Goal: Task Accomplishment & Management: Manage account settings

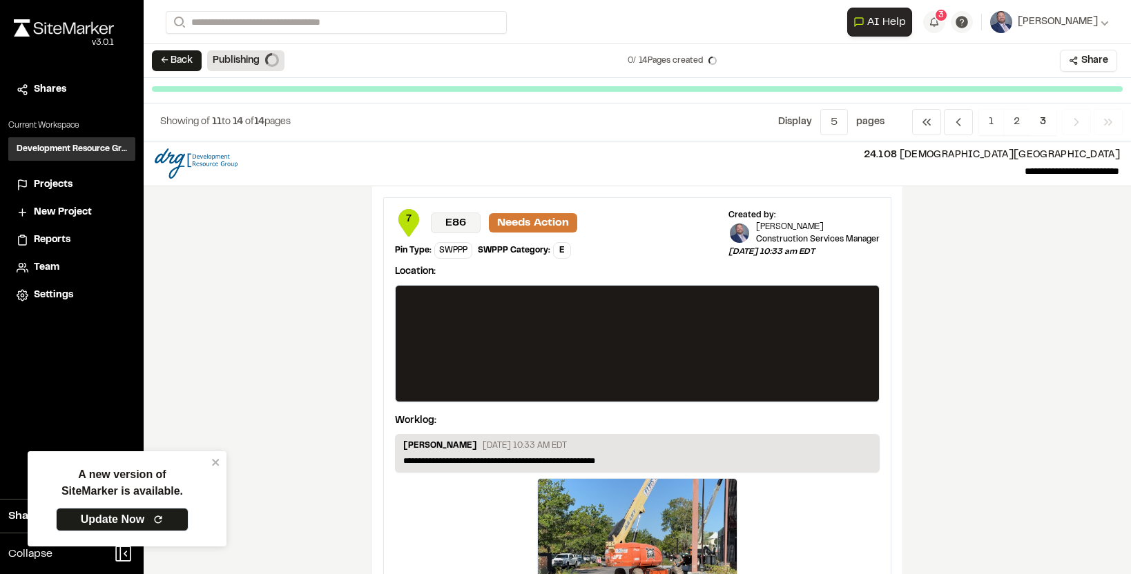
scroll to position [1041, 0]
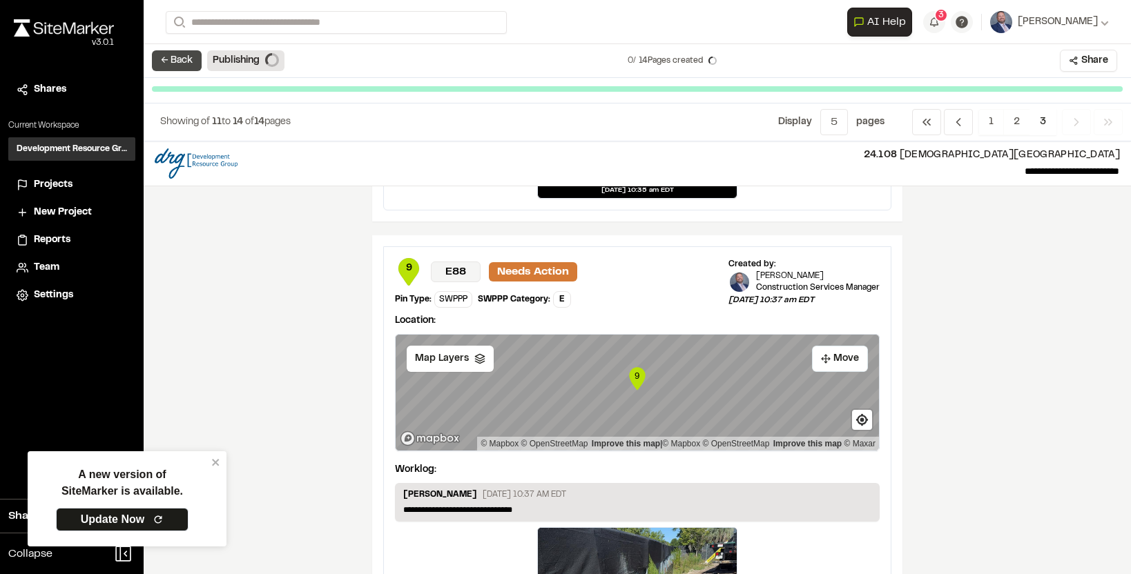
click at [175, 56] on button "← Back" at bounding box center [177, 60] width 50 height 21
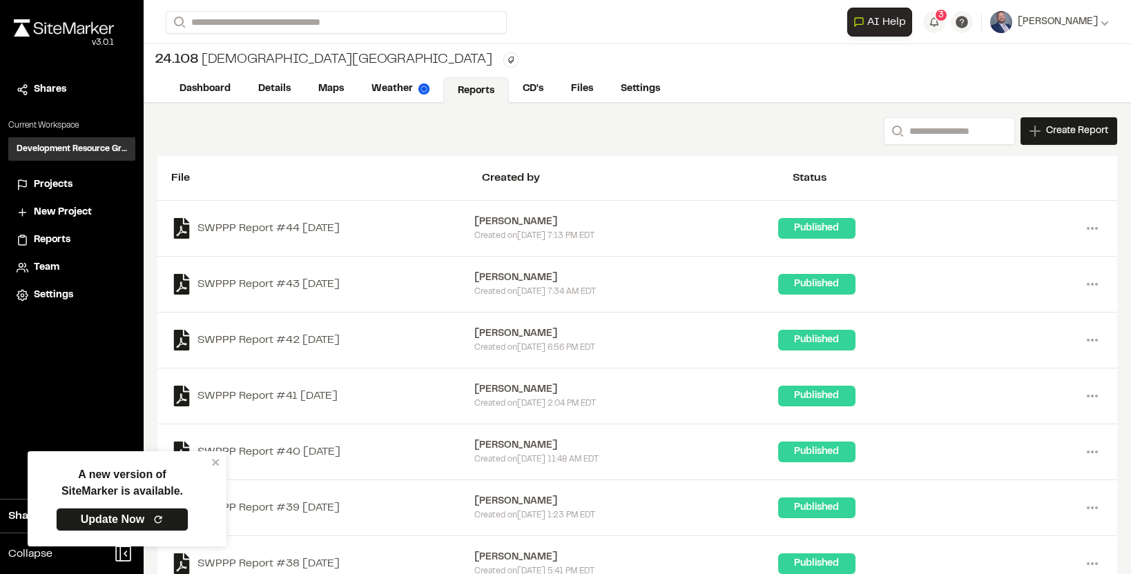
click at [61, 179] on span "Projects" at bounding box center [53, 184] width 39 height 15
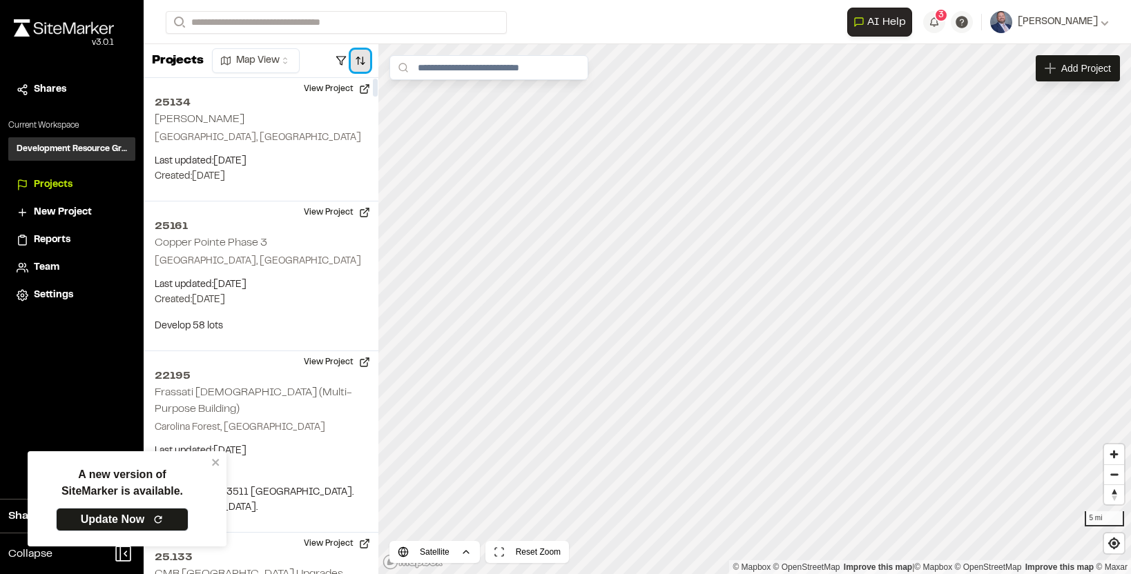
click at [360, 61] on button "button" at bounding box center [360, 61] width 19 height 22
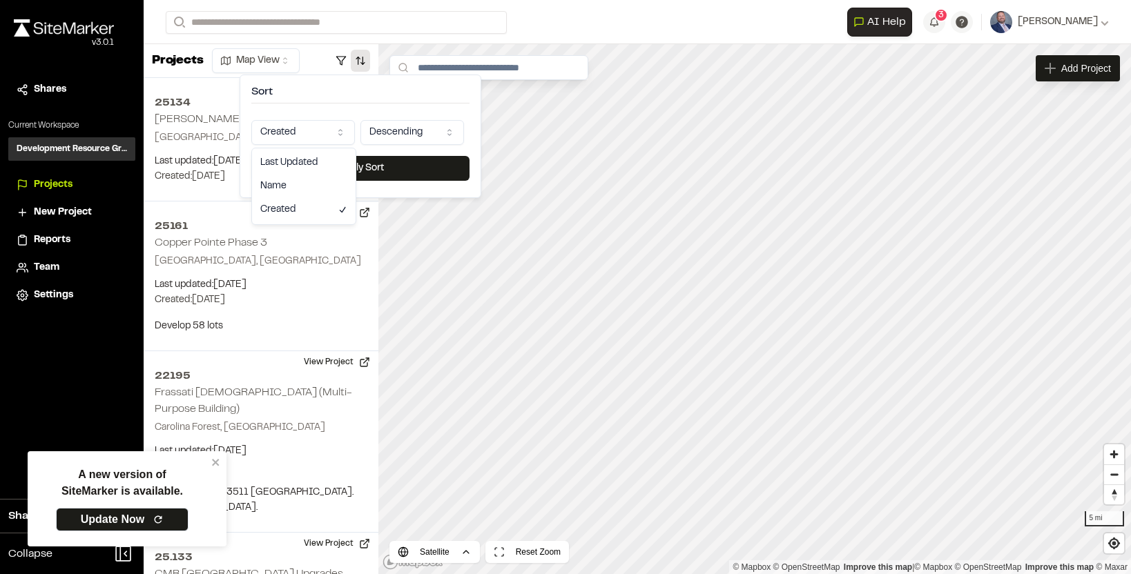
click at [326, 131] on html "A new version of SiteMarker is available. Update Now Close sidebar v 3.0.1 Shar…" at bounding box center [565, 287] width 1131 height 574
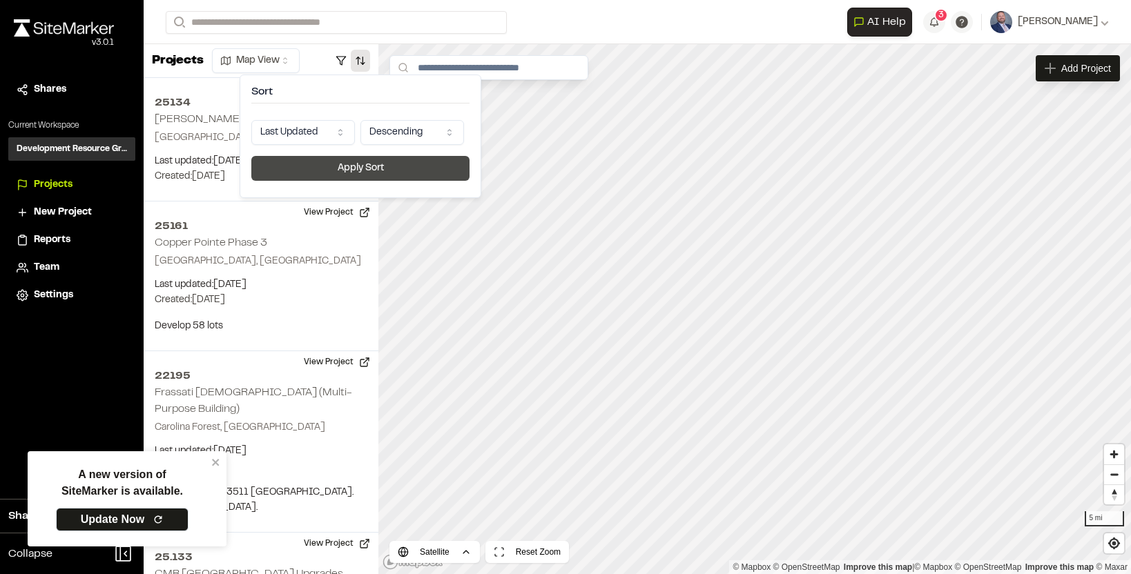
click at [398, 175] on button "Apply Sort" at bounding box center [360, 168] width 218 height 25
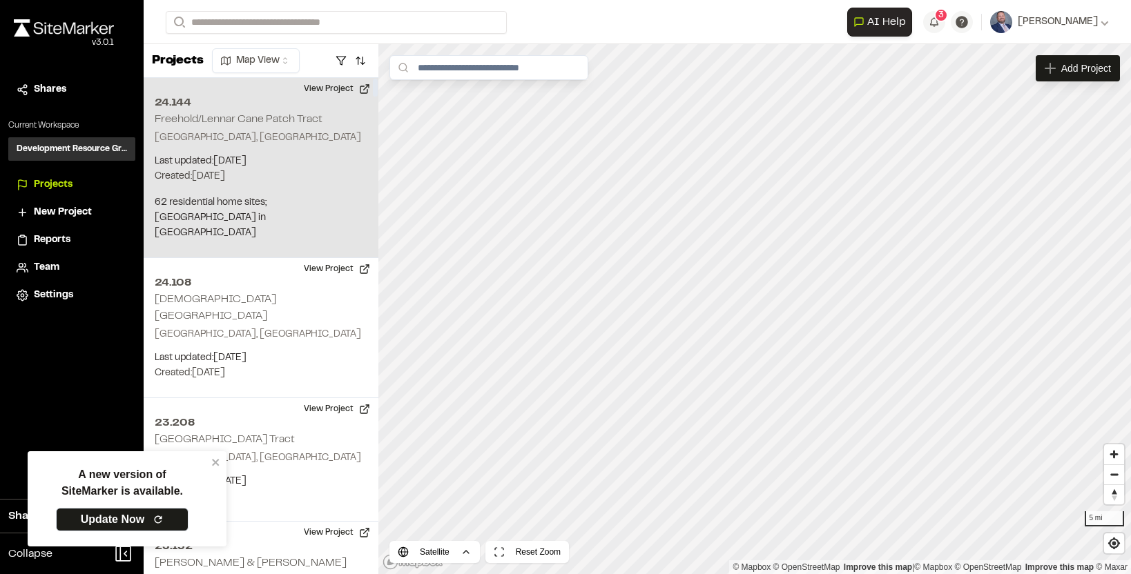
click at [313, 169] on p "Created: Jul 8, 2025" at bounding box center [261, 176] width 213 height 15
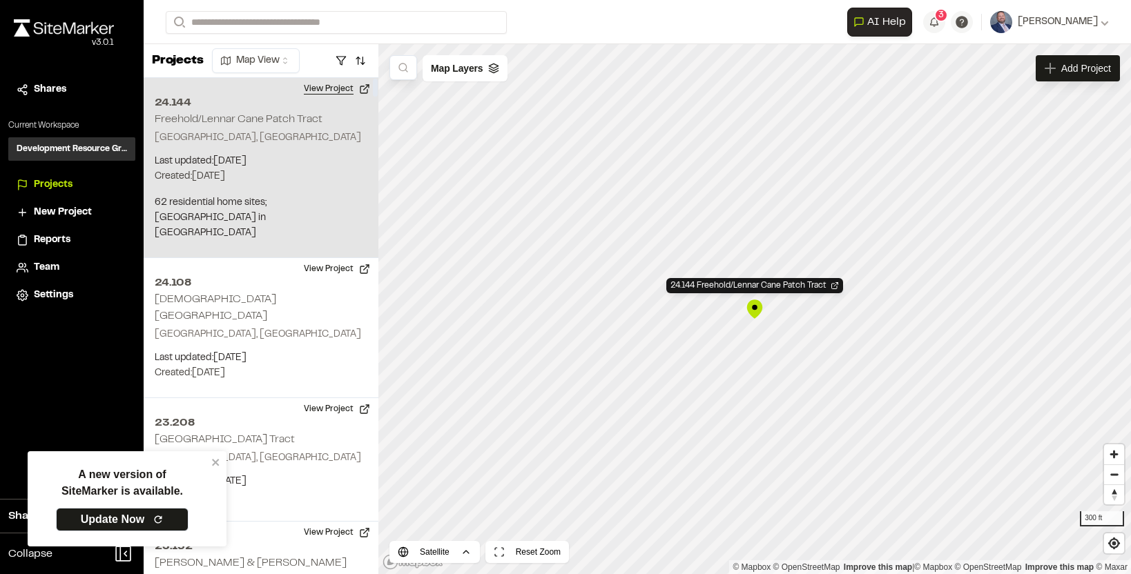
click at [342, 90] on button "View Project" at bounding box center [336, 89] width 83 height 22
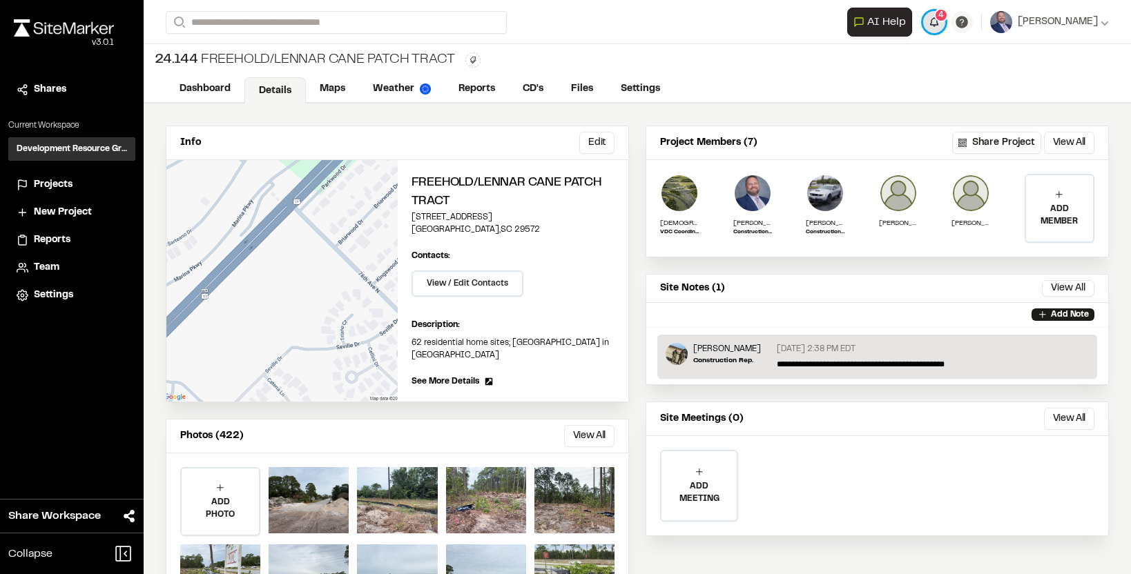
click at [945, 24] on button "4" at bounding box center [934, 22] width 22 height 22
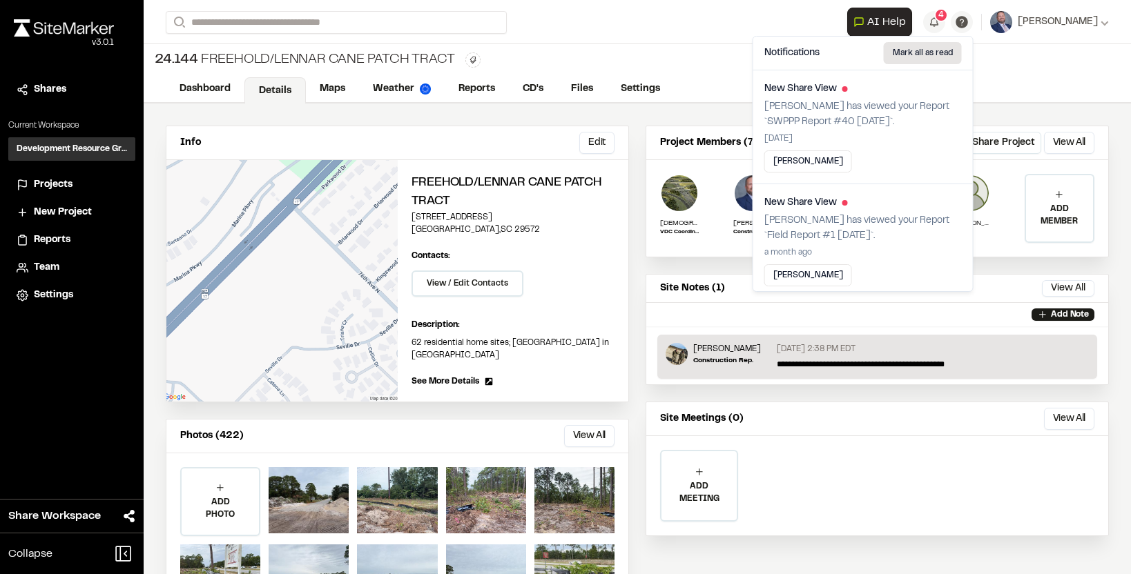
click at [908, 55] on button "Mark all as read" at bounding box center [922, 53] width 78 height 22
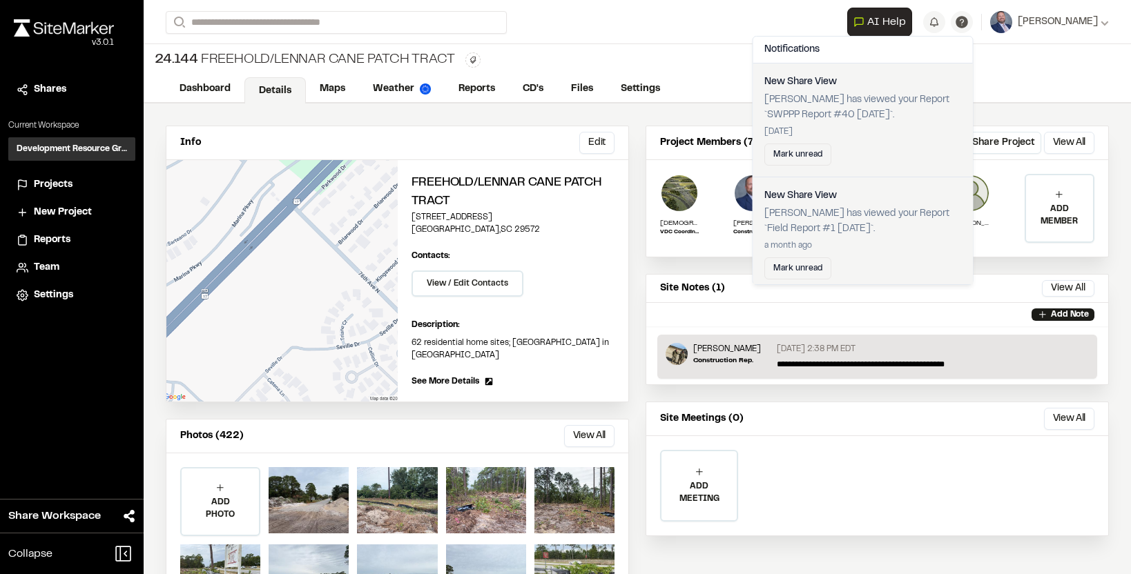
click at [698, 48] on div "24.144 Freehold/Lennar Cane Patch Tract" at bounding box center [637, 60] width 987 height 32
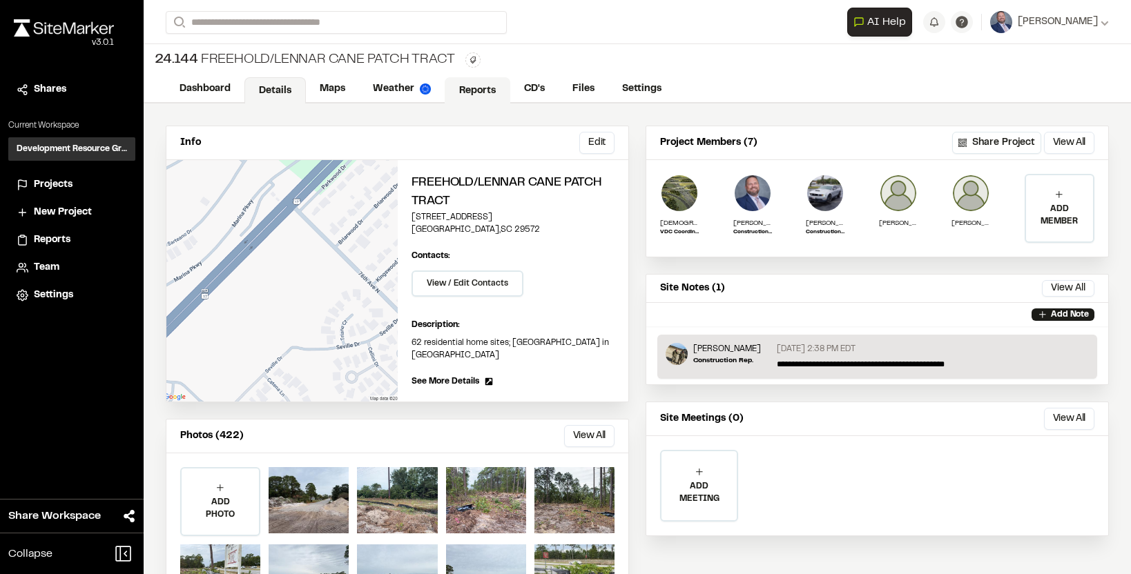
click at [505, 83] on link "Reports" at bounding box center [477, 90] width 66 height 26
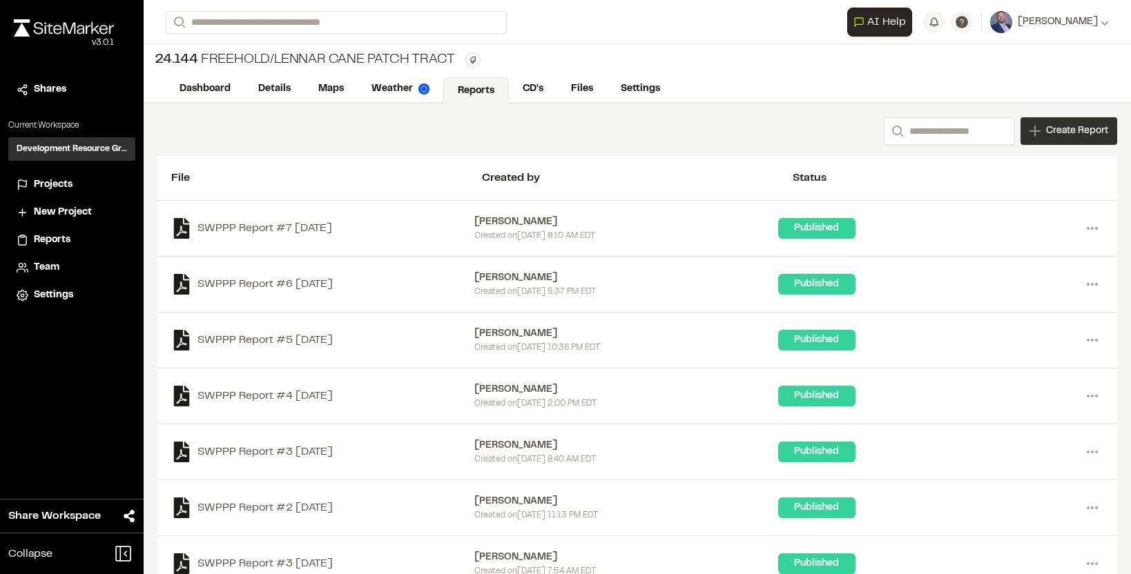
click at [1042, 127] on div "Create Report" at bounding box center [1068, 131] width 97 height 28
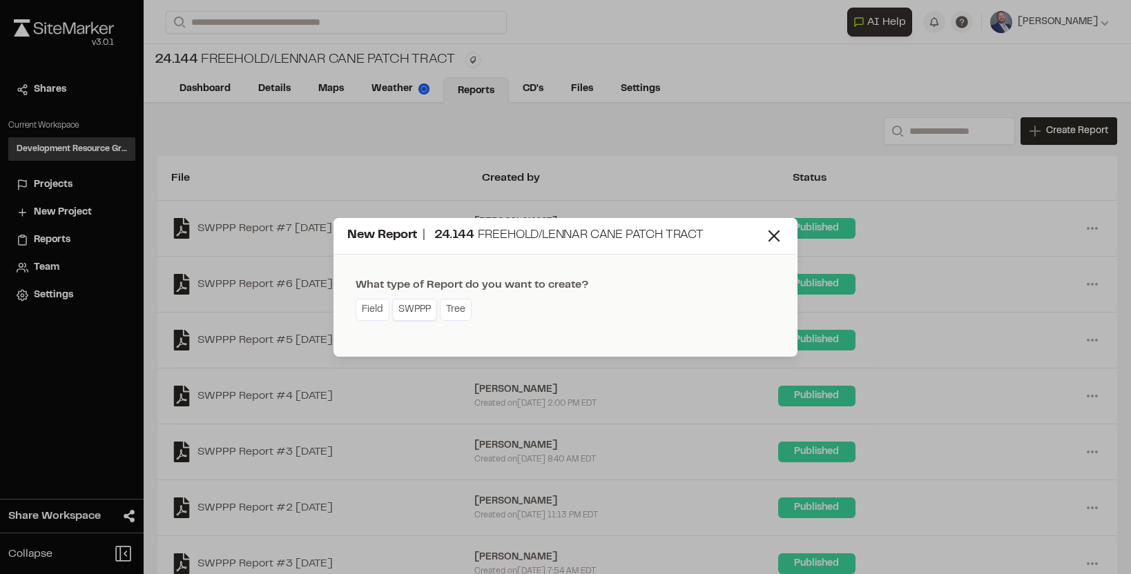
click at [417, 306] on link "SWPPP" at bounding box center [414, 310] width 45 height 22
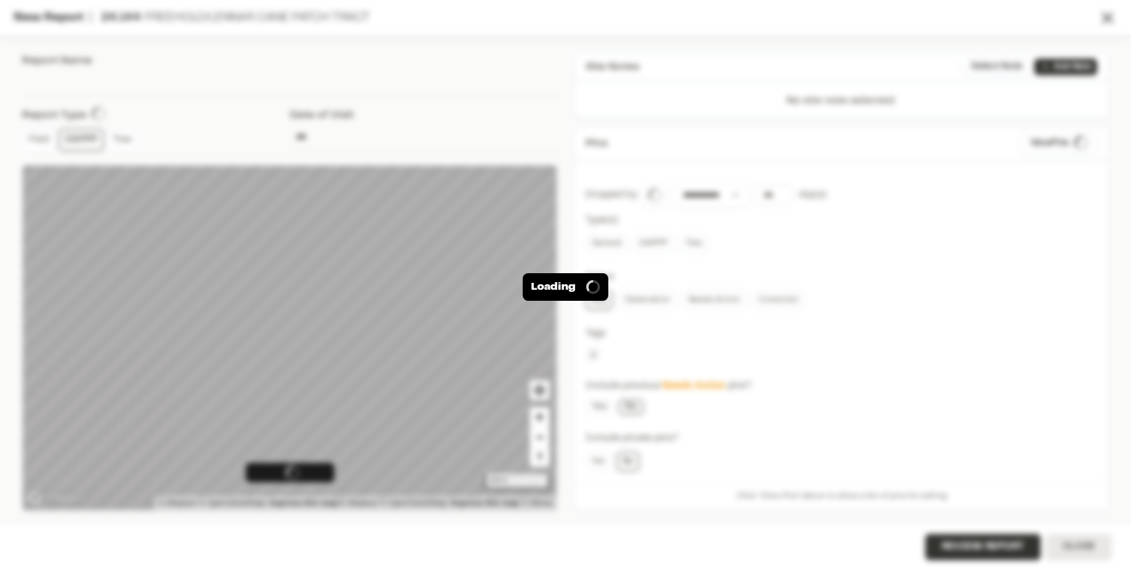
type input "**********"
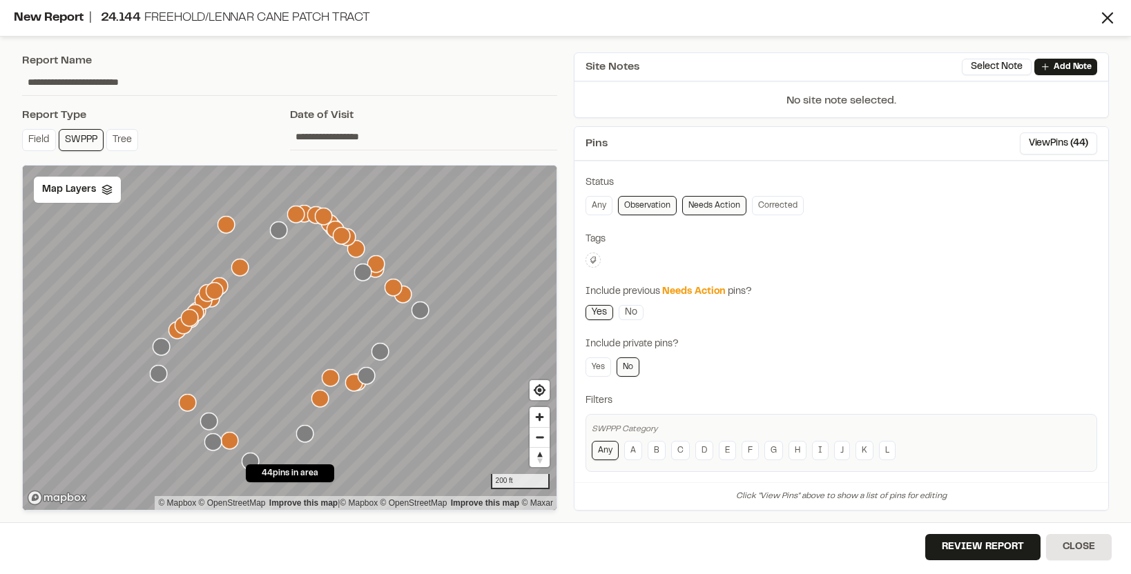
scroll to position [104, 0]
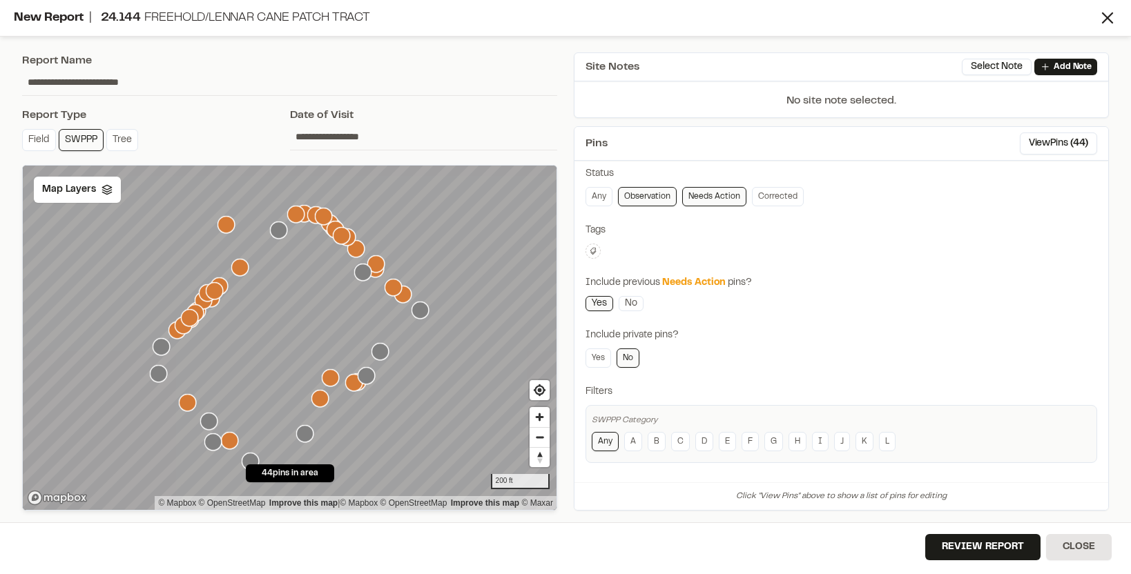
click at [380, 270] on icon "Map marker" at bounding box center [375, 263] width 17 height 17
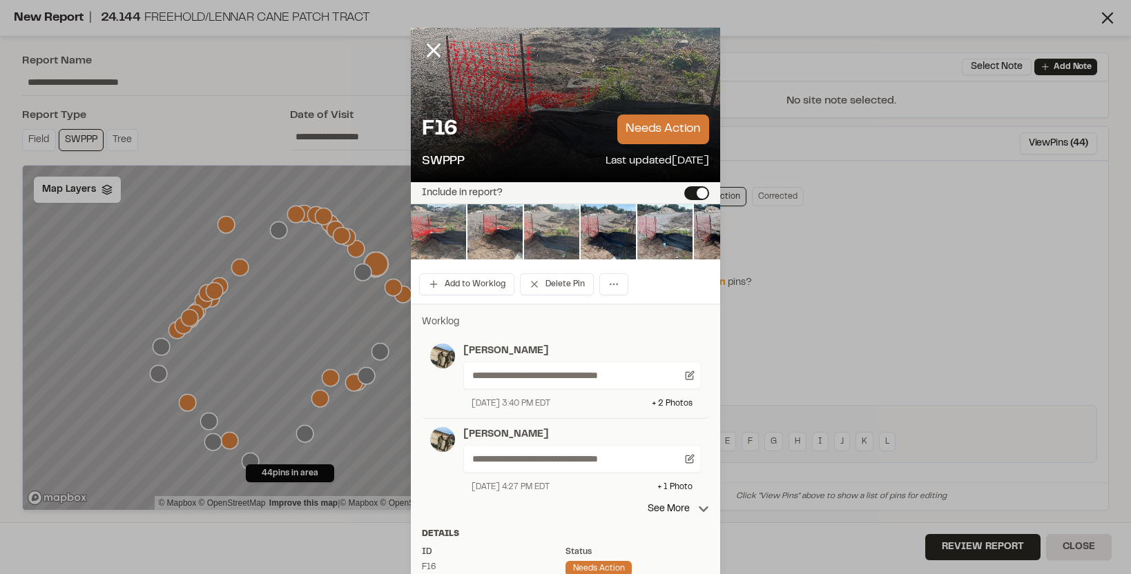
click at [639, 133] on p "needs action" at bounding box center [663, 130] width 92 height 30
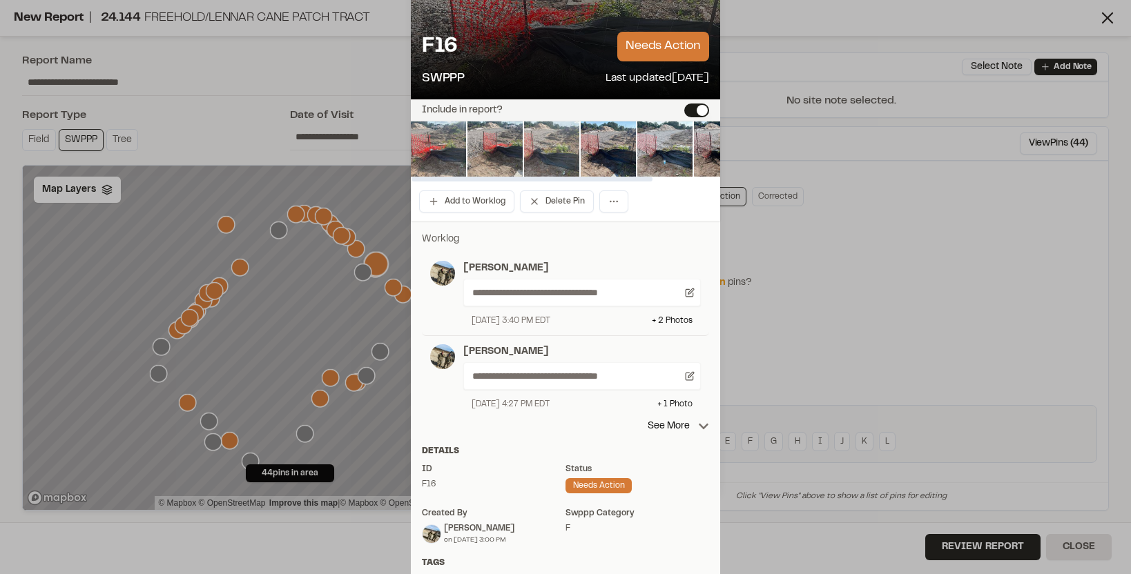
scroll to position [84, 0]
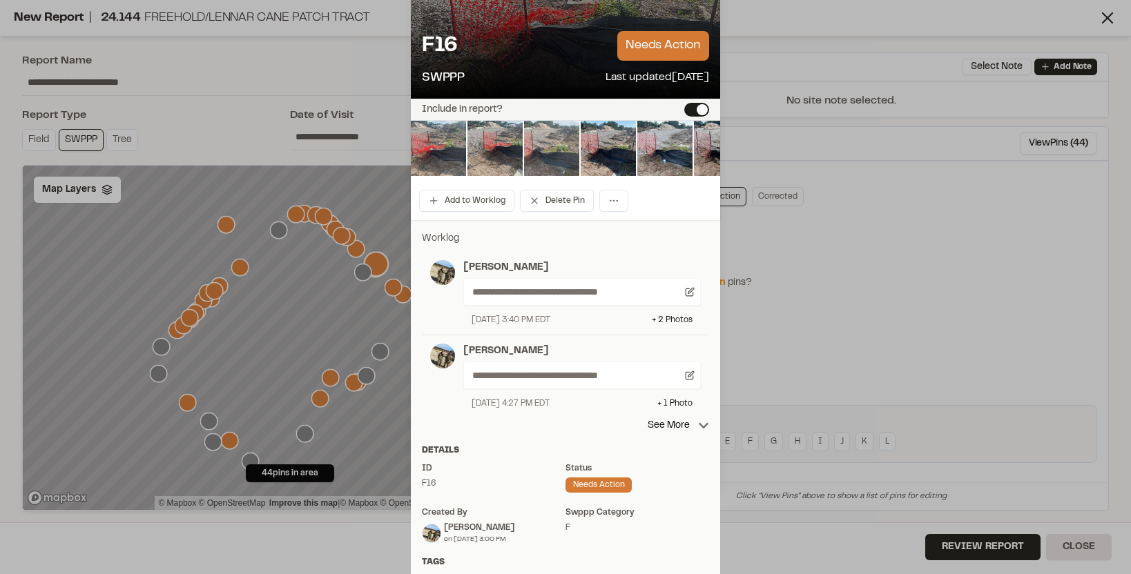
click at [598, 478] on div "needs action" at bounding box center [598, 485] width 66 height 15
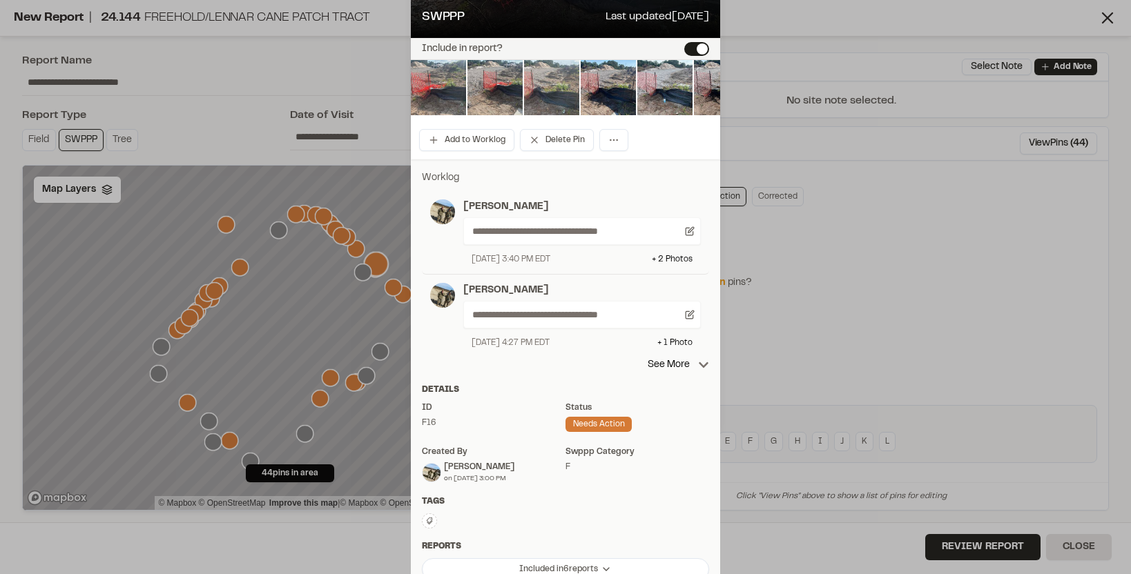
scroll to position [0, 0]
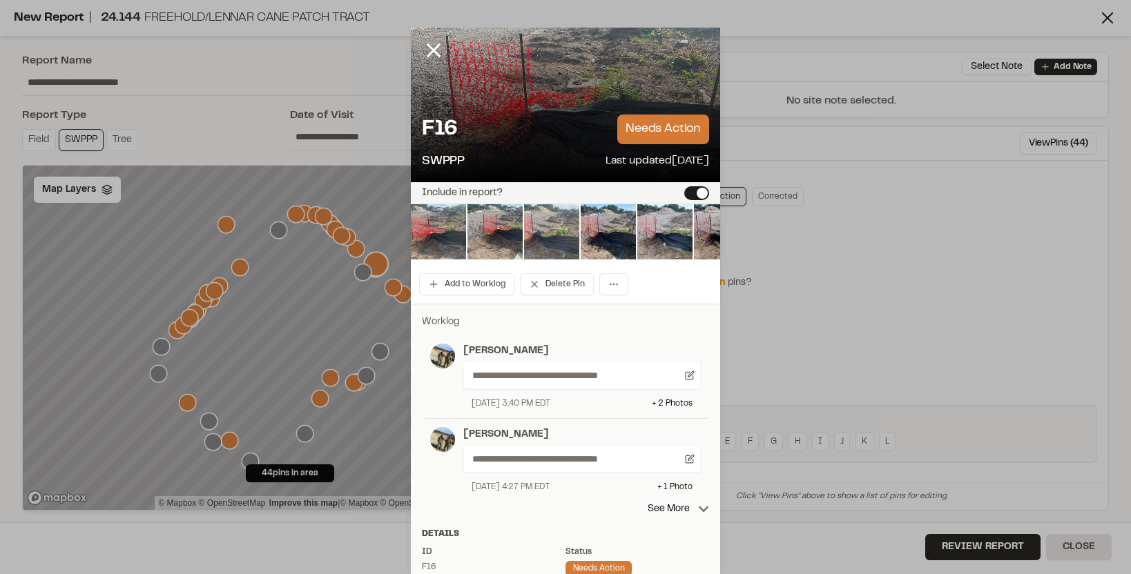
click at [671, 124] on p "needs action" at bounding box center [663, 130] width 92 height 30
click at [439, 47] on icon at bounding box center [433, 50] width 23 height 23
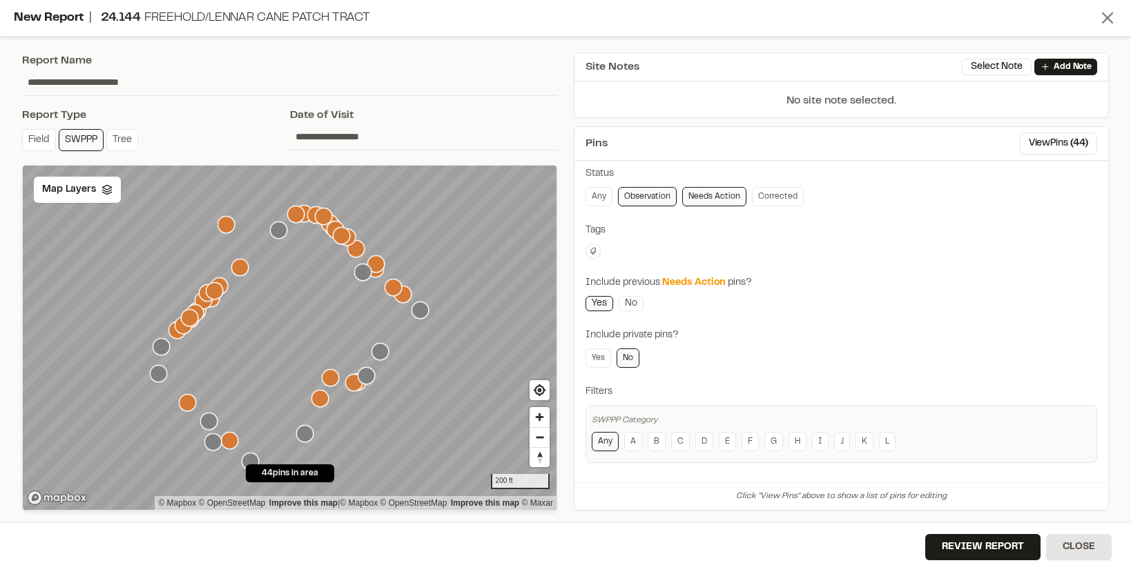
click at [1114, 20] on icon at bounding box center [1106, 17] width 19 height 19
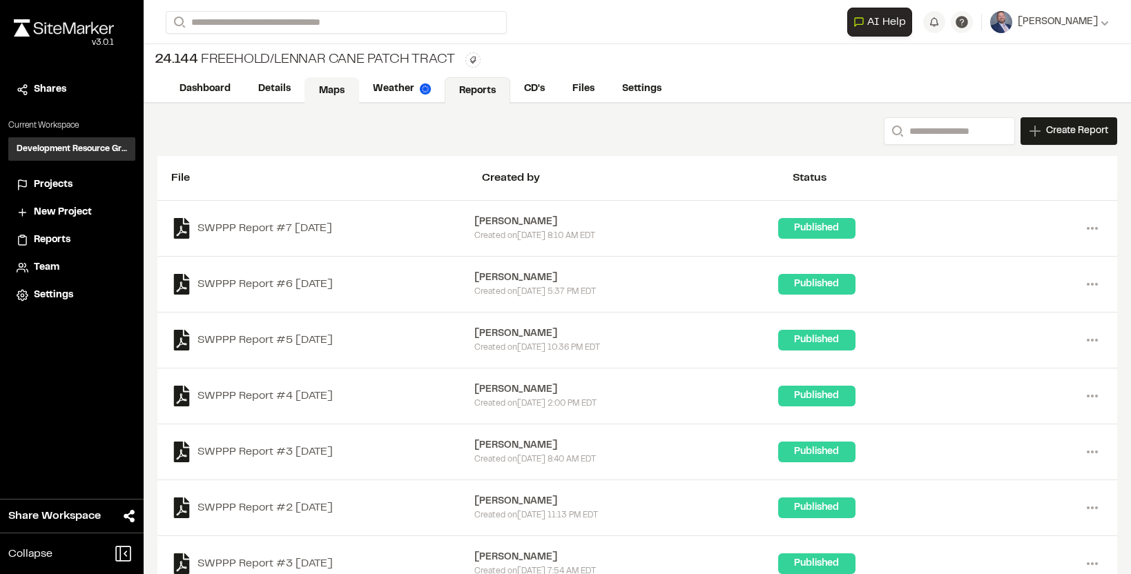
click at [340, 96] on link "Maps" at bounding box center [331, 90] width 55 height 26
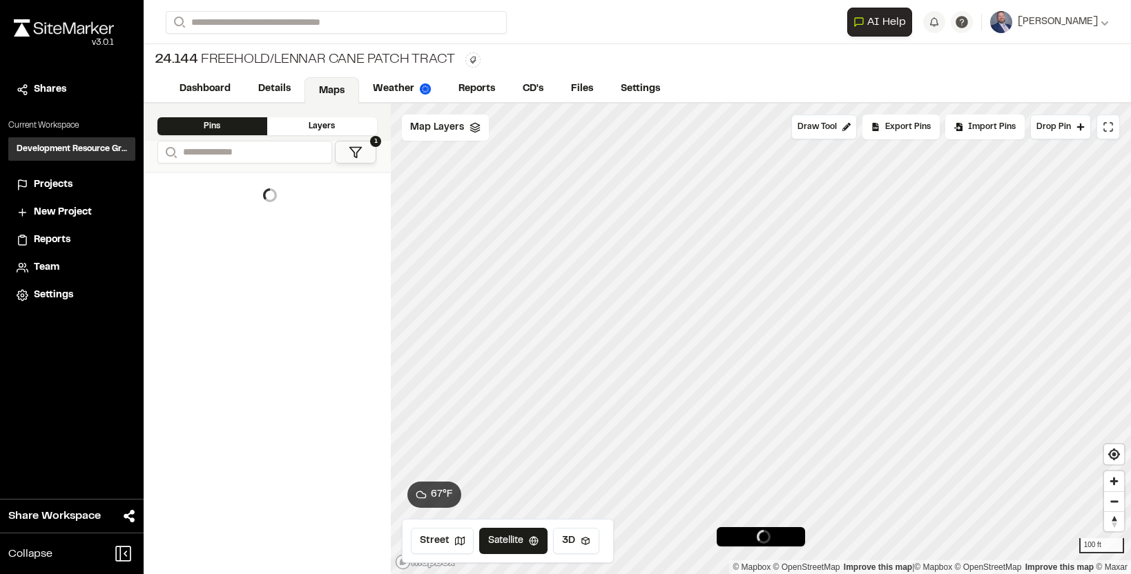
click at [344, 128] on div "Layers" at bounding box center [322, 126] width 110 height 18
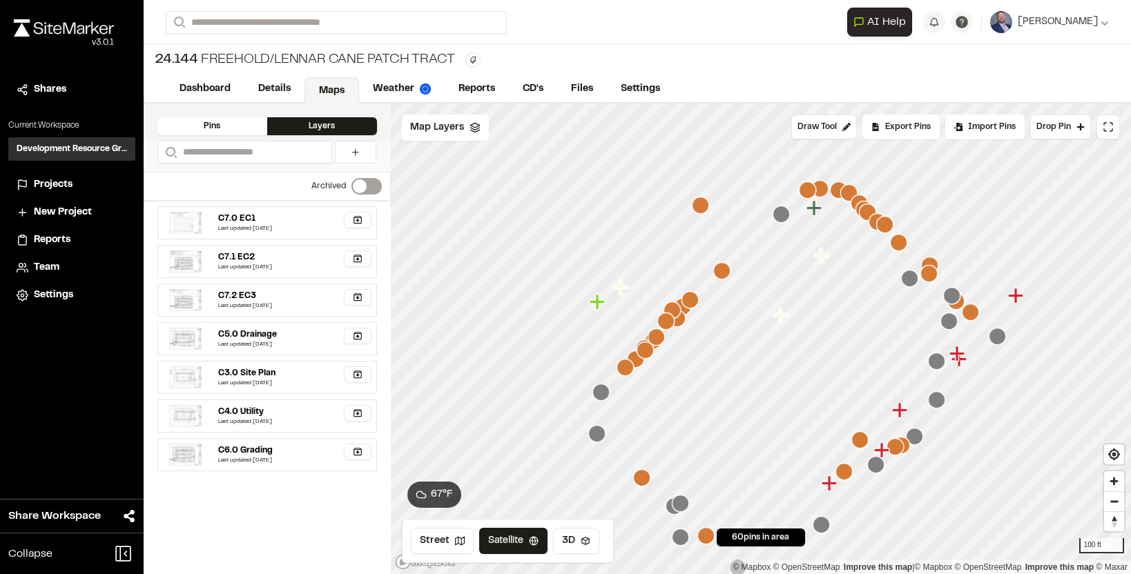
click at [250, 128] on div "Pins" at bounding box center [212, 126] width 110 height 18
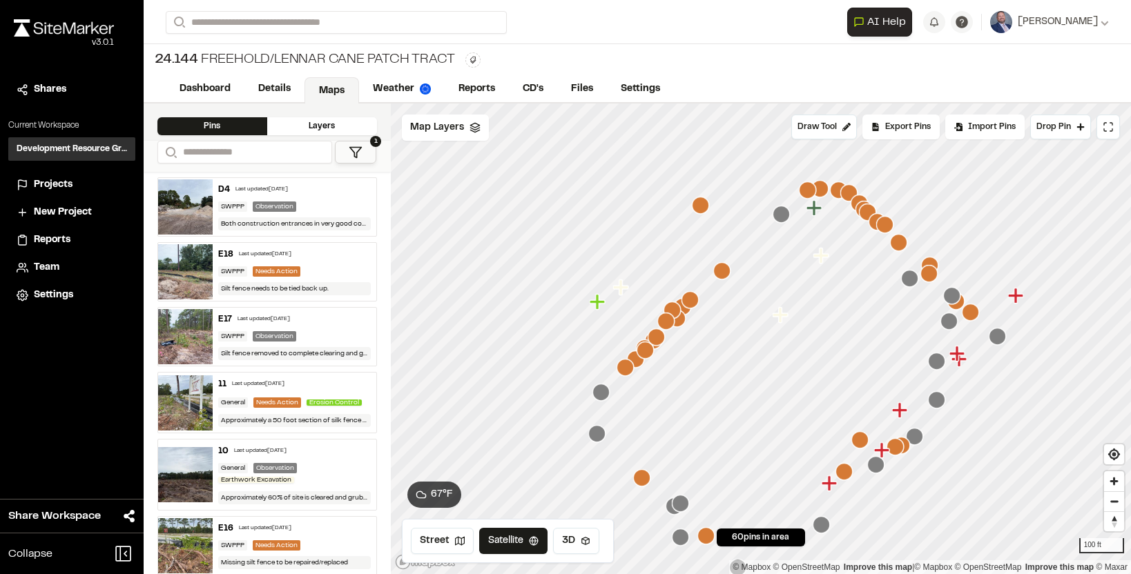
click at [326, 118] on div "Layers" at bounding box center [322, 126] width 110 height 18
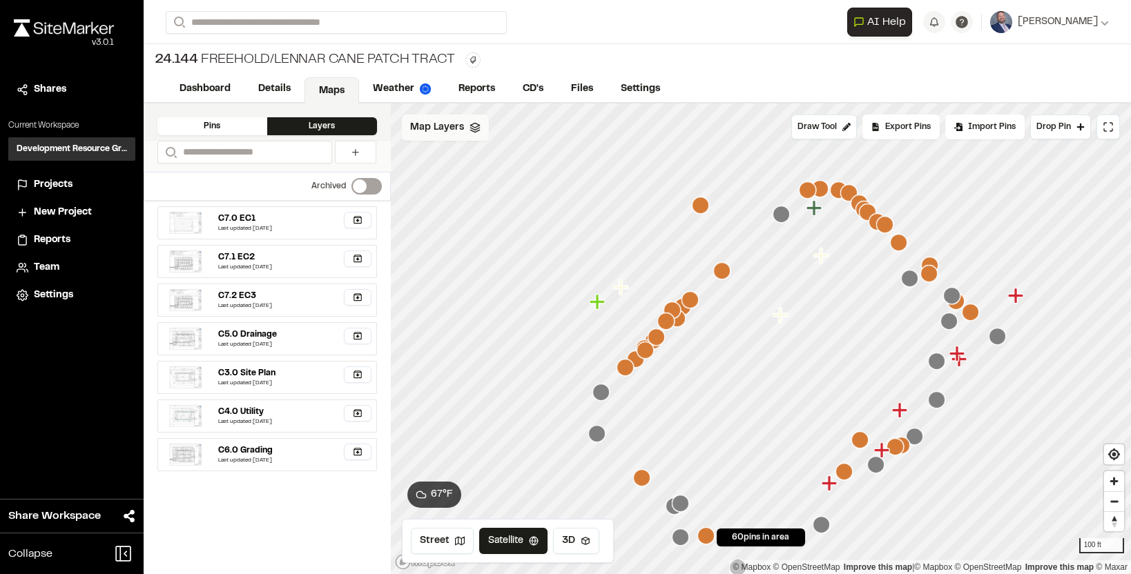
click at [473, 123] on polygon at bounding box center [474, 125] width 9 height 5
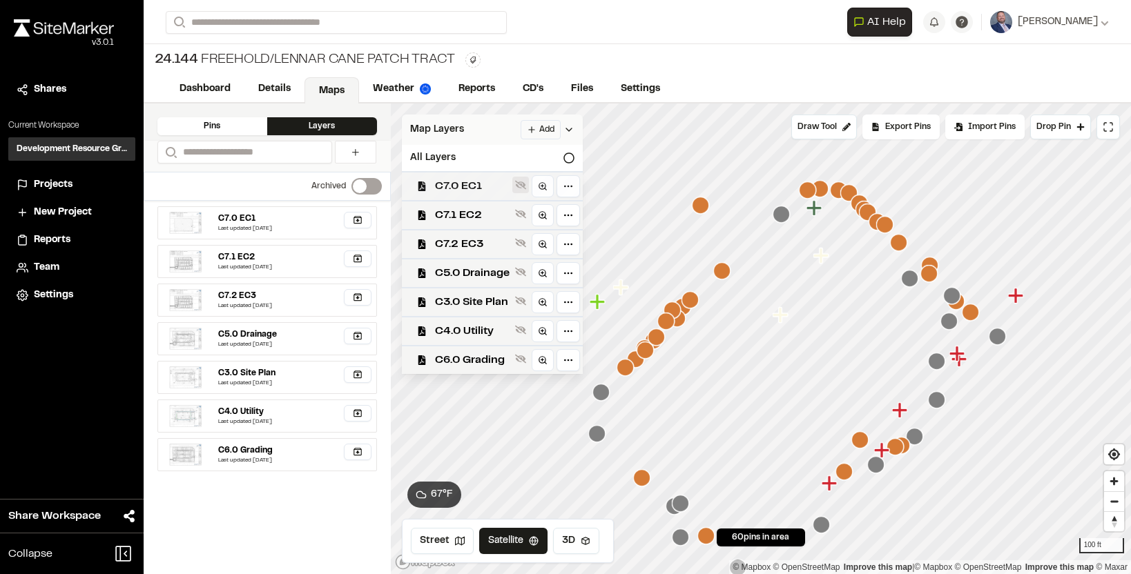
click at [524, 186] on icon at bounding box center [520, 185] width 11 height 9
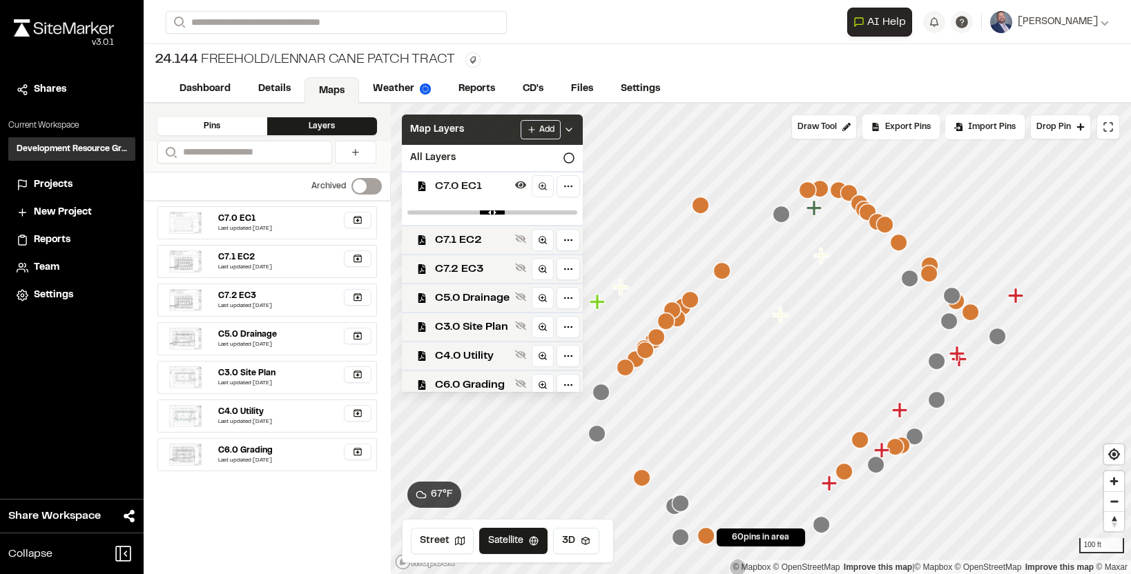
click at [570, 128] on polyline at bounding box center [569, 129] width 6 height 3
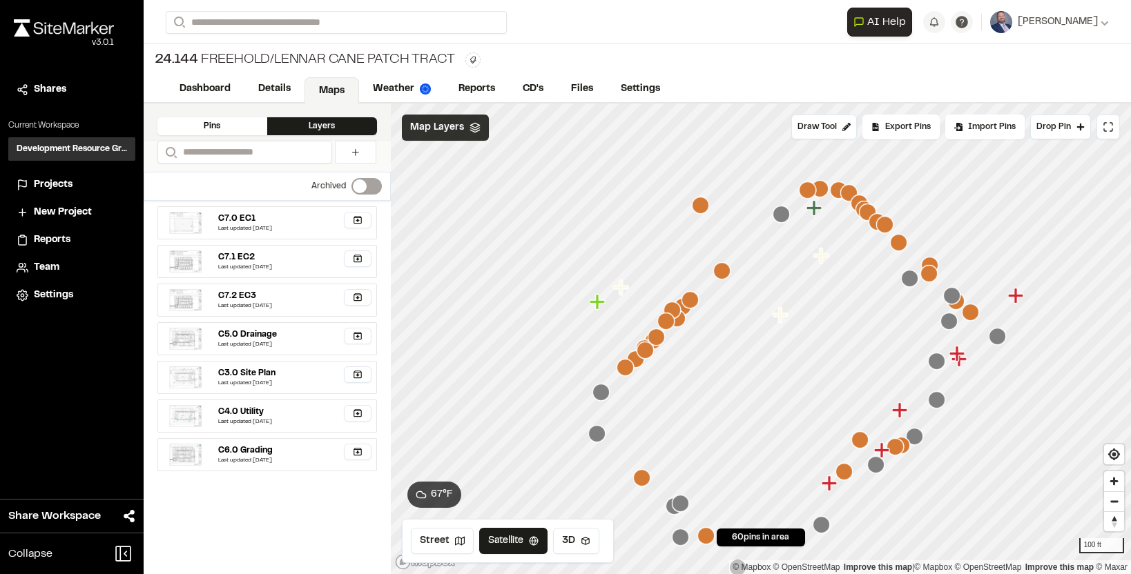
click at [700, 207] on icon "Map marker" at bounding box center [700, 205] width 17 height 17
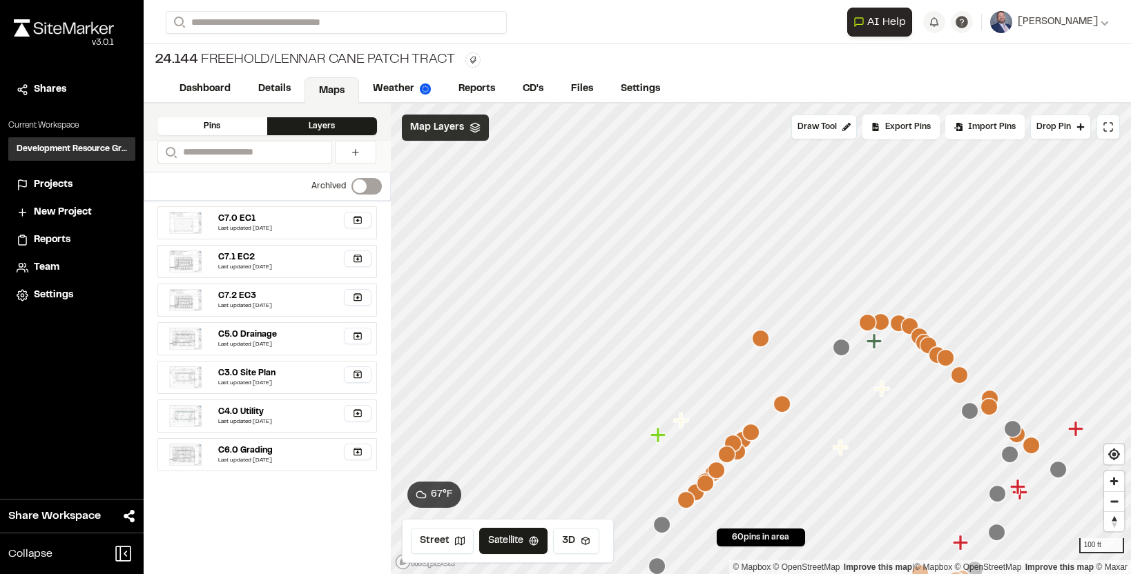
click at [781, 402] on icon "Map marker" at bounding box center [781, 403] width 17 height 17
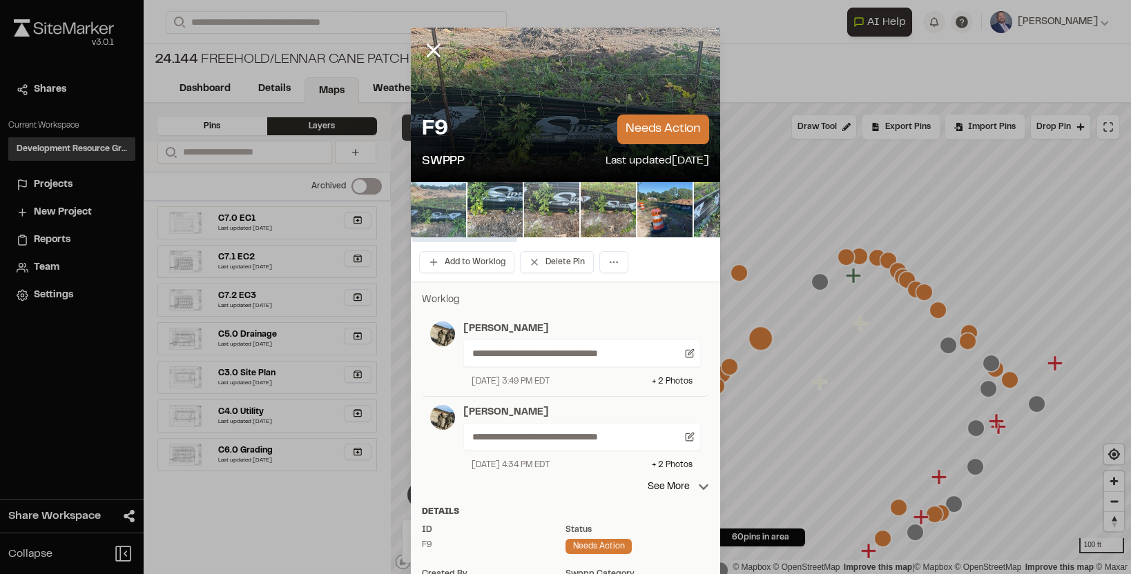
click at [453, 221] on img at bounding box center [438, 209] width 55 height 55
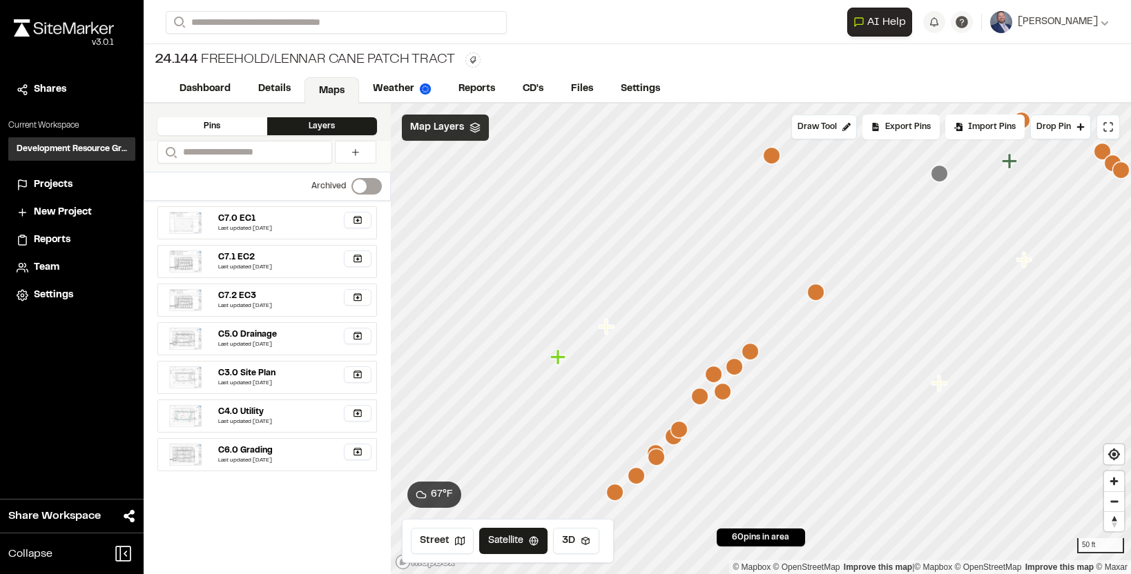
click at [717, 375] on icon "Map marker" at bounding box center [713, 374] width 17 height 17
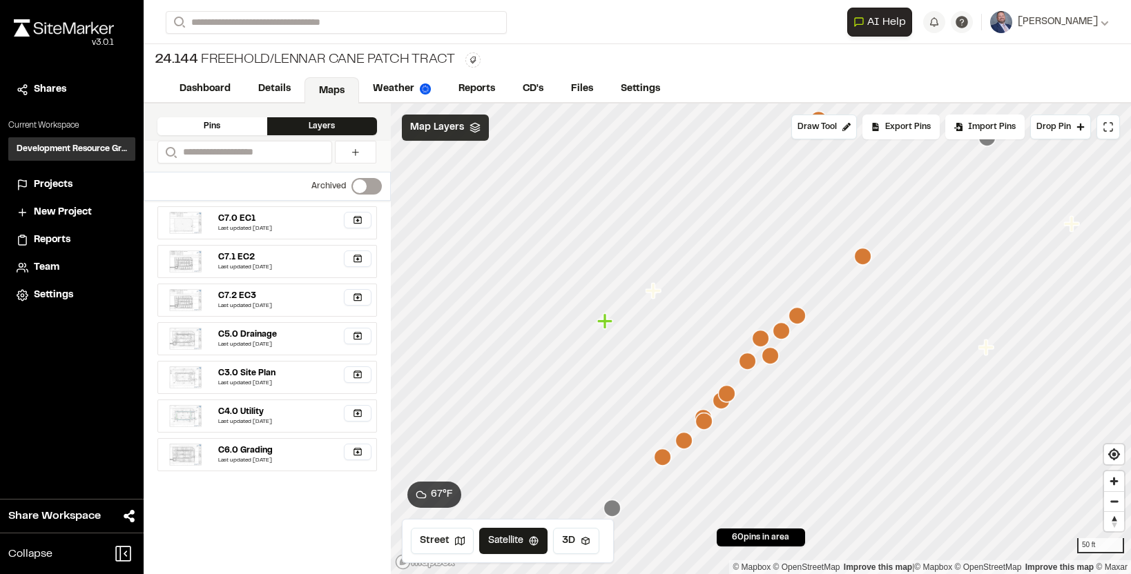
click at [771, 359] on icon "Map marker" at bounding box center [769, 355] width 17 height 17
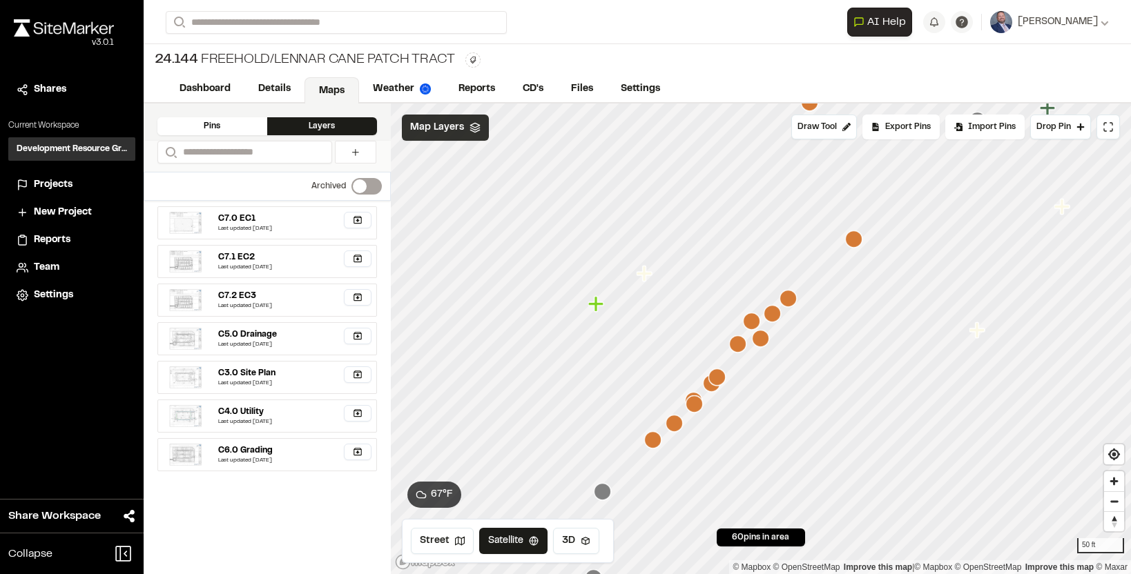
click at [717, 375] on icon "Map marker" at bounding box center [716, 377] width 17 height 17
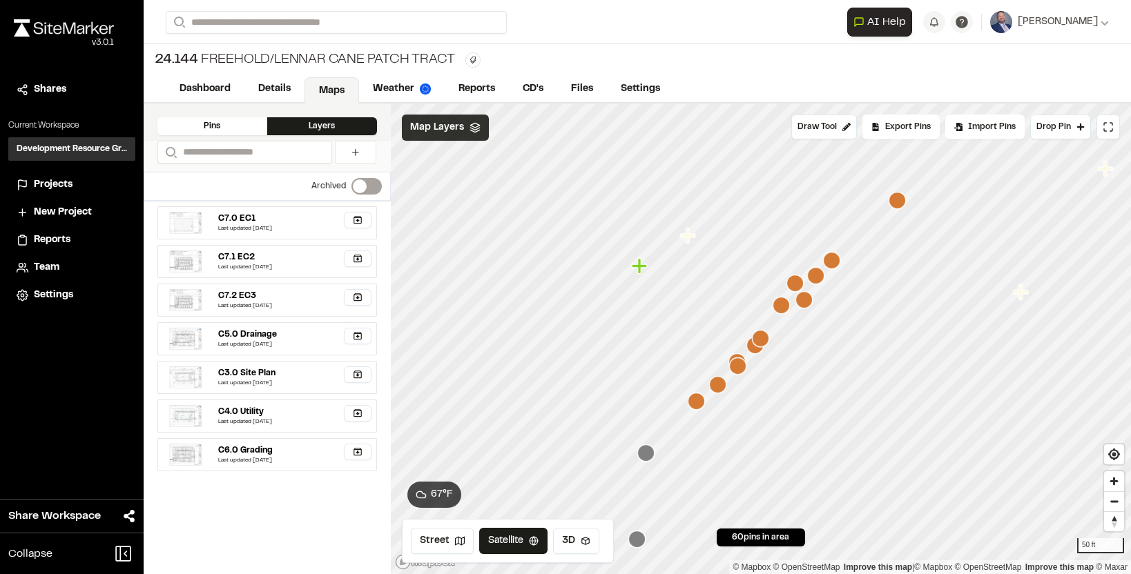
click at [721, 387] on icon "Map marker" at bounding box center [717, 384] width 17 height 17
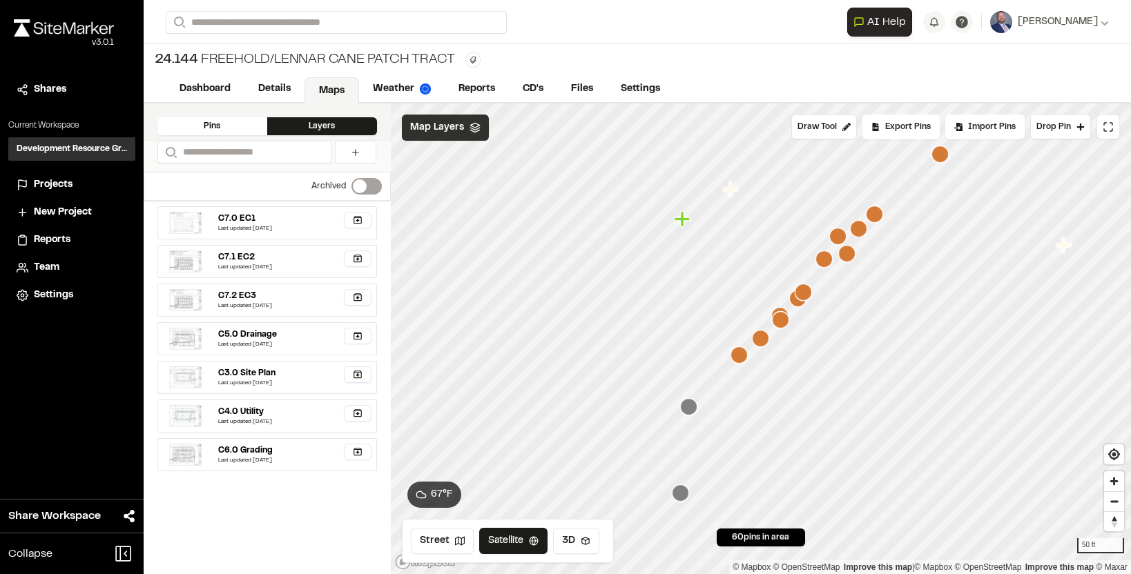
click at [735, 360] on icon "Map marker" at bounding box center [738, 354] width 17 height 17
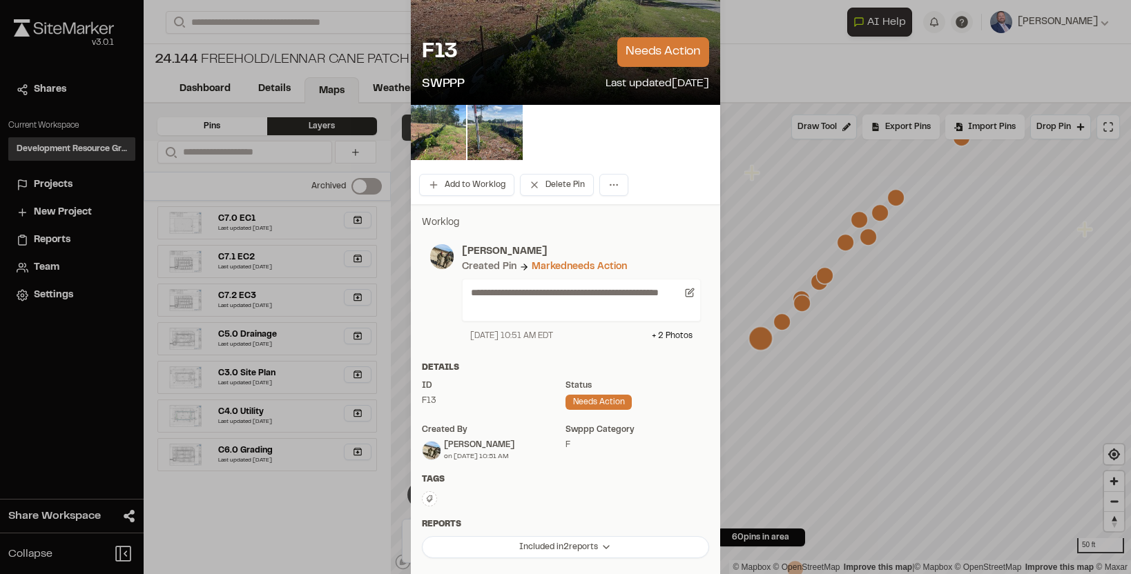
scroll to position [28, 0]
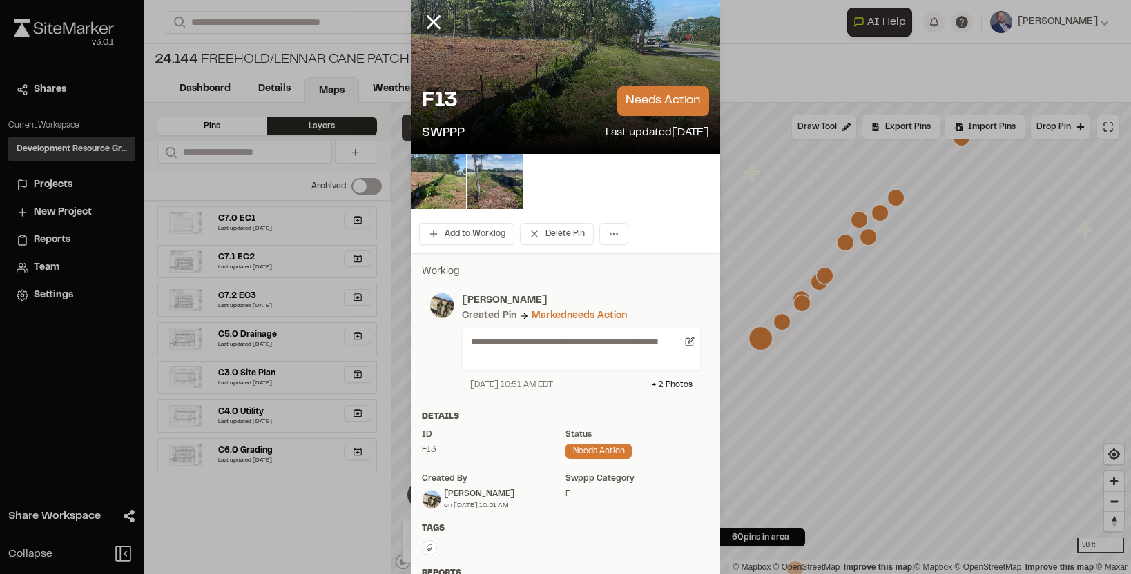
click at [681, 108] on p "needs action" at bounding box center [663, 101] width 92 height 30
click at [687, 339] on icon at bounding box center [690, 342] width 10 height 10
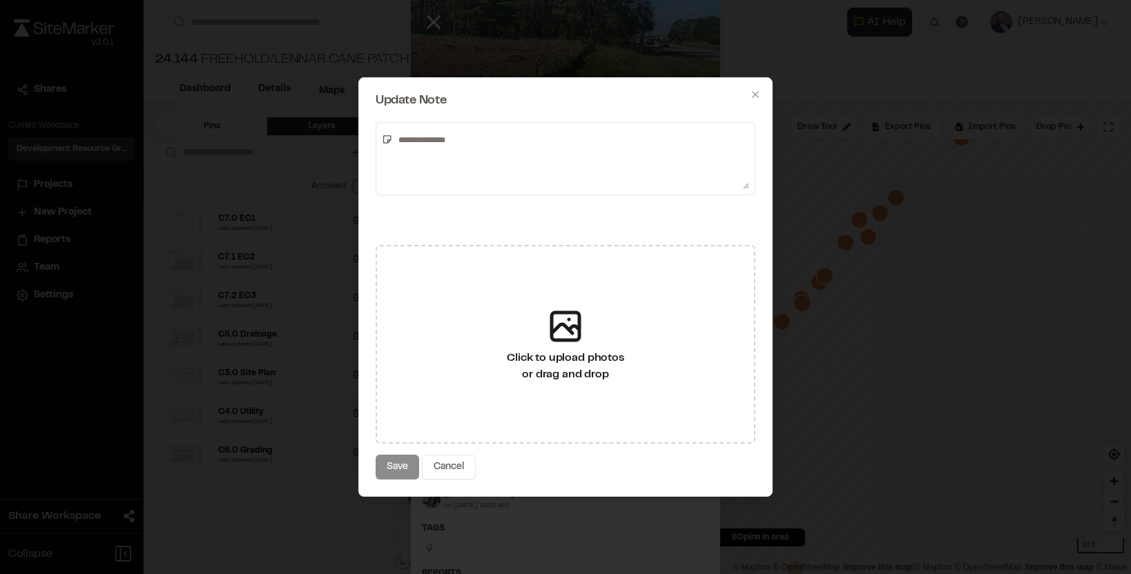
type textarea "**********"
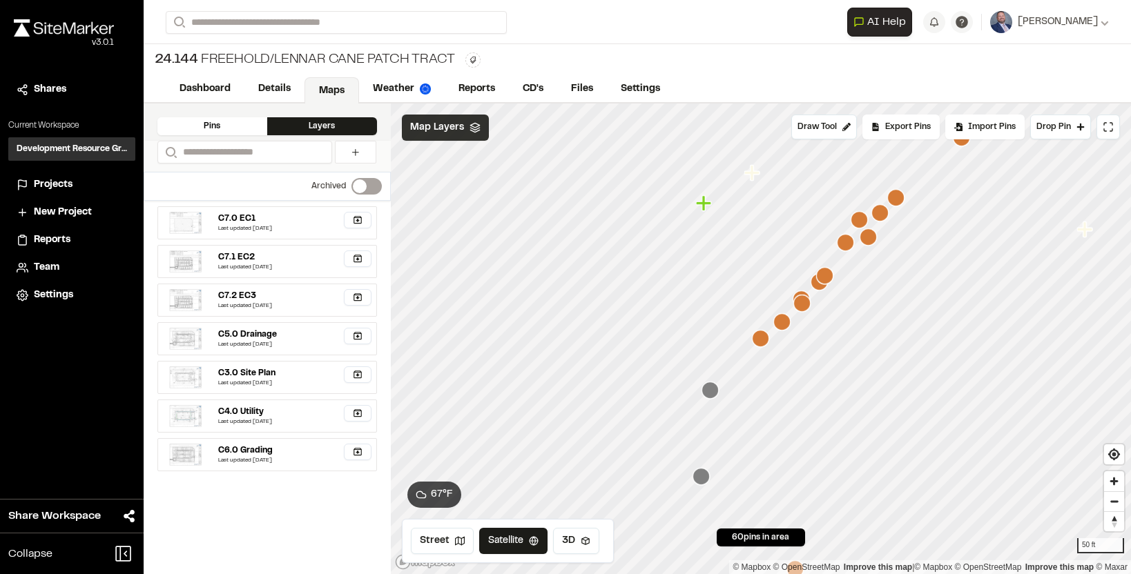
click at [757, 339] on icon "Map marker" at bounding box center [760, 338] width 17 height 17
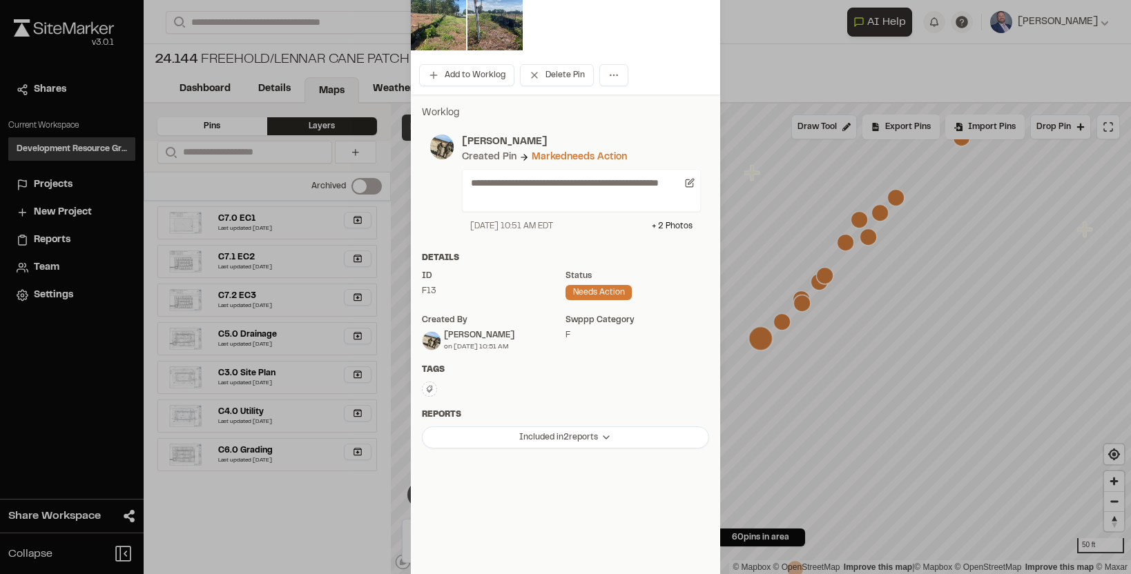
scroll to position [190, 0]
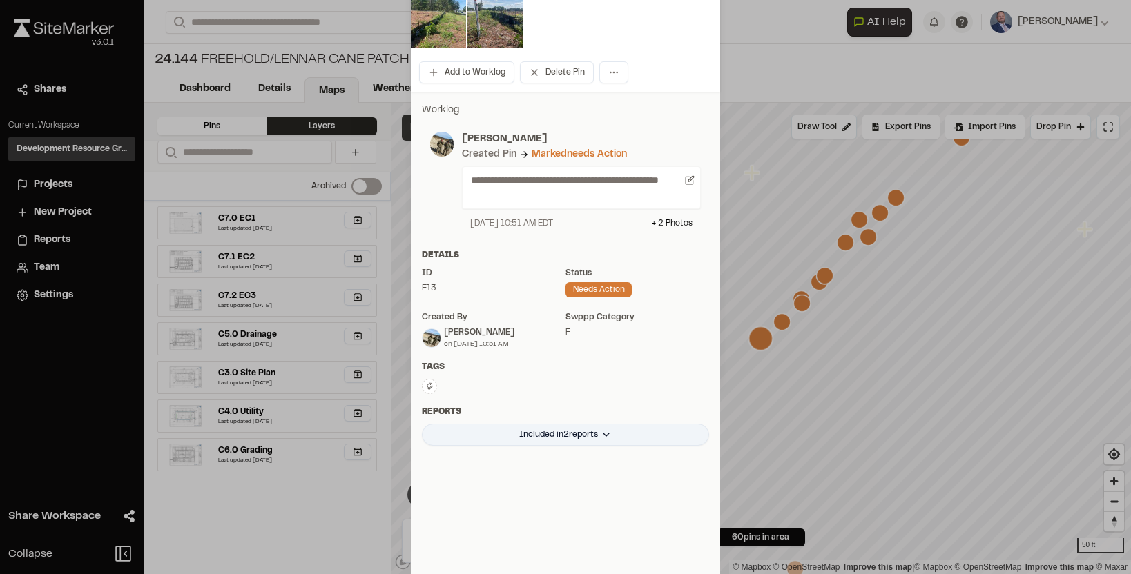
click at [615, 428] on html "Close sidebar v 3.0.1 Shares Current Workspace Development Resource Group DR Pr…" at bounding box center [565, 287] width 1131 height 574
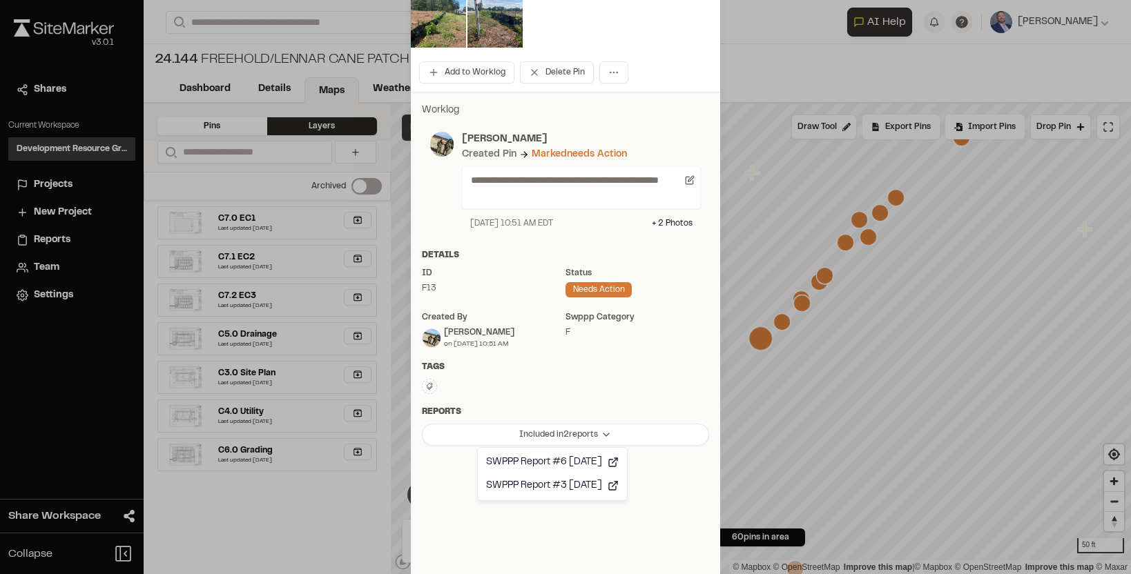
click at [595, 389] on html "Close sidebar v 3.0.1 Shares Current Workspace Development Resource Group DR Pr…" at bounding box center [565, 287] width 1131 height 574
click at [596, 291] on div "needs action" at bounding box center [598, 289] width 66 height 15
click at [612, 77] on html "Close sidebar v 3.0.1 Shares Current Workspace Development Resource Group DR Pr…" at bounding box center [565, 287] width 1131 height 574
click at [574, 223] on html "Close sidebar v 3.0.1 Shares Current Workspace Development Resource Group DR Pr…" at bounding box center [565, 287] width 1131 height 574
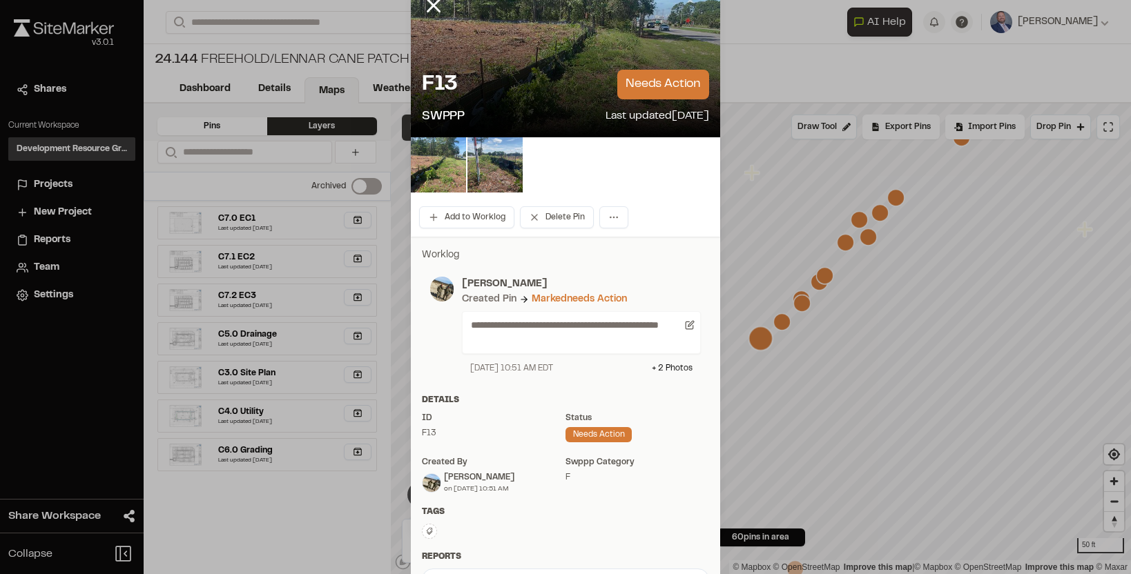
scroll to position [0, 0]
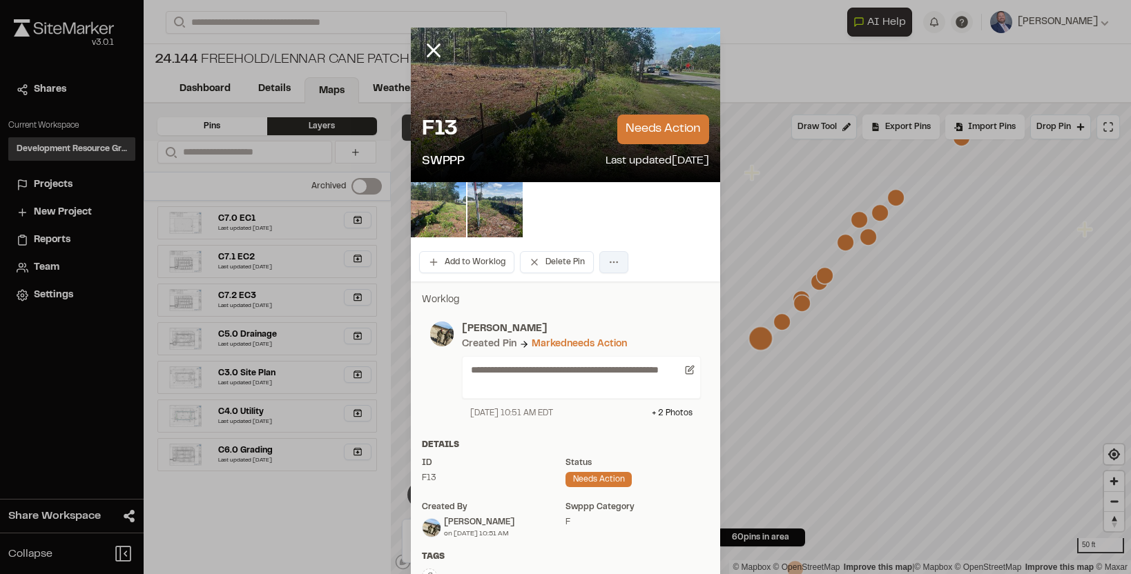
click at [614, 263] on html "Close sidebar v 3.0.1 Shares Current Workspace Development Resource Group DR Pr…" at bounding box center [565, 287] width 1131 height 574
click at [614, 228] on html "Close sidebar v 3.0.1 Shares Current Workspace Development Resource Group DR Pr…" at bounding box center [565, 287] width 1131 height 574
click at [646, 144] on div "F13 needs action SWPPP Last updated [DATE]" at bounding box center [565, 143] width 309 height 79
click at [473, 264] on button "Add to Worklog" at bounding box center [466, 262] width 95 height 22
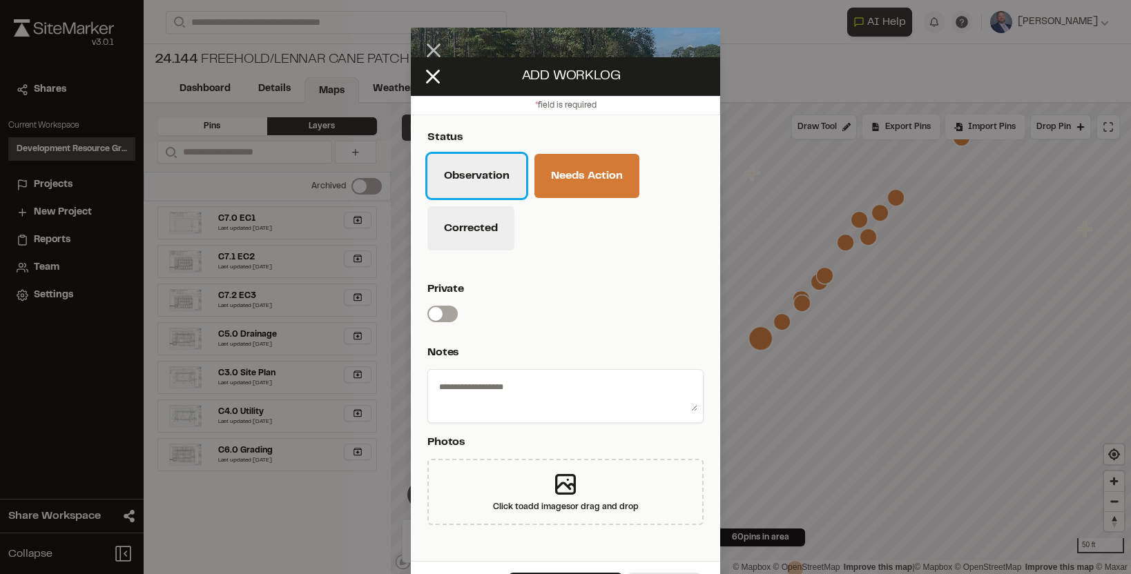
click at [497, 167] on button "Observation" at bounding box center [476, 176] width 99 height 44
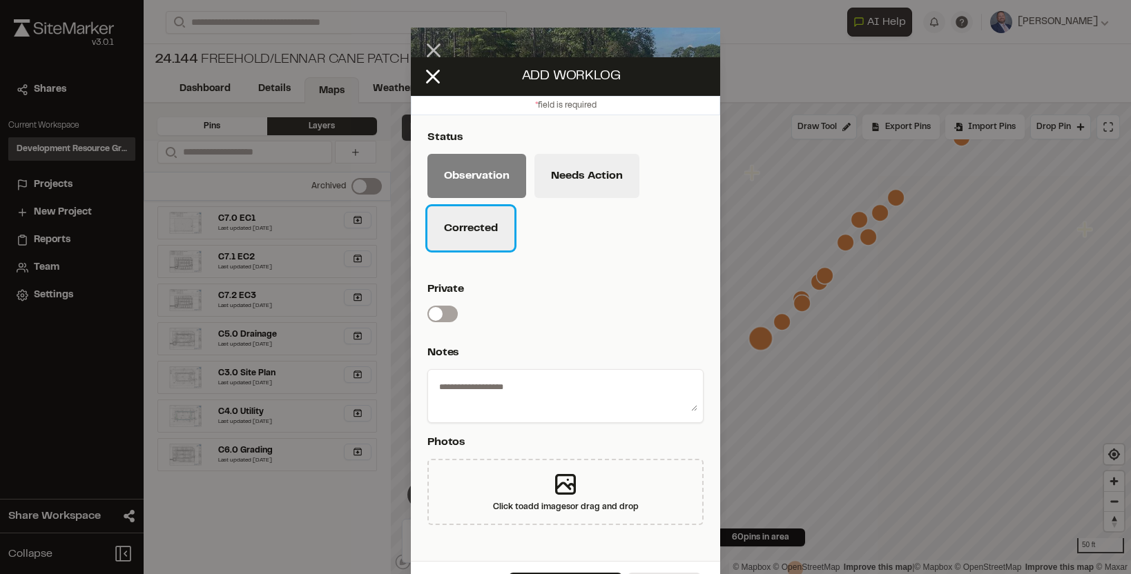
click at [477, 227] on button "Corrected" at bounding box center [470, 228] width 87 height 44
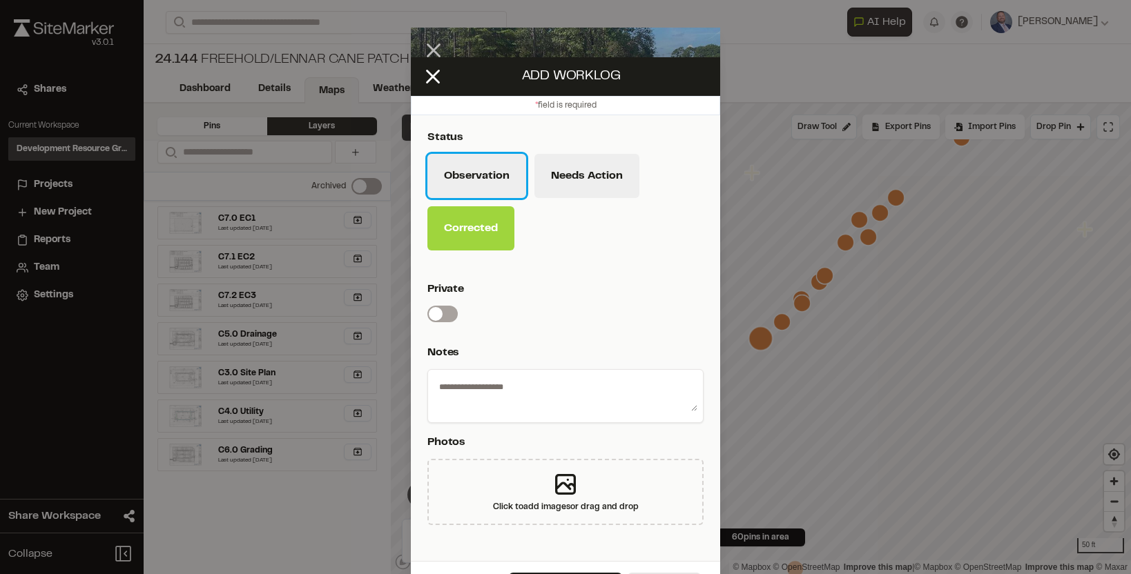
click at [476, 193] on button "Observation" at bounding box center [476, 176] width 99 height 44
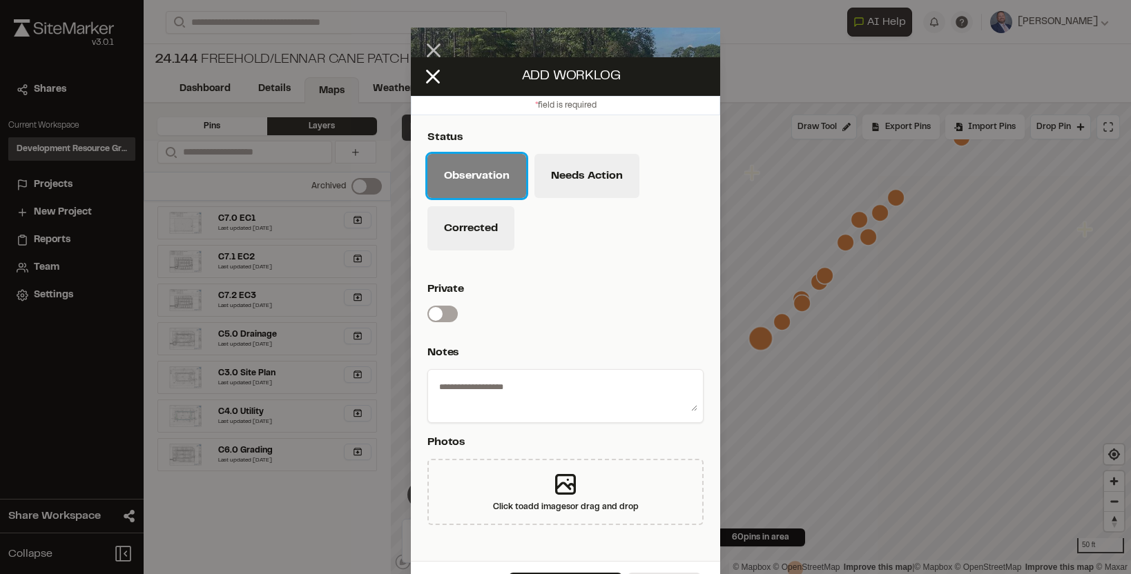
scroll to position [38, 0]
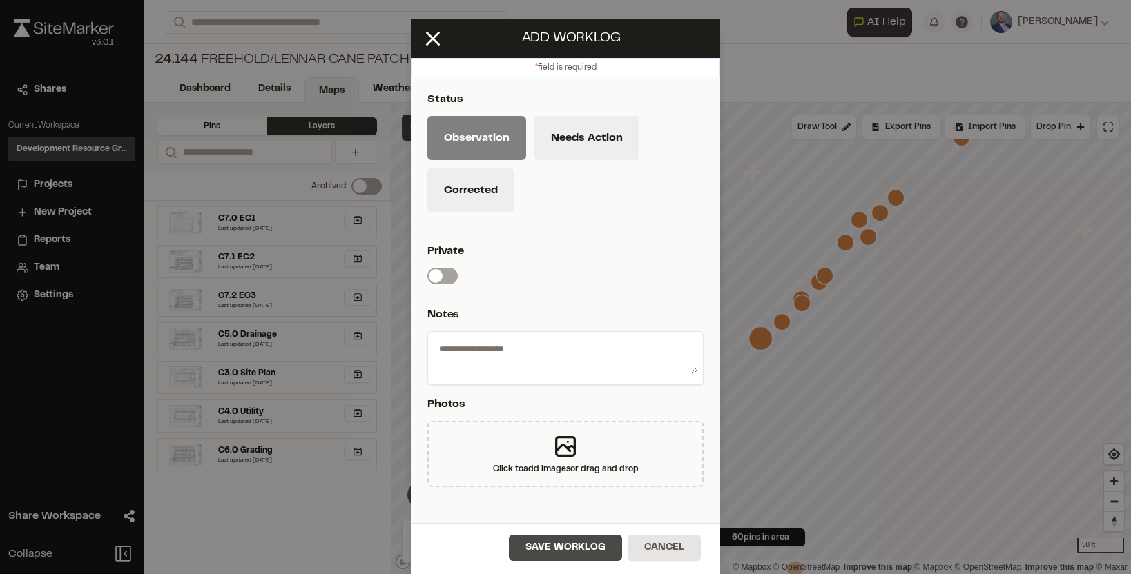
click at [535, 551] on button "Save Worklog" at bounding box center [565, 548] width 113 height 26
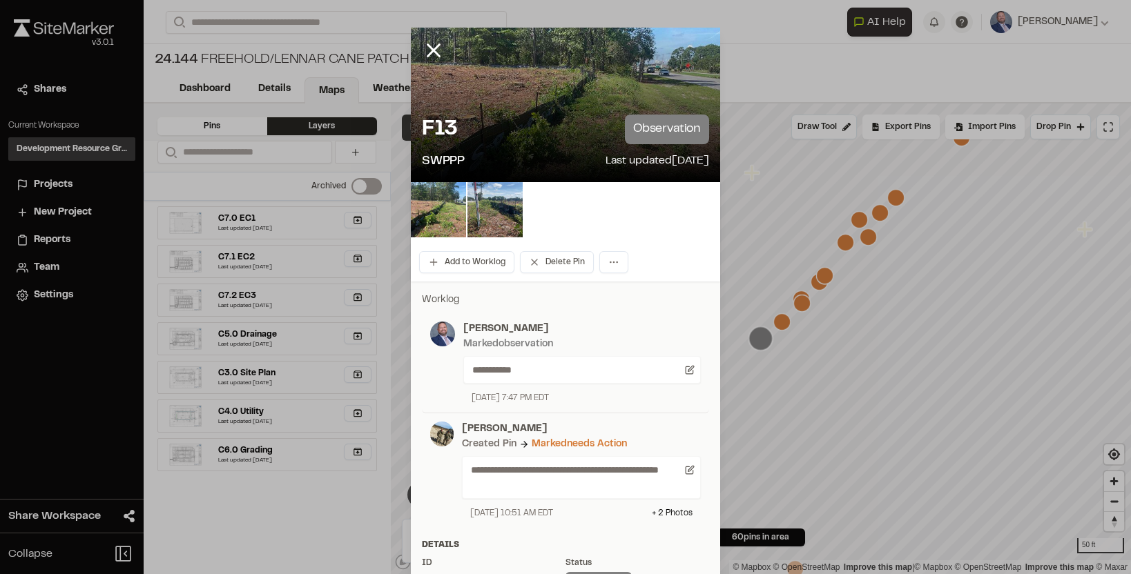
click at [570, 446] on div "Marked needs action" at bounding box center [578, 444] width 95 height 15
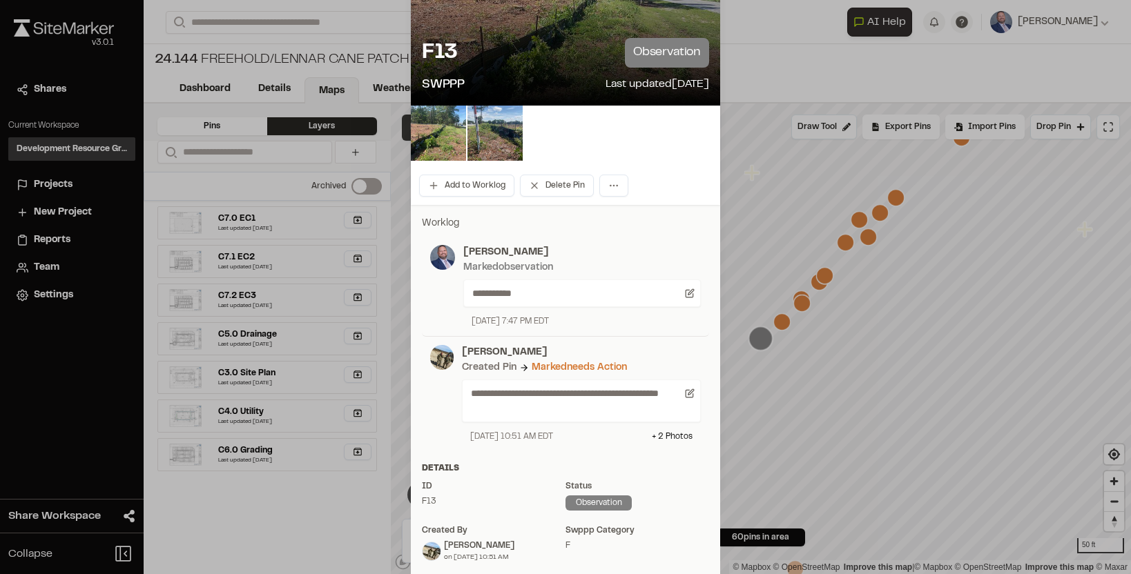
scroll to position [0, 0]
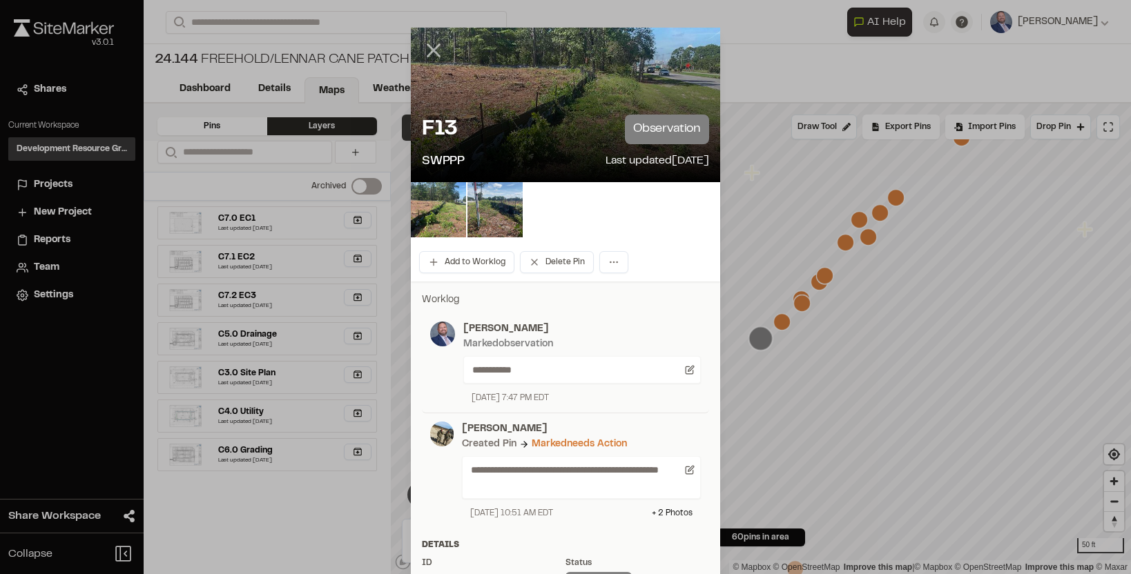
click at [437, 55] on line at bounding box center [434, 51] width 12 height 12
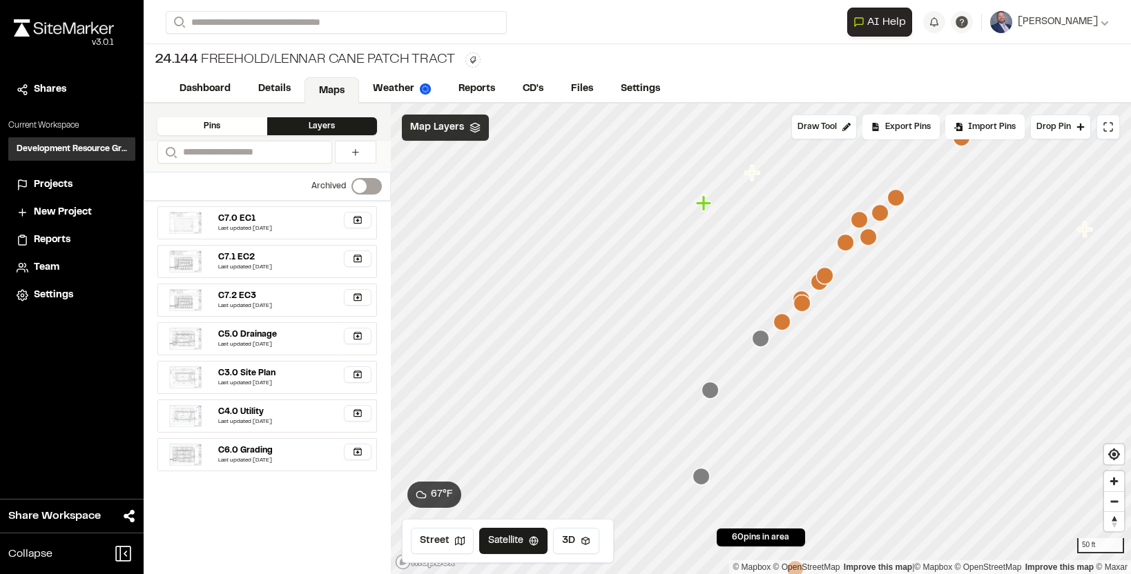
click at [760, 343] on icon "Map marker" at bounding box center [760, 338] width 17 height 17
click at [783, 324] on icon "Map marker" at bounding box center [781, 321] width 17 height 17
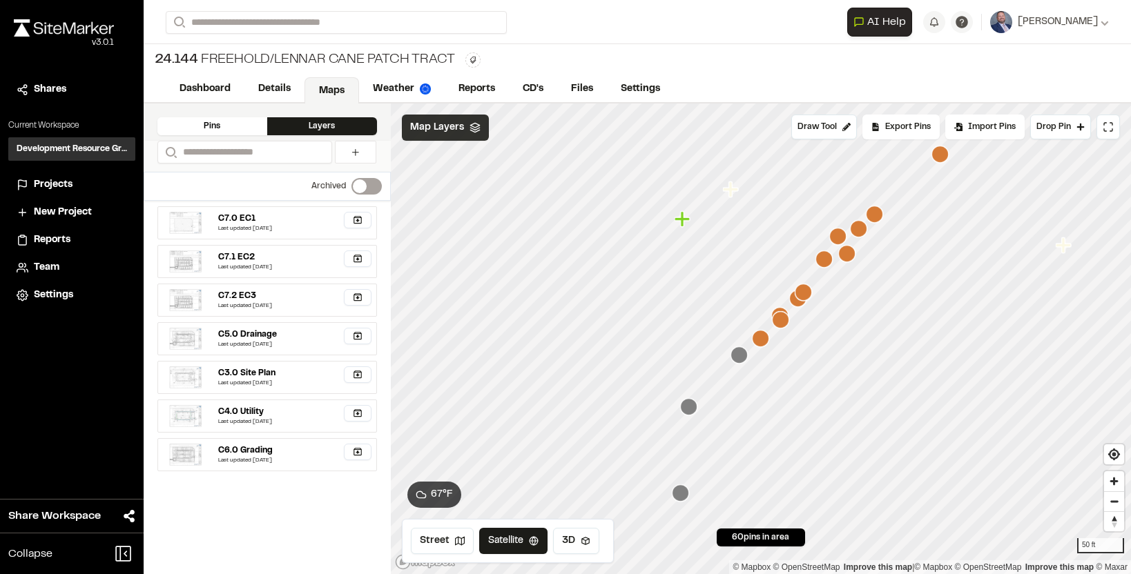
click at [850, 259] on icon "Map marker" at bounding box center [846, 253] width 17 height 17
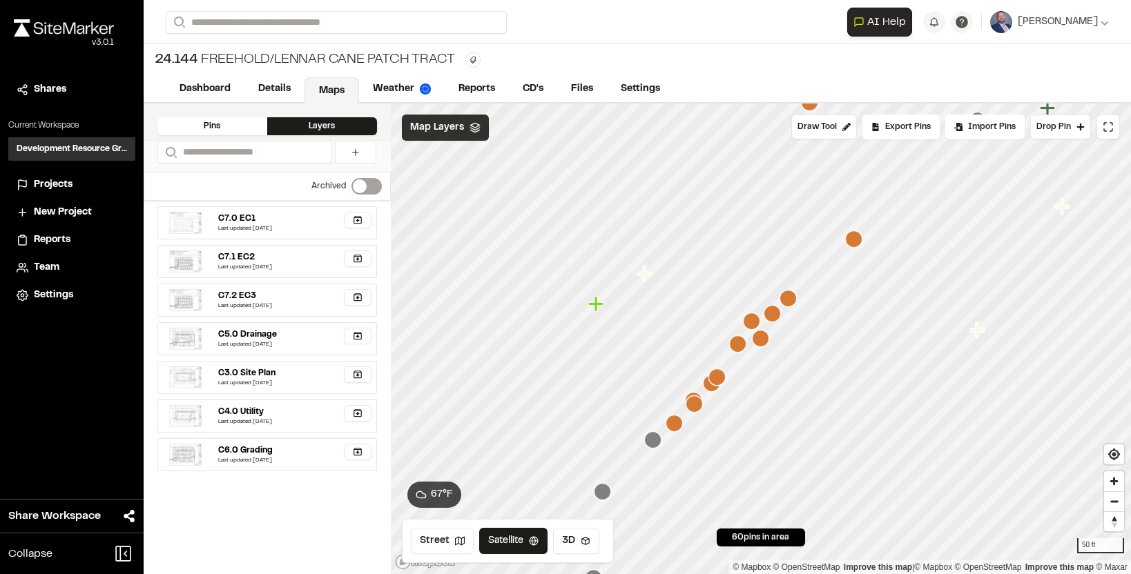
click at [854, 239] on icon "Map marker" at bounding box center [853, 239] width 17 height 17
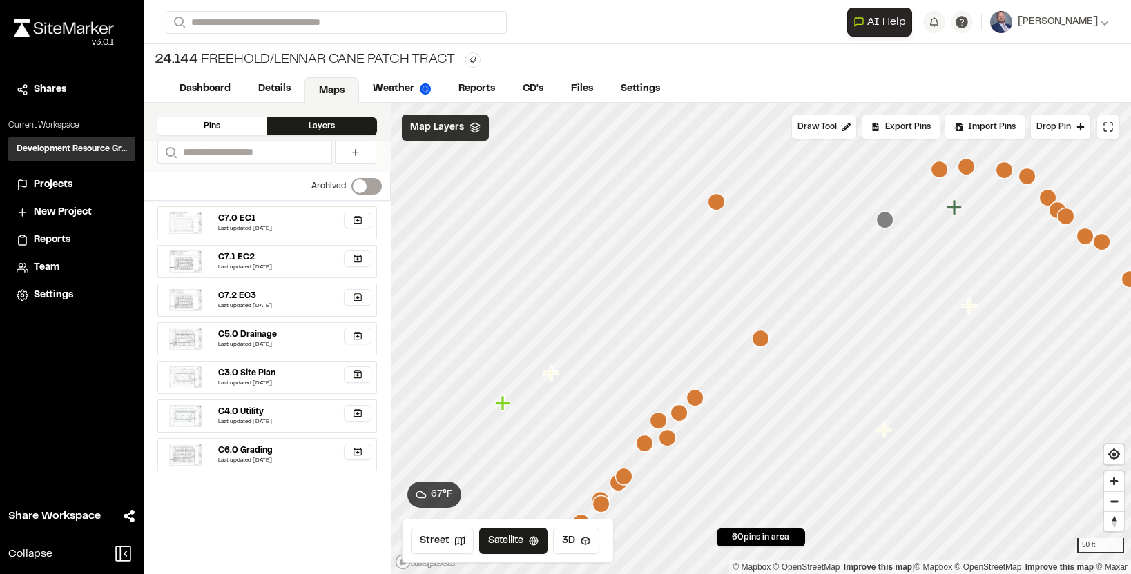
click at [717, 198] on icon "Map marker" at bounding box center [715, 201] width 17 height 17
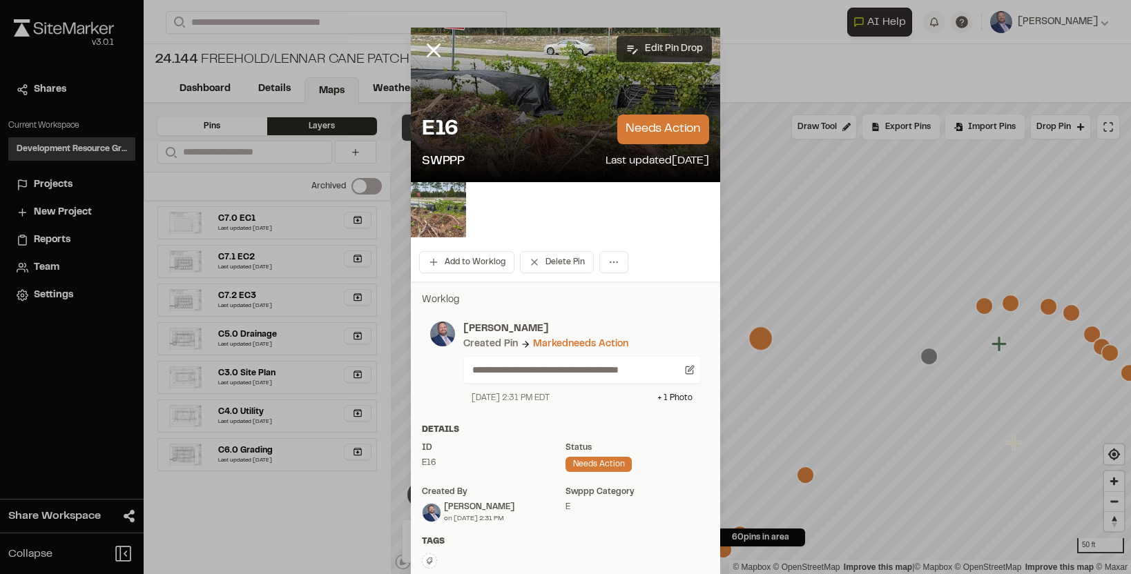
click at [669, 45] on button "Edit Pin Drop" at bounding box center [663, 49] width 95 height 26
select select "****"
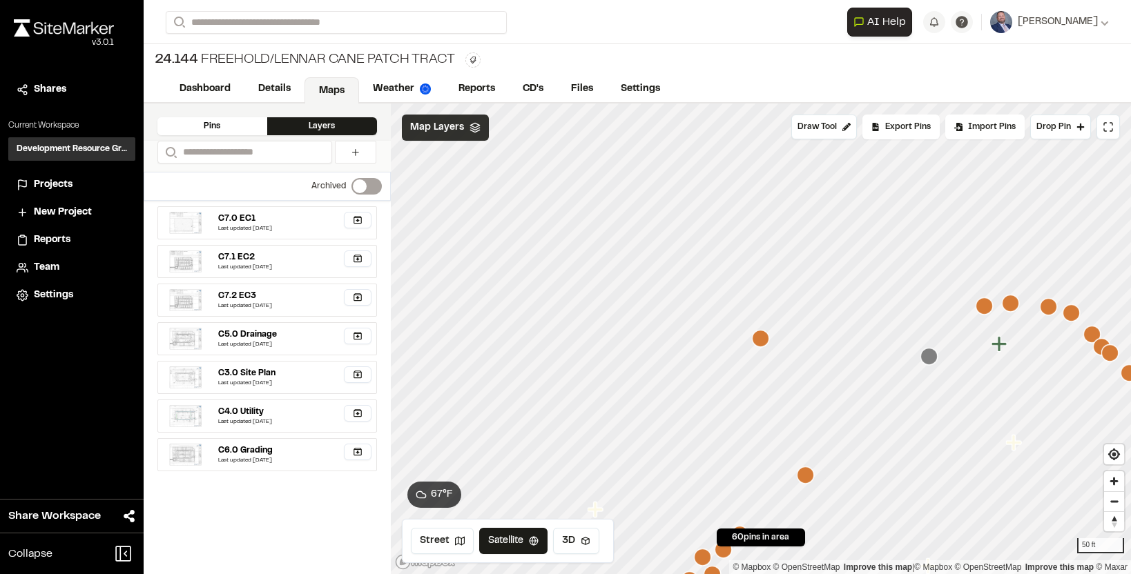
click at [761, 340] on icon "Map marker" at bounding box center [760, 338] width 17 height 17
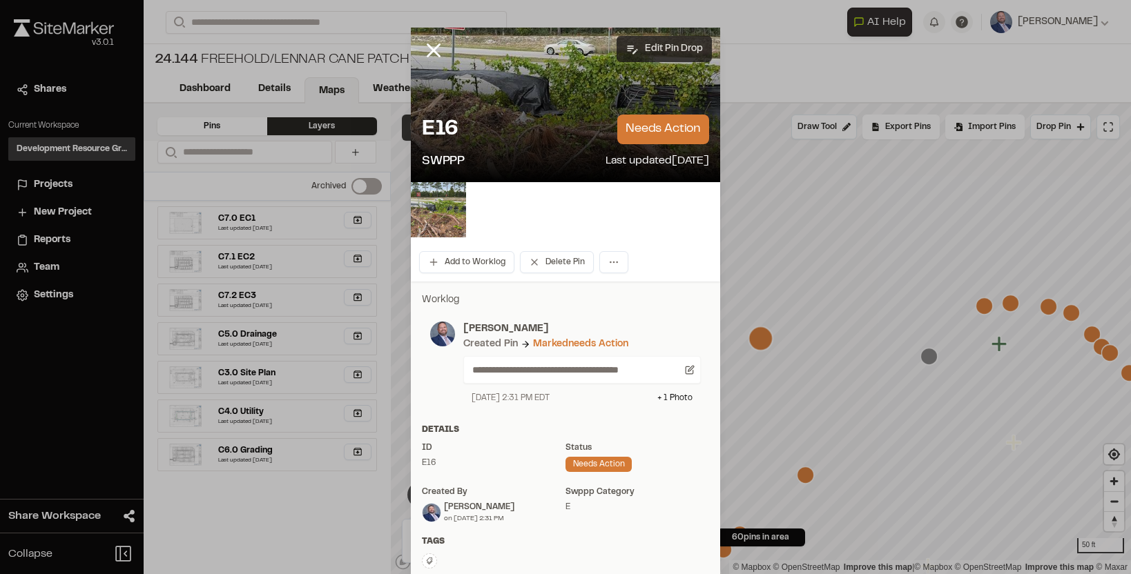
click at [665, 54] on button "Edit Pin Drop" at bounding box center [663, 49] width 95 height 26
select select "****"
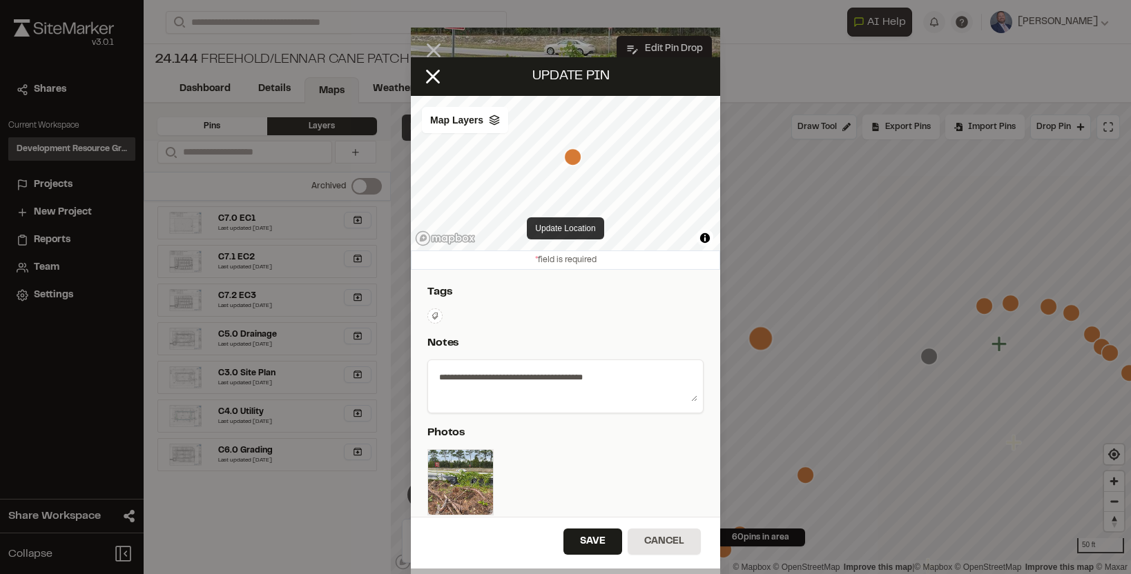
click at [556, 230] on button "Update Location" at bounding box center [565, 228] width 77 height 22
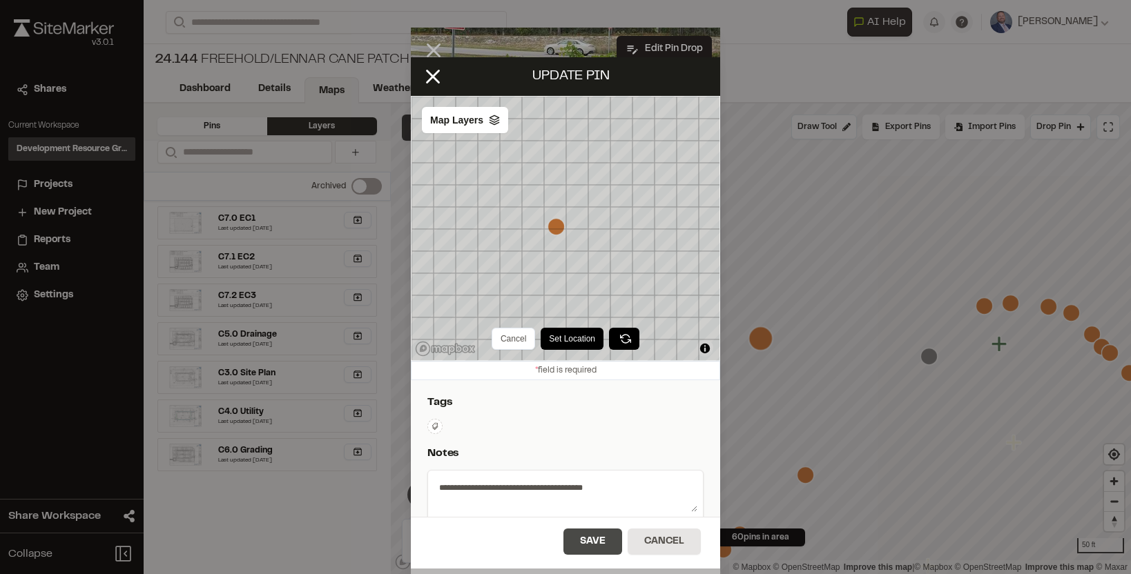
click at [593, 542] on button "Save" at bounding box center [592, 542] width 59 height 26
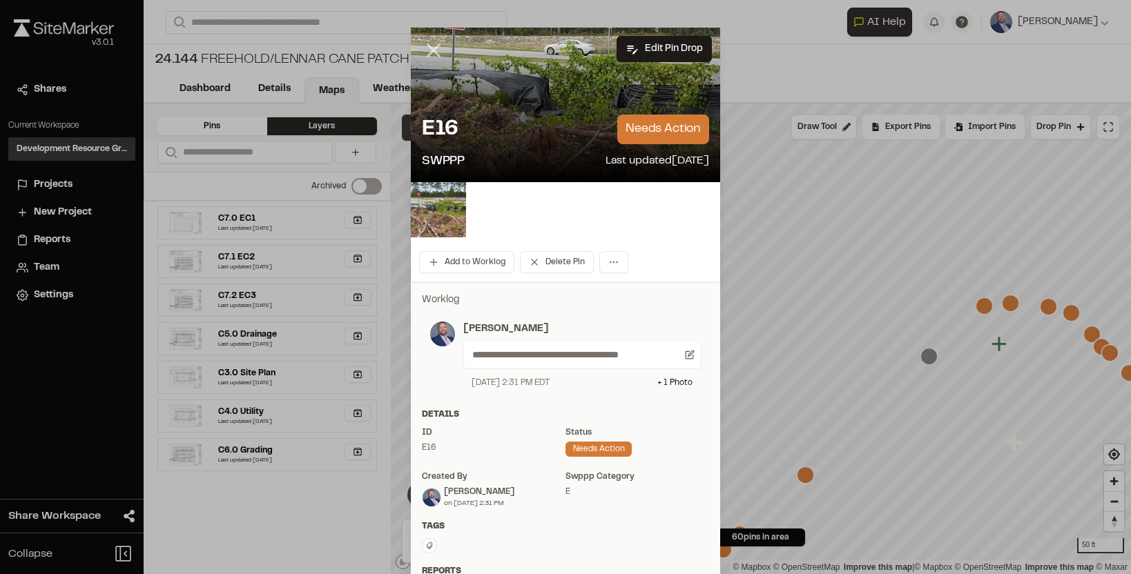
click at [432, 51] on line at bounding box center [434, 51] width 12 height 12
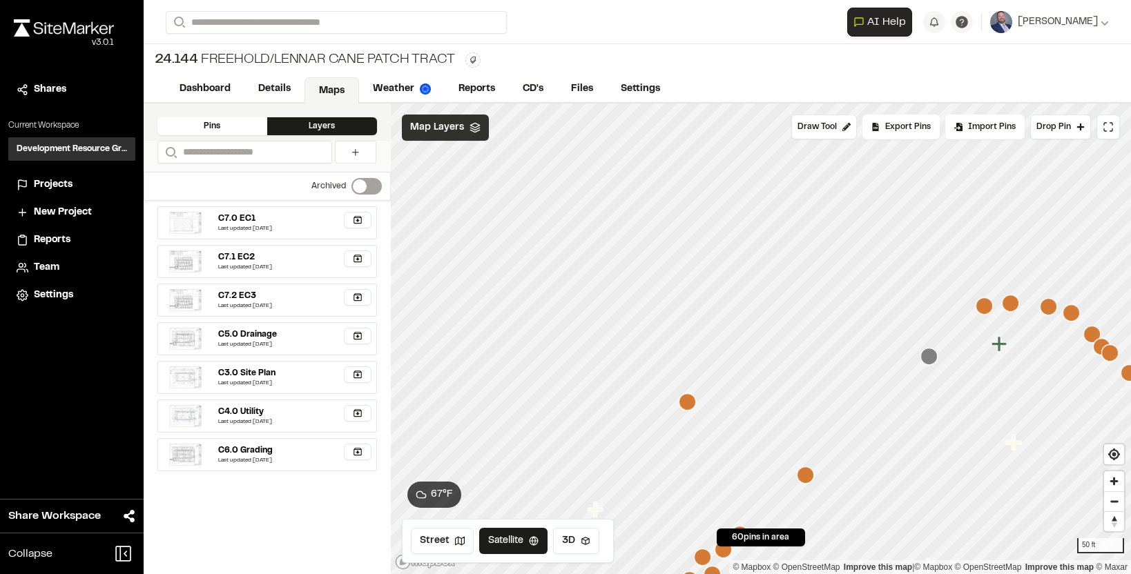
click at [685, 400] on icon "Map marker" at bounding box center [686, 401] width 17 height 17
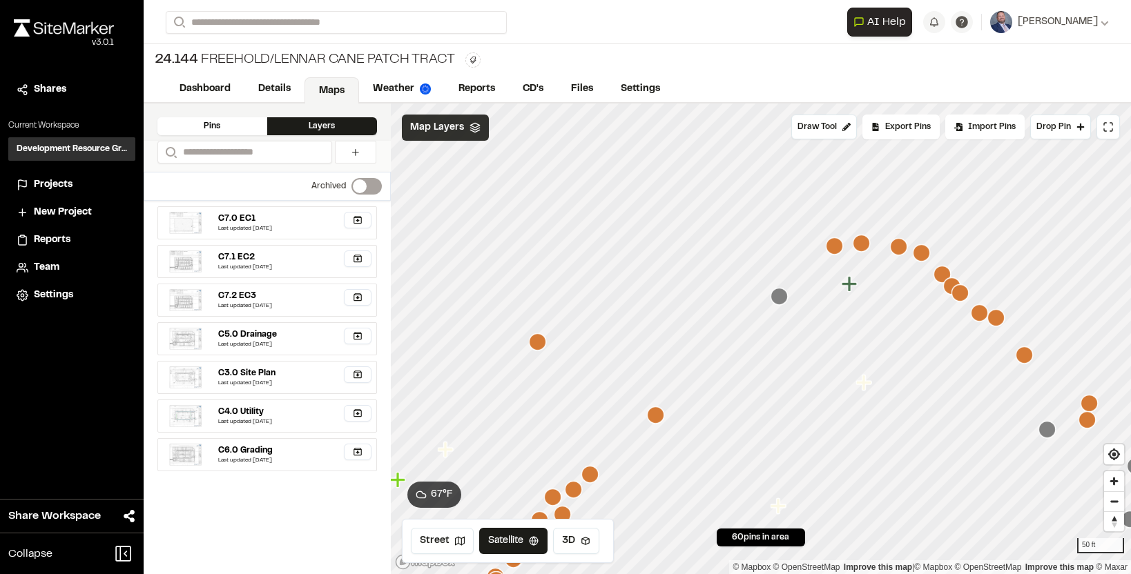
click at [838, 251] on icon "Map marker" at bounding box center [833, 245] width 17 height 17
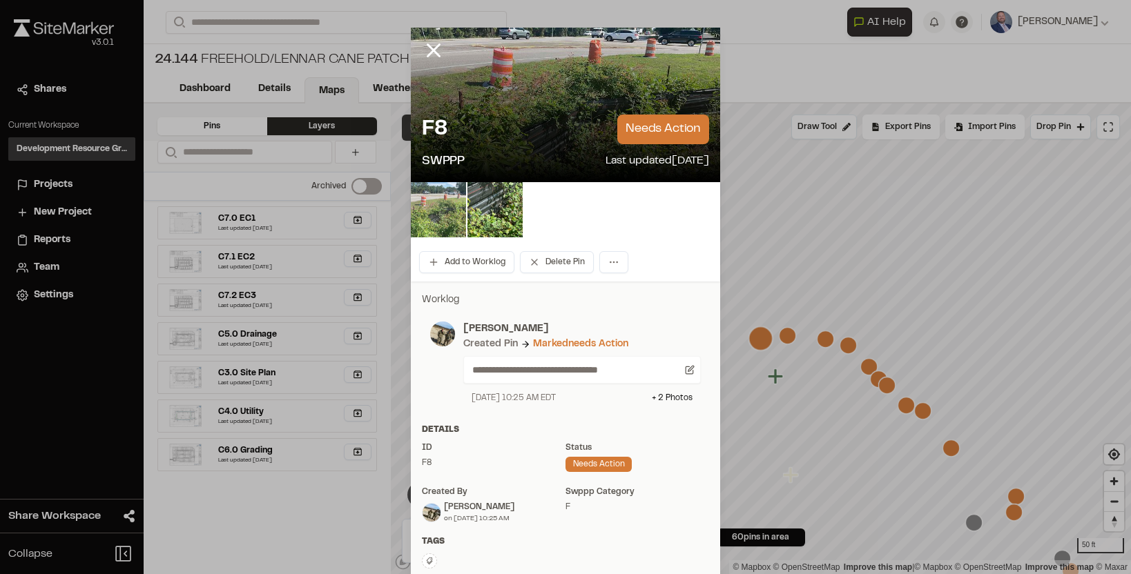
click at [444, 208] on img at bounding box center [438, 209] width 55 height 55
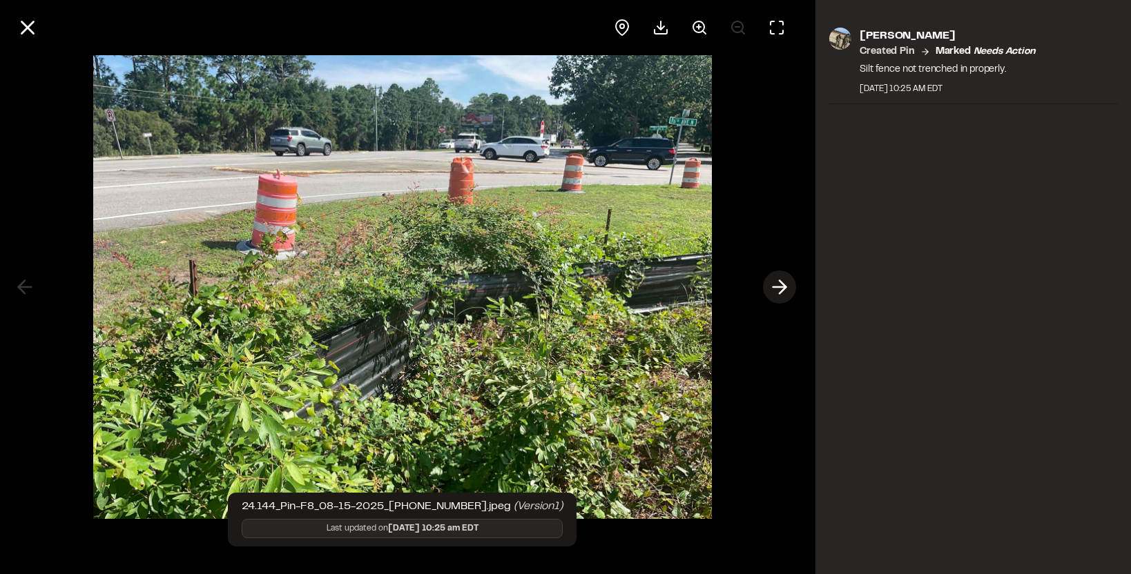
click at [785, 289] on polyline at bounding box center [782, 287] width 6 height 13
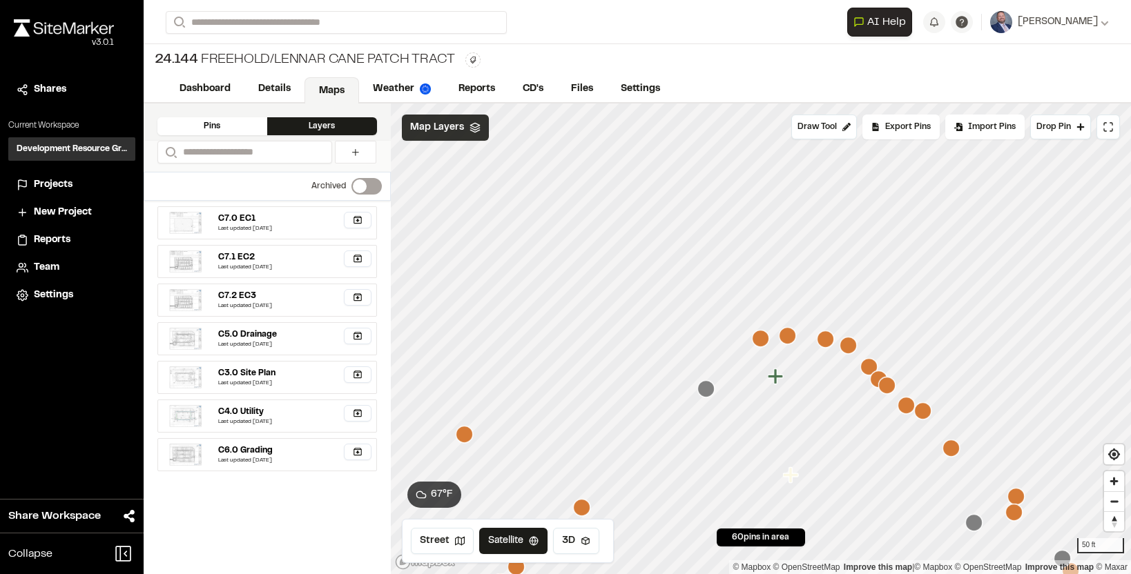
click at [828, 340] on icon "Map marker" at bounding box center [825, 339] width 17 height 17
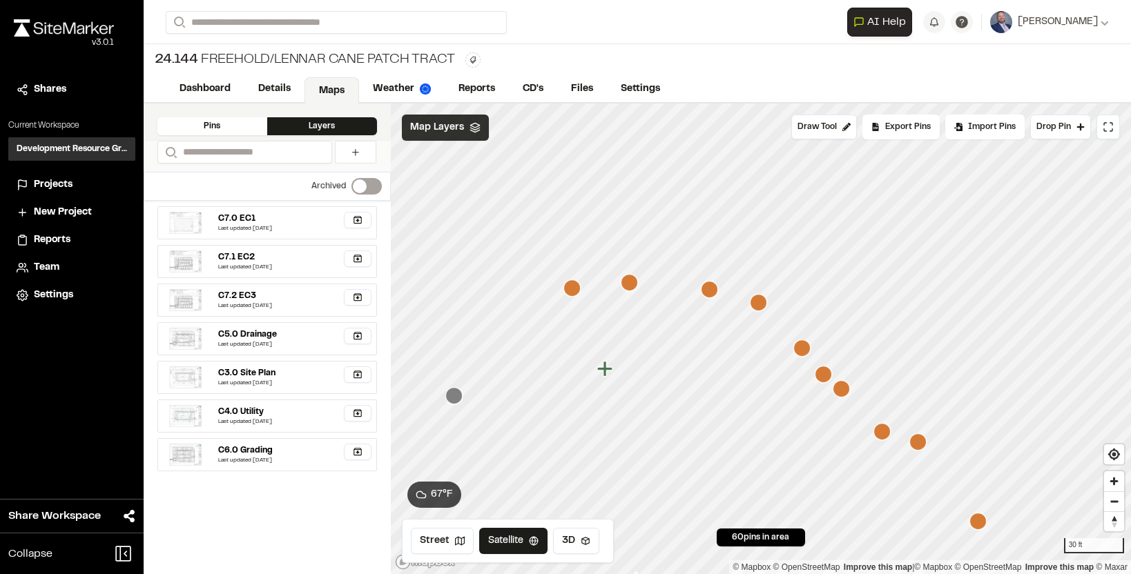
click at [802, 350] on icon "Map marker" at bounding box center [801, 348] width 17 height 17
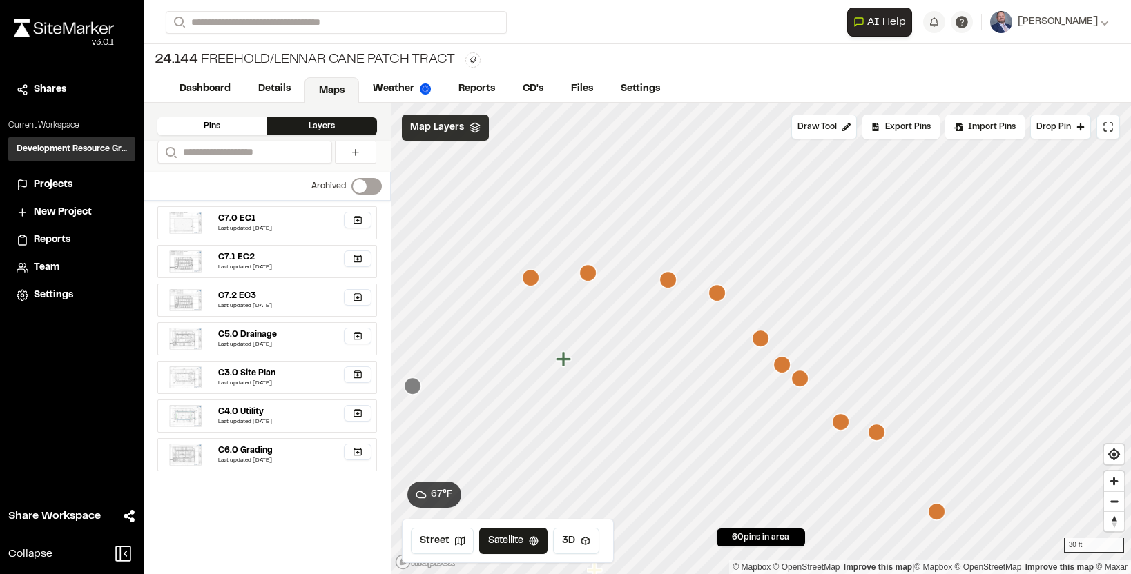
click at [778, 366] on icon "Map marker" at bounding box center [781, 364] width 17 height 17
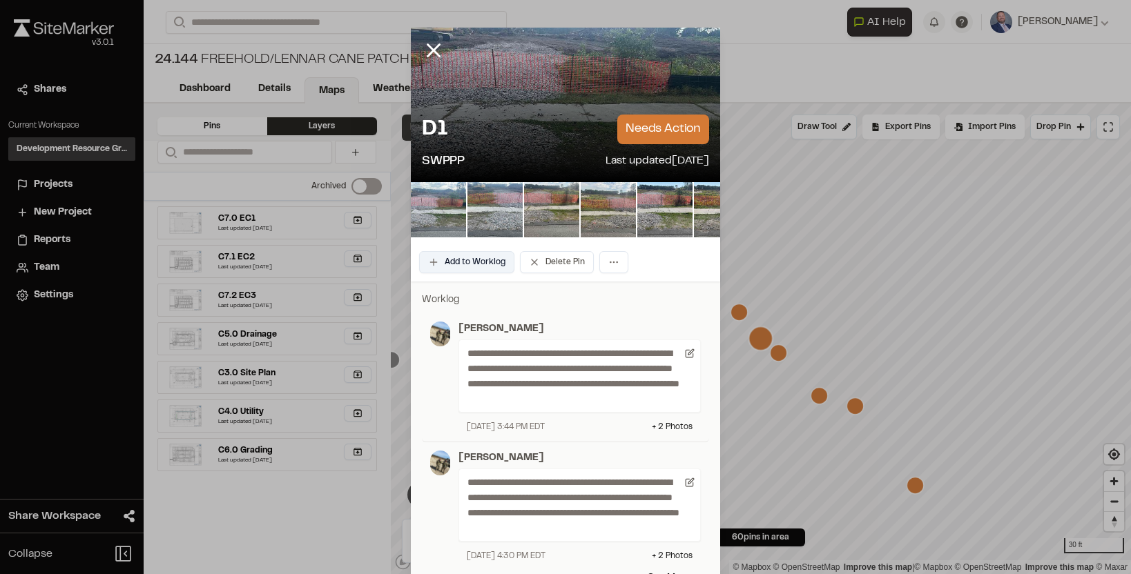
click at [494, 255] on button "Add to Worklog" at bounding box center [466, 262] width 95 height 22
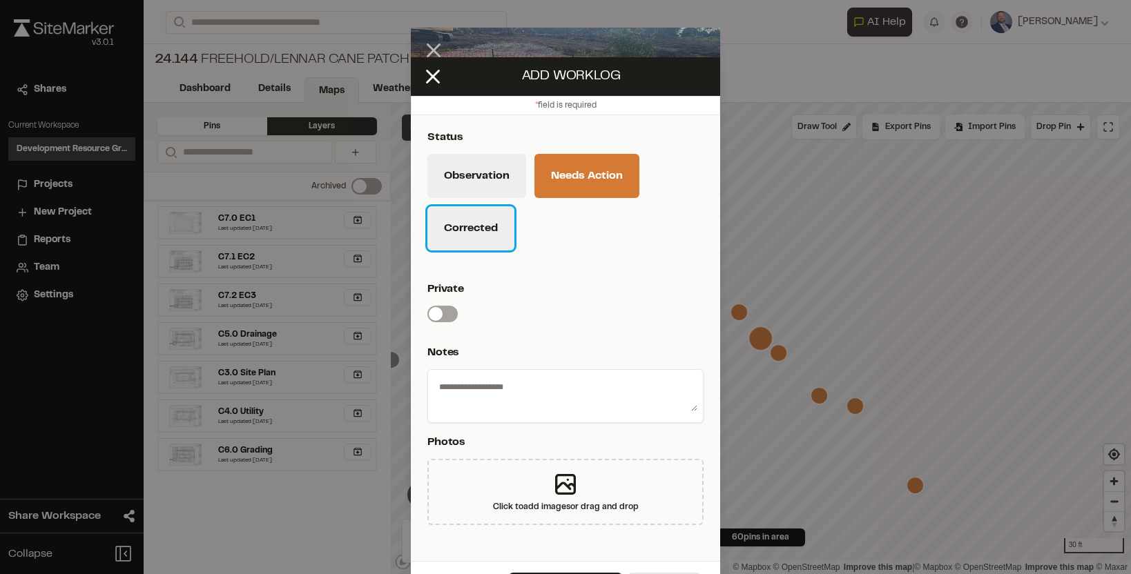
click at [488, 228] on button "Corrected" at bounding box center [470, 228] width 87 height 44
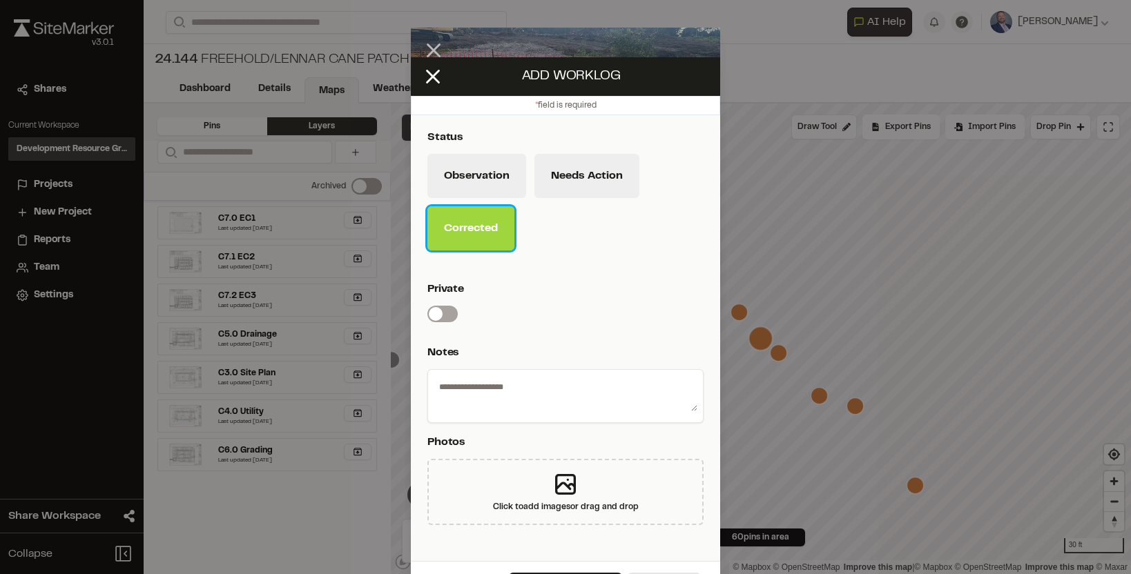
scroll to position [38, 0]
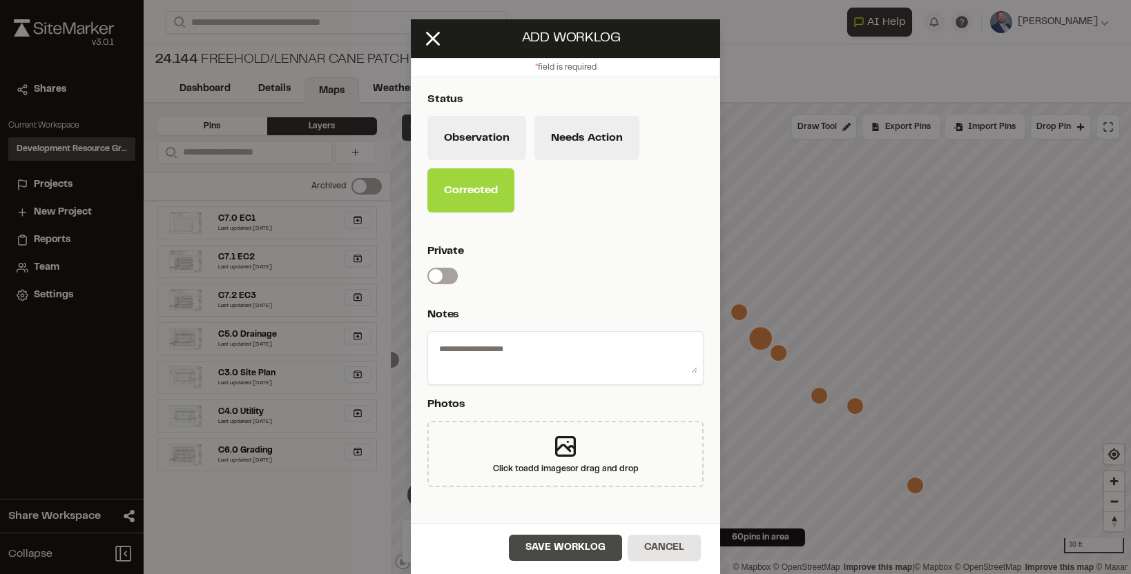
click at [547, 544] on button "Save Worklog" at bounding box center [565, 548] width 113 height 26
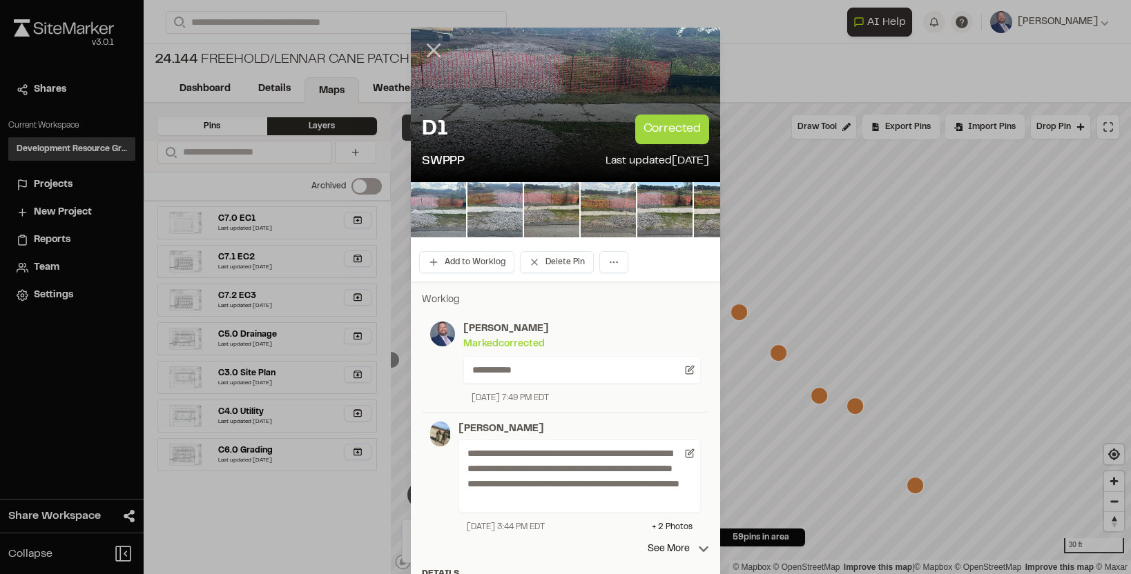
click at [440, 46] on icon at bounding box center [433, 50] width 23 height 23
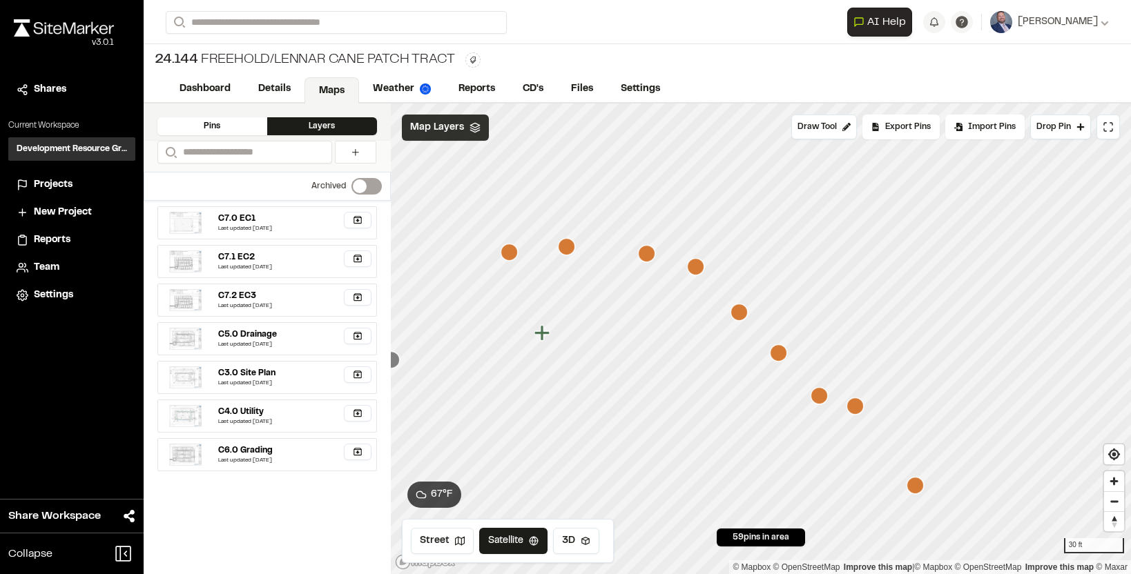
click at [784, 353] on icon "Map marker" at bounding box center [778, 352] width 17 height 17
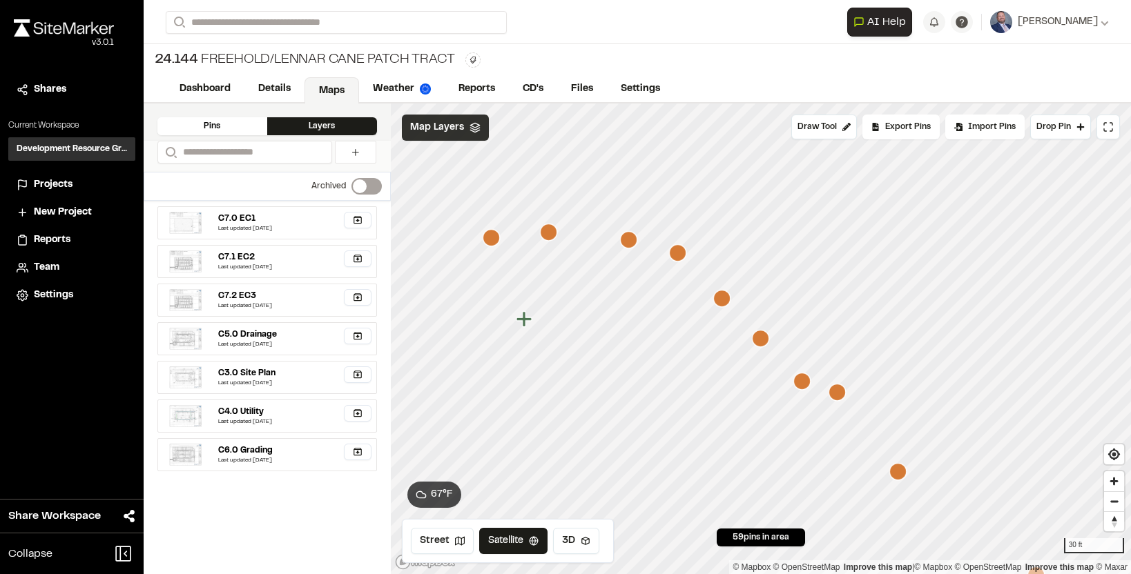
click at [839, 395] on icon "Map marker" at bounding box center [836, 392] width 17 height 17
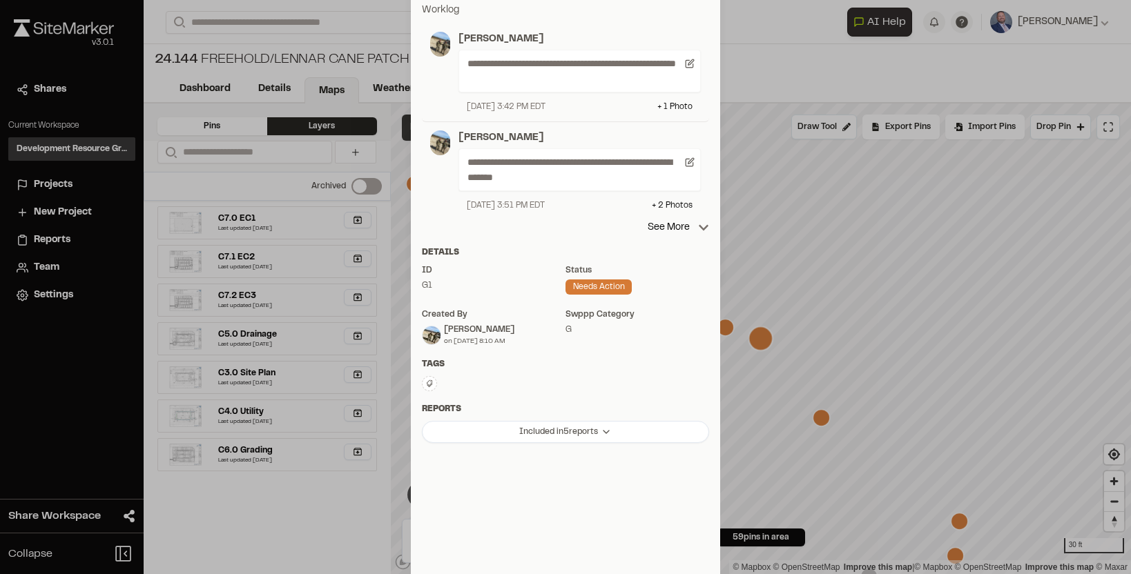
scroll to position [0, 0]
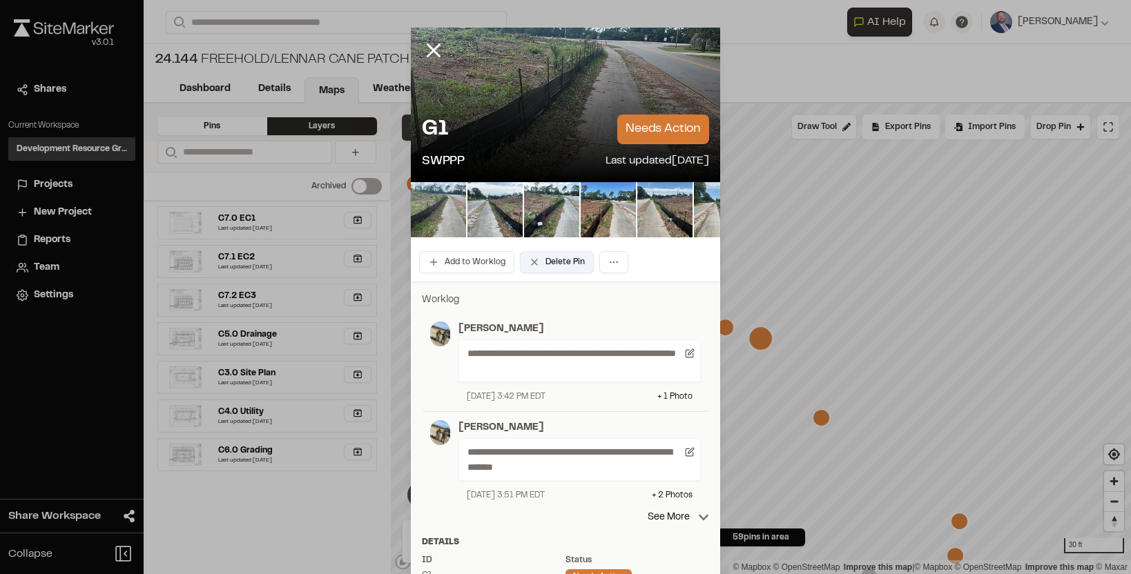
click at [561, 268] on button "Delete Pin" at bounding box center [557, 262] width 74 height 22
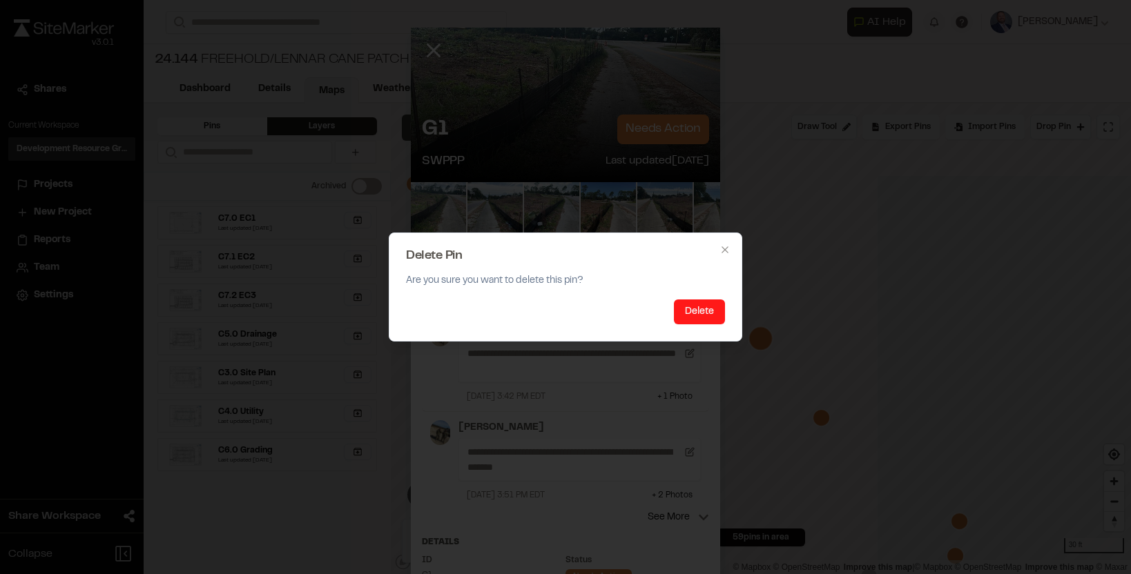
click at [690, 311] on button "Delete" at bounding box center [699, 312] width 51 height 25
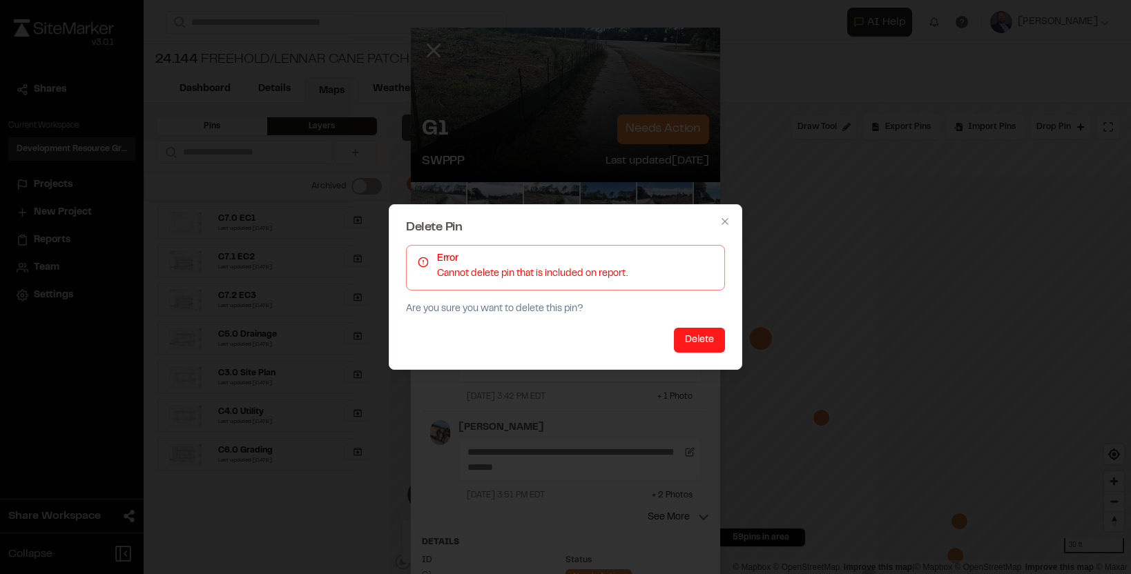
click at [687, 340] on button "Delete" at bounding box center [699, 340] width 51 height 25
click at [690, 339] on button "Delete" at bounding box center [699, 340] width 51 height 25
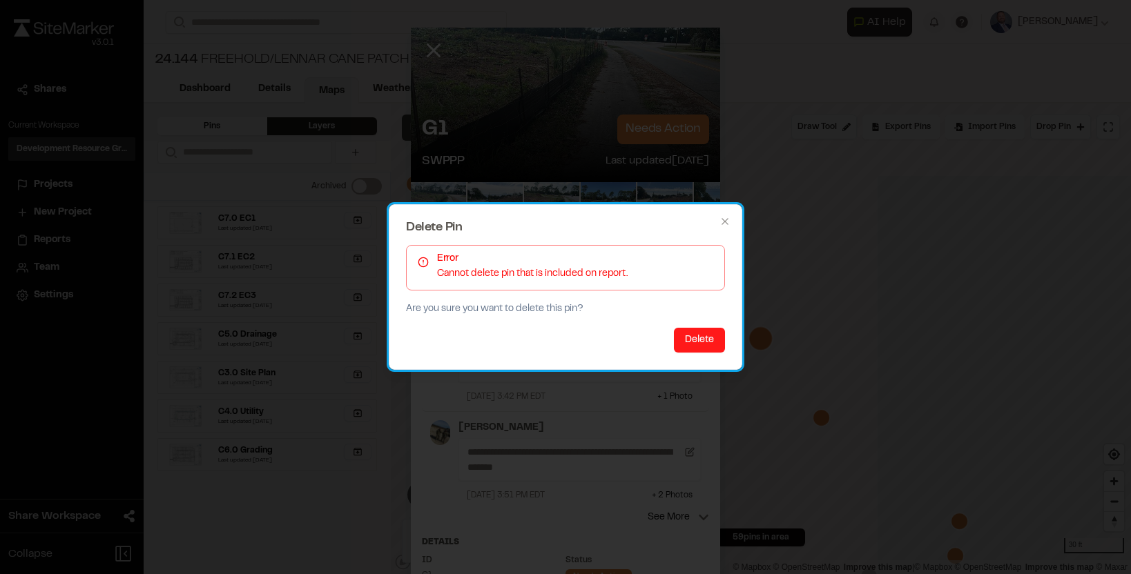
click at [690, 339] on div "Delete" at bounding box center [565, 340] width 319 height 25
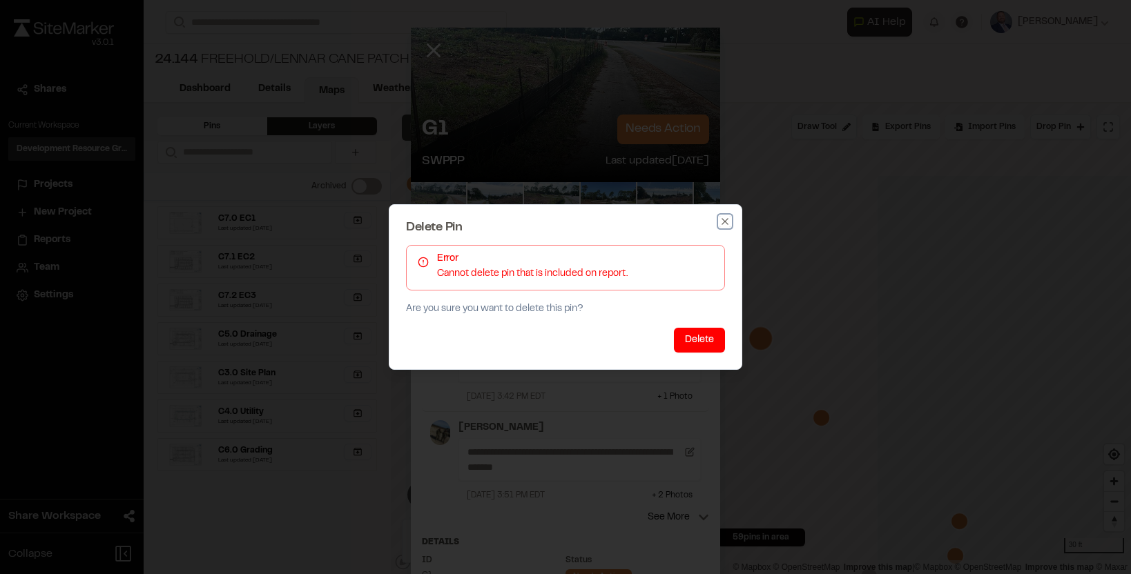
click at [725, 221] on icon "button" at bounding box center [724, 221] width 6 height 6
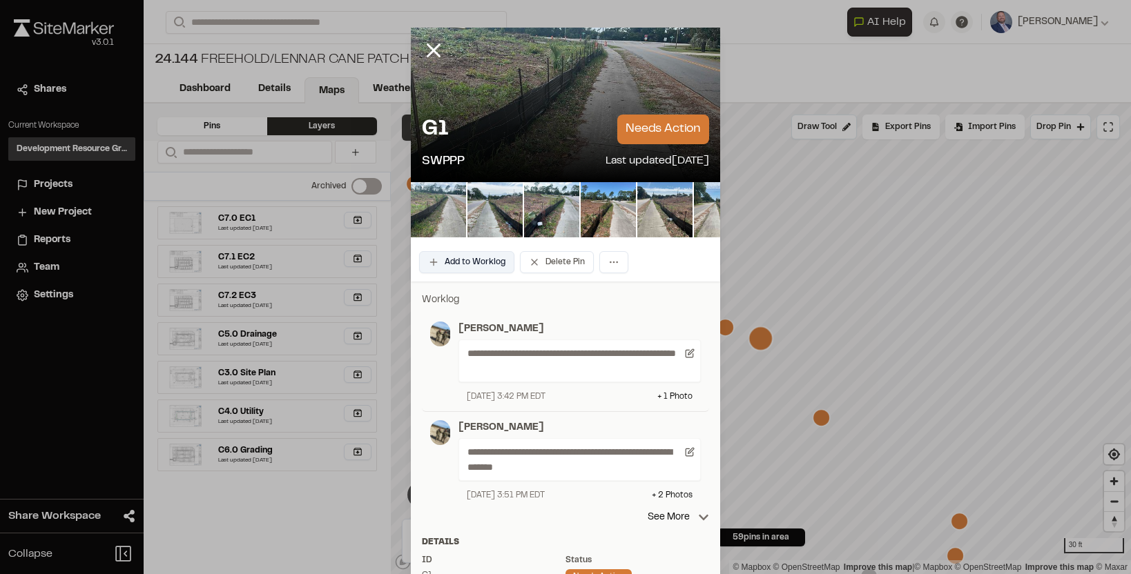
click at [480, 261] on button "Add to Worklog" at bounding box center [466, 262] width 95 height 22
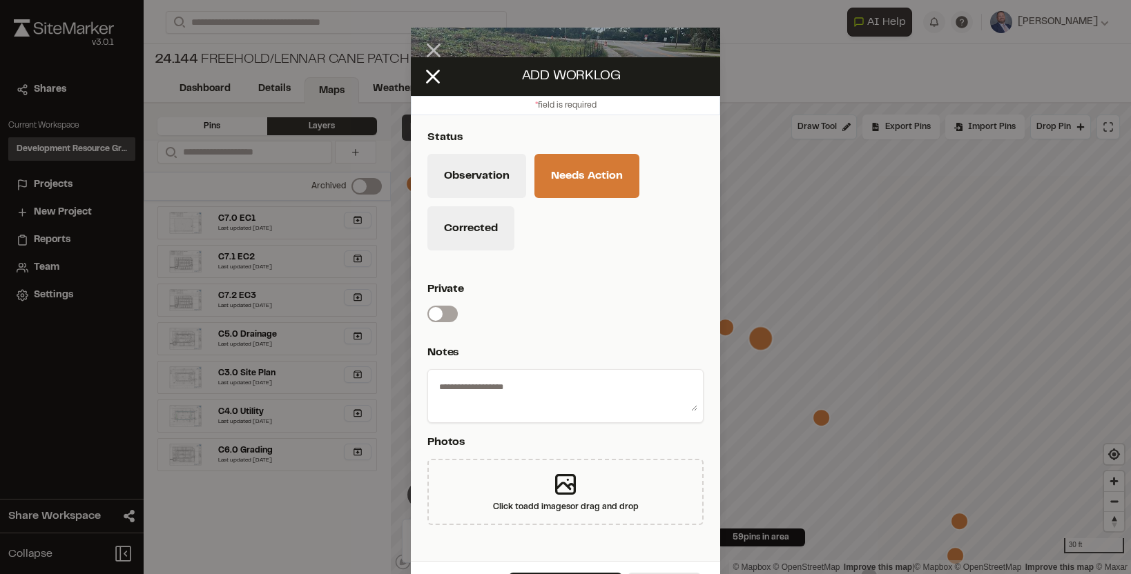
scroll to position [38, 0]
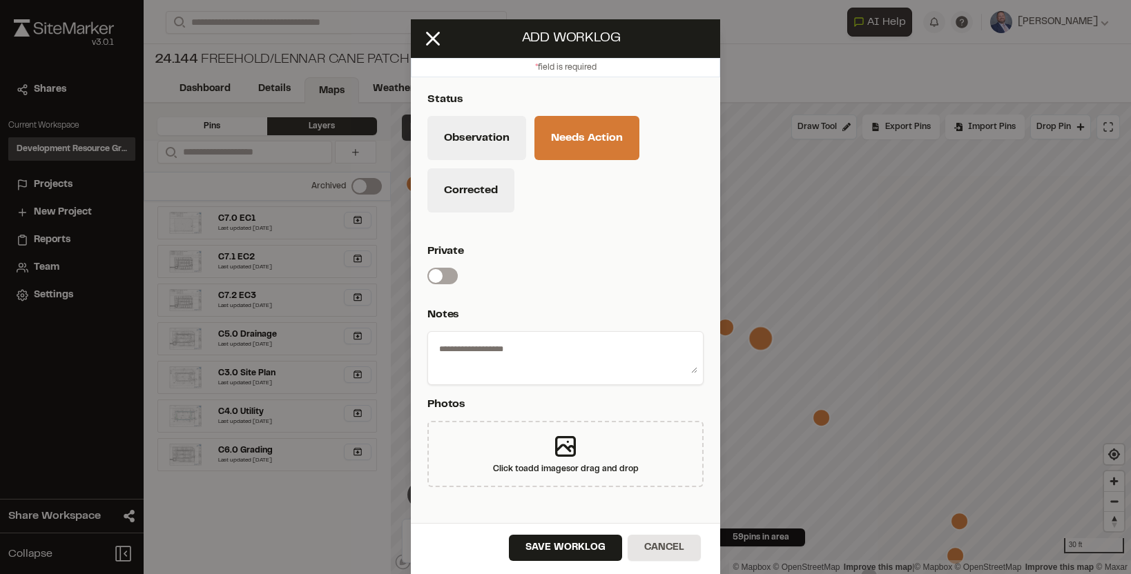
click at [445, 277] on label "Switch label" at bounding box center [442, 276] width 30 height 17
click at [480, 133] on button "Observation" at bounding box center [476, 138] width 99 height 44
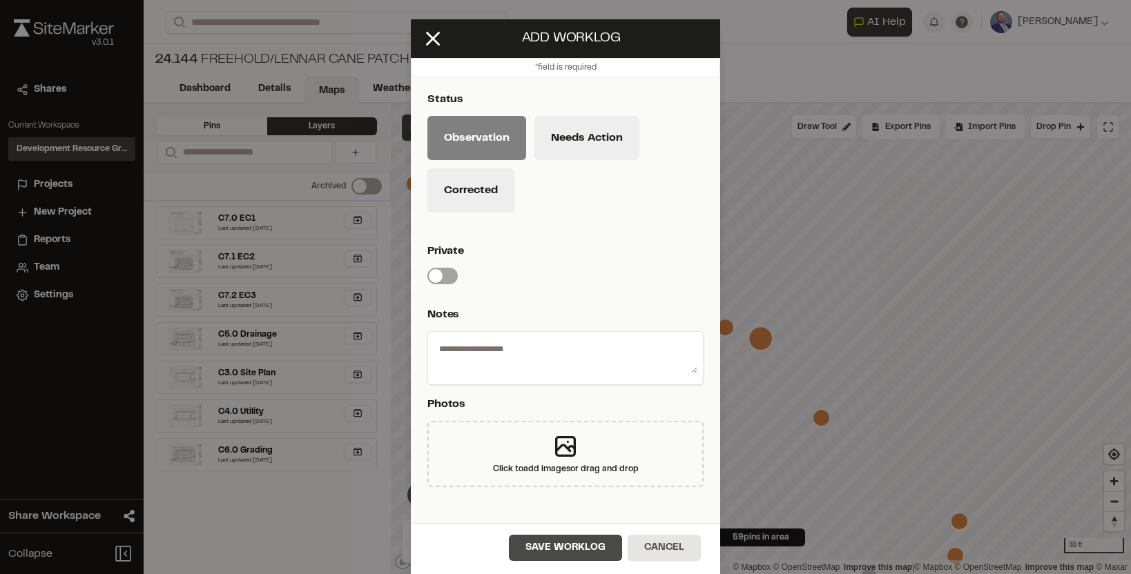
click at [542, 553] on button "Save Worklog" at bounding box center [565, 548] width 113 height 26
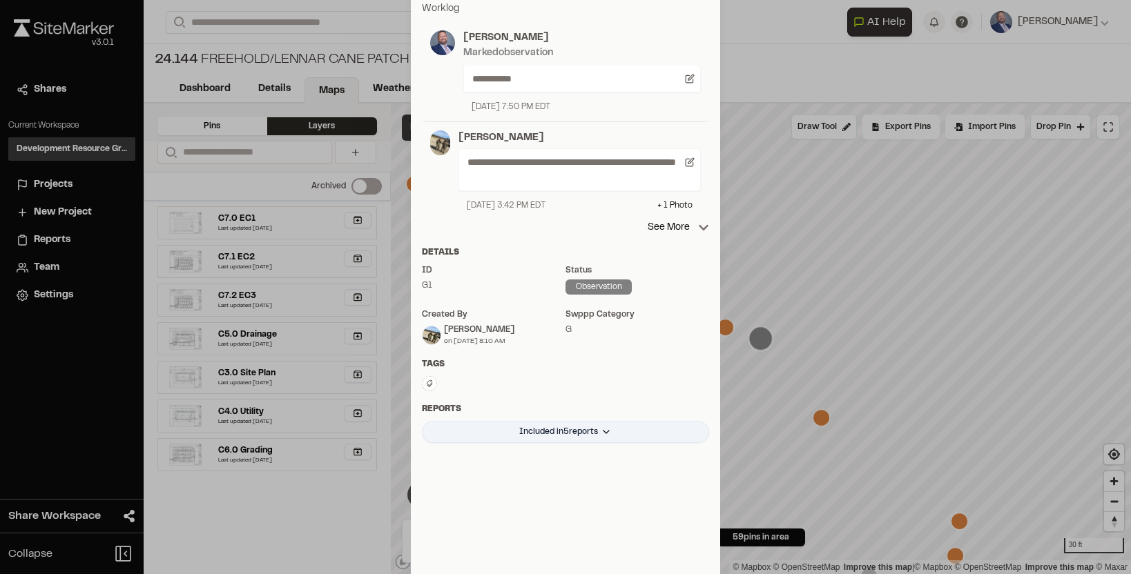
scroll to position [0, 0]
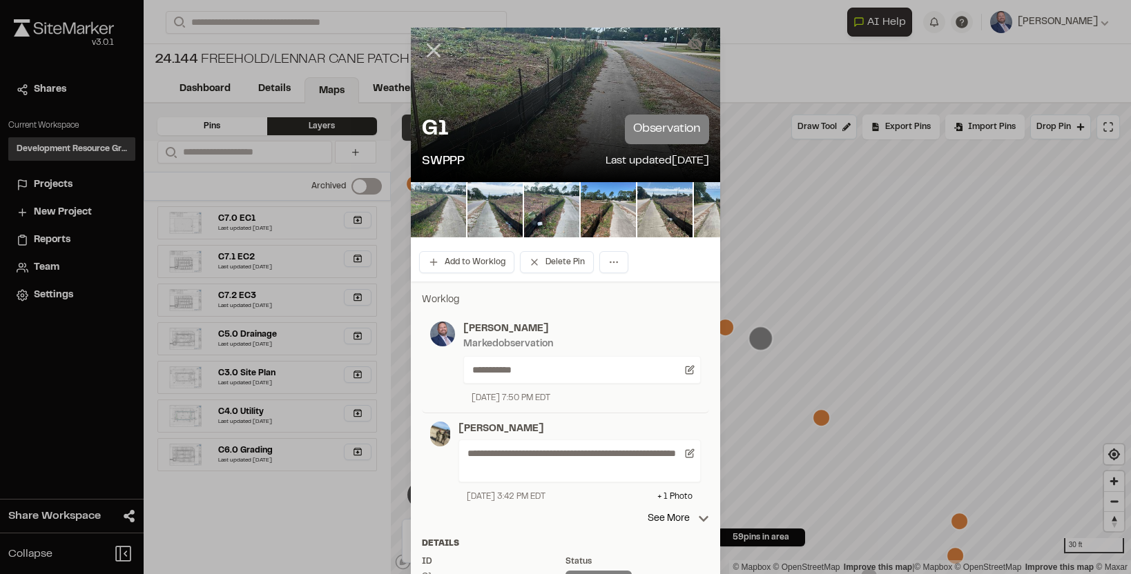
click at [434, 53] on icon at bounding box center [433, 50] width 23 height 23
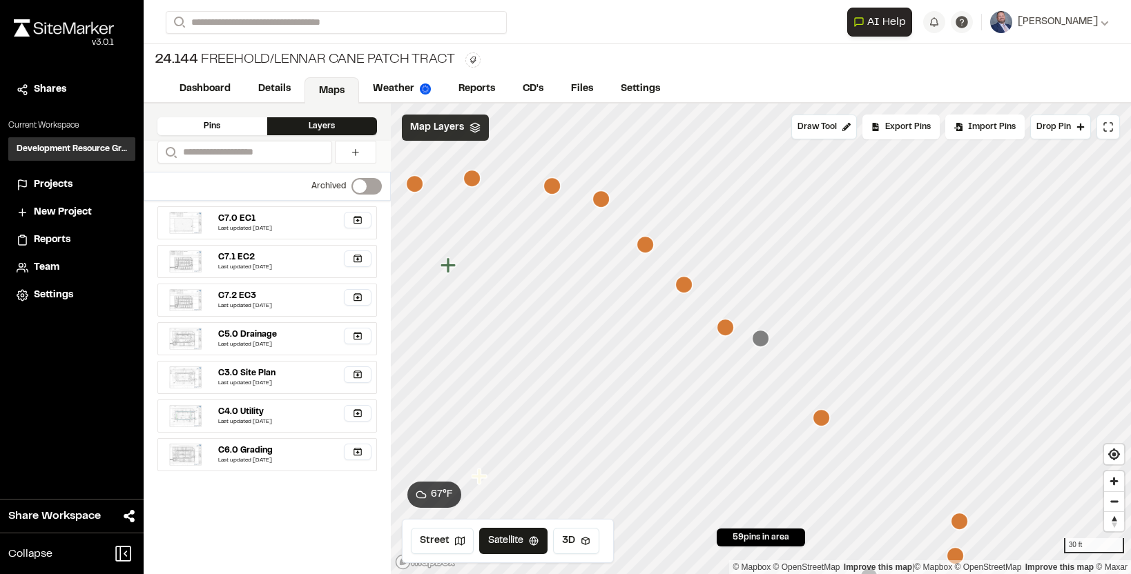
click at [821, 422] on icon "Map marker" at bounding box center [820, 417] width 17 height 17
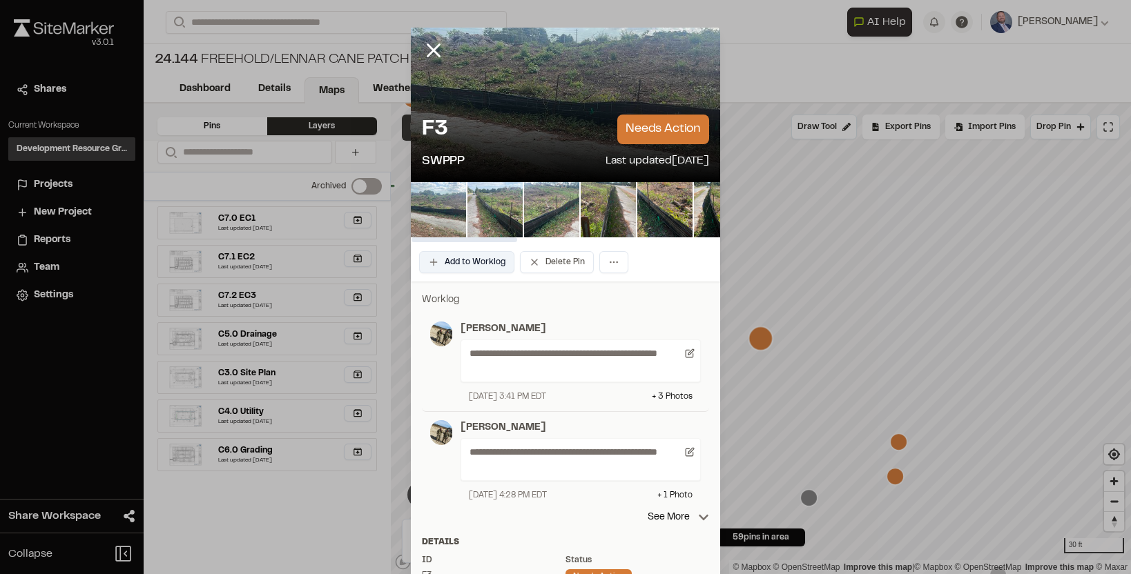
click at [482, 251] on button "Add to Worklog" at bounding box center [466, 262] width 95 height 22
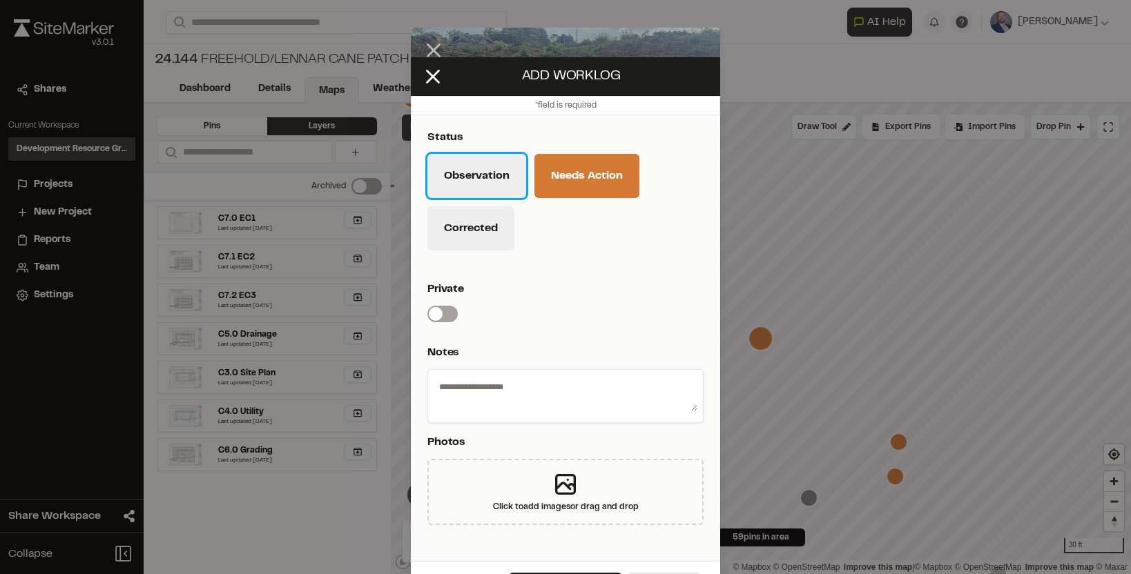
click at [487, 187] on button "Observation" at bounding box center [476, 176] width 99 height 44
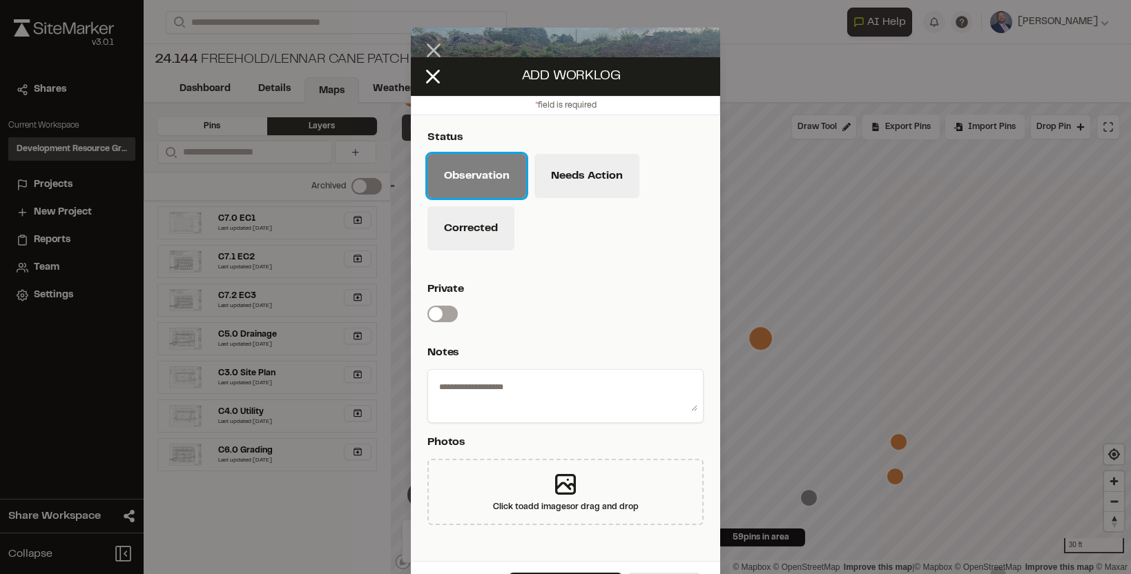
scroll to position [38, 0]
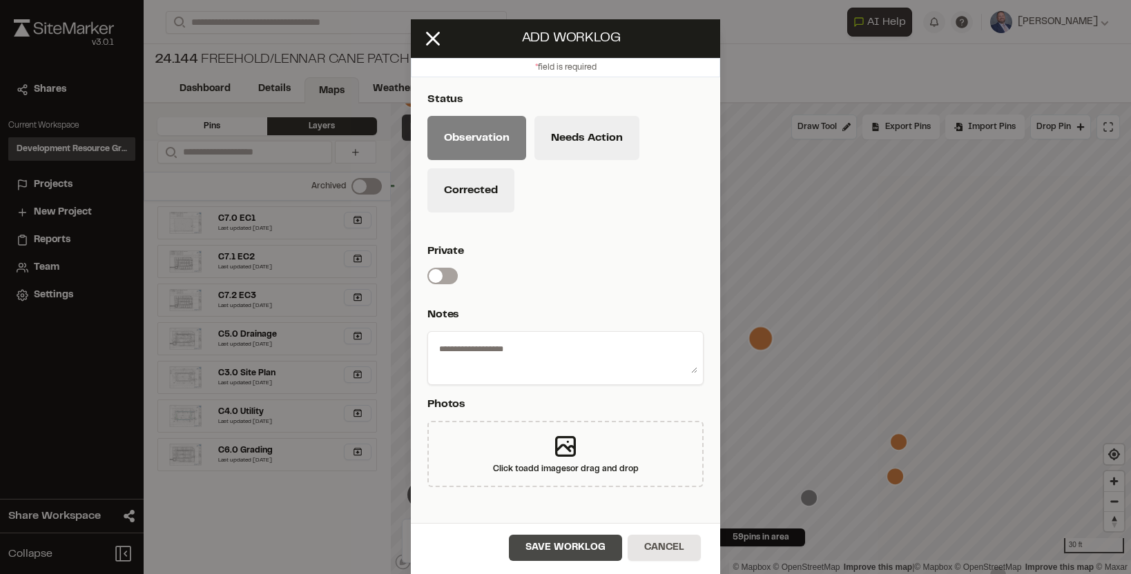
click at [544, 549] on button "Save Worklog" at bounding box center [565, 548] width 113 height 26
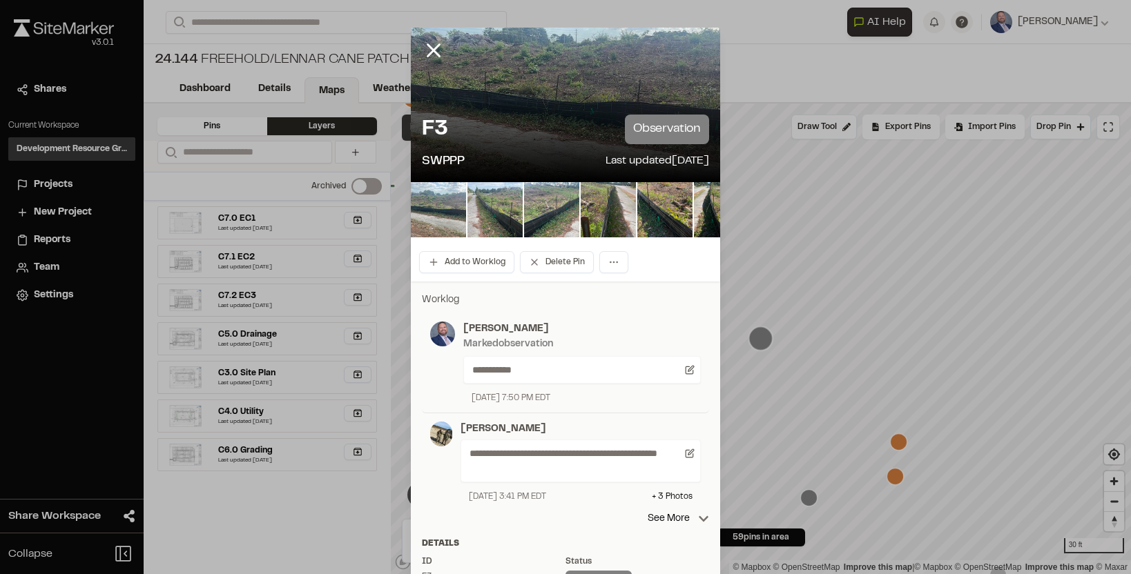
scroll to position [291, 0]
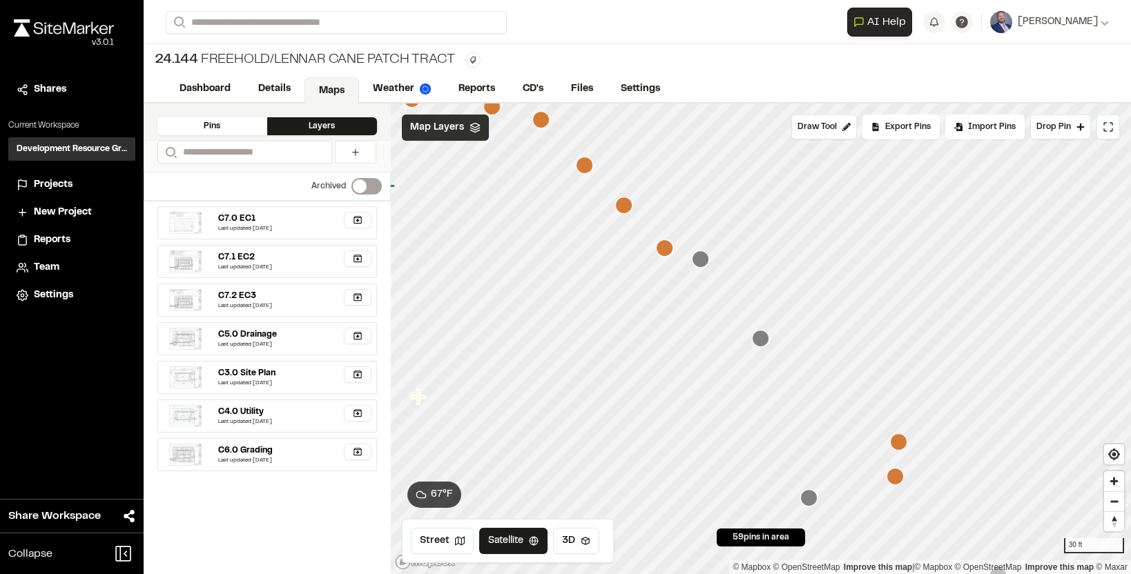
click at [901, 442] on icon "Map marker" at bounding box center [898, 441] width 17 height 17
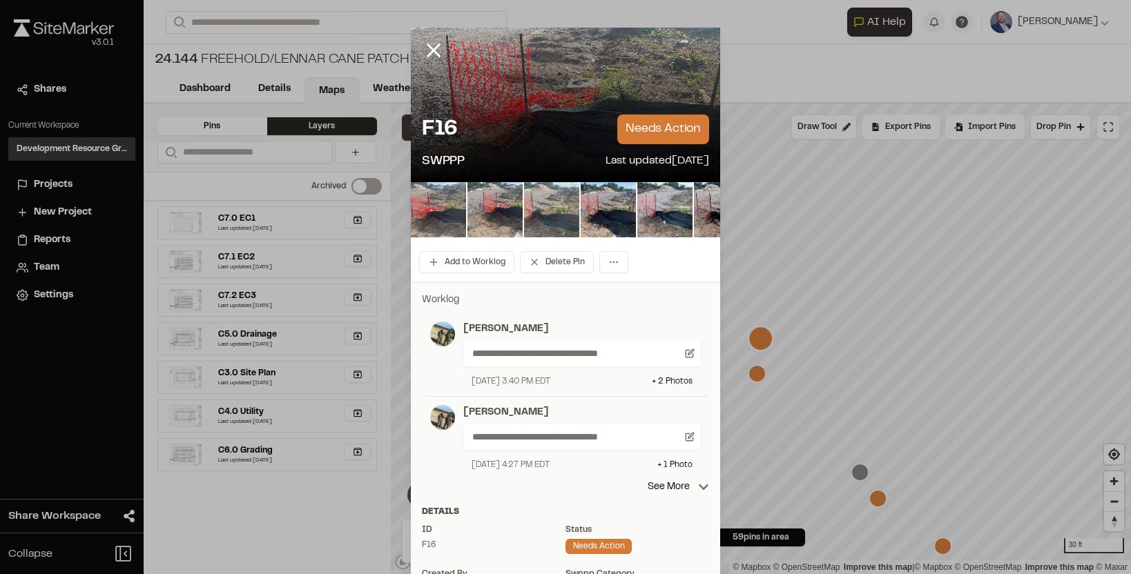
click at [589, 386] on div "[DATE] 3:40 PM EDT + 2 Photo s" at bounding box center [581, 381] width 237 height 12
click at [450, 211] on img at bounding box center [438, 209] width 55 height 55
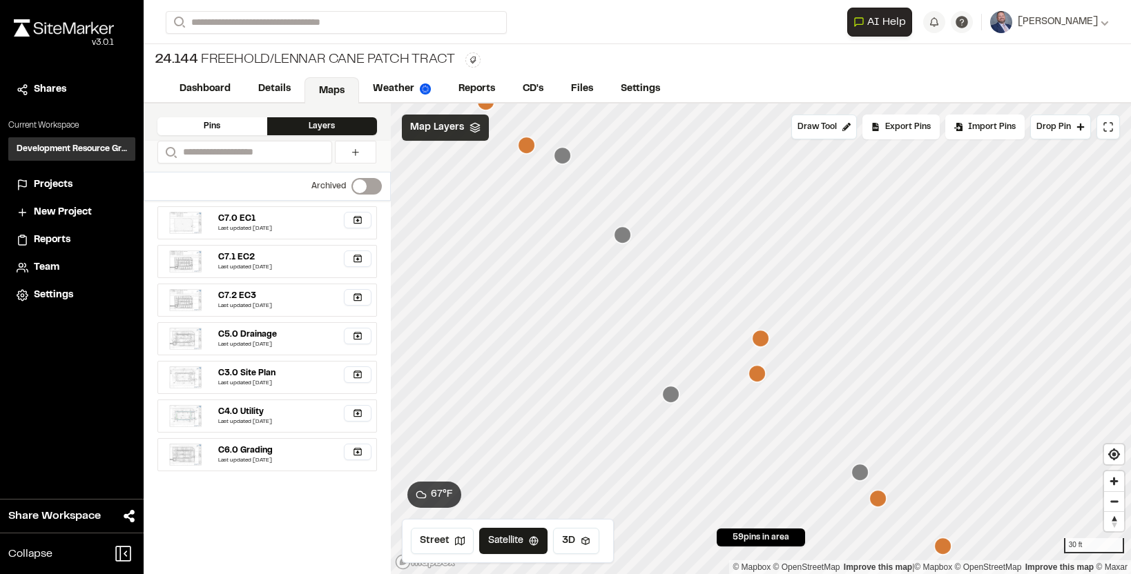
click at [756, 375] on icon "Map marker" at bounding box center [756, 373] width 17 height 17
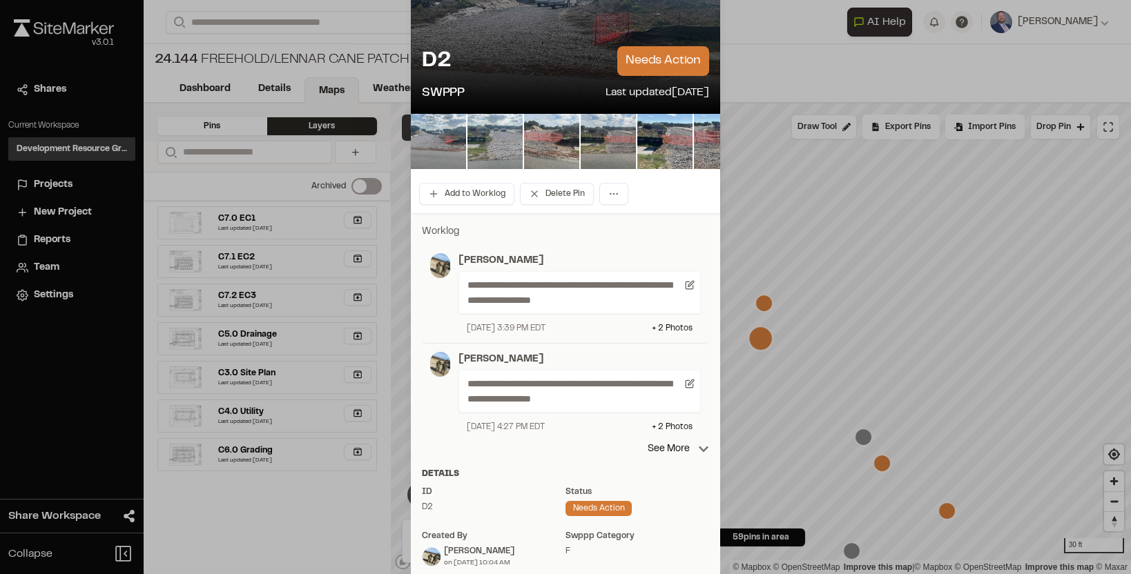
scroll to position [0, 0]
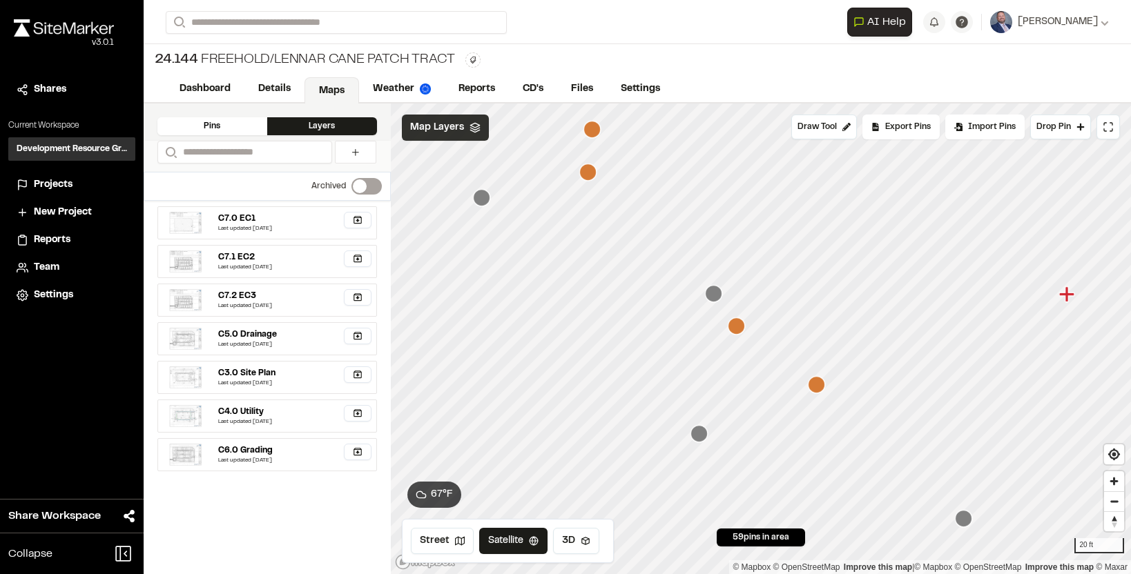
click at [740, 327] on icon "Map marker" at bounding box center [735, 325] width 17 height 17
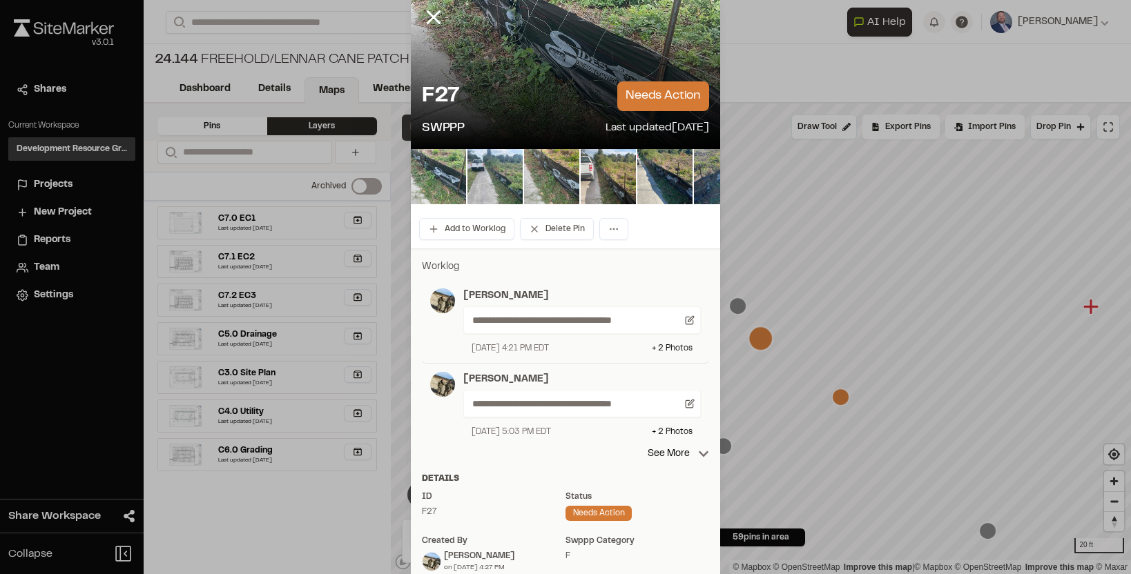
scroll to position [34, 0]
click at [503, 231] on button "Add to Worklog" at bounding box center [466, 228] width 95 height 22
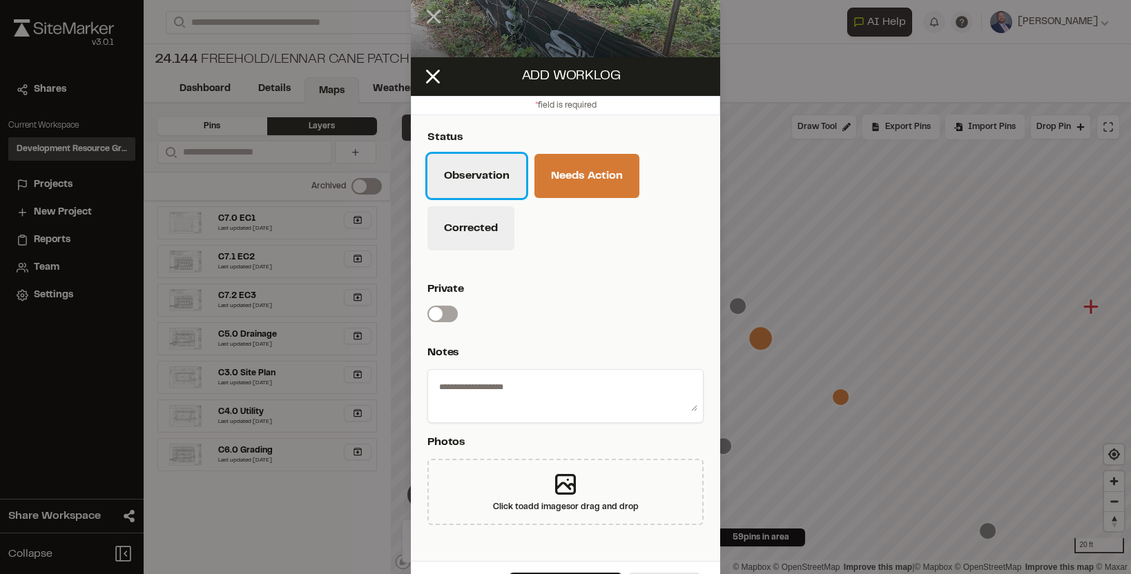
click at [470, 176] on button "Observation" at bounding box center [476, 176] width 99 height 44
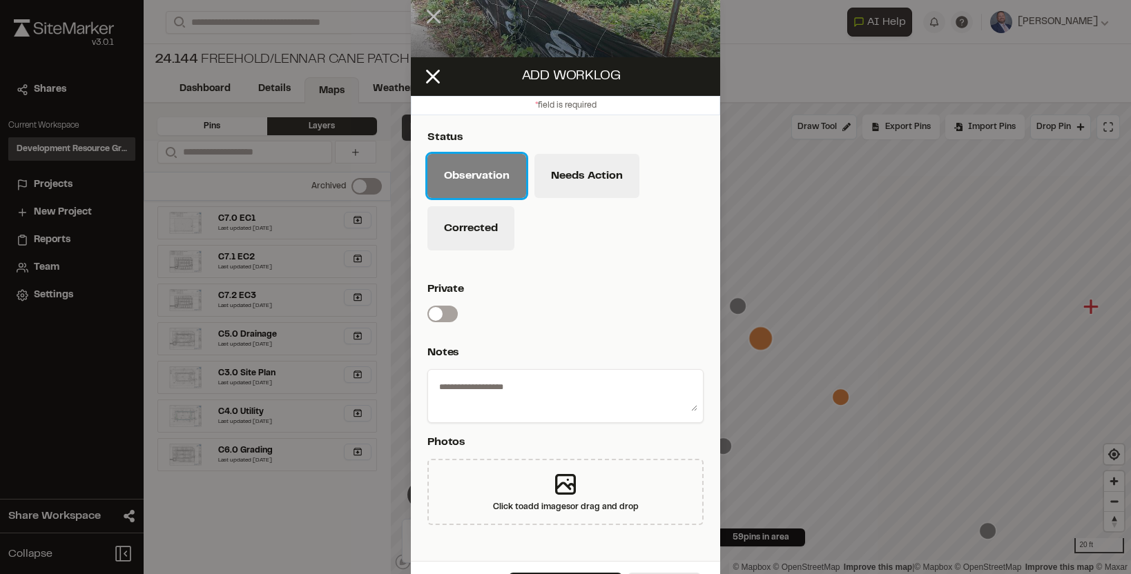
scroll to position [38, 0]
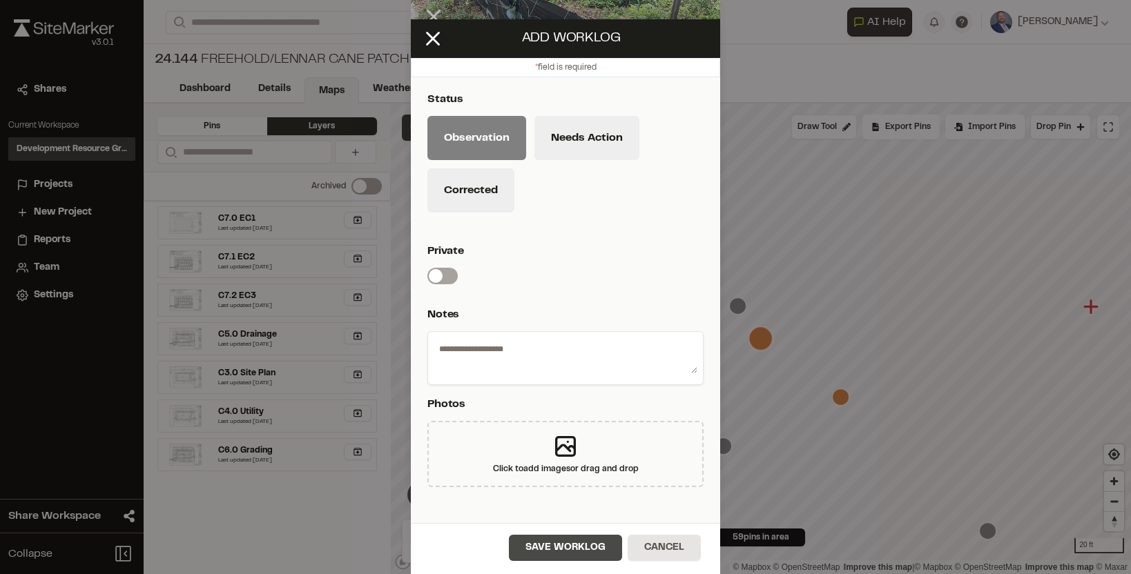
click at [565, 549] on button "Save Worklog" at bounding box center [565, 548] width 113 height 26
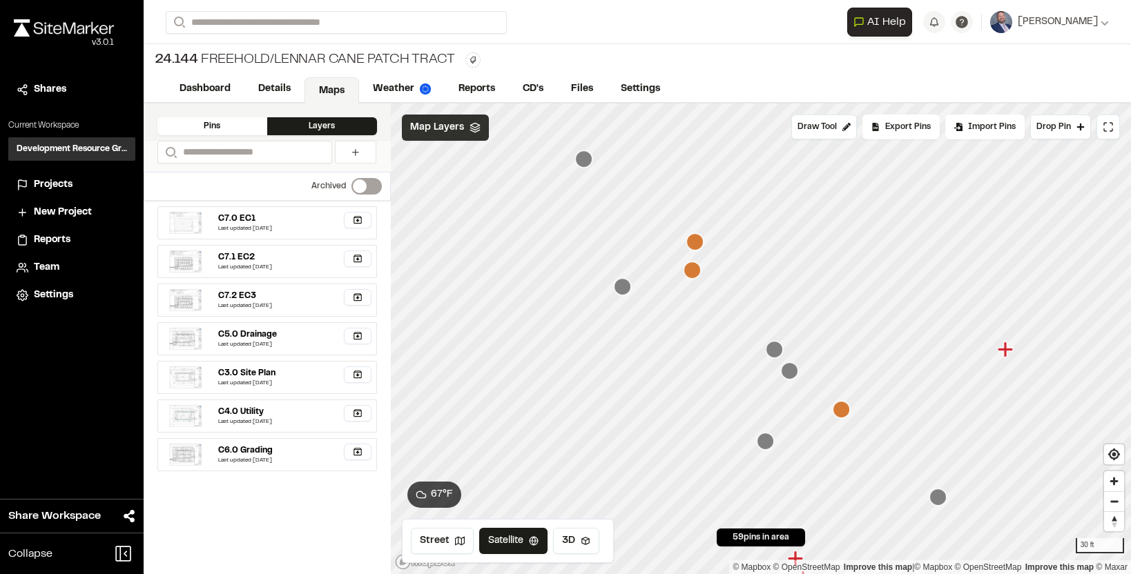
click at [694, 270] on icon "Map marker" at bounding box center [691, 270] width 17 height 17
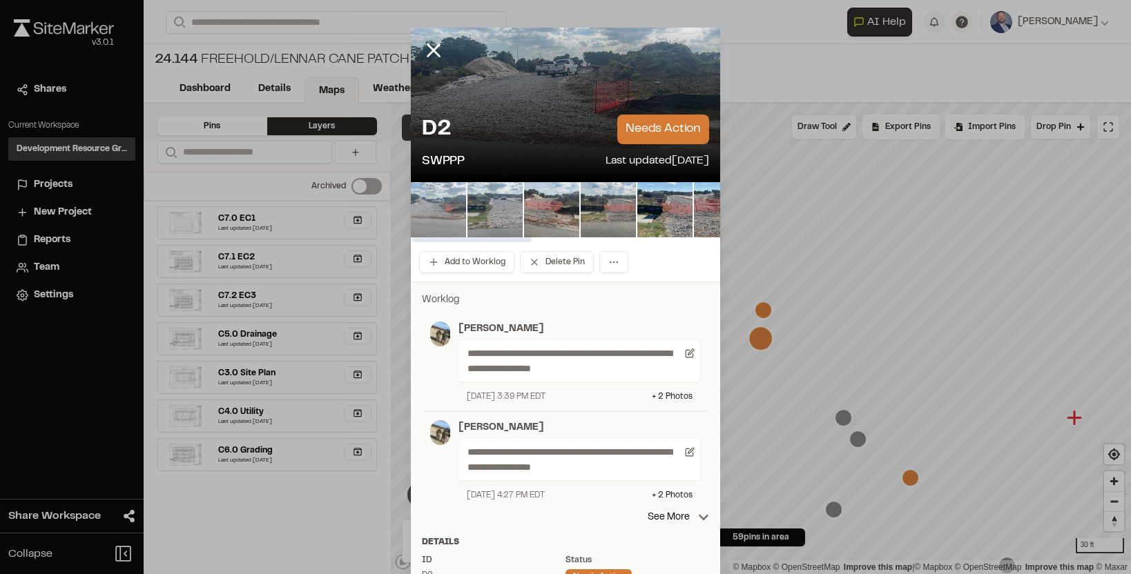
click at [443, 207] on img at bounding box center [438, 209] width 55 height 55
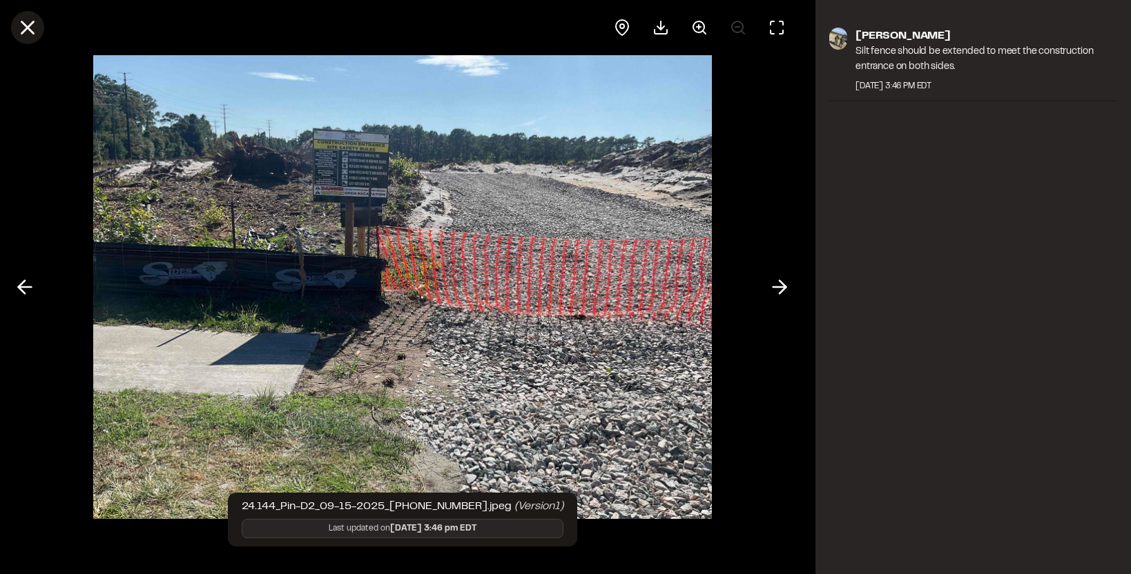
click at [30, 19] on icon at bounding box center [27, 27] width 23 height 23
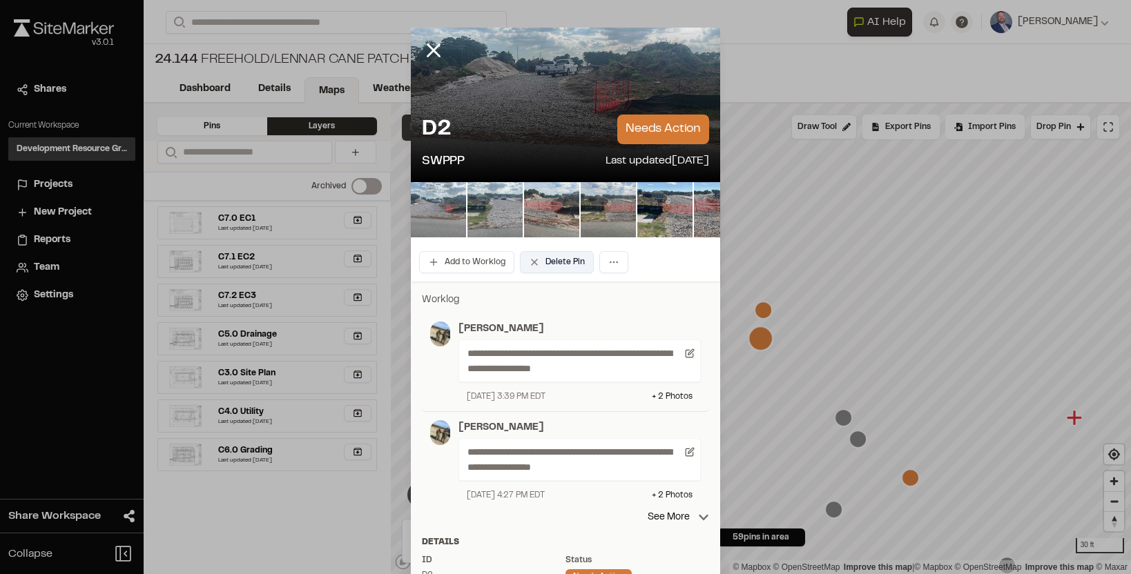
click at [549, 272] on button "Delete Pin" at bounding box center [557, 262] width 74 height 22
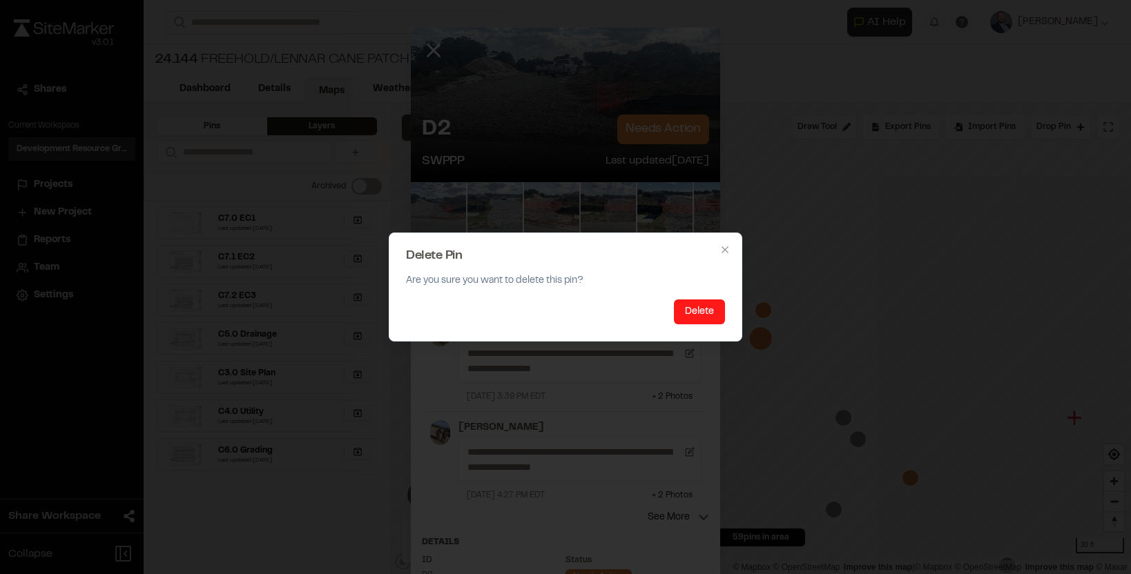
click at [683, 304] on button "Delete" at bounding box center [699, 312] width 51 height 25
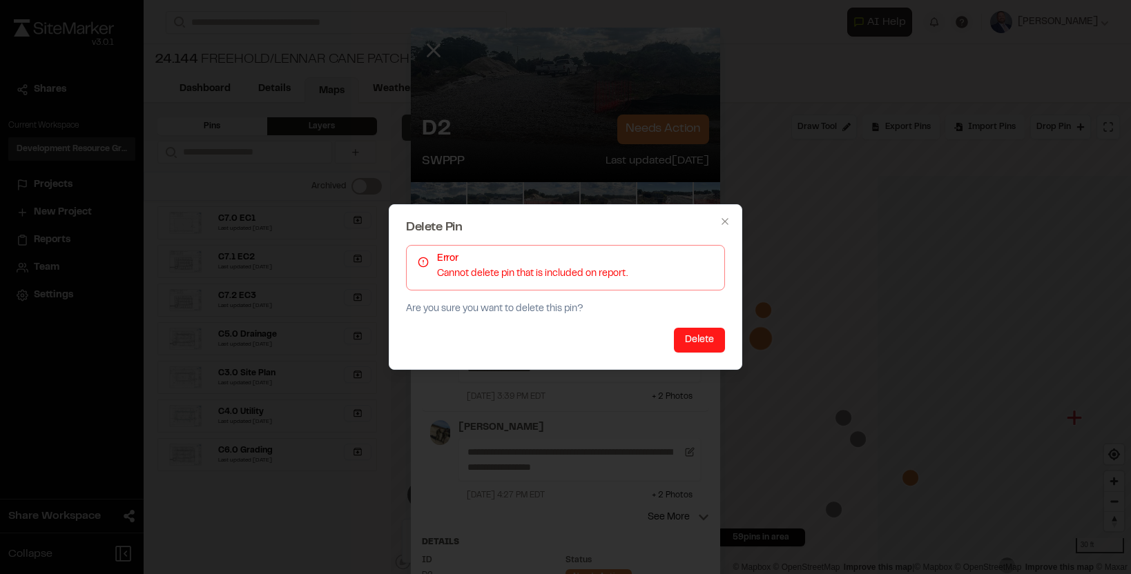
click at [705, 345] on button "Delete" at bounding box center [699, 340] width 51 height 25
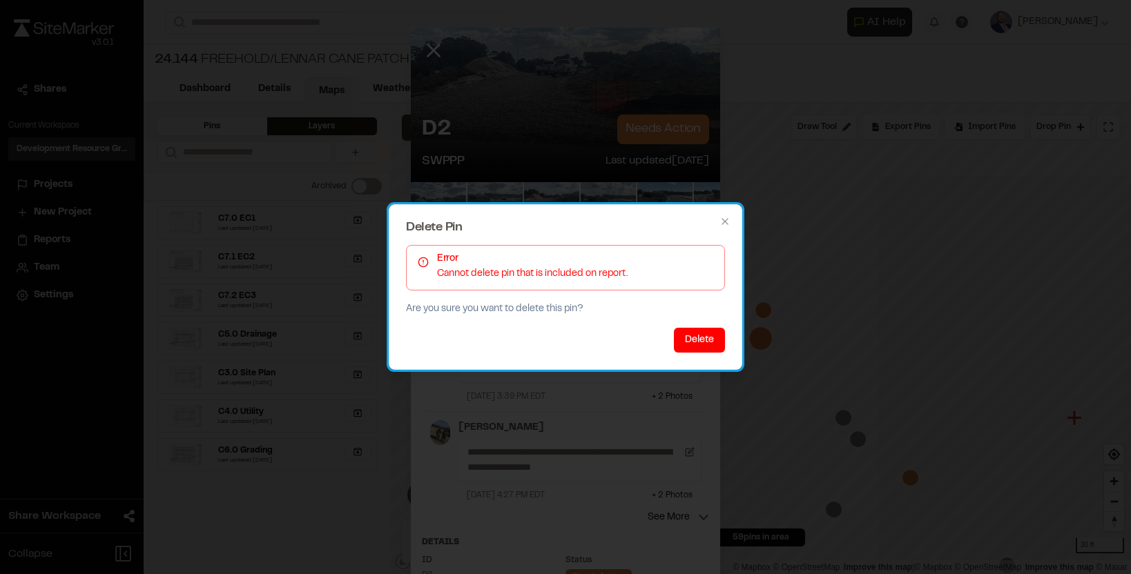
click at [676, 326] on div "Delete Pin Error Cannot delete pin that is included on report. Are you sure you…" at bounding box center [565, 287] width 353 height 166
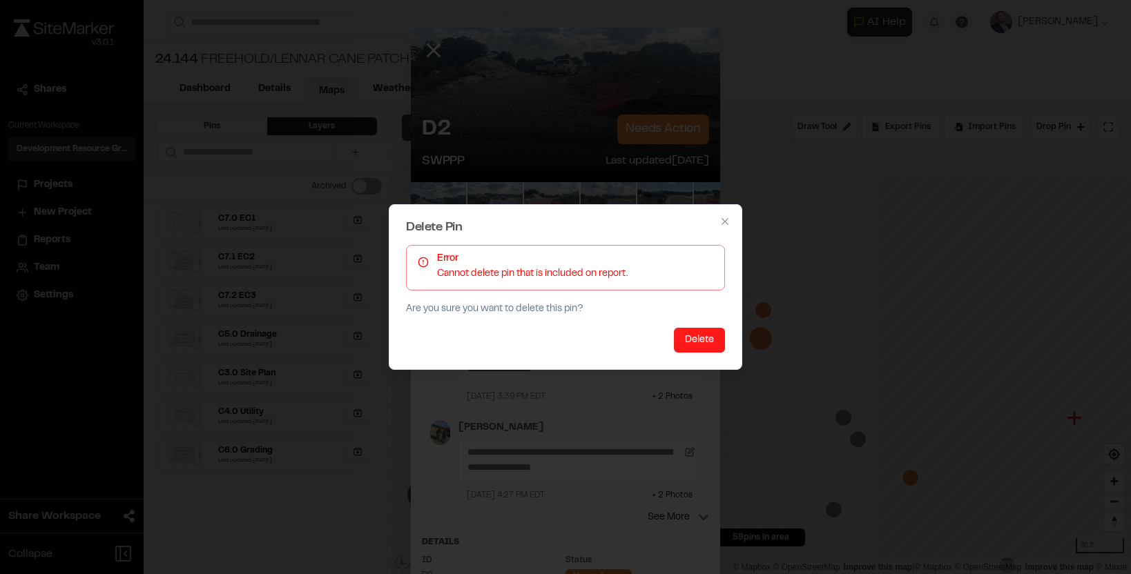
click at [692, 343] on button "Delete" at bounding box center [699, 340] width 51 height 25
click at [726, 219] on icon "button" at bounding box center [724, 221] width 6 height 6
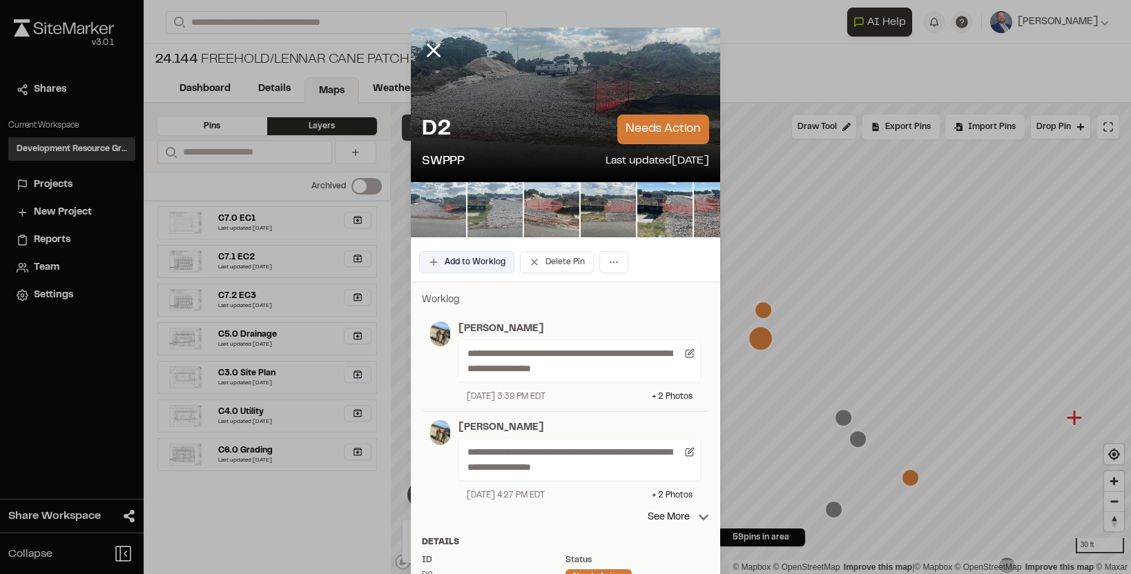
click at [492, 253] on button "Add to Worklog" at bounding box center [466, 262] width 95 height 22
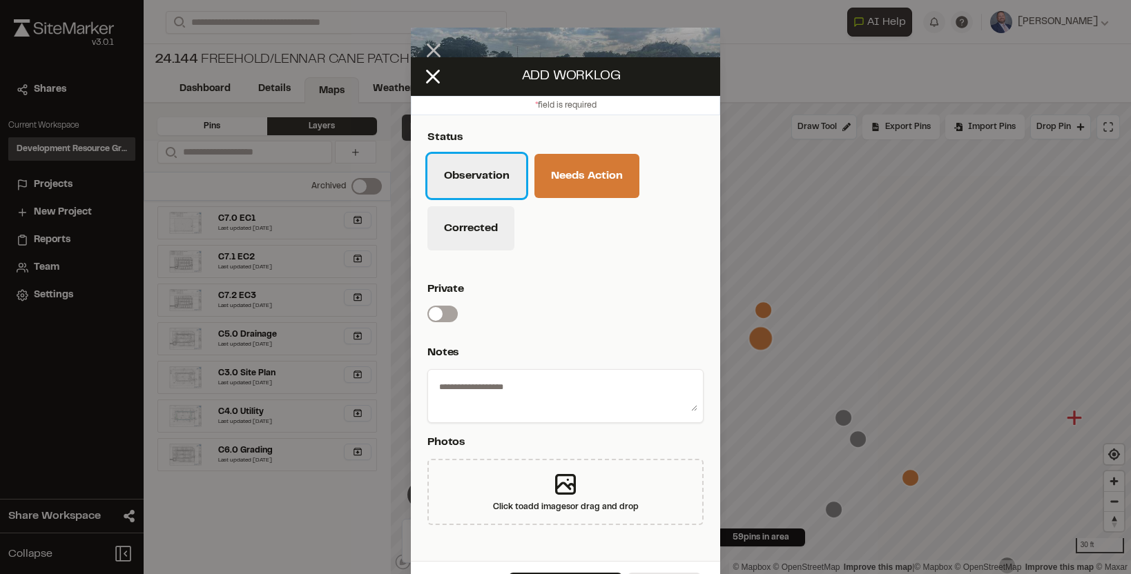
click at [469, 181] on button "Observation" at bounding box center [476, 176] width 99 height 44
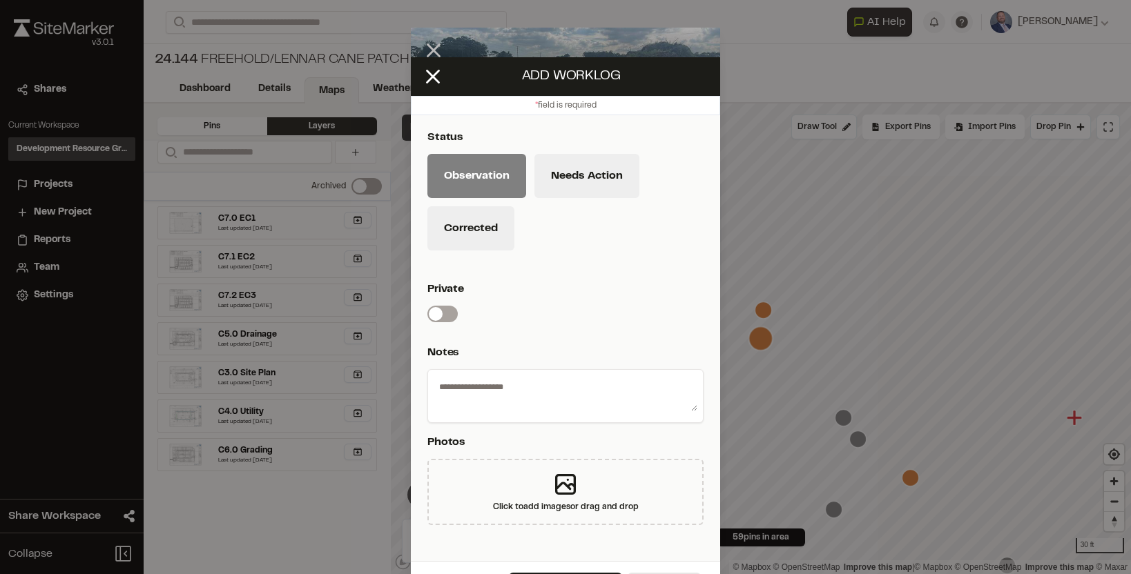
click at [449, 304] on div "Private Switch label" at bounding box center [565, 301] width 276 height 41
click at [458, 315] on div "Private Switch label" at bounding box center [565, 301] width 276 height 41
click at [431, 319] on span at bounding box center [436, 314] width 14 height 14
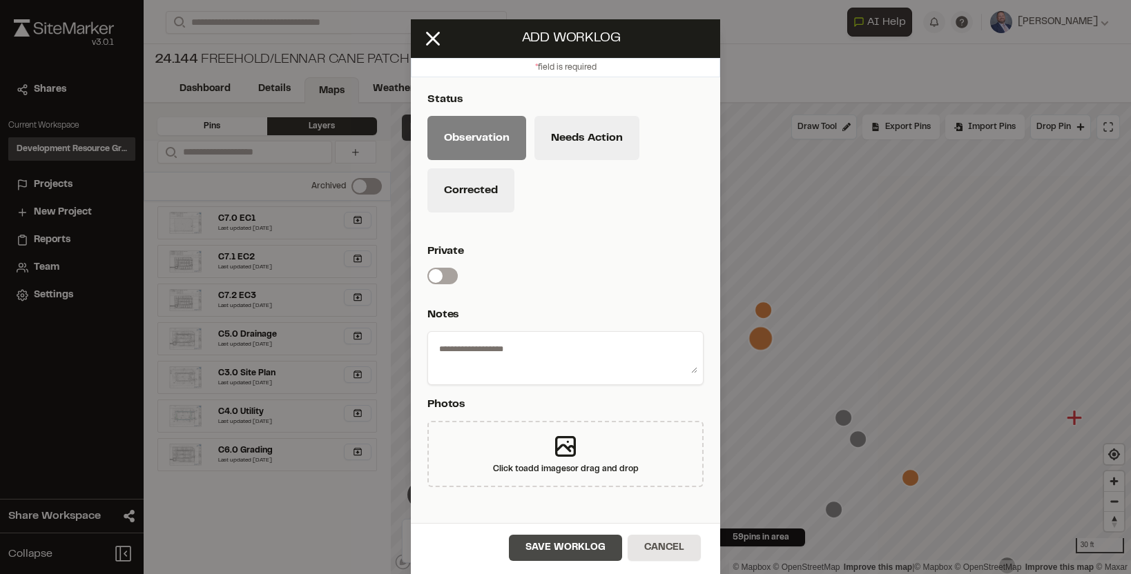
click at [563, 543] on button "Save Worklog" at bounding box center [565, 548] width 113 height 26
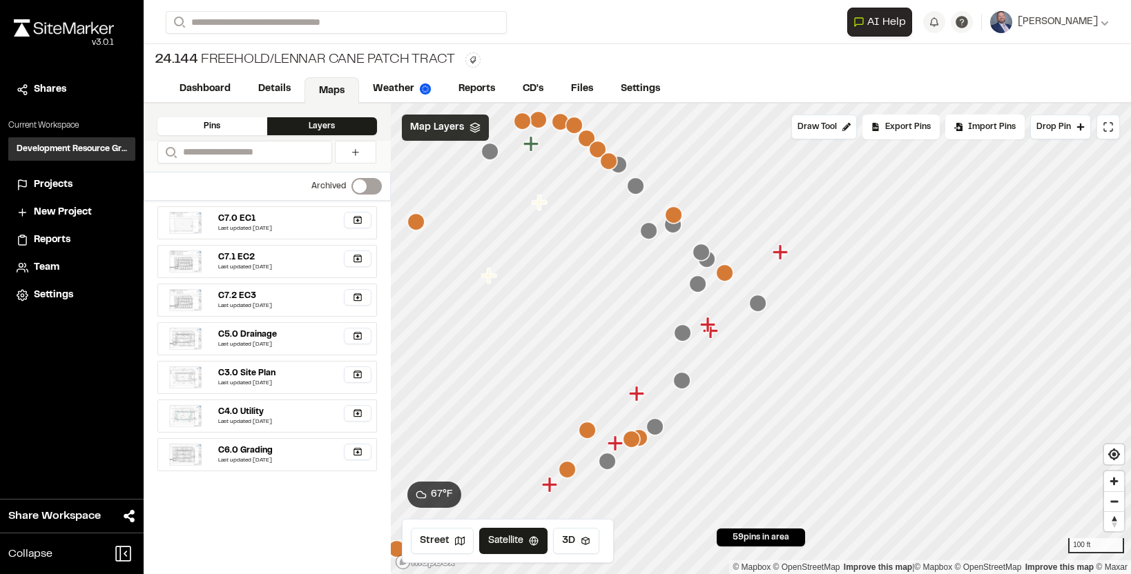
click at [780, 255] on icon "Map marker" at bounding box center [779, 251] width 15 height 15
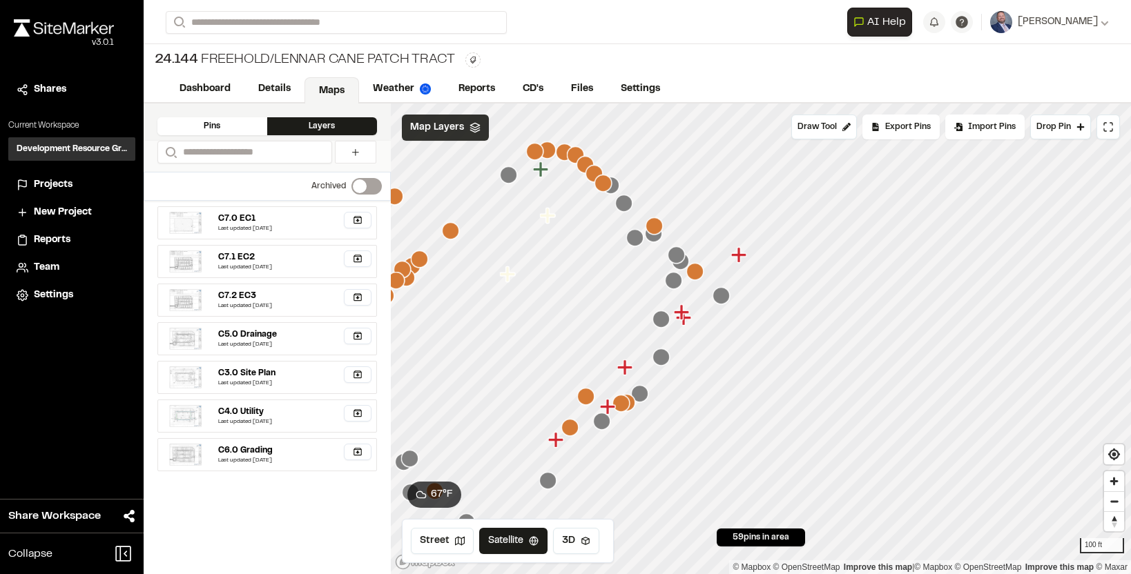
drag, startPoint x: 621, startPoint y: 471, endPoint x: 626, endPoint y: 360, distance: 110.5
click at [626, 360] on icon "Map marker" at bounding box center [625, 368] width 18 height 18
click at [623, 405] on icon "Map marker" at bounding box center [620, 403] width 17 height 17
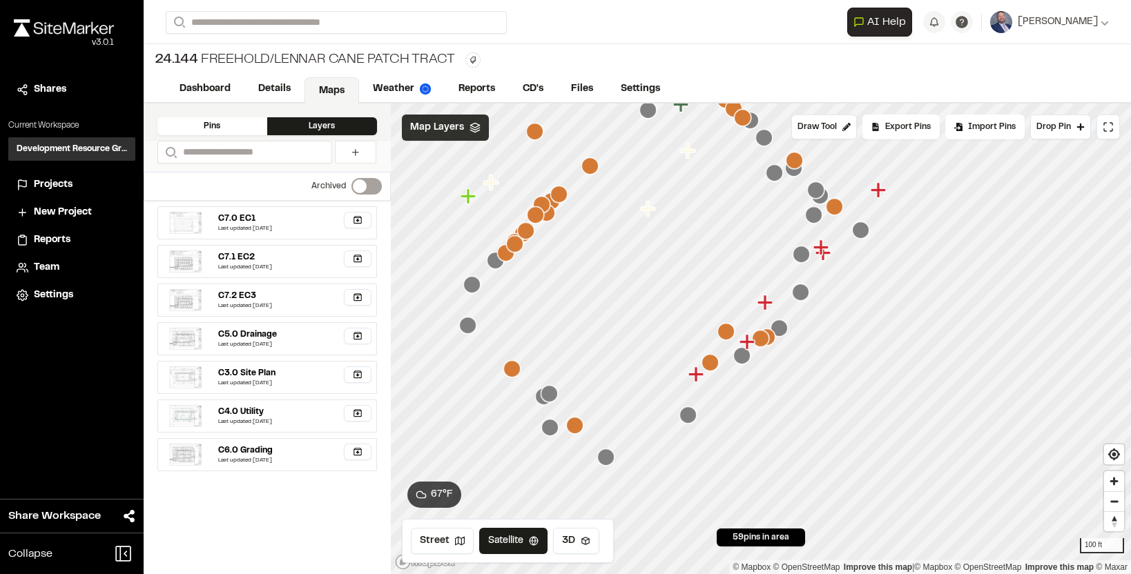
click at [772, 338] on icon "Map marker" at bounding box center [766, 337] width 17 height 17
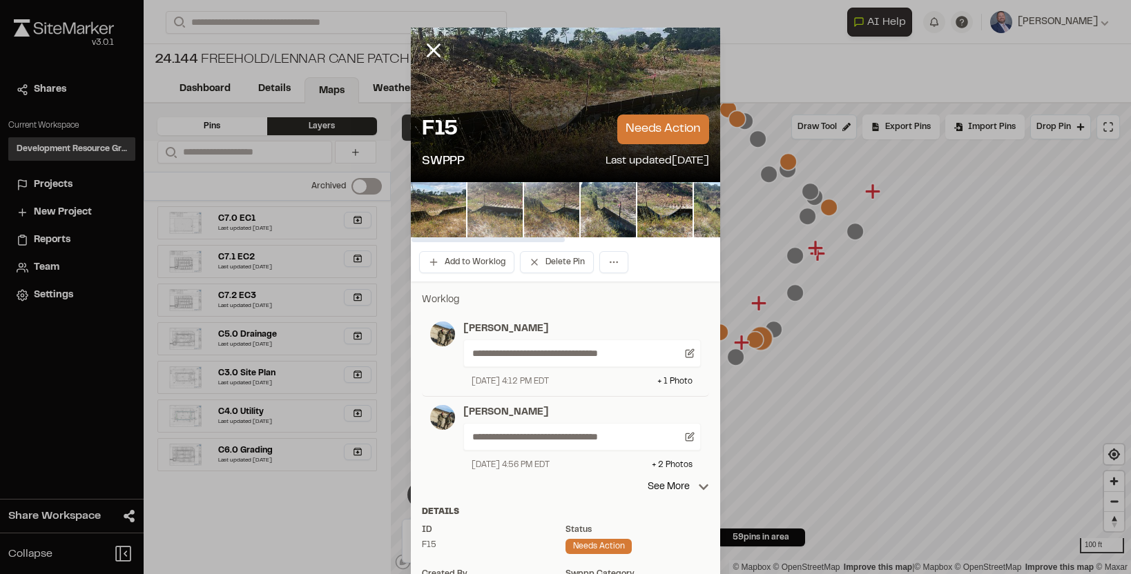
click at [501, 198] on img at bounding box center [494, 209] width 55 height 55
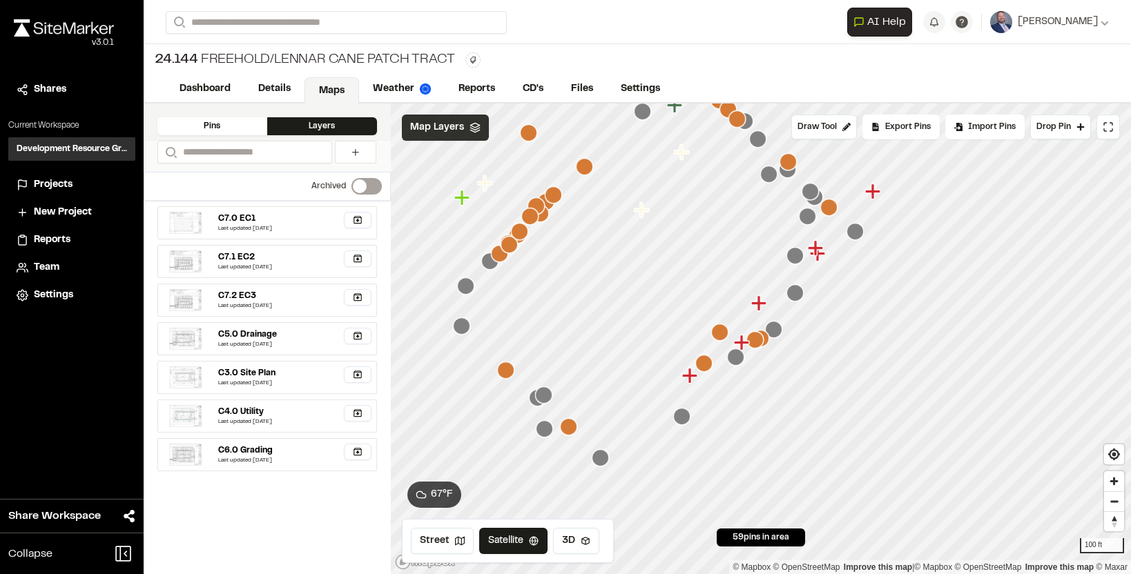
click at [720, 331] on icon "Map marker" at bounding box center [719, 332] width 17 height 17
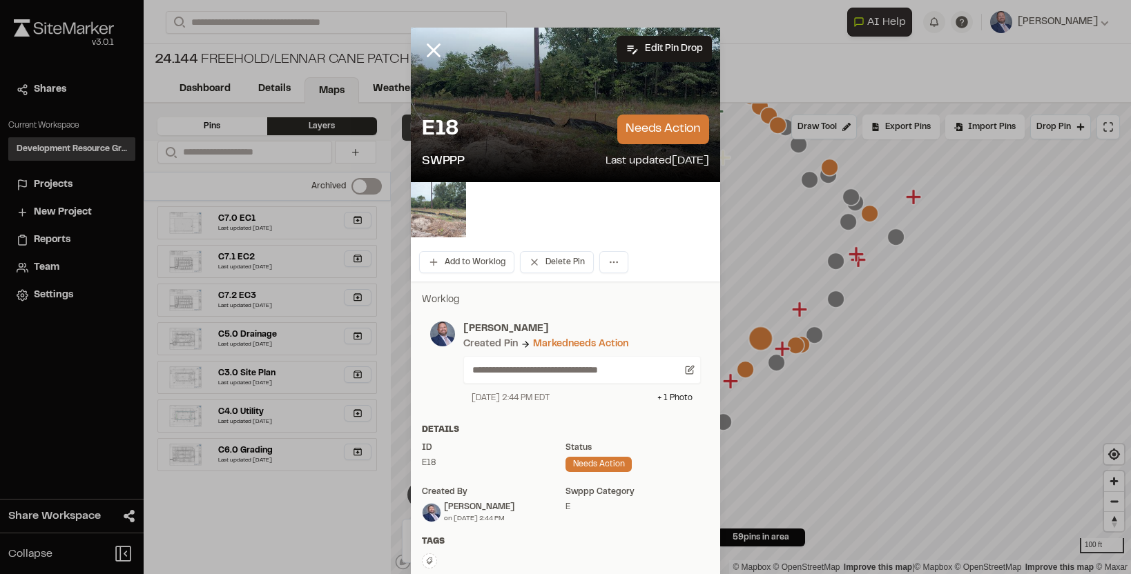
click at [455, 206] on img at bounding box center [438, 209] width 55 height 55
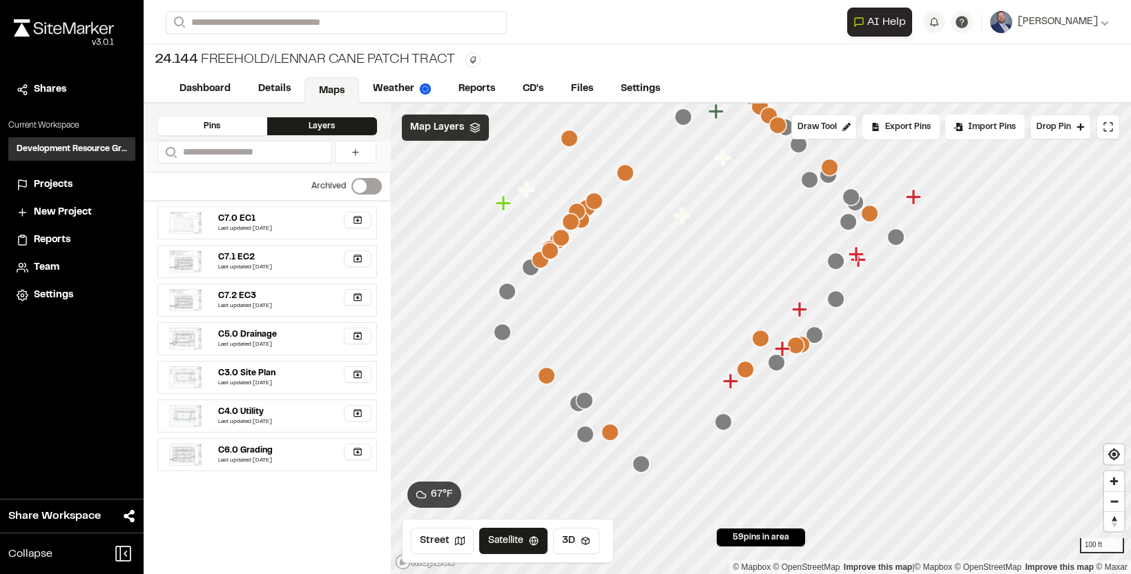
click at [551, 380] on icon "Map marker" at bounding box center [546, 375] width 17 height 17
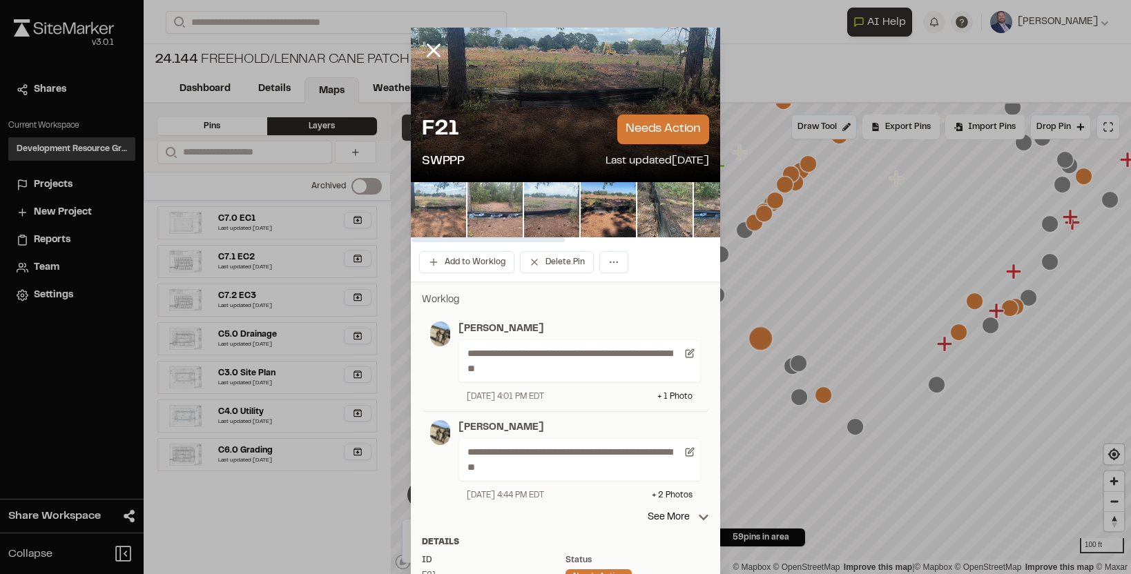
click at [455, 203] on img at bounding box center [438, 209] width 55 height 55
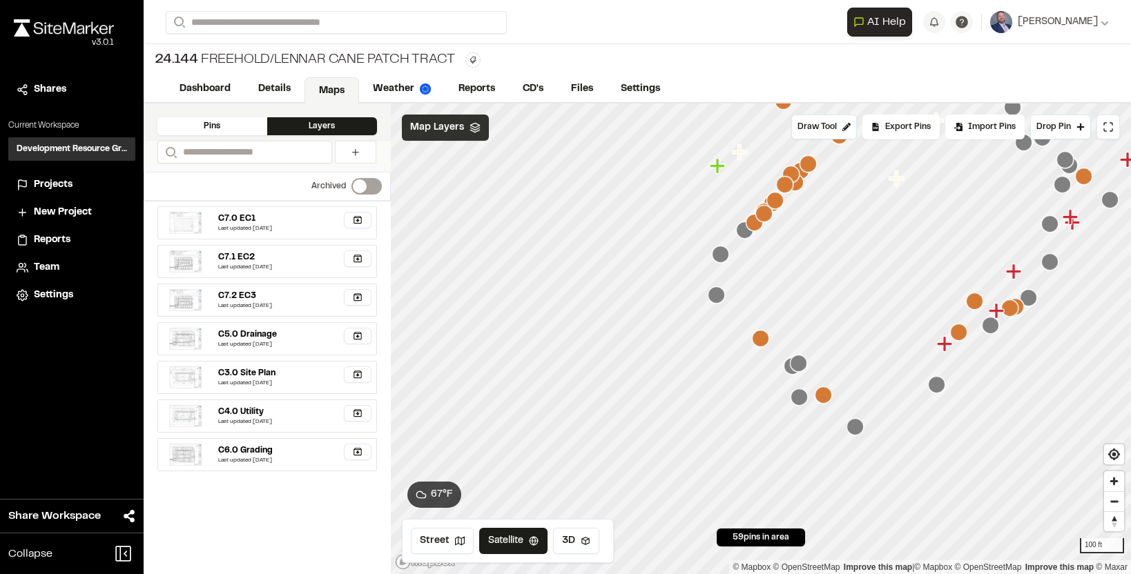
click at [760, 339] on icon "Map marker" at bounding box center [760, 338] width 17 height 17
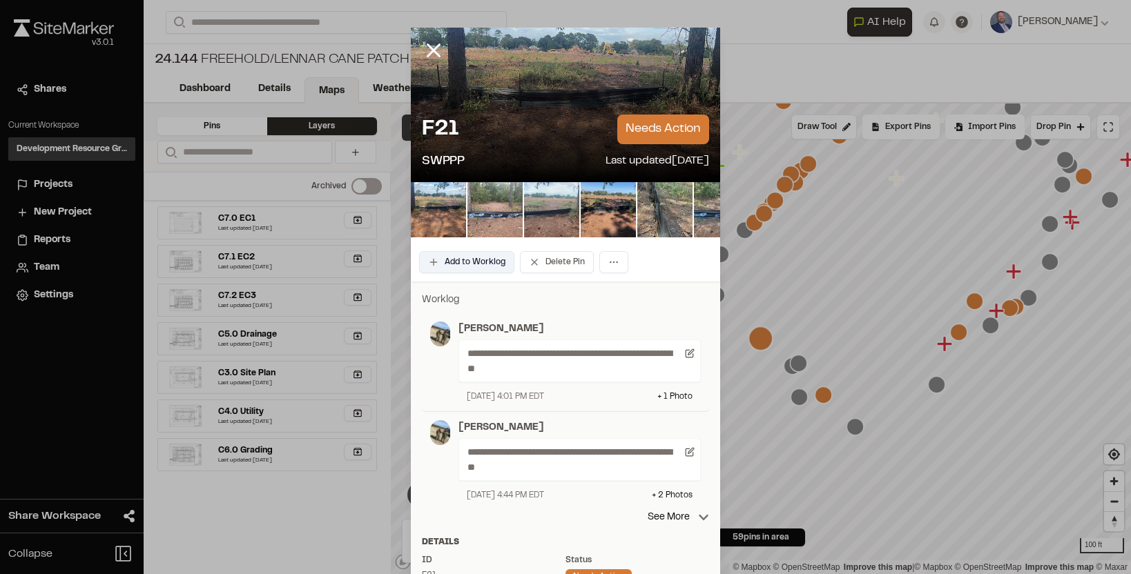
click at [486, 259] on button "Add to Worklog" at bounding box center [466, 262] width 95 height 22
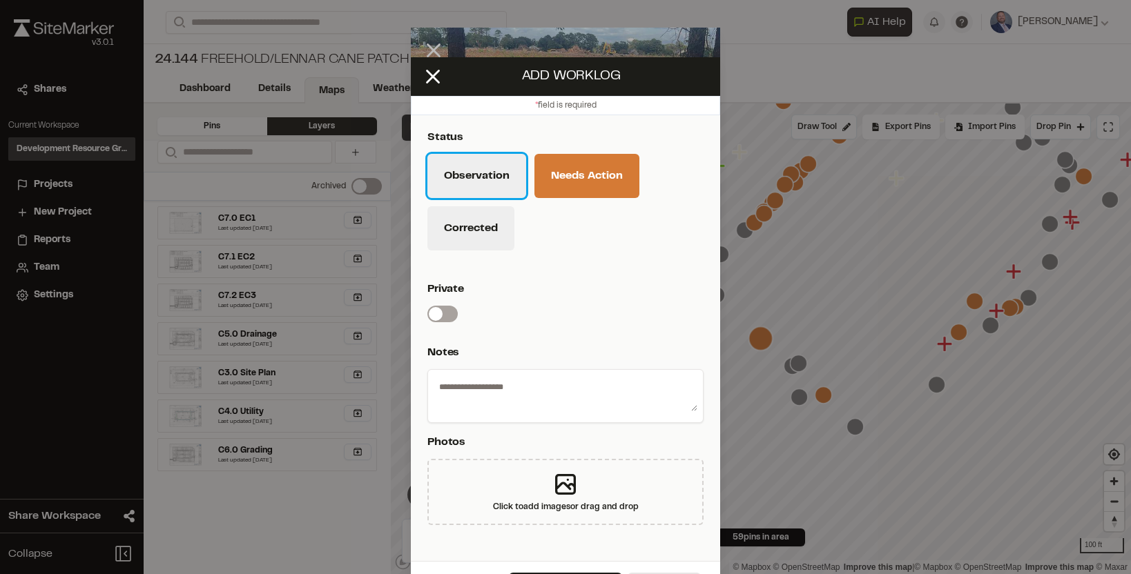
click at [484, 181] on button "Observation" at bounding box center [476, 176] width 99 height 44
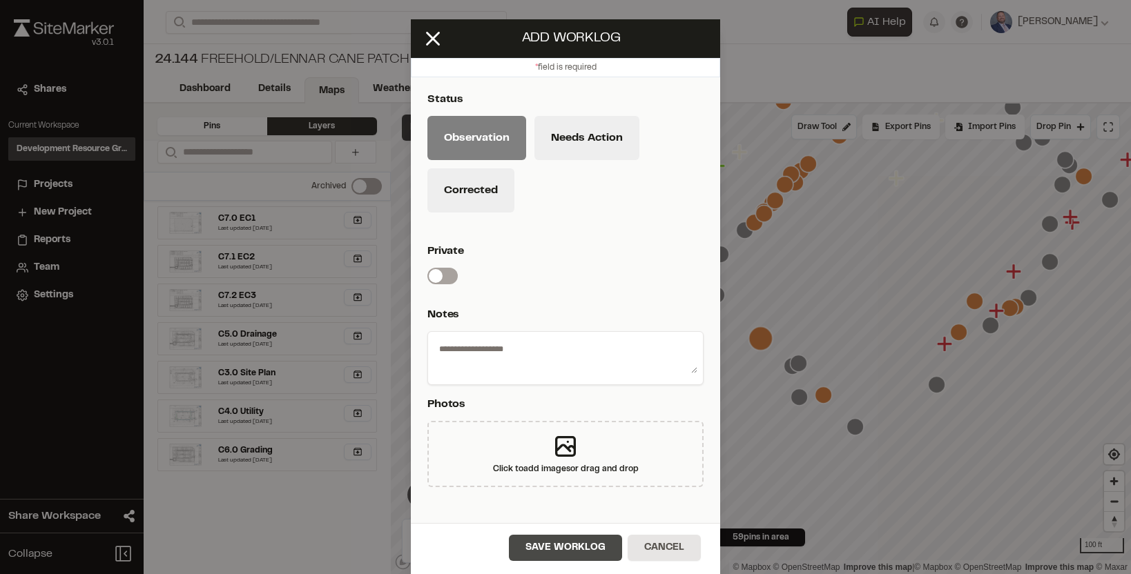
click at [571, 544] on button "Save Worklog" at bounding box center [565, 548] width 113 height 26
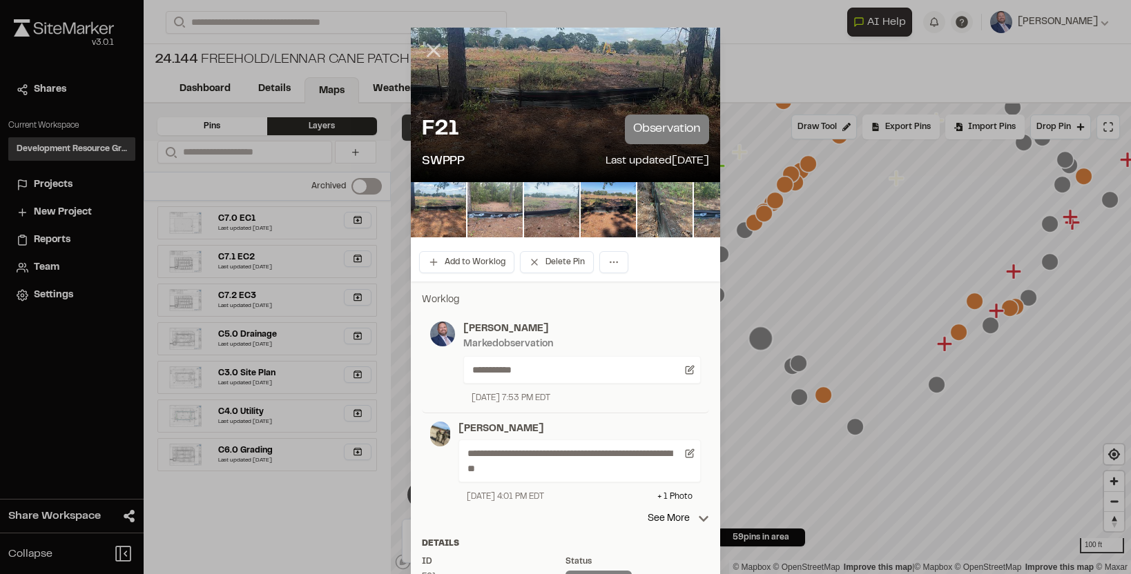
click at [439, 52] on icon at bounding box center [433, 50] width 23 height 23
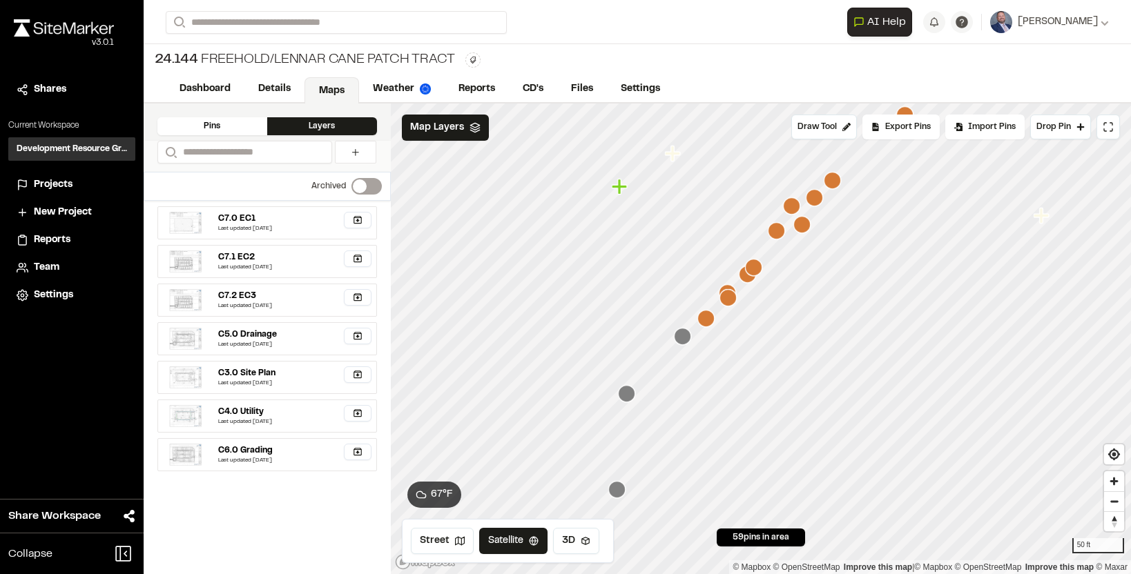
click at [618, 184] on icon "Map marker" at bounding box center [618, 186] width 15 height 15
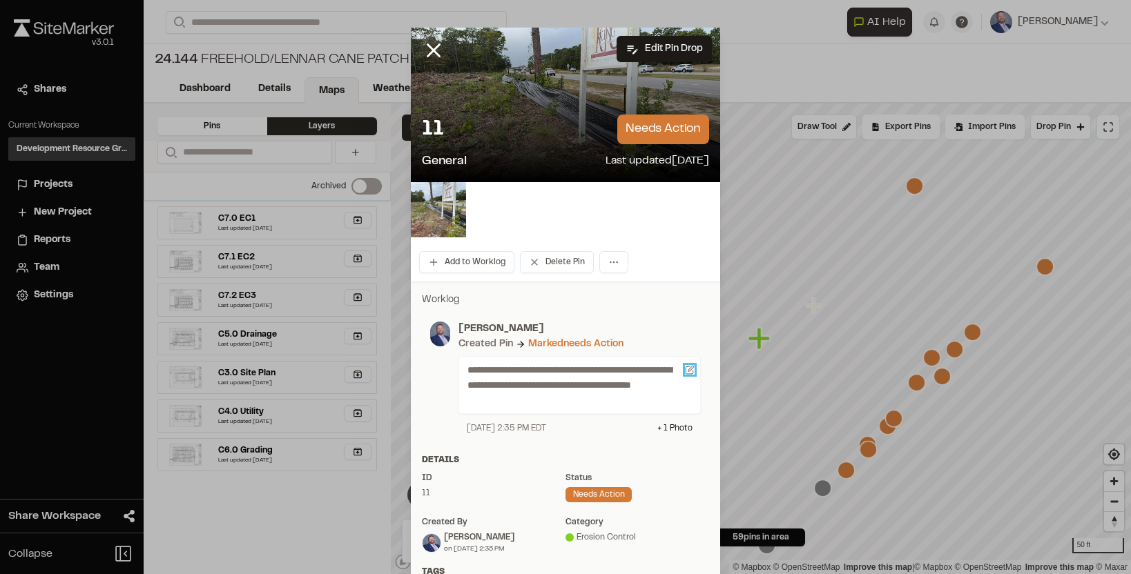
click at [689, 372] on icon at bounding box center [690, 370] width 10 height 10
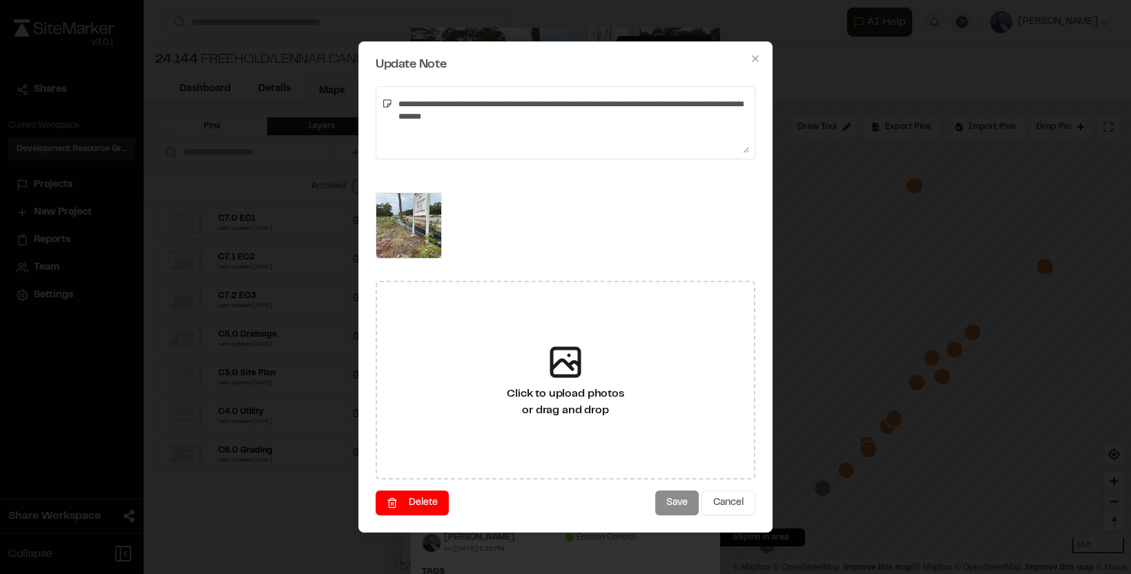
click at [609, 112] on textarea "**********" at bounding box center [571, 122] width 356 height 61
click at [542, 102] on textarea "**********" at bounding box center [571, 122] width 356 height 61
type textarea "**********"
click at [686, 511] on button "Save" at bounding box center [676, 503] width 43 height 25
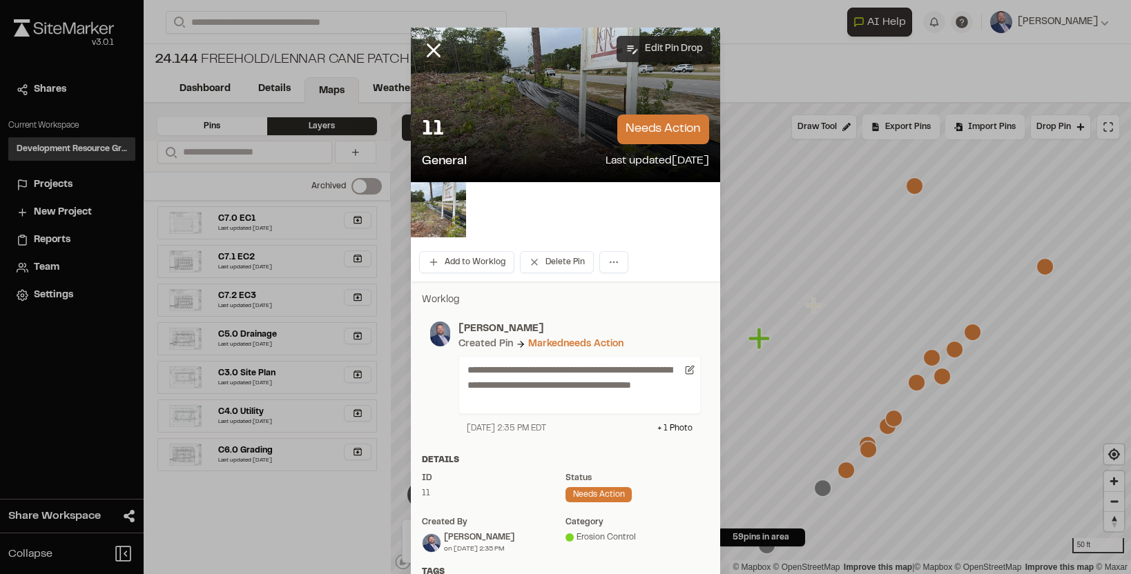
click at [667, 51] on button "Edit Pin Drop" at bounding box center [663, 49] width 95 height 26
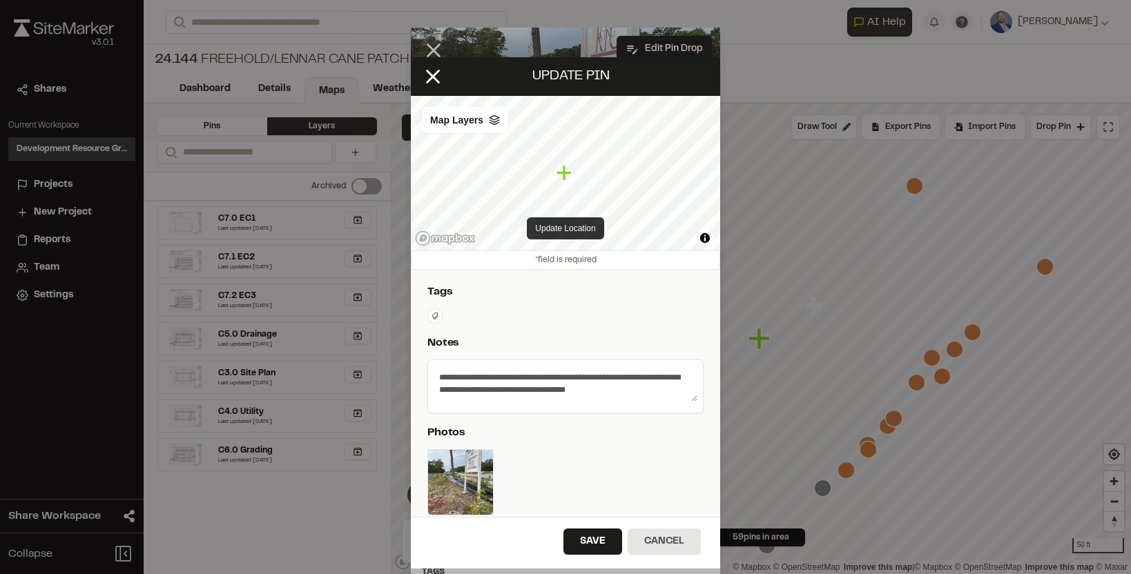
click at [569, 228] on button "Update Location" at bounding box center [565, 228] width 77 height 22
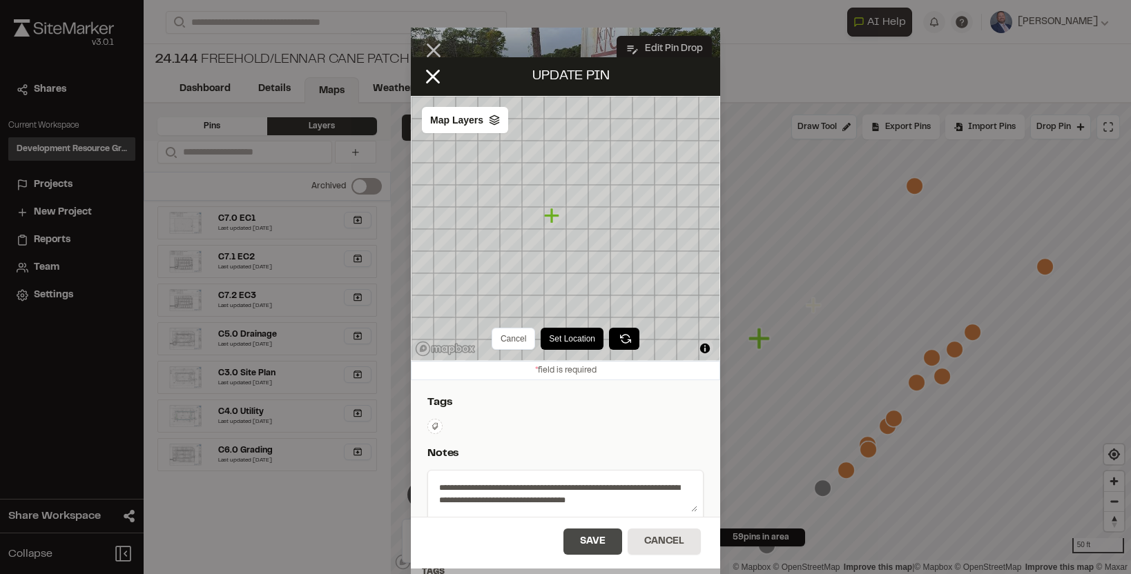
click at [580, 537] on button "Save" at bounding box center [592, 542] width 59 height 26
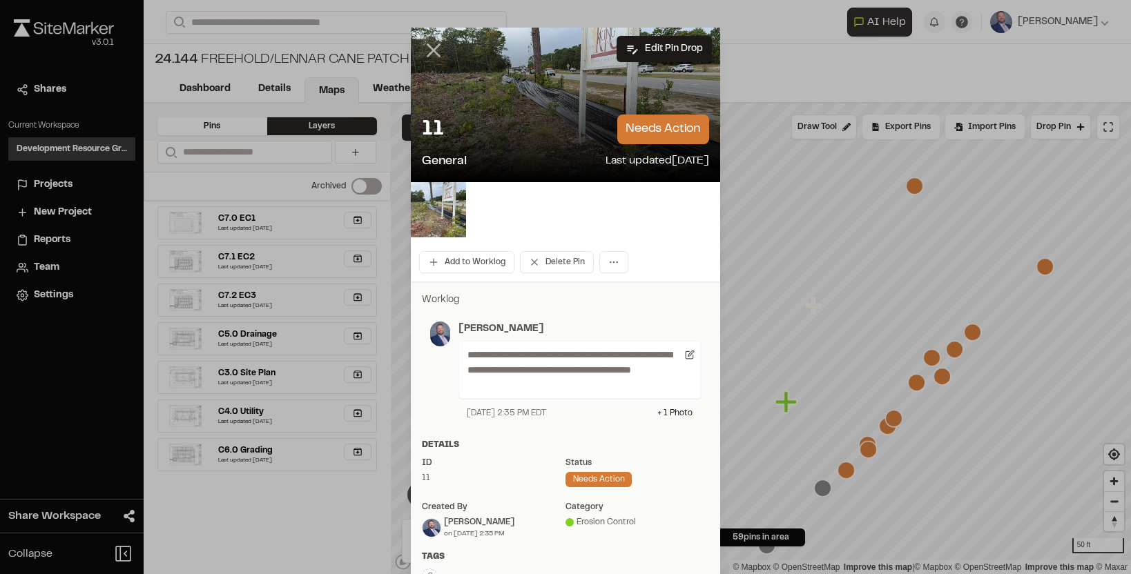
click at [438, 50] on icon at bounding box center [433, 50] width 23 height 23
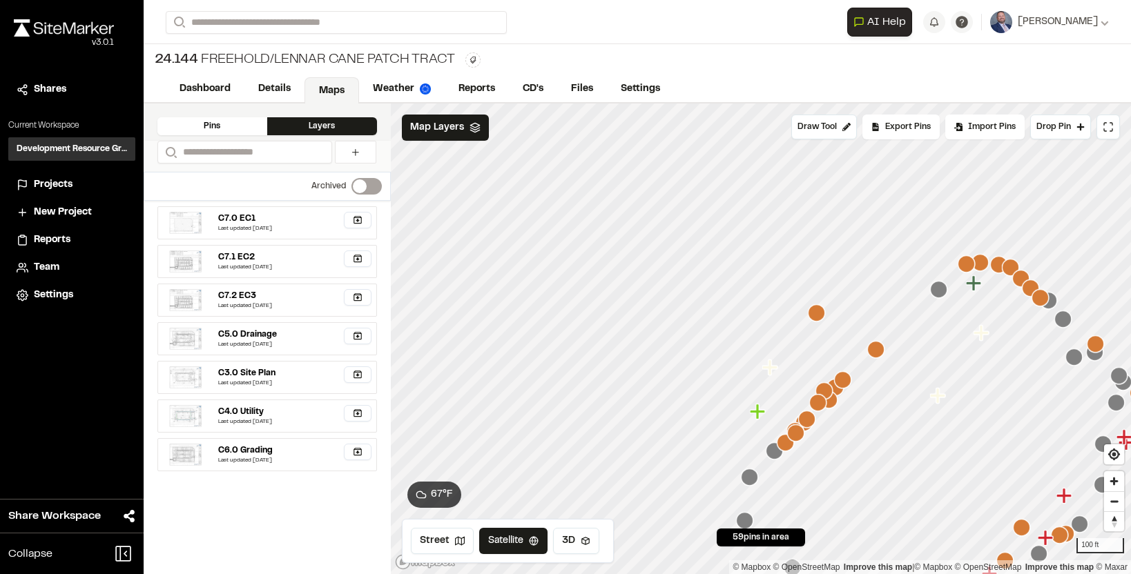
click at [475, 124] on polygon at bounding box center [474, 125] width 9 height 5
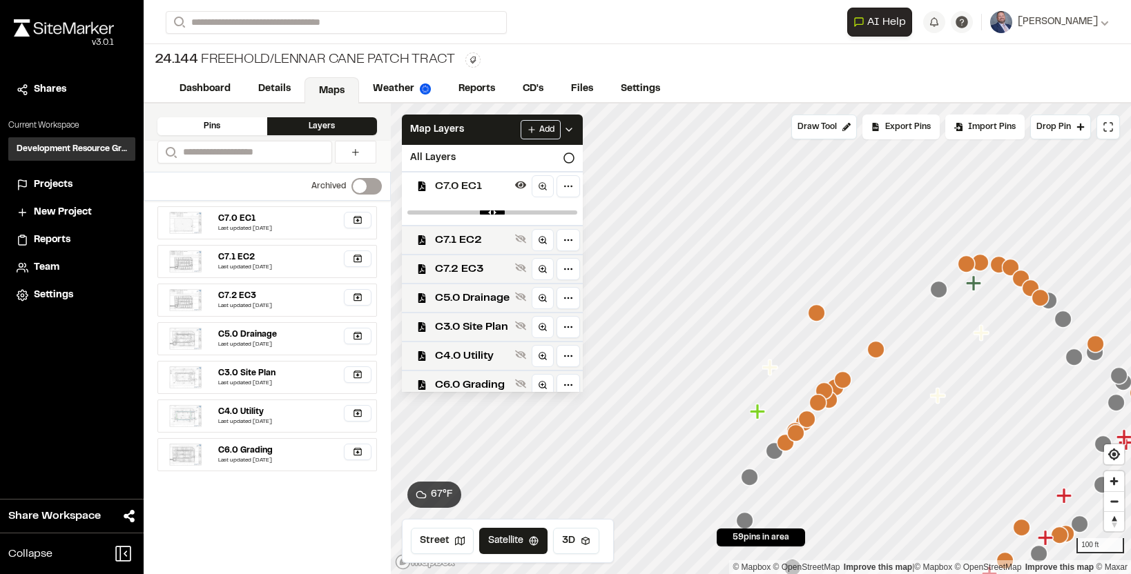
click at [485, 209] on div at bounding box center [492, 212] width 181 height 25
type input "***"
click at [492, 213] on input "range" at bounding box center [492, 213] width 170 height 4
click at [568, 123] on div "Add" at bounding box center [547, 129] width 54 height 19
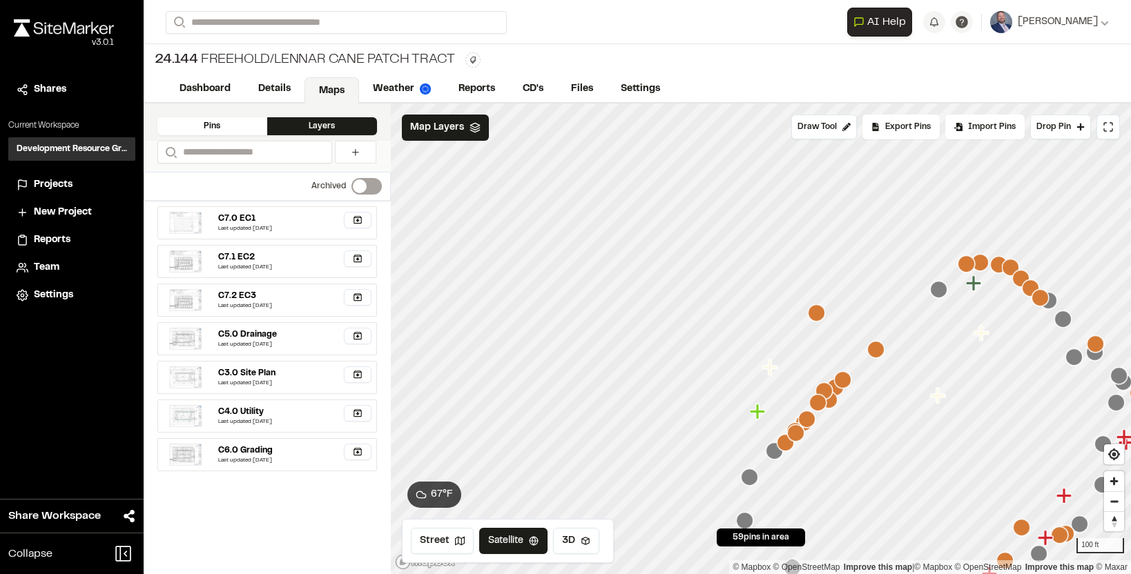
click at [876, 351] on icon "Map marker" at bounding box center [875, 349] width 17 height 17
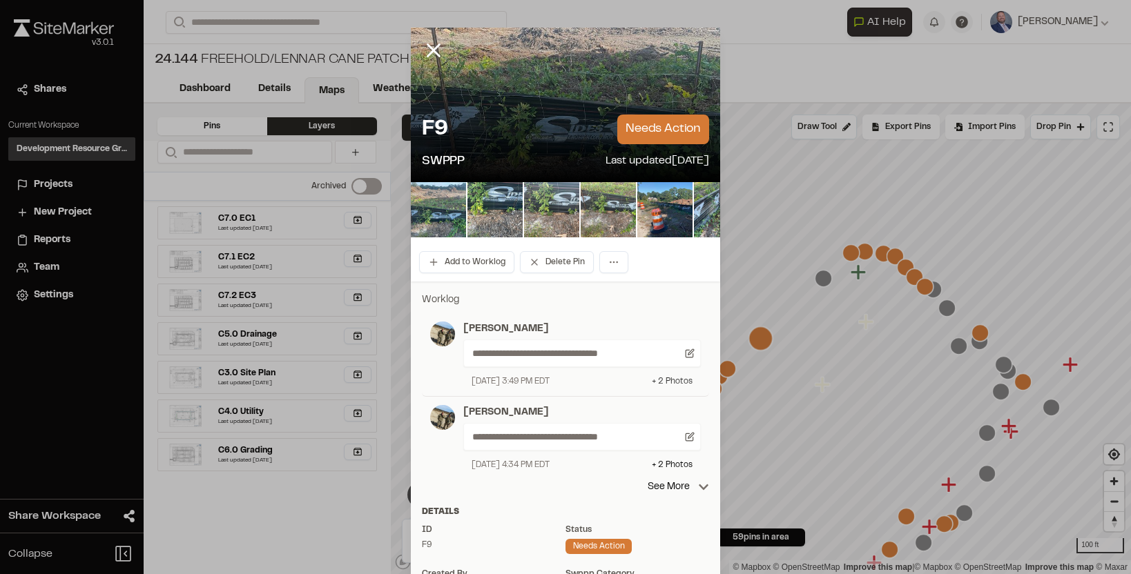
click at [681, 377] on div "+ 2 Photo s" at bounding box center [672, 381] width 41 height 12
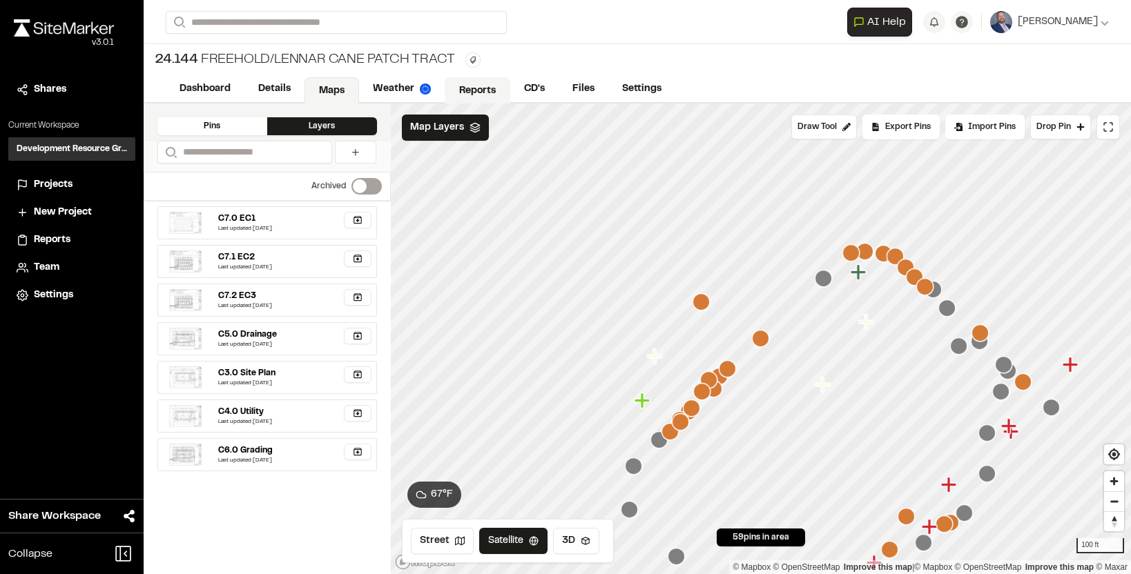
click at [482, 90] on link "Reports" at bounding box center [477, 90] width 66 height 26
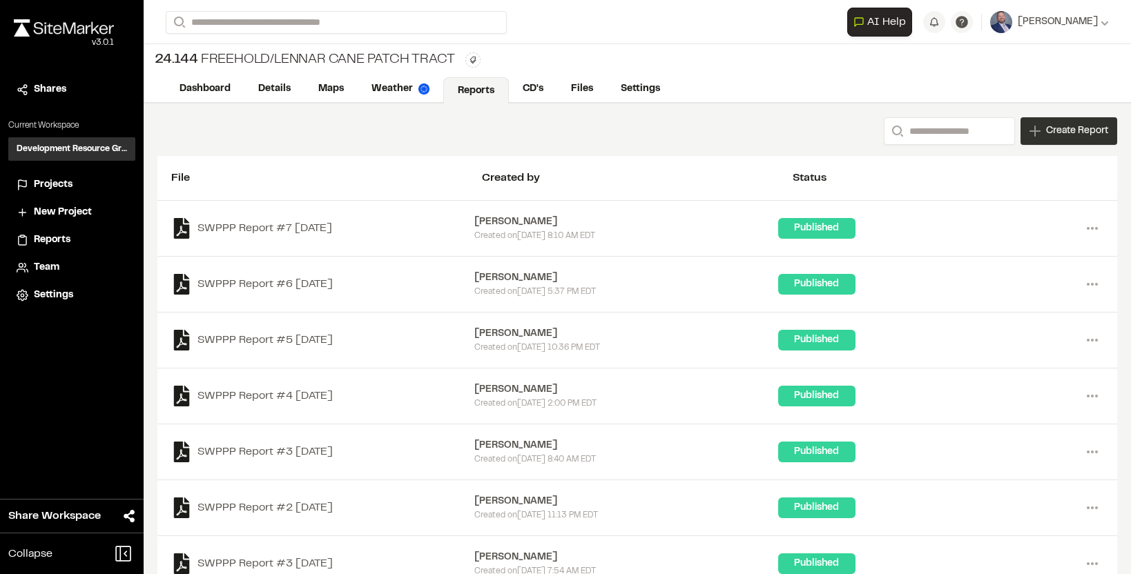
click at [1059, 127] on span "Create Report" at bounding box center [1077, 131] width 62 height 15
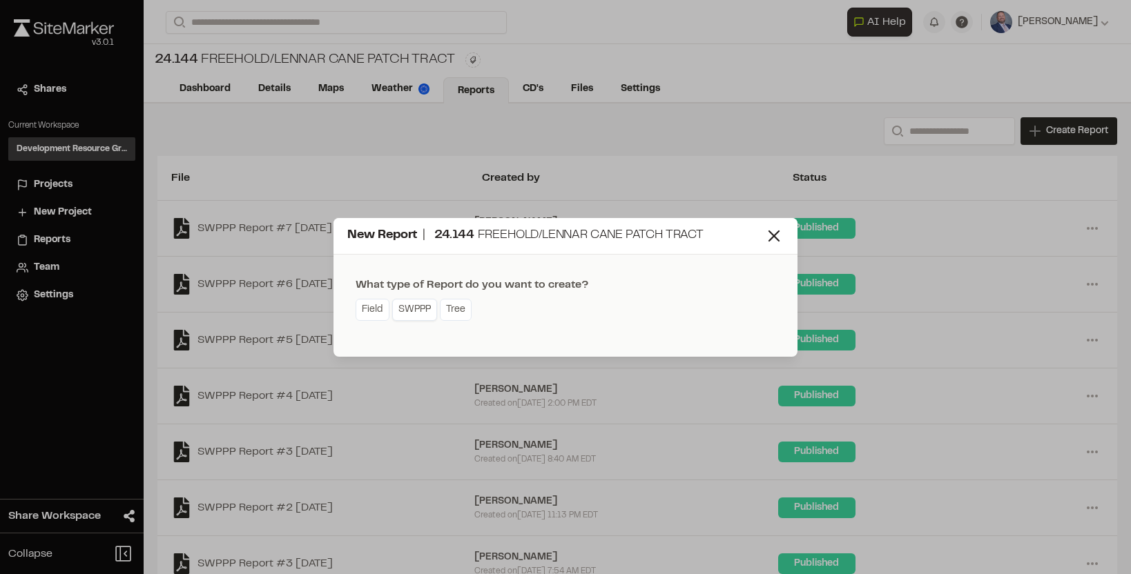
click at [413, 301] on link "SWPPP" at bounding box center [414, 310] width 45 height 22
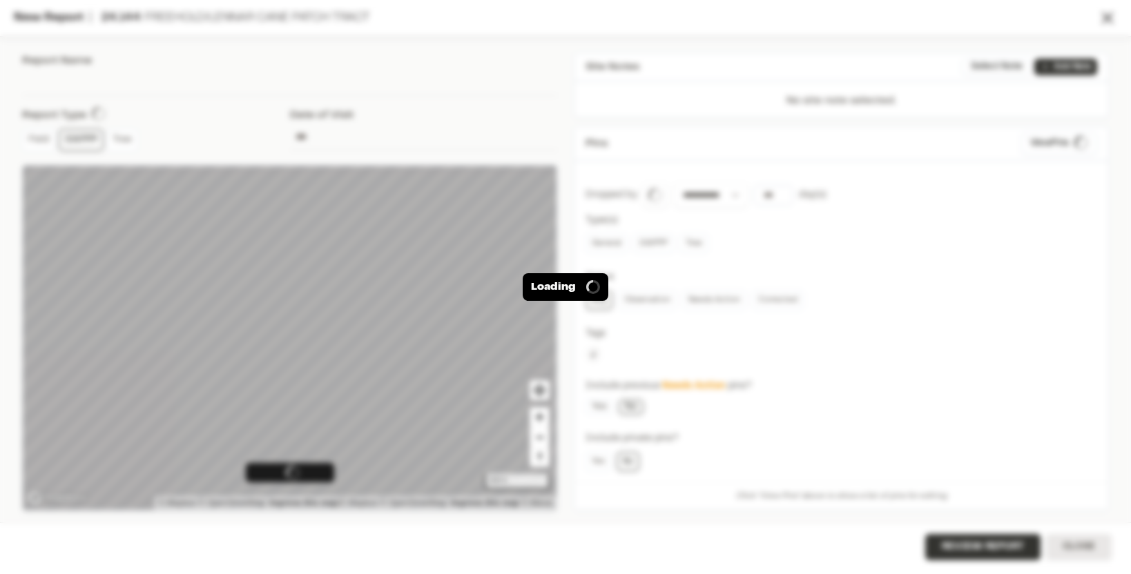
type input "**********"
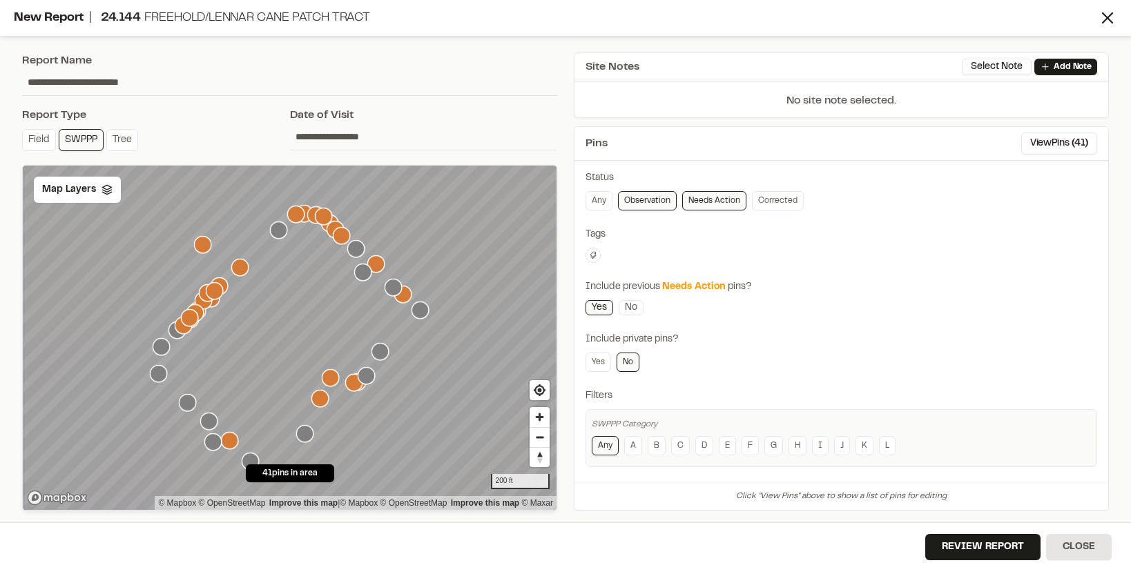
scroll to position [104, 0]
click at [989, 549] on button "Review Report" at bounding box center [982, 547] width 115 height 26
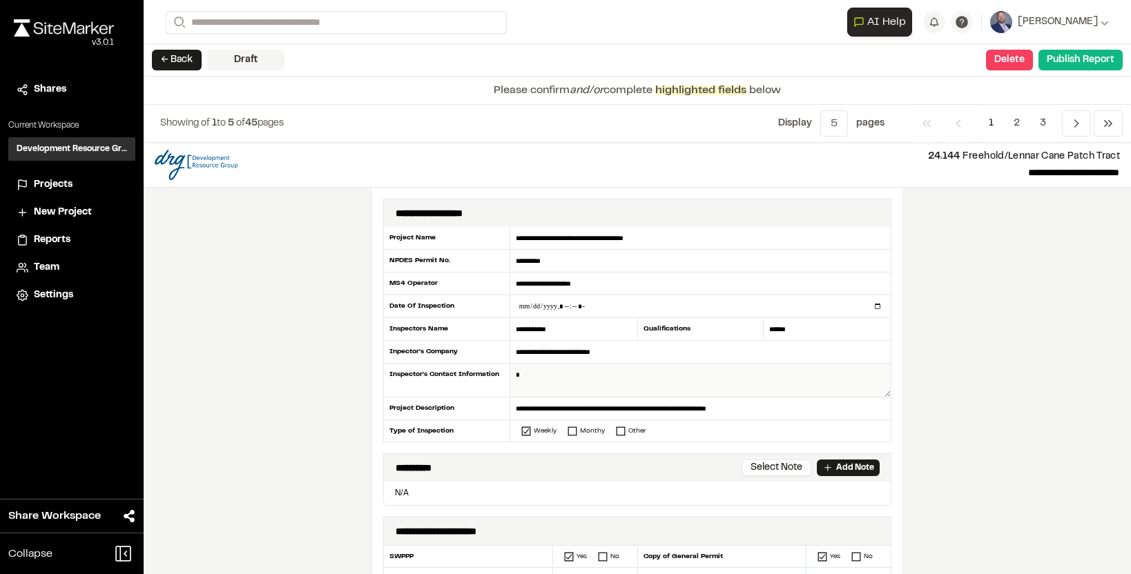
click at [589, 366] on textarea at bounding box center [700, 381] width 380 height 34
type textarea "**********"
click at [591, 306] on input "datetime-local" at bounding box center [700, 306] width 380 height 22
click at [569, 306] on input "datetime-local" at bounding box center [700, 306] width 380 height 22
click at [569, 307] on input "datetime-local" at bounding box center [700, 306] width 380 height 22
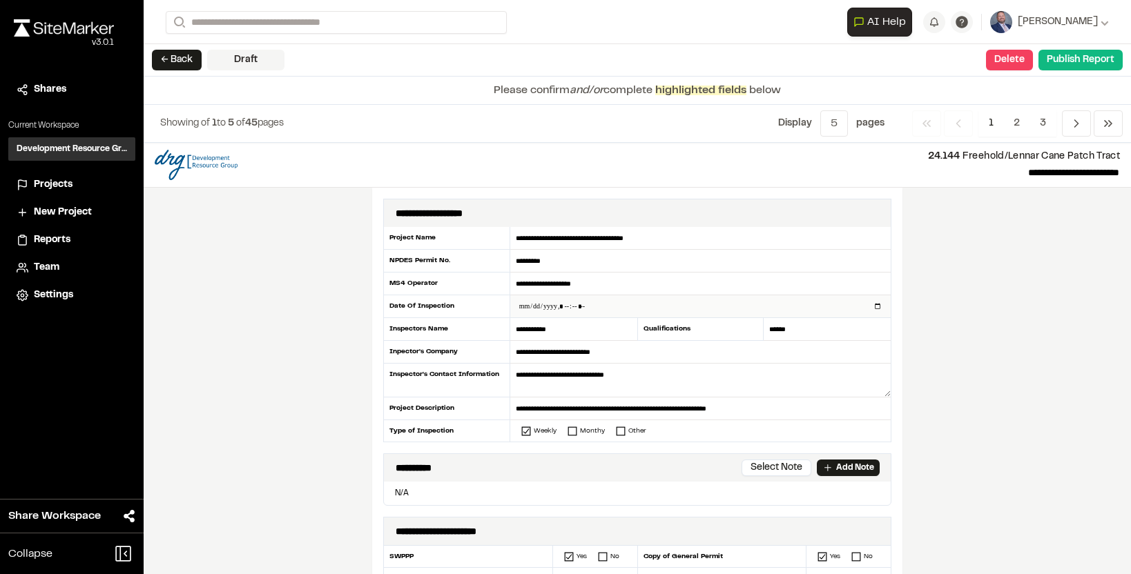
type input "**********"
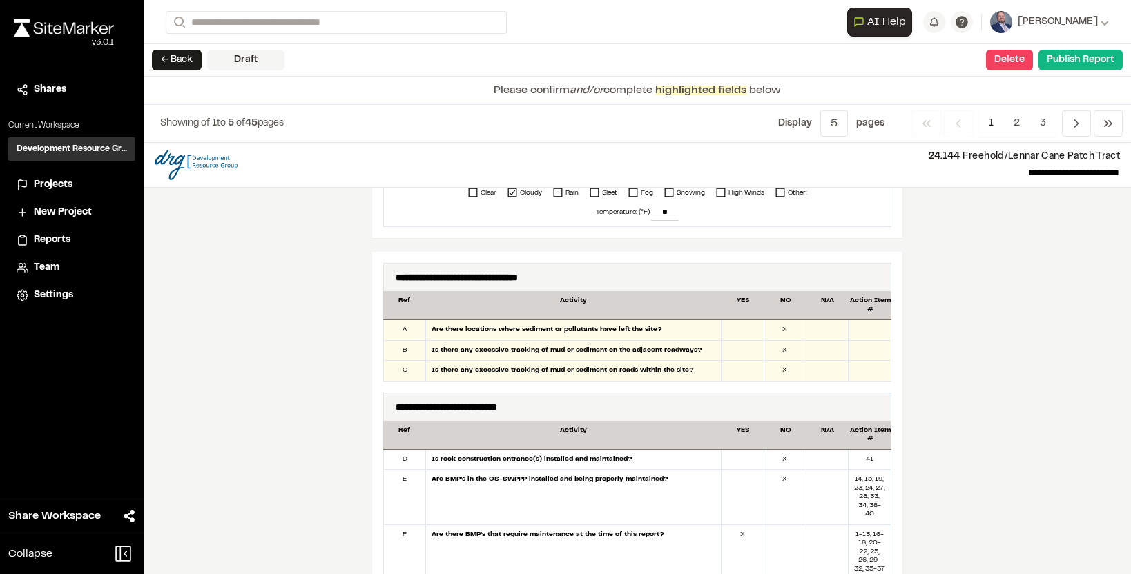
scroll to position [645, 0]
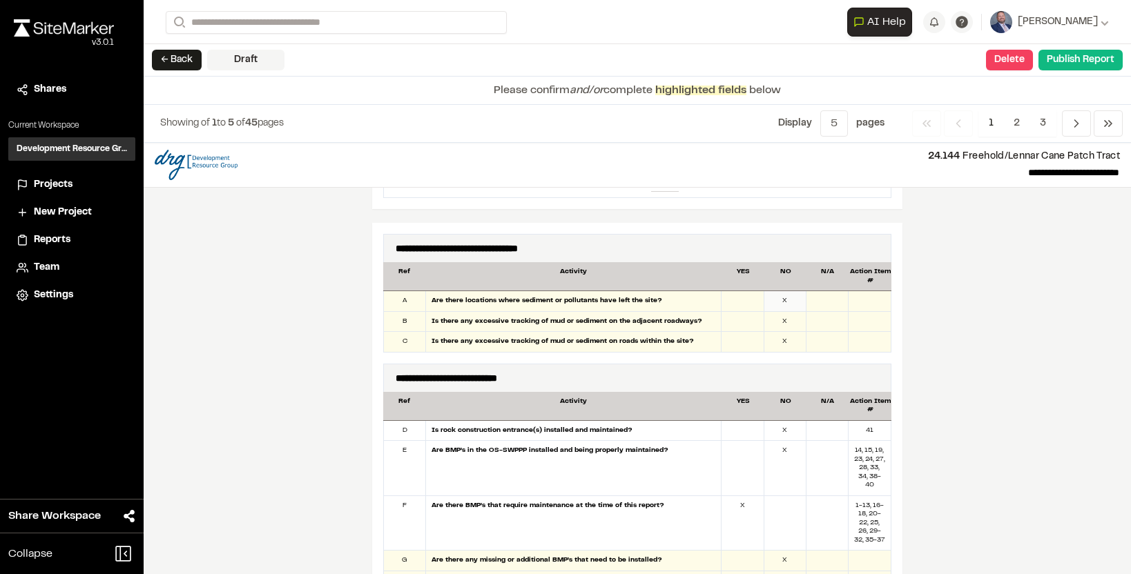
click at [786, 305] on div "X" at bounding box center [785, 301] width 42 height 20
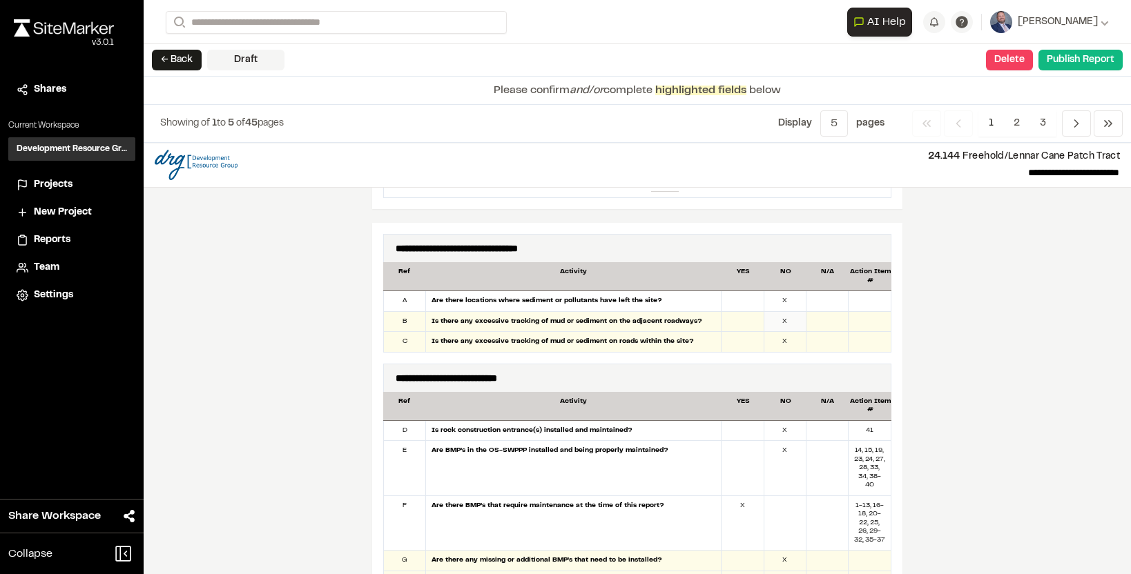
click at [790, 319] on div "X" at bounding box center [785, 322] width 42 height 20
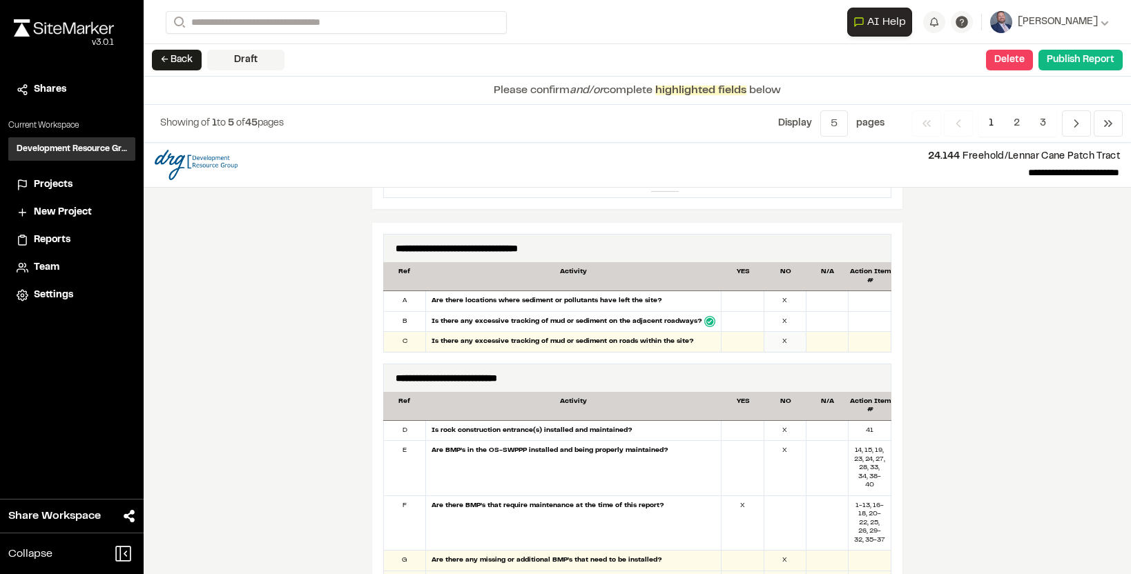
click at [786, 340] on div "X" at bounding box center [785, 342] width 42 height 20
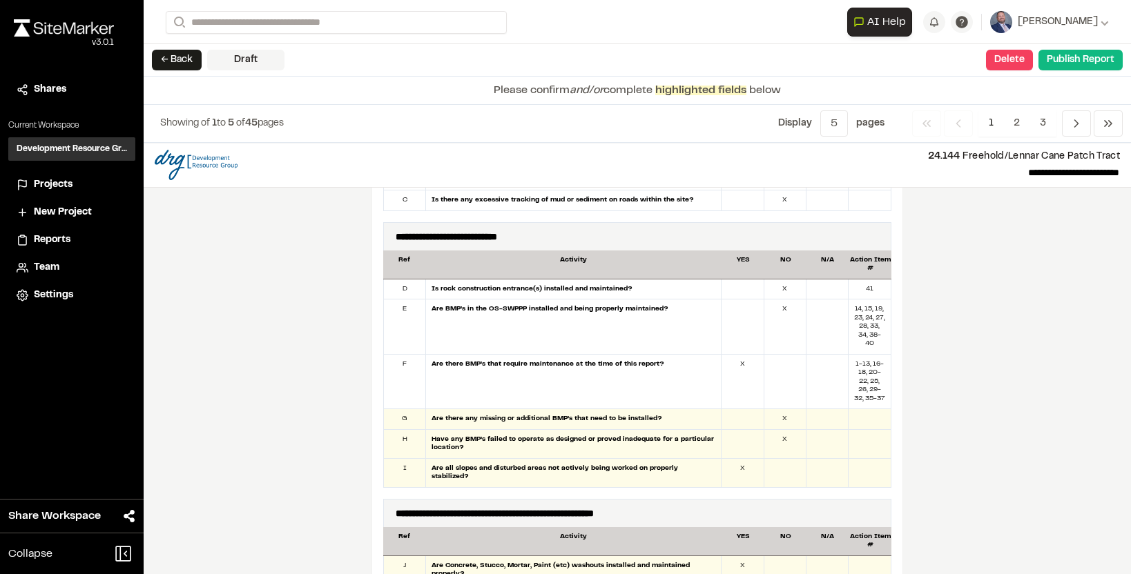
scroll to position [788, 0]
click at [741, 289] on div at bounding box center [742, 288] width 42 height 20
click at [864, 288] on div "41" at bounding box center [869, 288] width 42 height 20
click at [870, 289] on div "41" at bounding box center [869, 288] width 42 height 20
click at [794, 422] on div "X" at bounding box center [785, 418] width 42 height 20
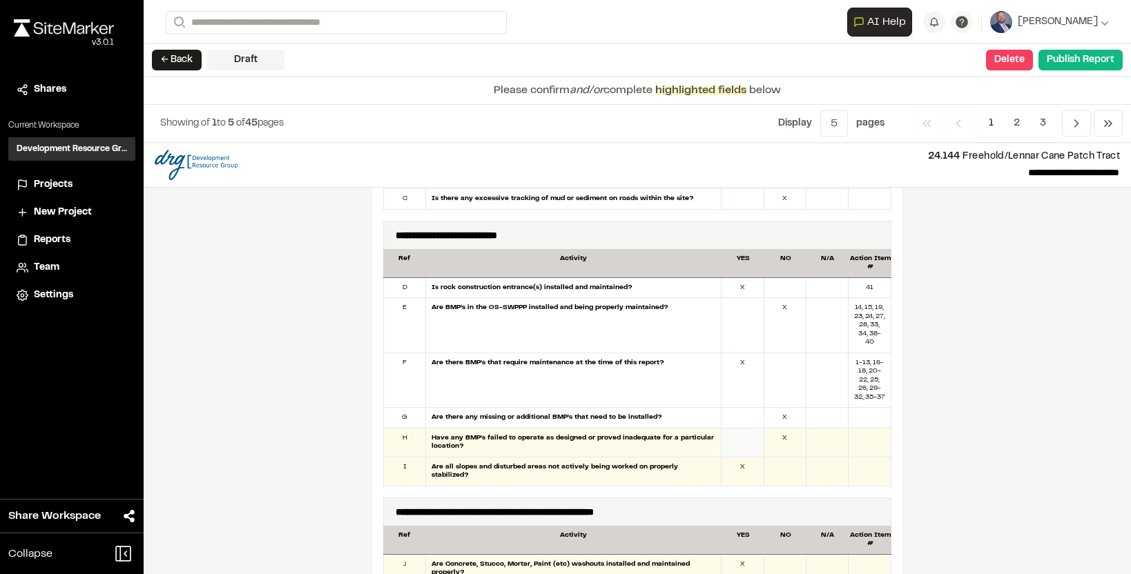
click at [756, 453] on div at bounding box center [742, 443] width 42 height 28
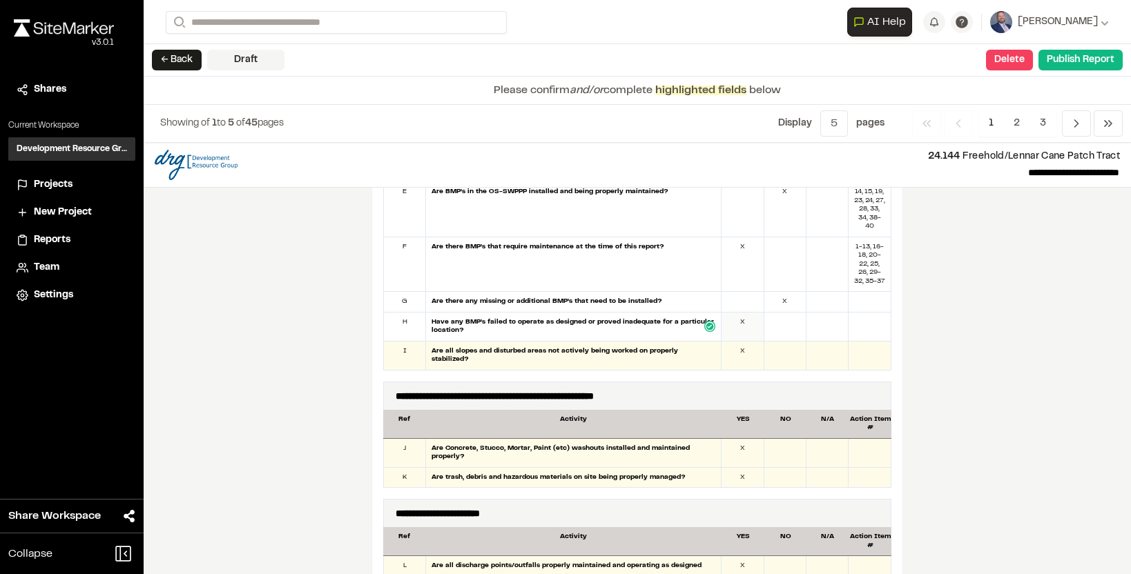
scroll to position [908, 0]
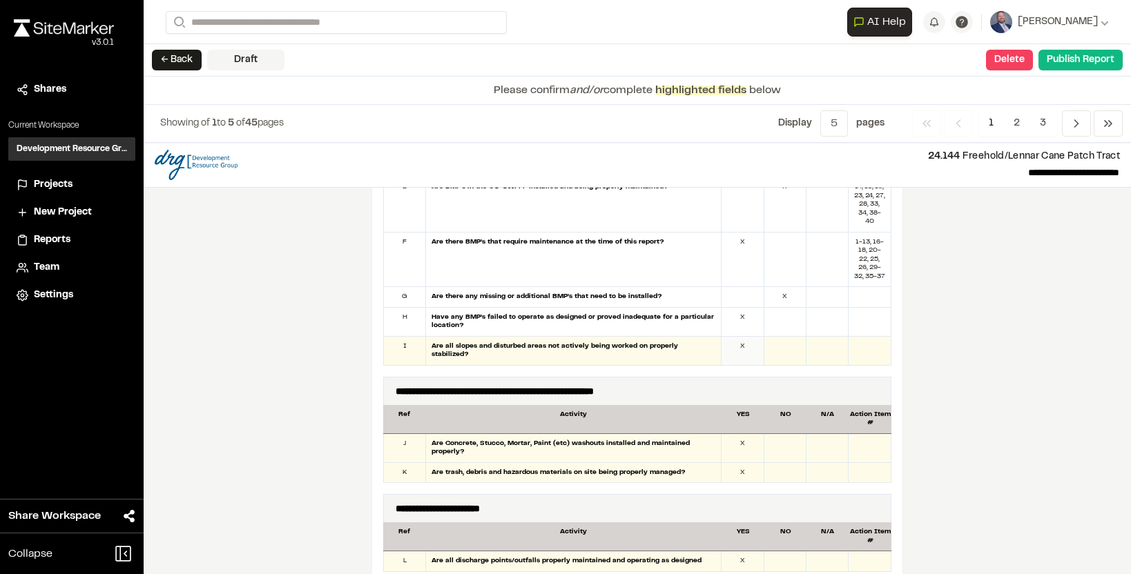
click at [745, 358] on div "X" at bounding box center [742, 351] width 42 height 28
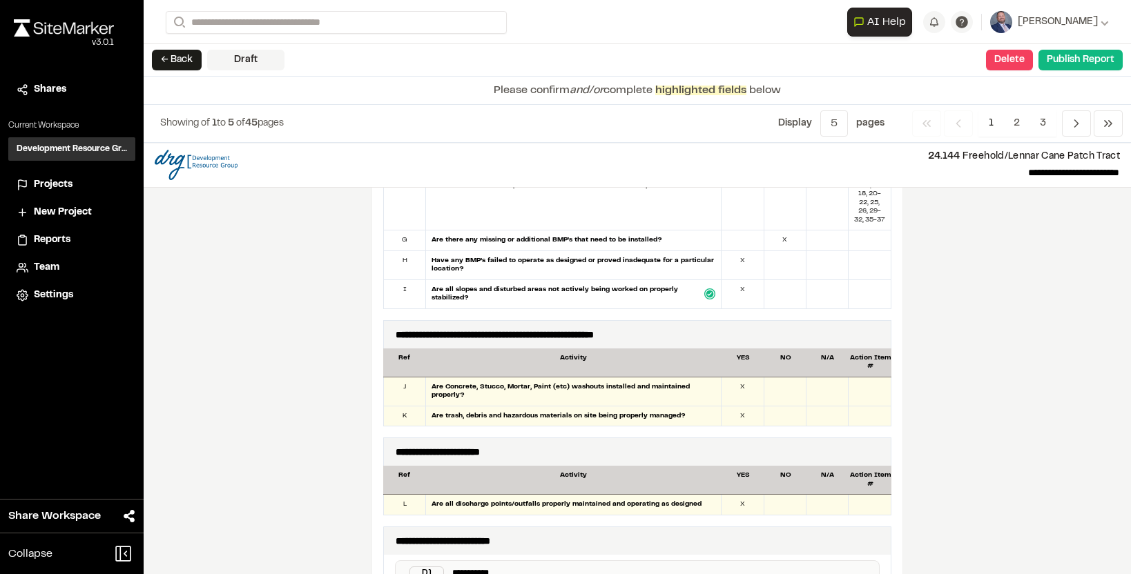
scroll to position [964, 0]
click at [748, 396] on div "X" at bounding box center [742, 393] width 42 height 28
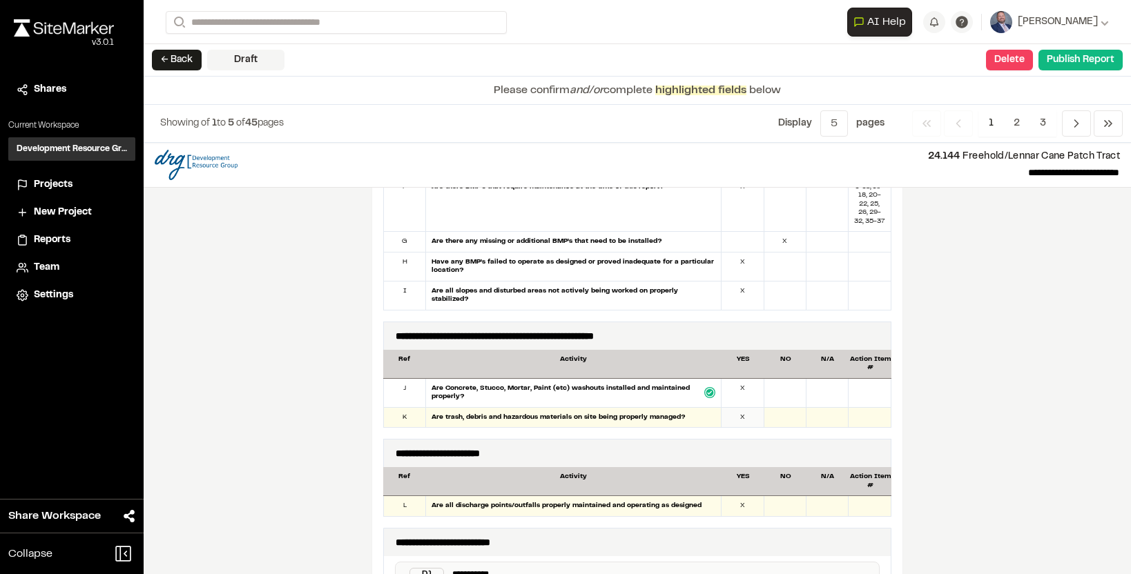
click at [746, 413] on div "X" at bounding box center [742, 418] width 42 height 20
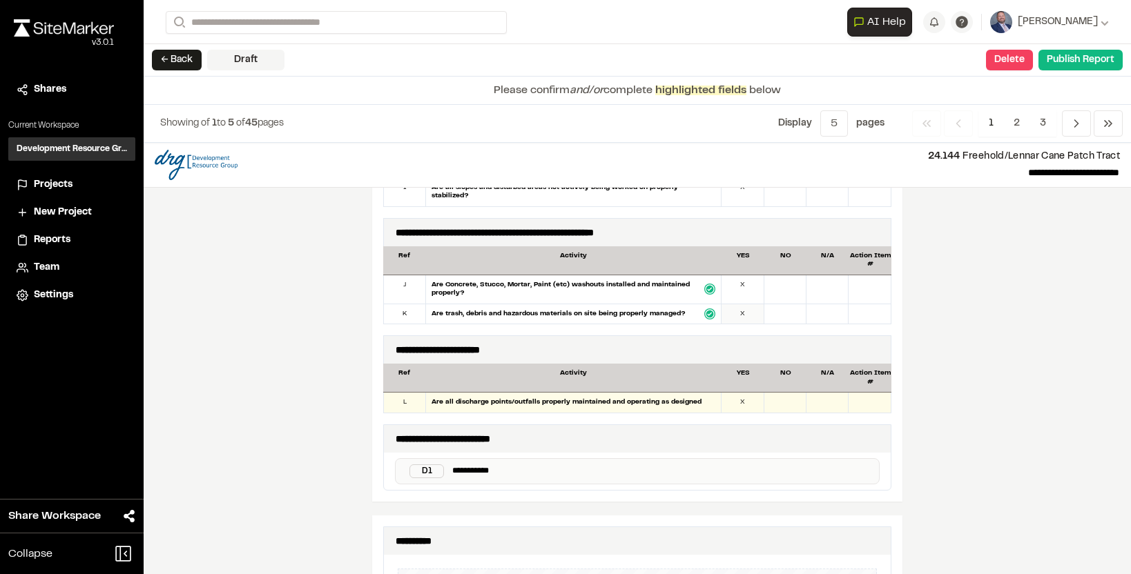
scroll to position [1066, 0]
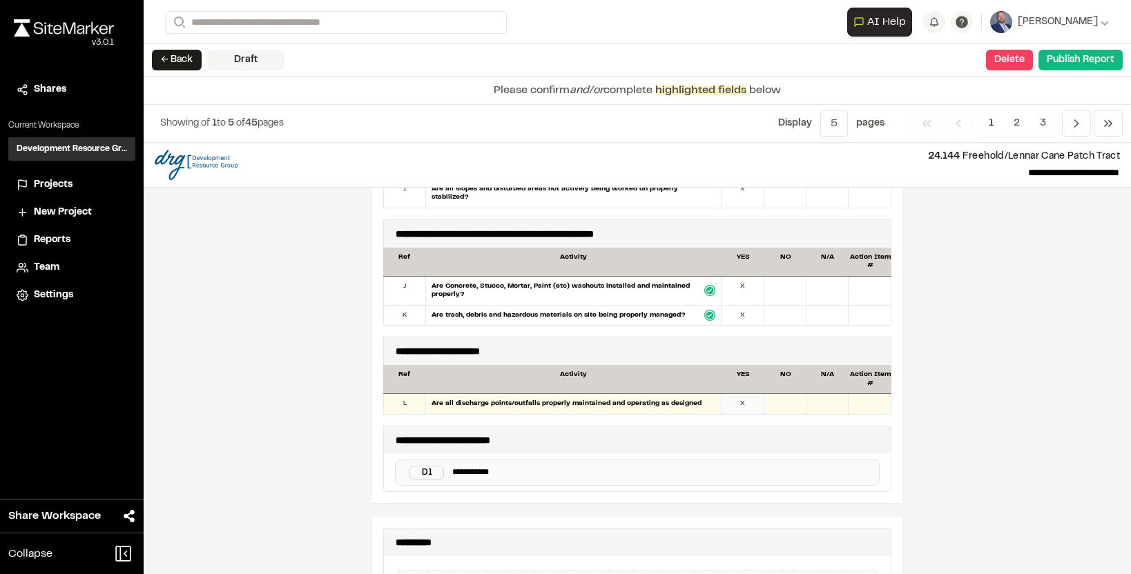
click at [746, 409] on div "X" at bounding box center [742, 404] width 42 height 20
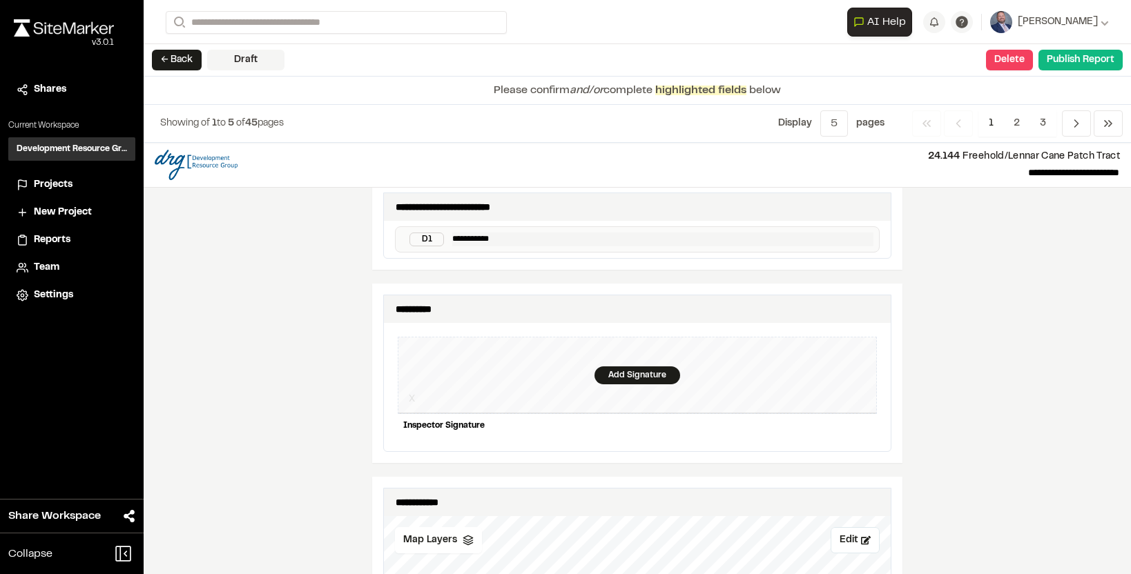
scroll to position [1308, 0]
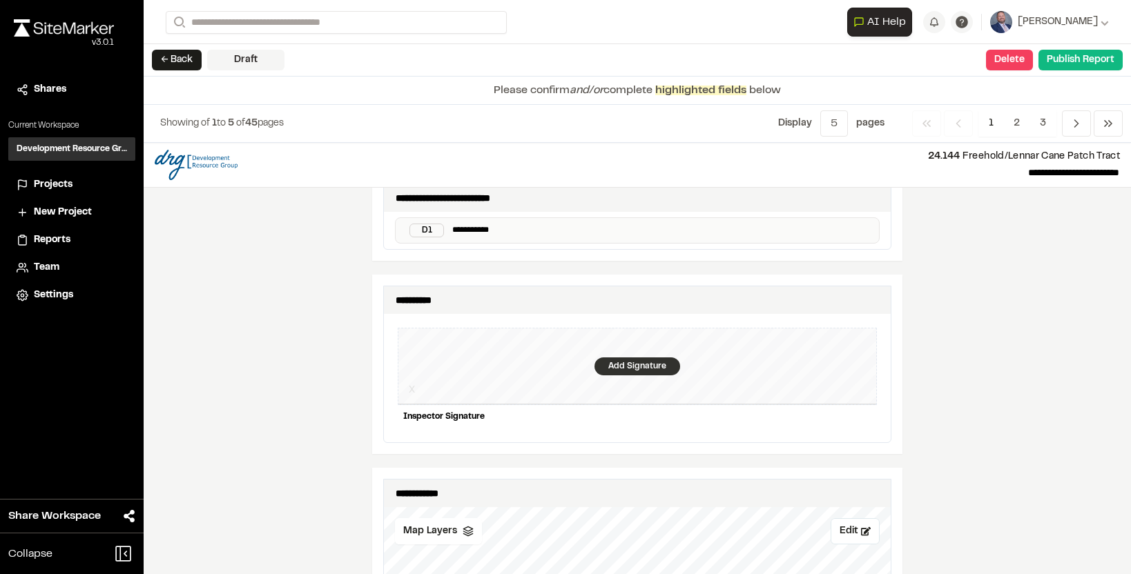
click at [625, 365] on div "Add Signature" at bounding box center [637, 367] width 86 height 18
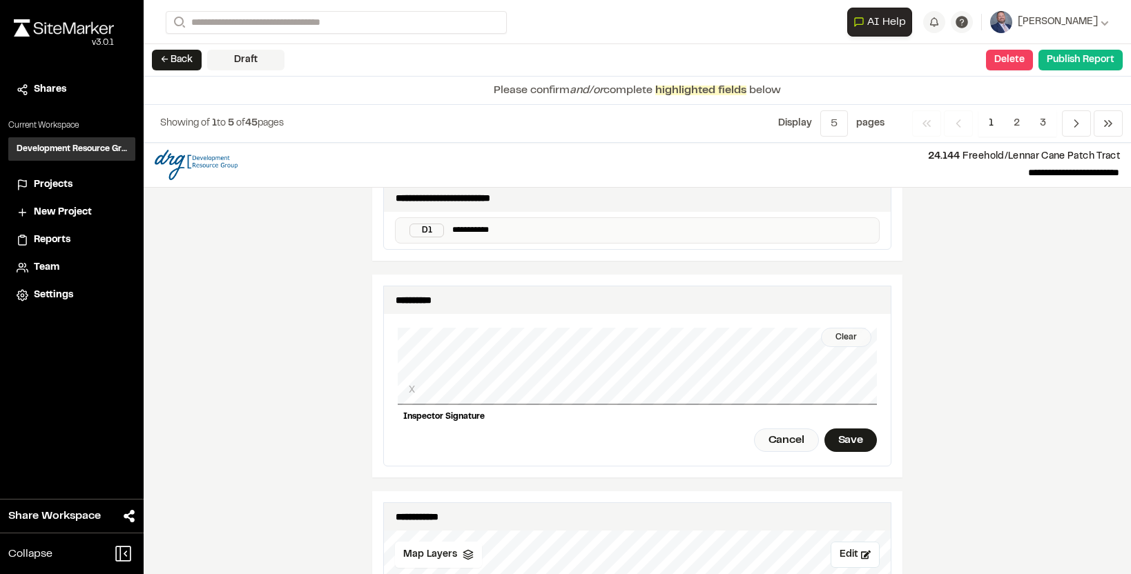
click at [834, 340] on div "Clear" at bounding box center [846, 337] width 50 height 19
click at [848, 433] on div "Save" at bounding box center [850, 438] width 52 height 23
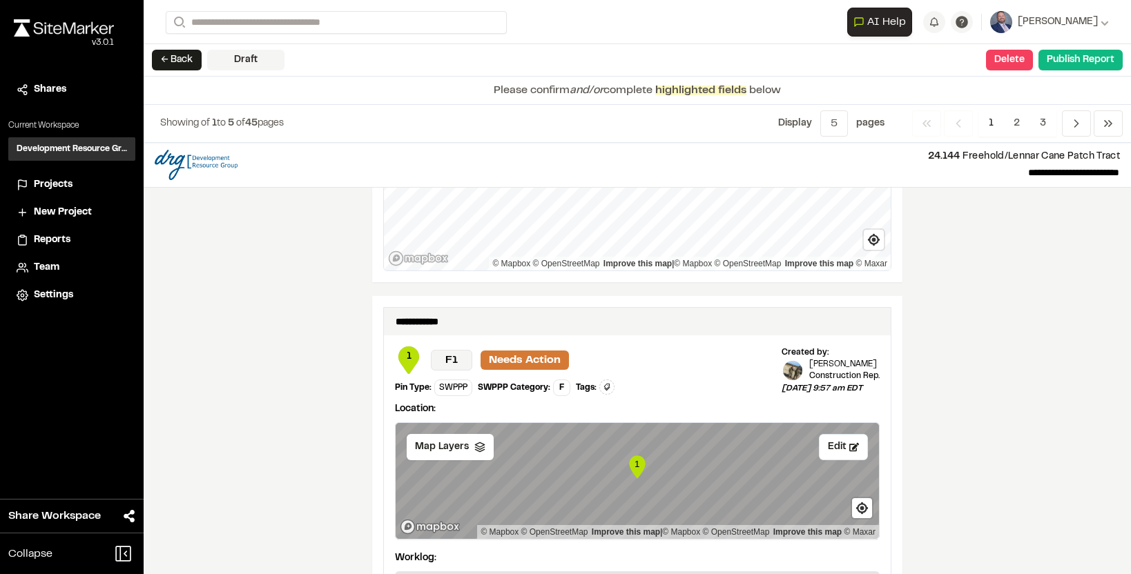
scroll to position [2166, 0]
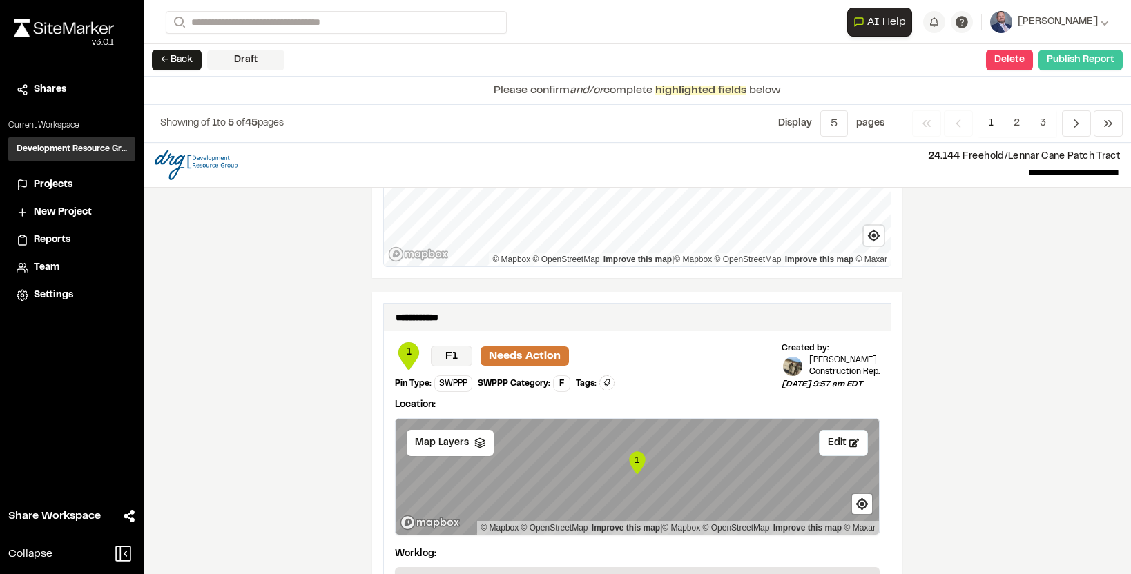
click at [1068, 70] on button "Publish Report" at bounding box center [1080, 60] width 84 height 21
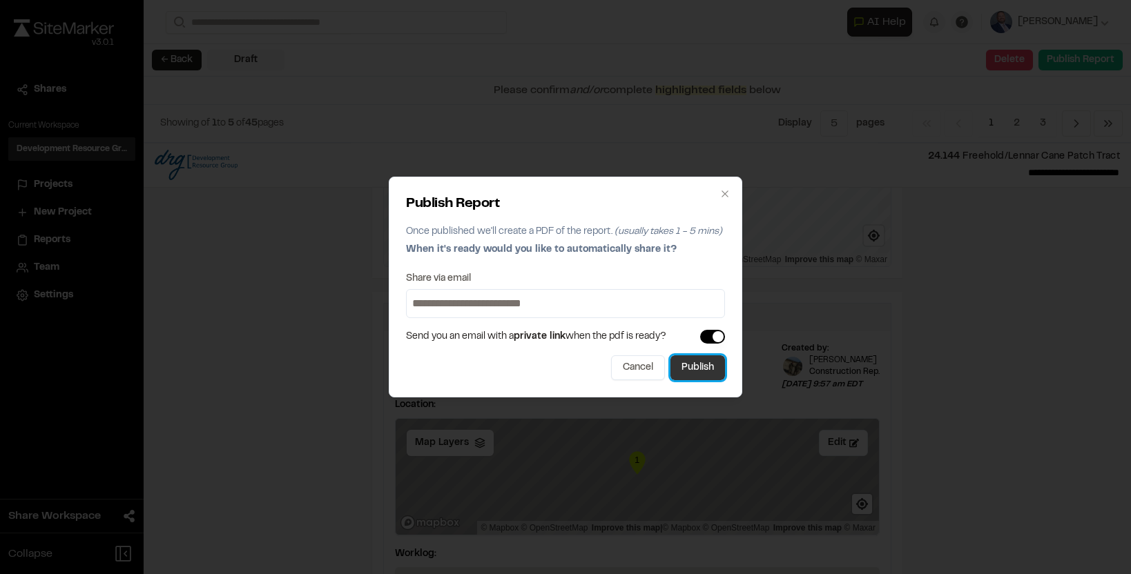
click at [690, 361] on button "Publish" at bounding box center [697, 367] width 55 height 25
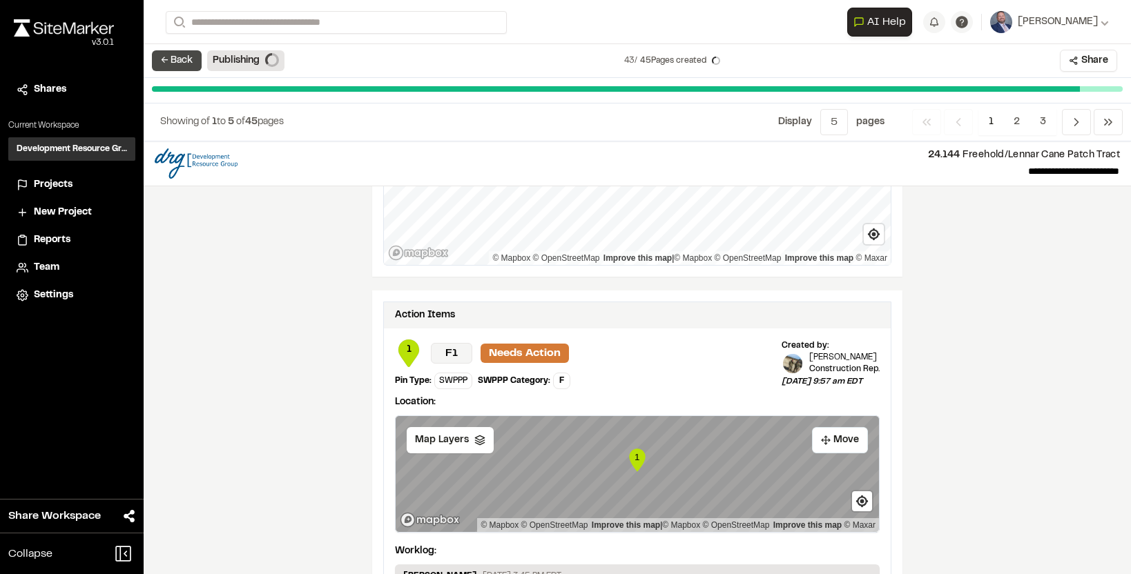
click at [184, 67] on button "← Back" at bounding box center [177, 60] width 50 height 21
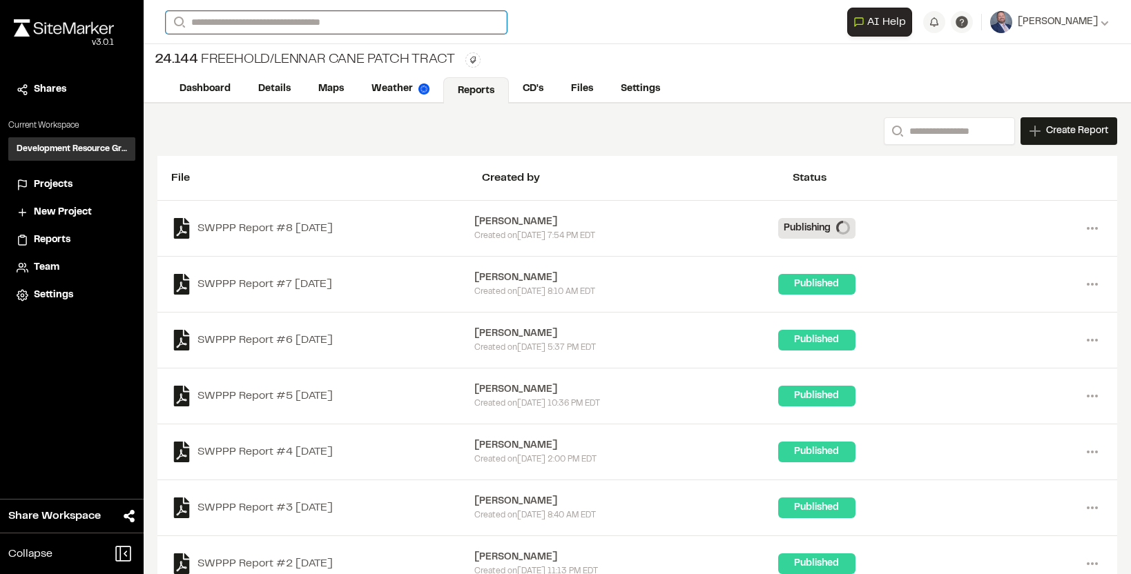
click at [271, 29] on input "Search" at bounding box center [336, 22] width 341 height 23
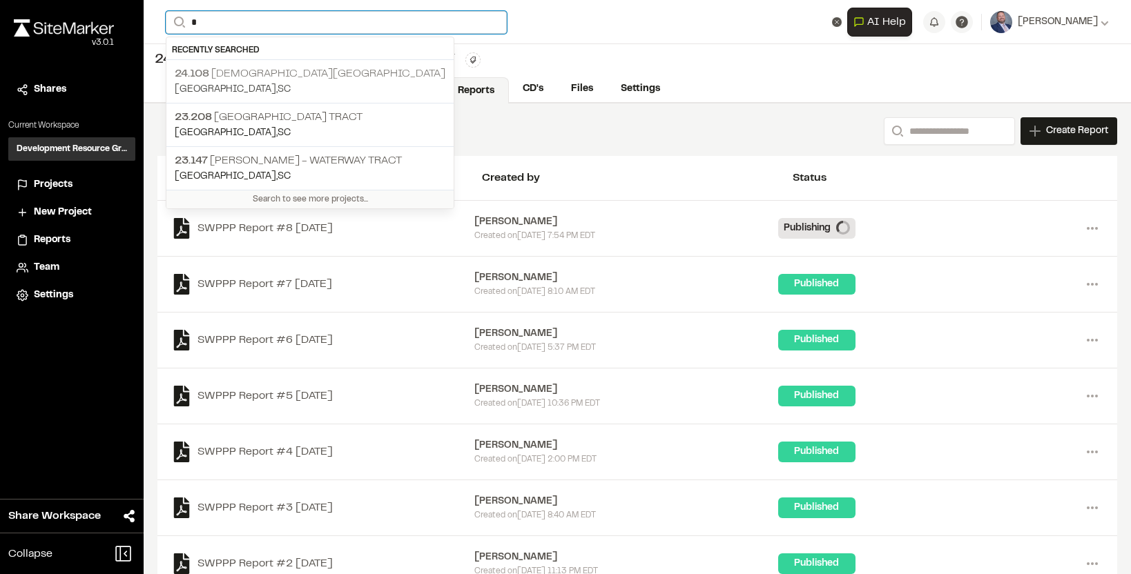
type input "*"
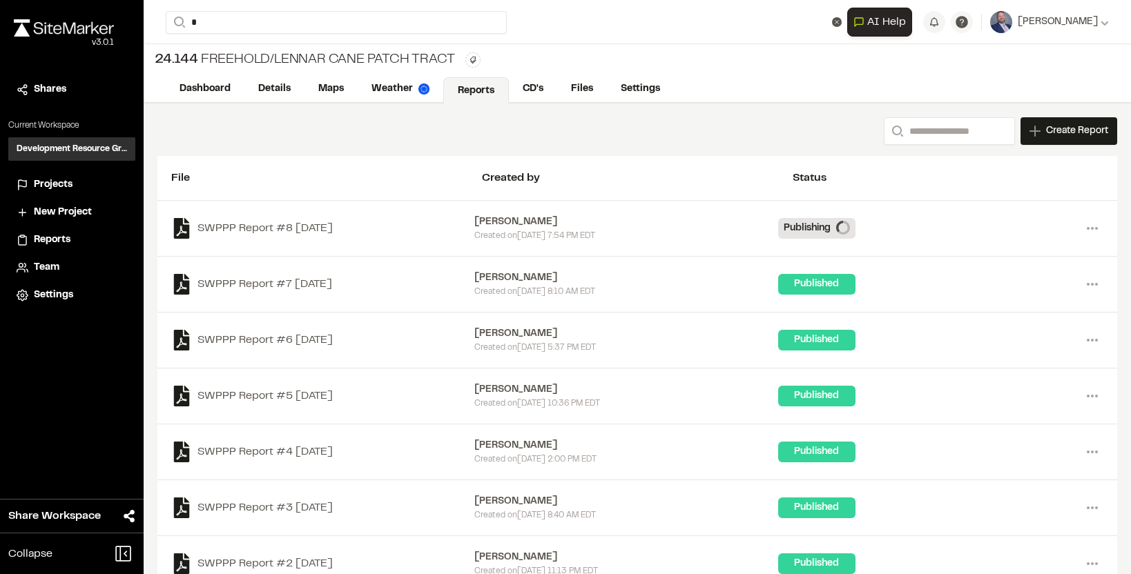
click at [282, 68] on p "24.108 [DEMOGRAPHIC_DATA][GEOGRAPHIC_DATA]" at bounding box center [310, 74] width 271 height 17
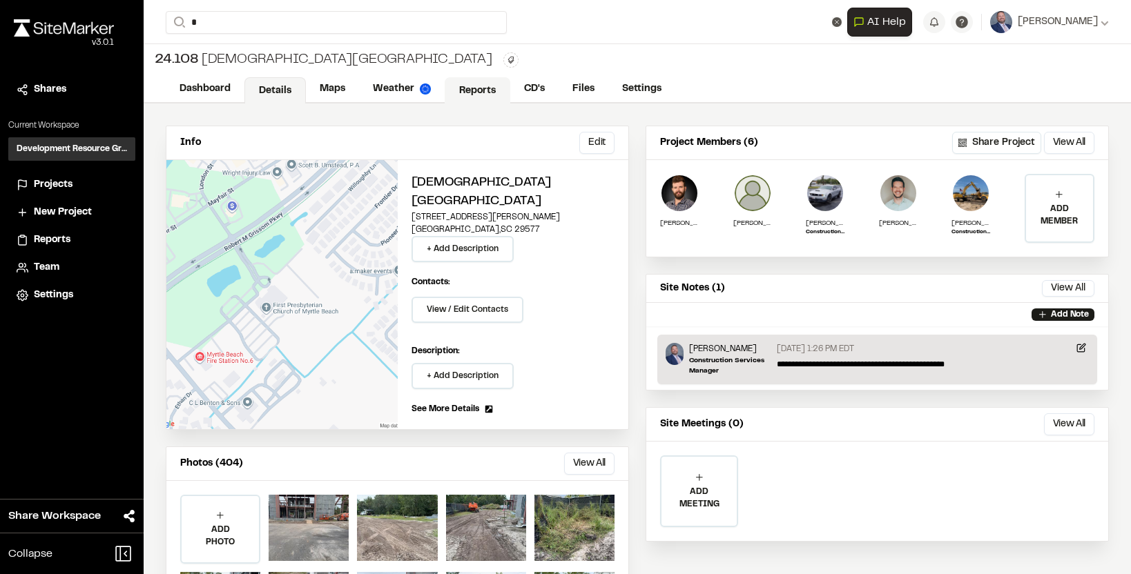
click at [478, 94] on link "Reports" at bounding box center [477, 90] width 66 height 26
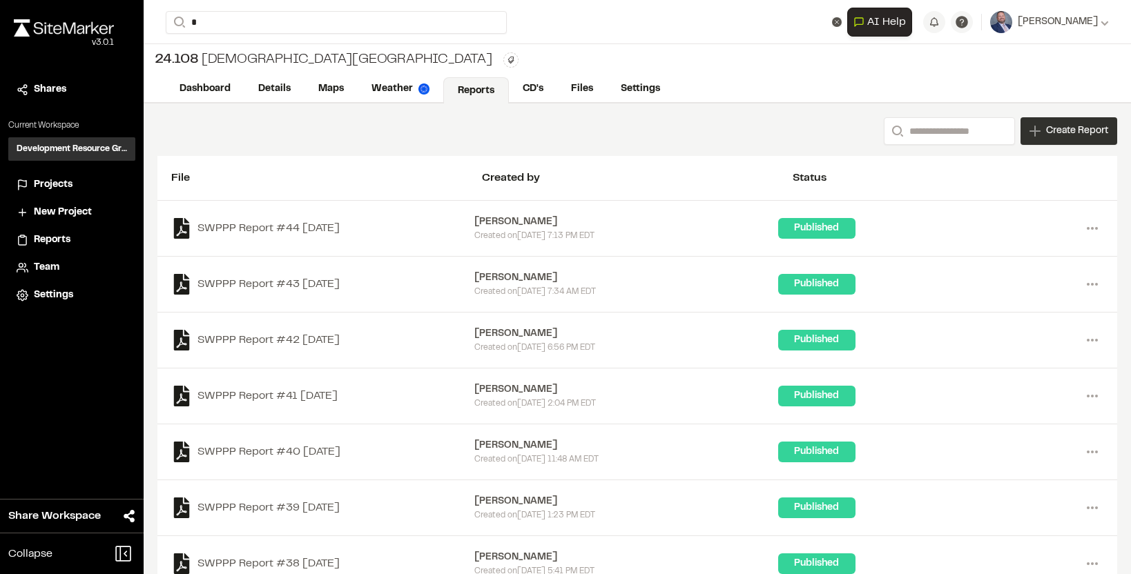
click at [1046, 135] on span "Create Report" at bounding box center [1077, 131] width 62 height 15
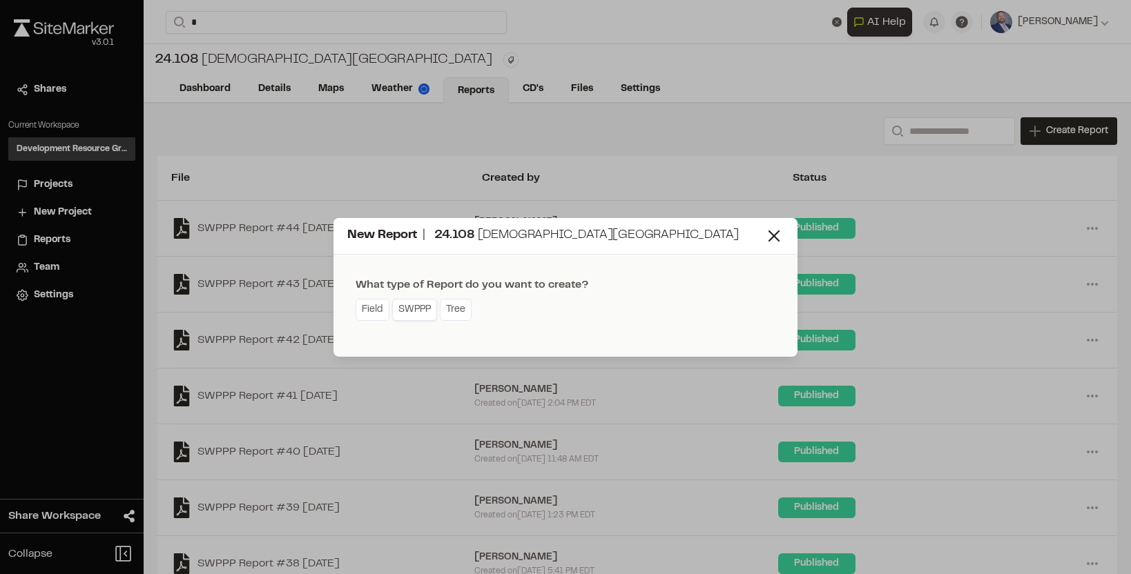
click at [420, 312] on link "SWPPP" at bounding box center [414, 310] width 45 height 22
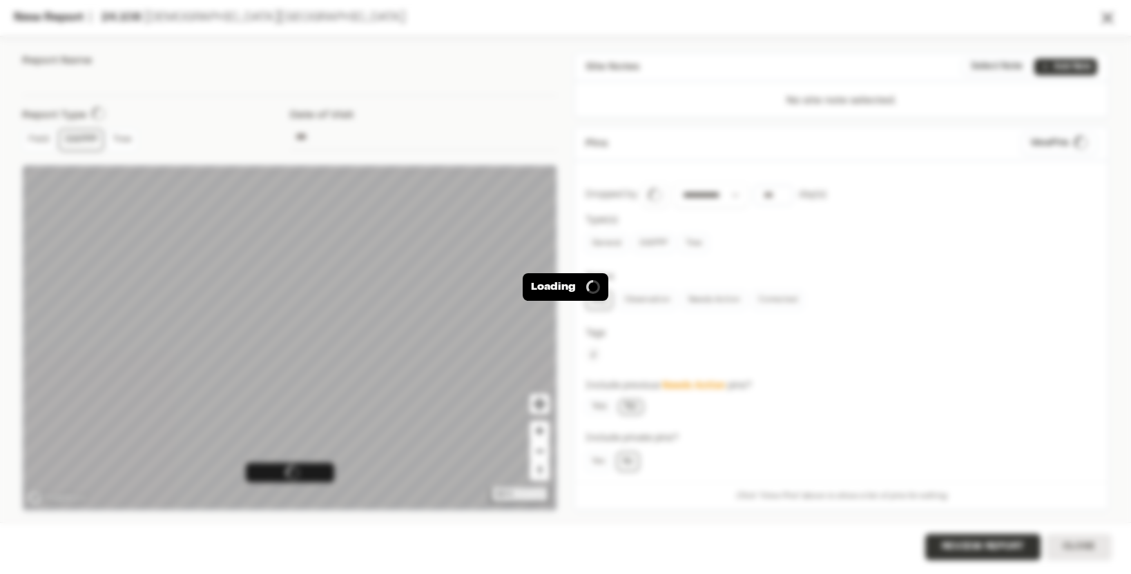
type input "**********"
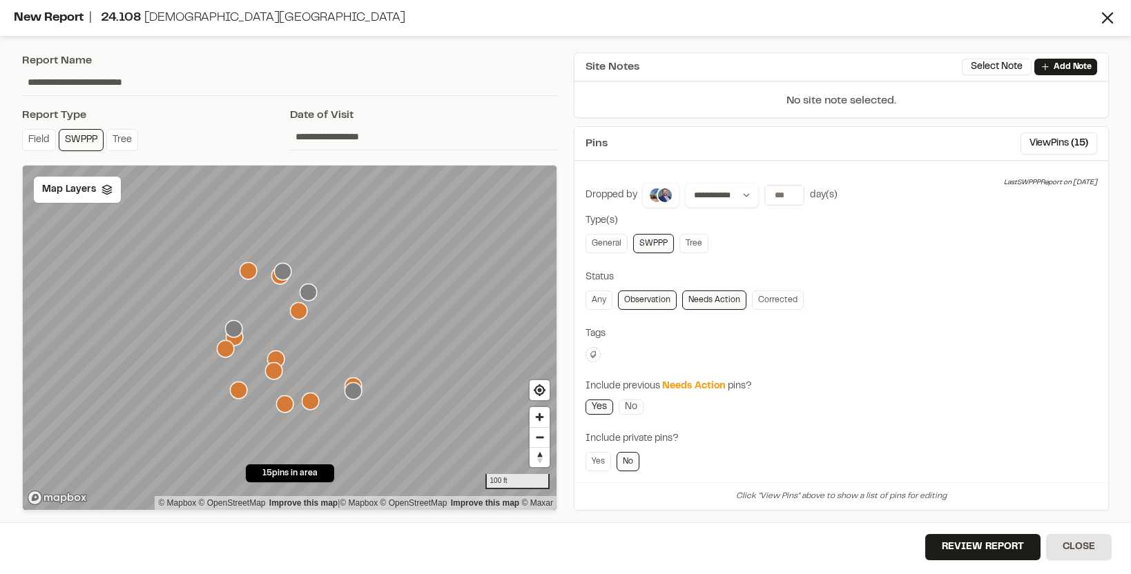
click at [249, 268] on icon "Map marker" at bounding box center [247, 270] width 17 height 17
click at [222, 352] on icon "Map marker" at bounding box center [225, 348] width 17 height 17
click at [239, 342] on icon "Map marker" at bounding box center [234, 337] width 17 height 17
click at [297, 307] on icon "Map marker" at bounding box center [298, 310] width 17 height 17
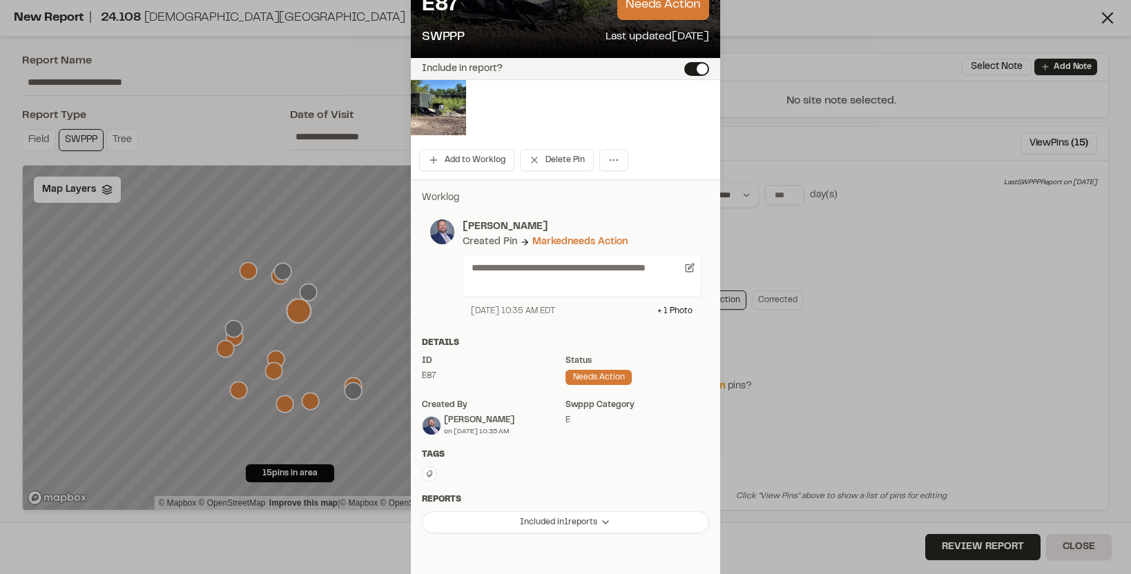
scroll to position [77, 0]
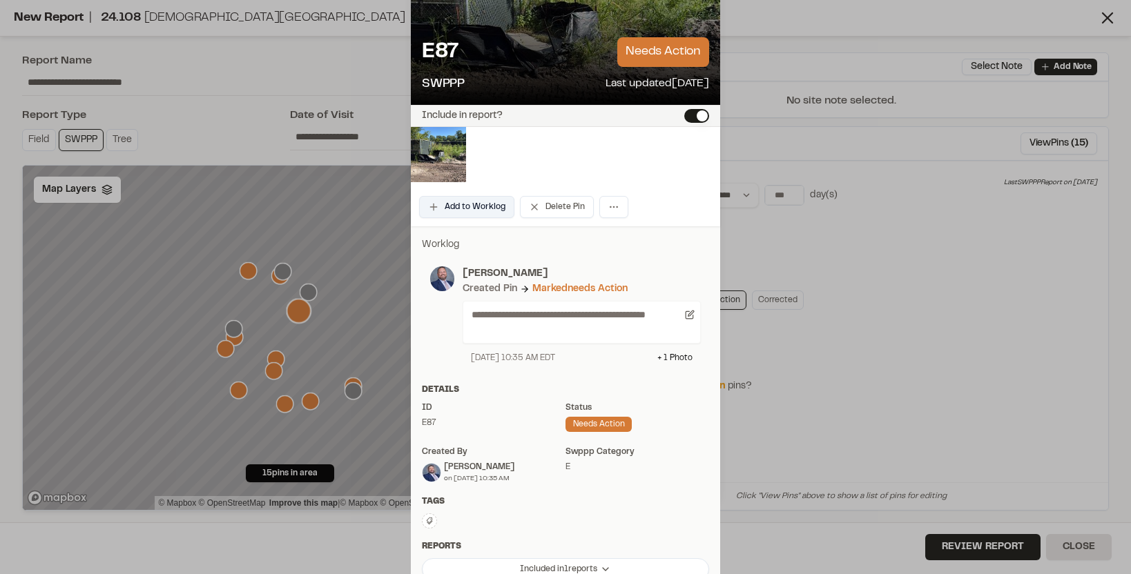
click at [489, 207] on button "Add to Worklog" at bounding box center [466, 207] width 95 height 22
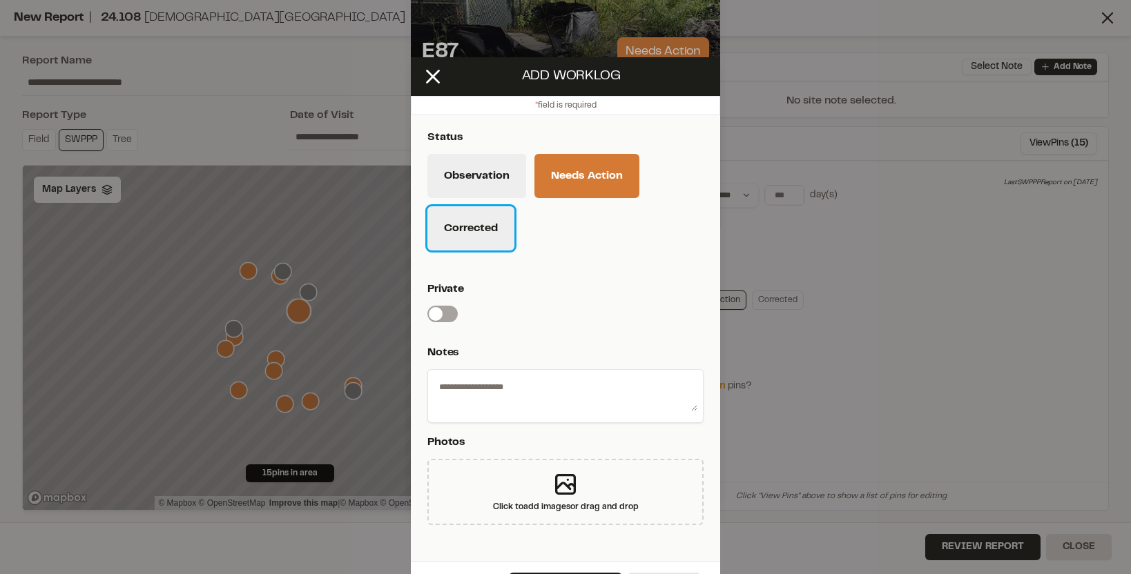
click at [483, 224] on button "Corrected" at bounding box center [470, 228] width 87 height 44
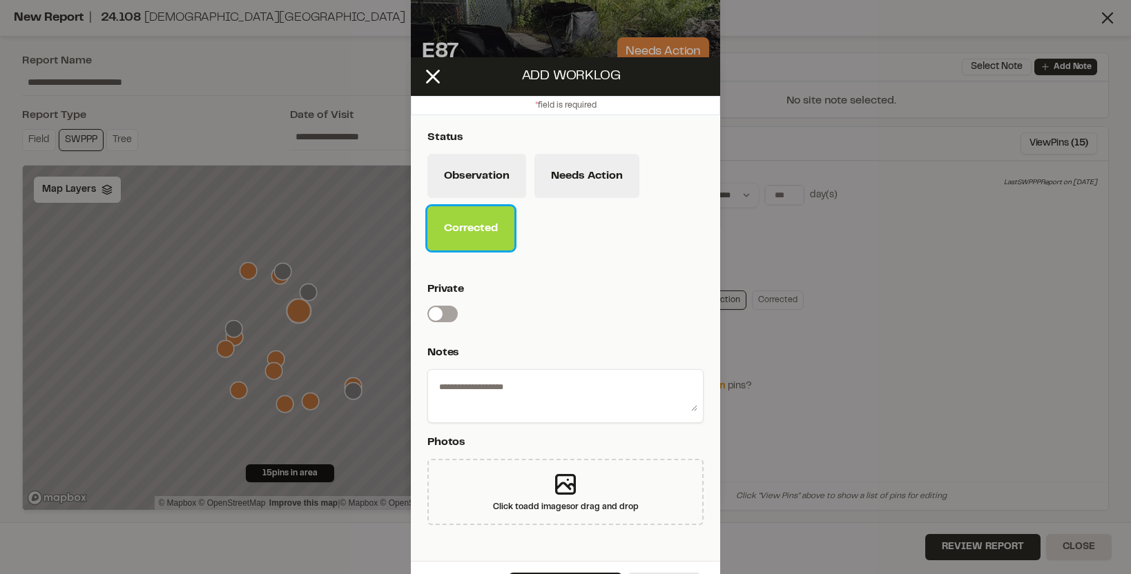
scroll to position [38, 0]
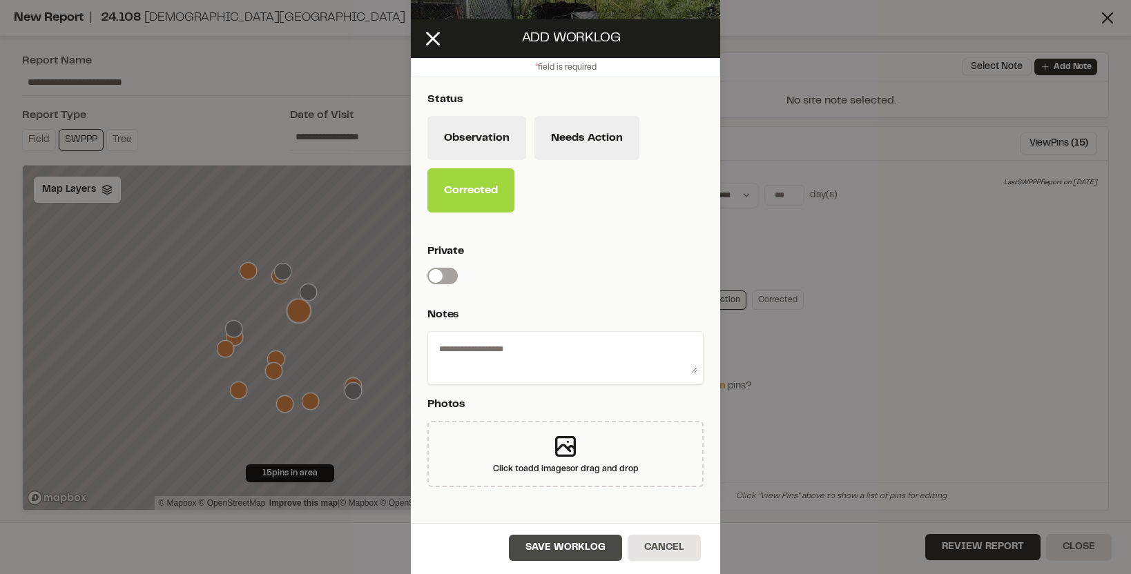
click at [553, 544] on button "Save Worklog" at bounding box center [565, 548] width 113 height 26
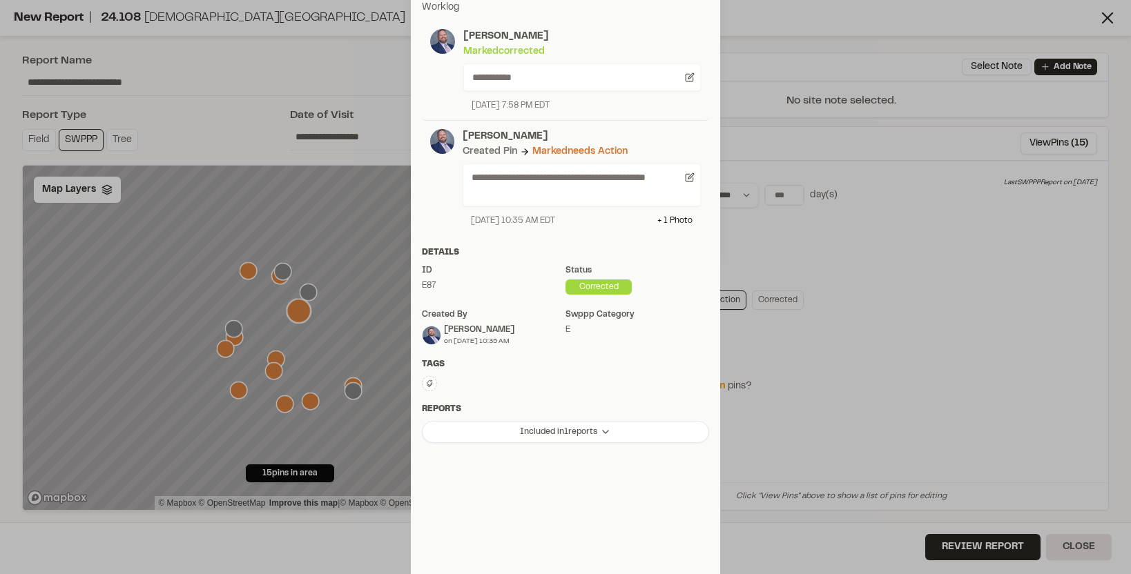
scroll to position [0, 0]
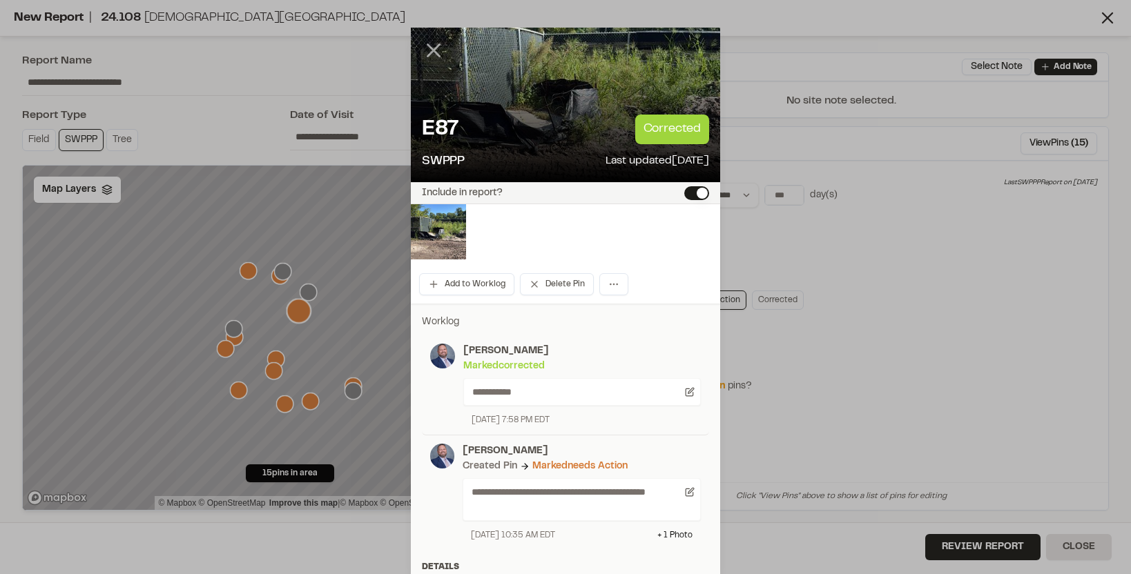
click at [432, 51] on line at bounding box center [434, 51] width 12 height 12
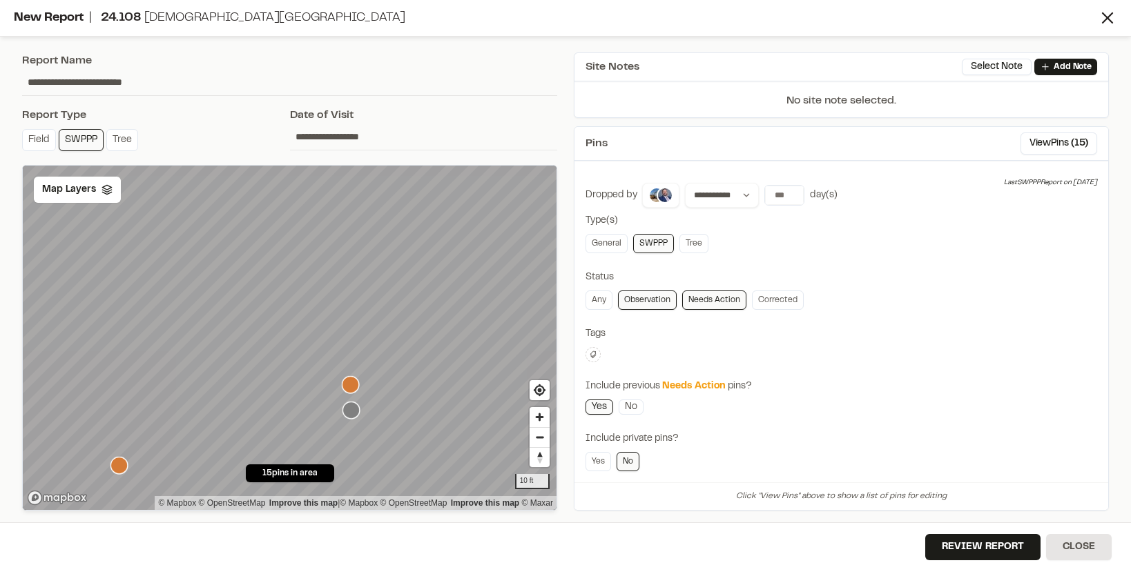
click at [354, 387] on icon "Map marker" at bounding box center [350, 384] width 17 height 17
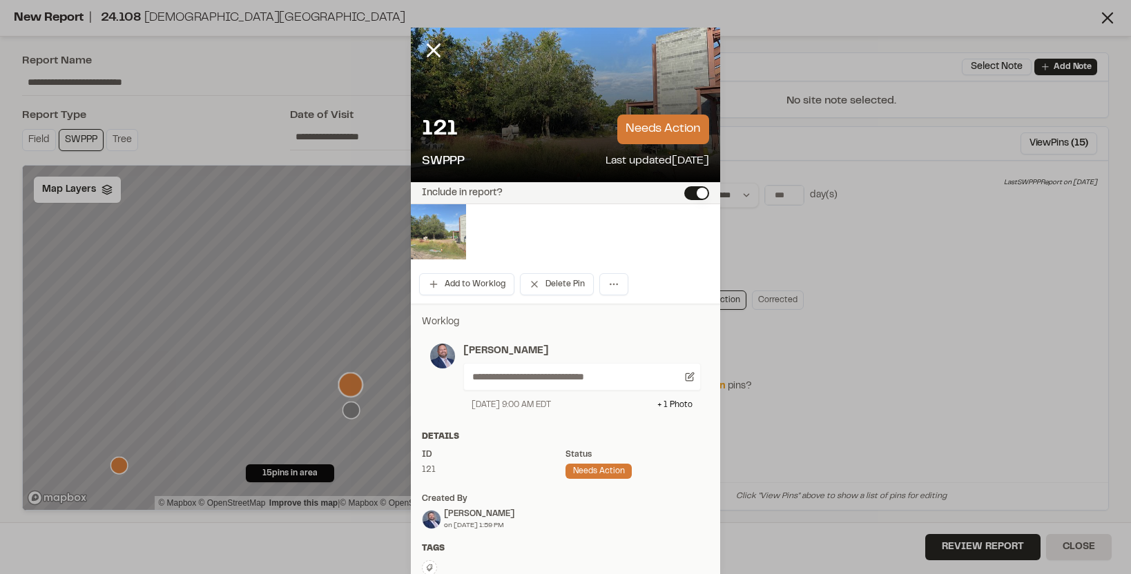
click at [425, 227] on img at bounding box center [438, 231] width 55 height 55
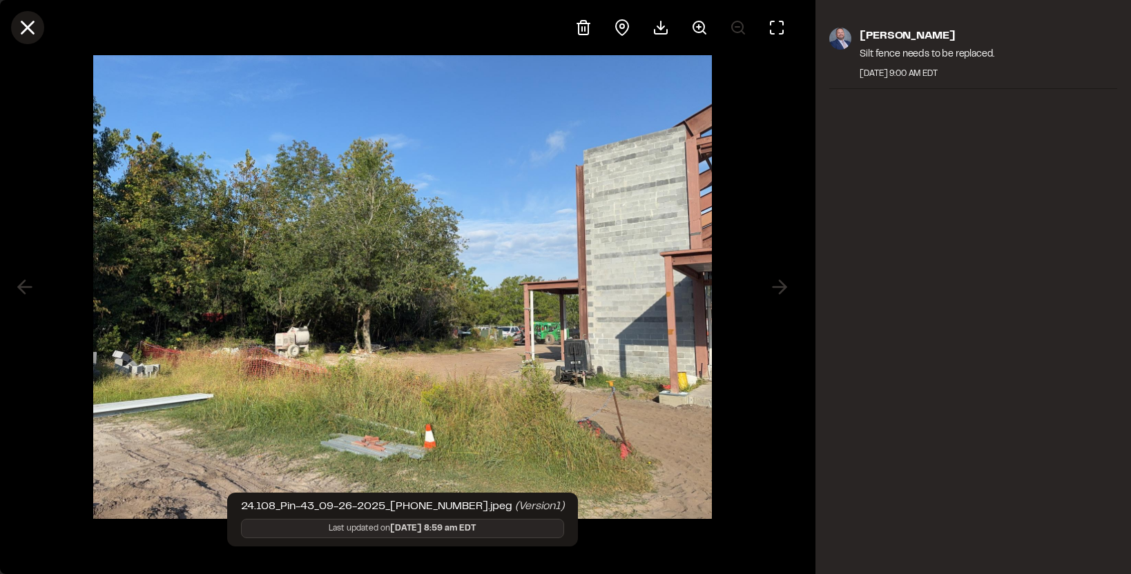
click at [28, 33] on icon at bounding box center [27, 27] width 23 height 23
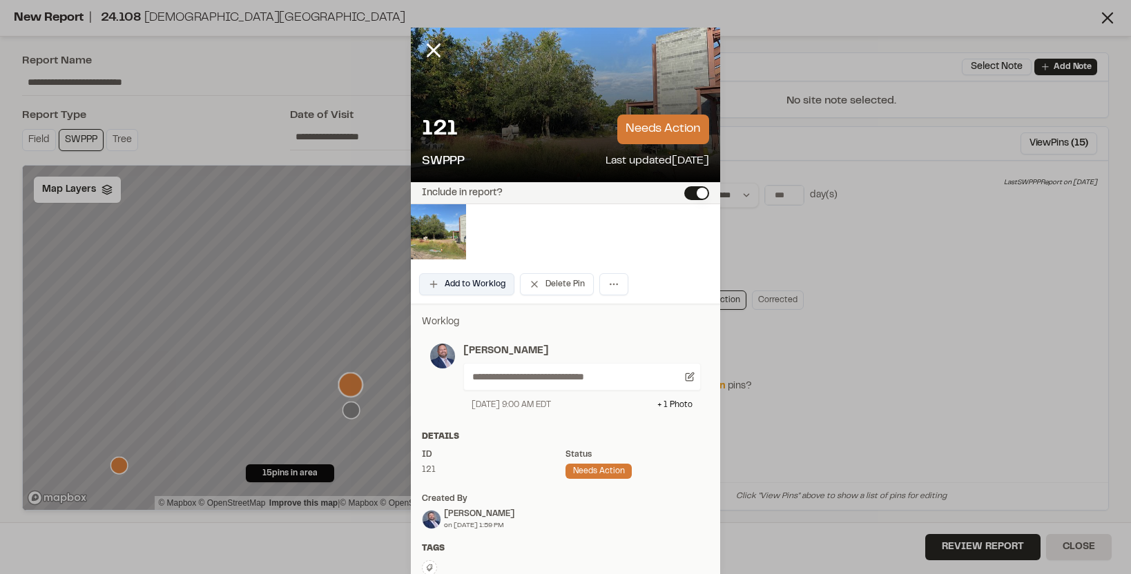
click at [461, 282] on button "Add to Worklog" at bounding box center [466, 284] width 95 height 22
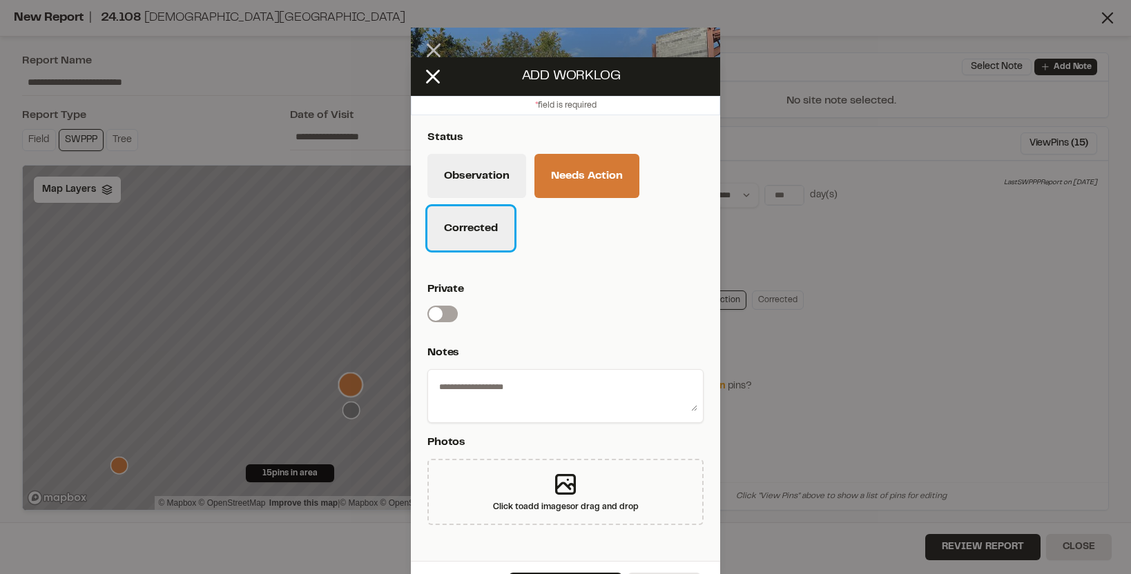
click at [481, 232] on button "Corrected" at bounding box center [470, 228] width 87 height 44
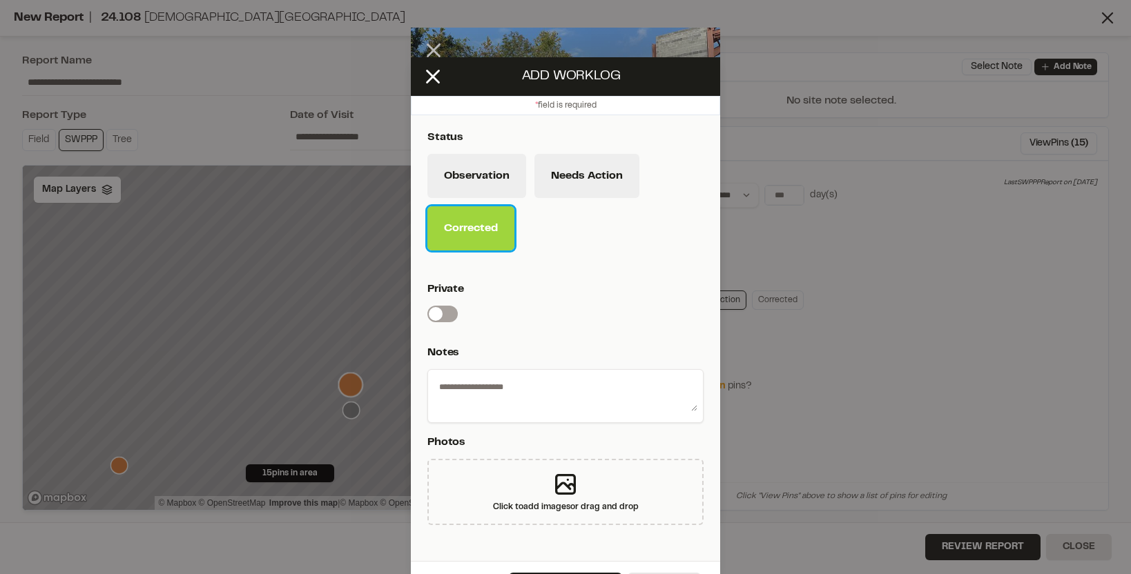
scroll to position [38, 0]
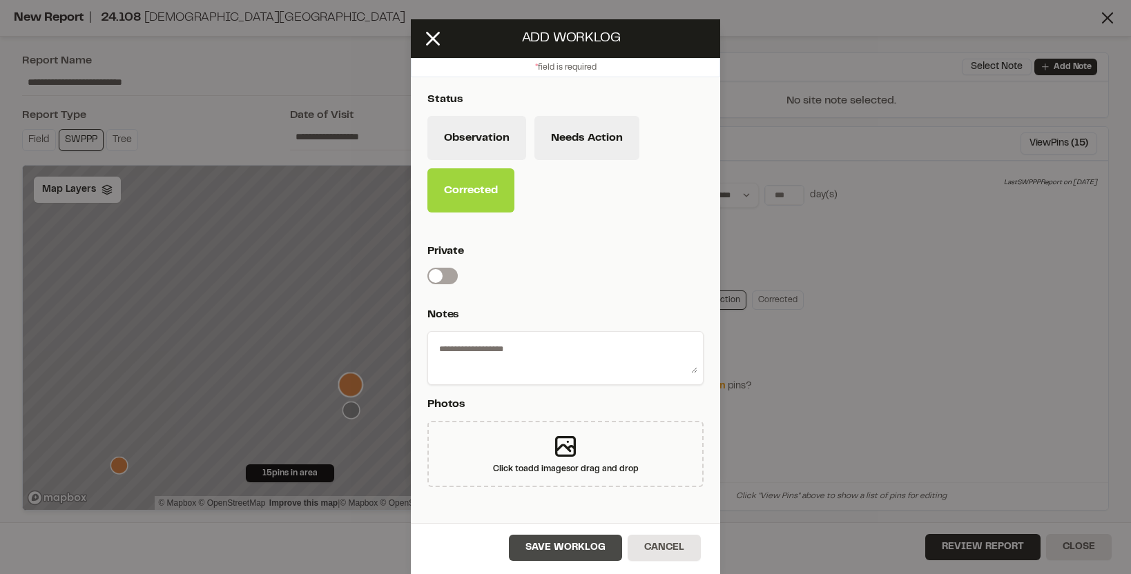
click at [552, 549] on button "Save Worklog" at bounding box center [565, 548] width 113 height 26
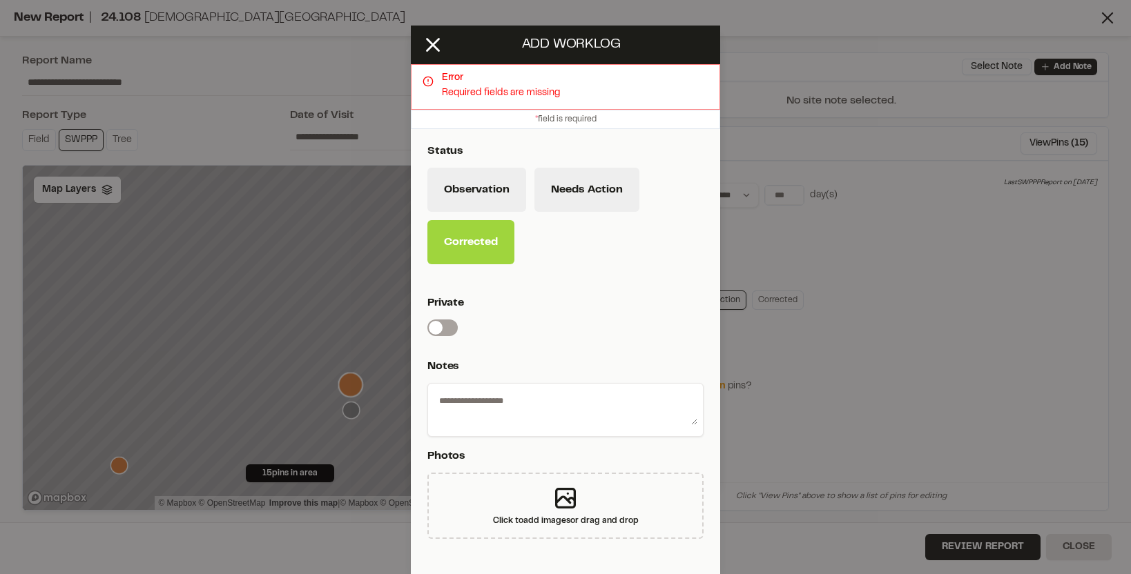
scroll to position [0, 0]
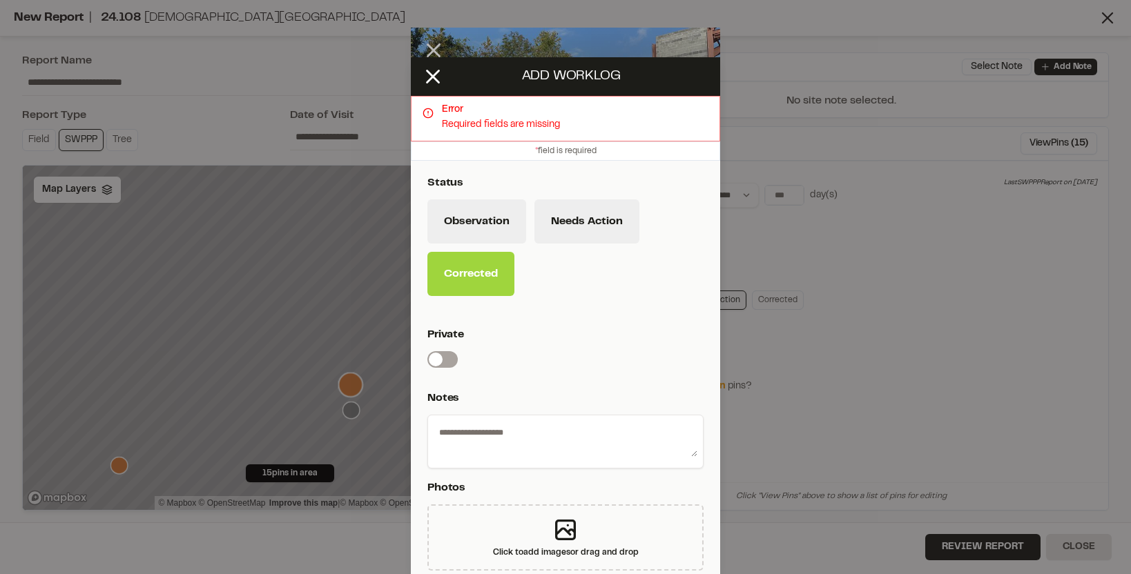
click at [515, 134] on div "Error Required fields are missing" at bounding box center [565, 119] width 309 height 46
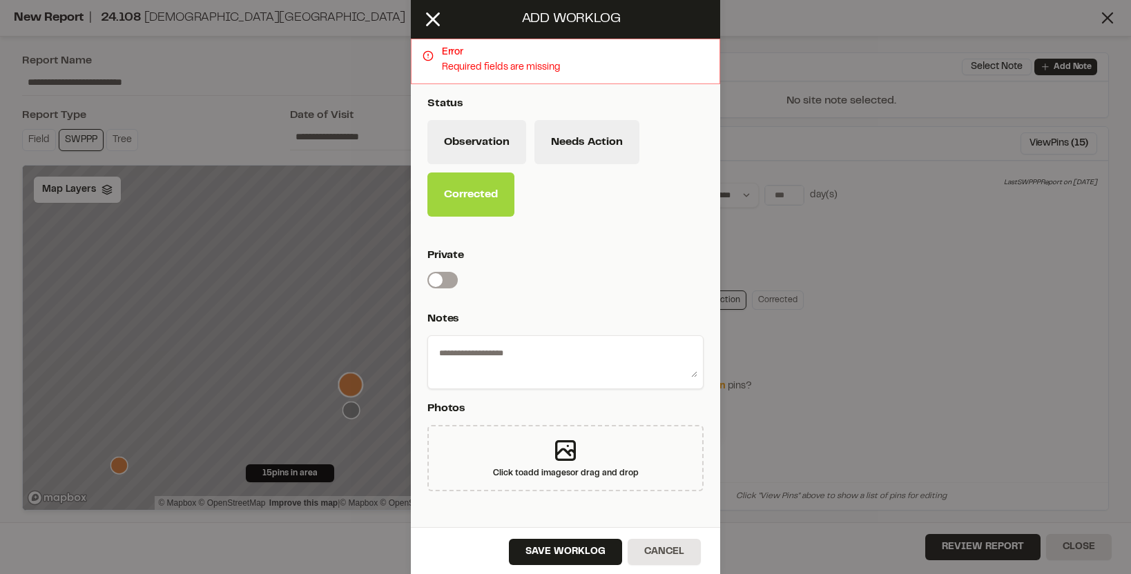
scroll to position [84, 0]
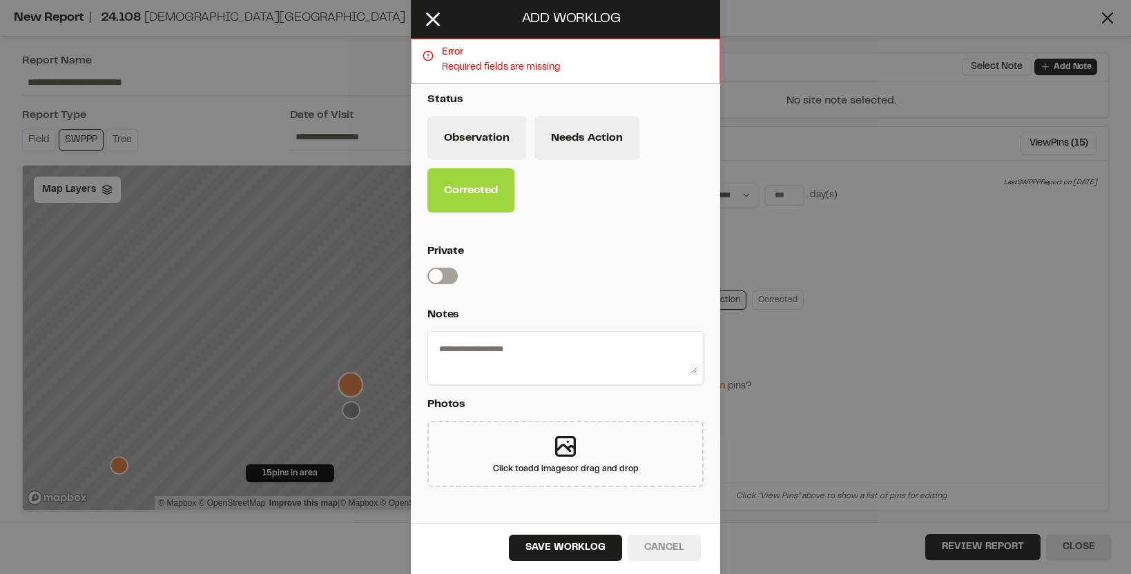
click at [652, 547] on button "Cancel" at bounding box center [663, 548] width 73 height 26
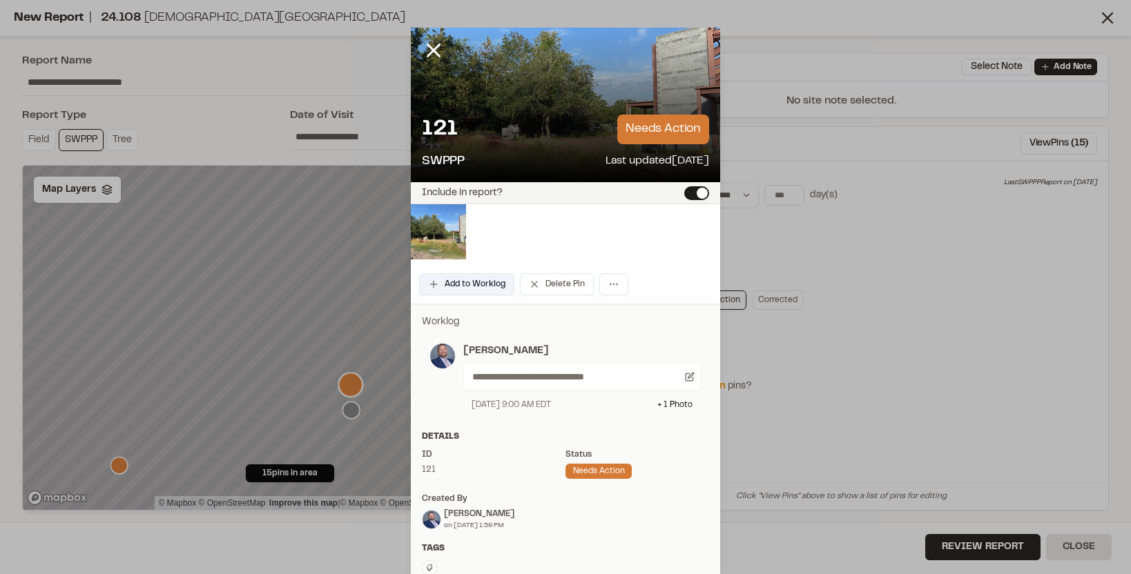
click at [493, 289] on button "Add to Worklog" at bounding box center [466, 284] width 95 height 22
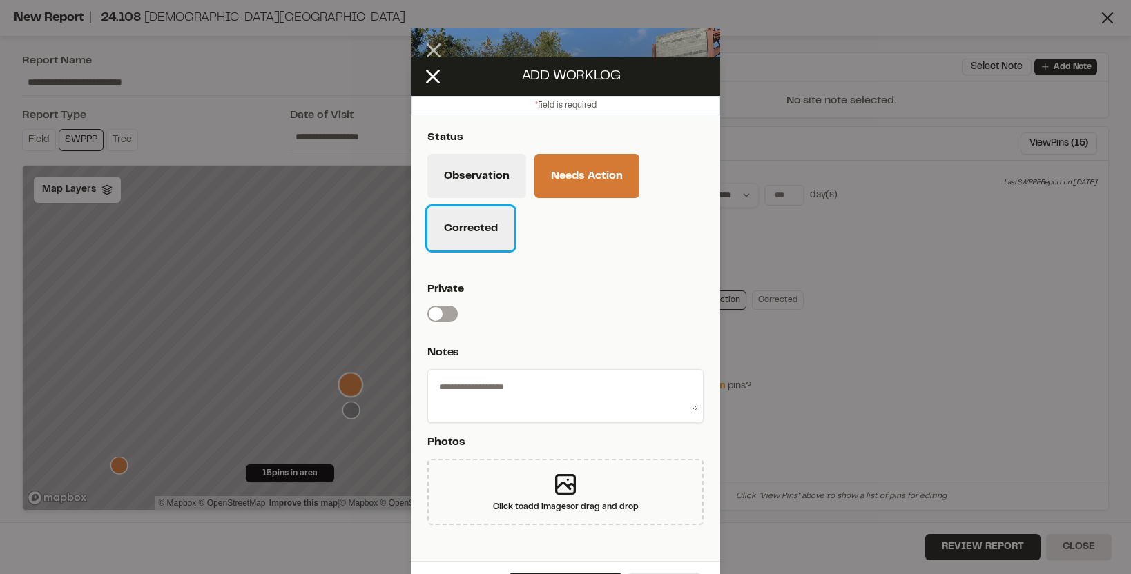
click at [478, 231] on button "Corrected" at bounding box center [470, 228] width 87 height 44
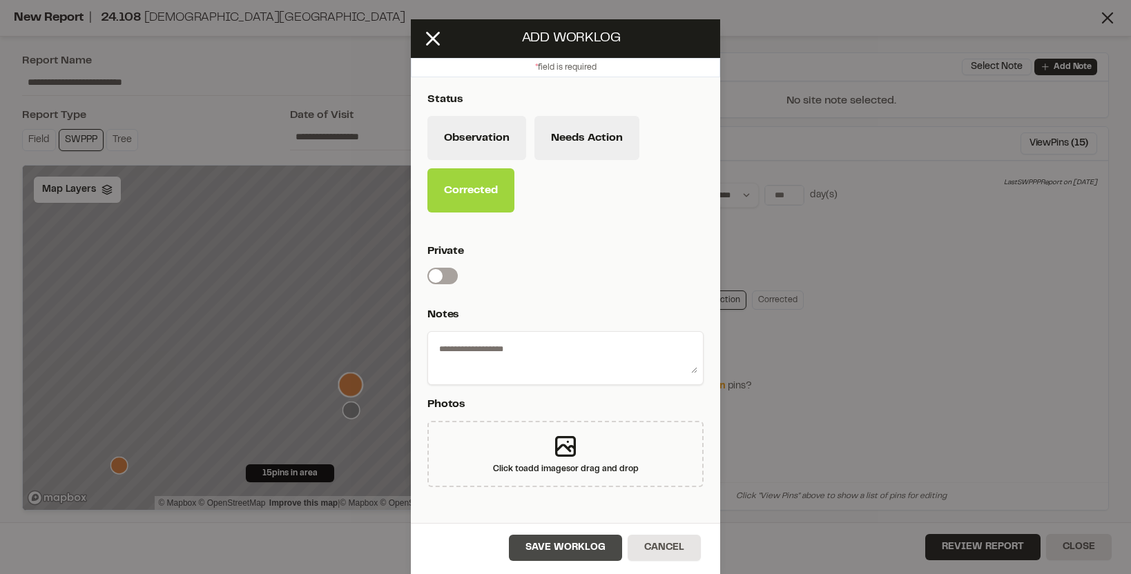
click at [542, 545] on button "Save Worklog" at bounding box center [565, 548] width 113 height 26
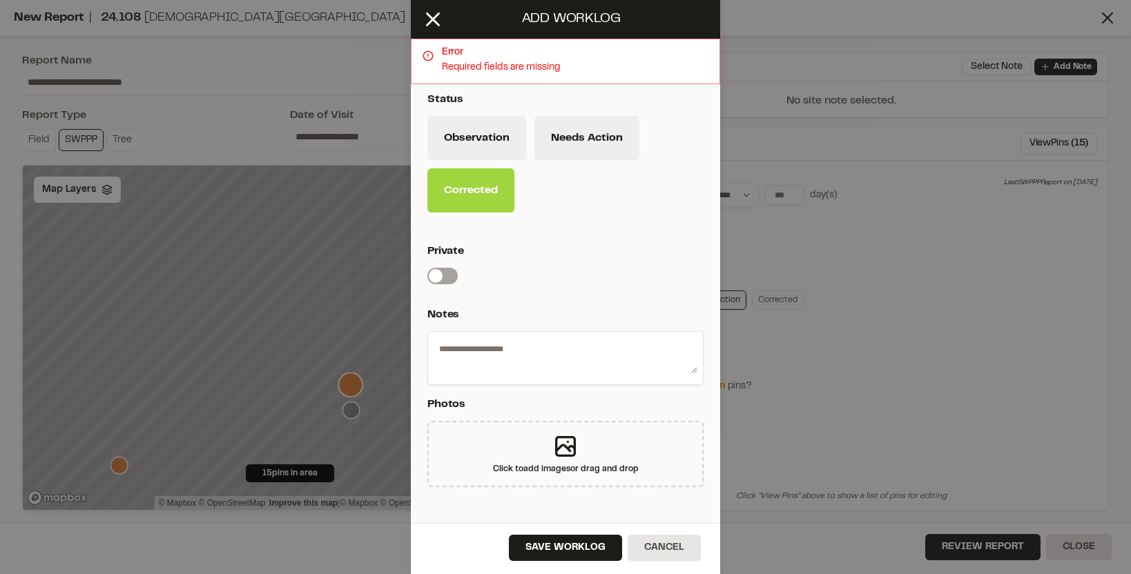
click at [554, 353] on textarea at bounding box center [565, 356] width 264 height 36
type textarea "**********"
click at [554, 540] on button "Save Worklog" at bounding box center [565, 548] width 113 height 26
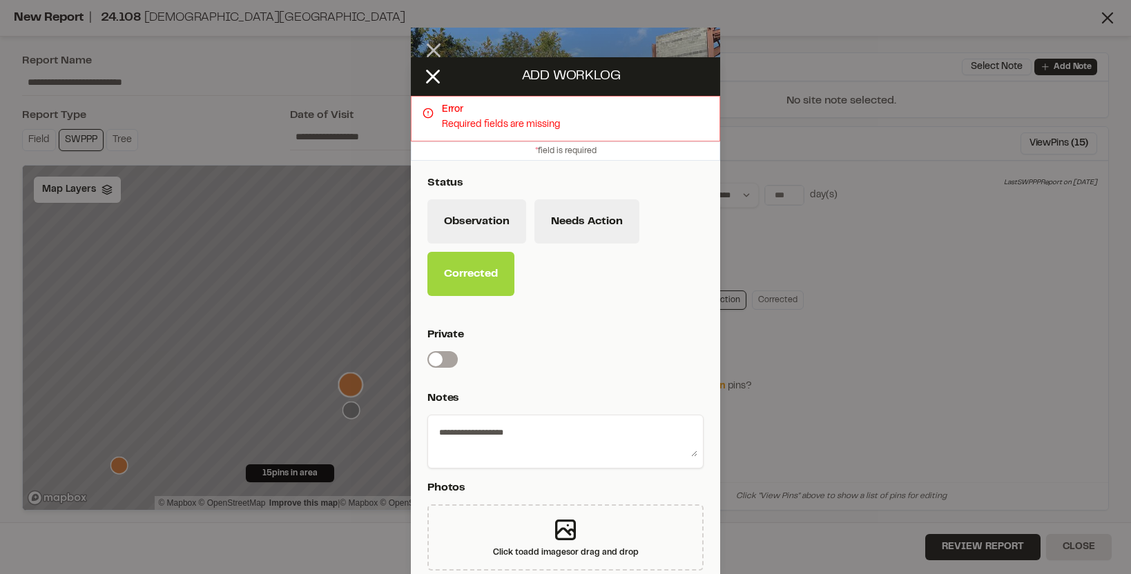
scroll to position [1, 0]
click at [432, 75] on line at bounding box center [433, 76] width 12 height 12
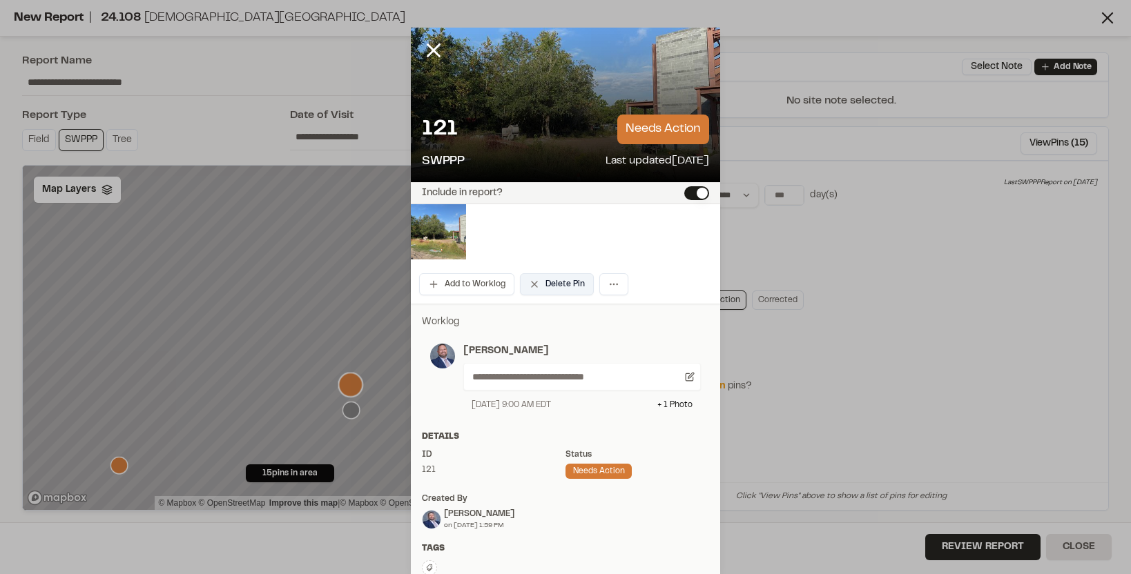
click at [573, 283] on button "Delete Pin" at bounding box center [557, 284] width 74 height 22
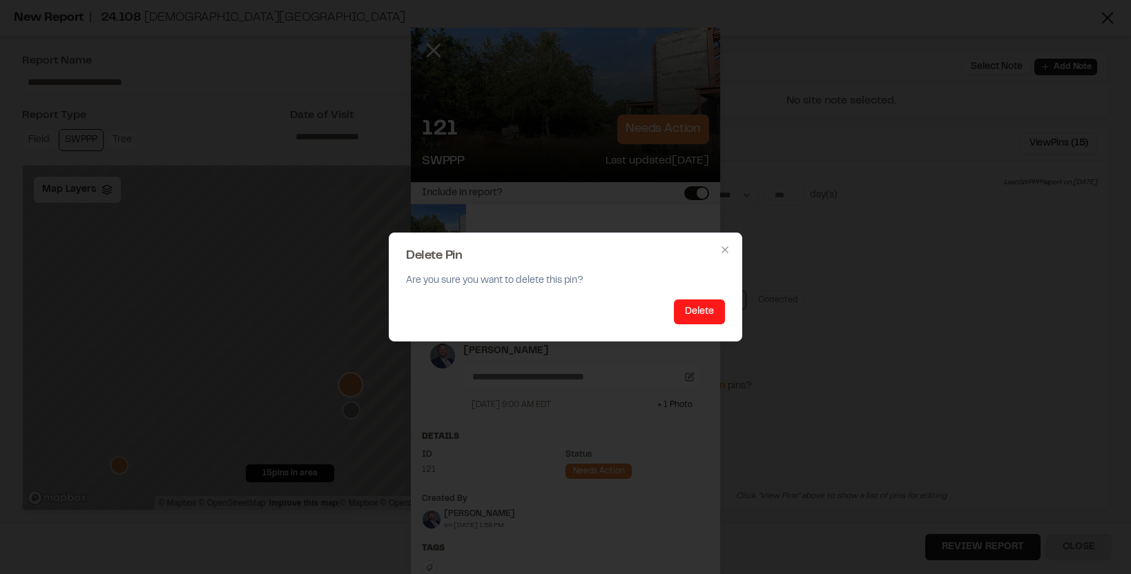
click at [704, 315] on button "Delete" at bounding box center [699, 312] width 51 height 25
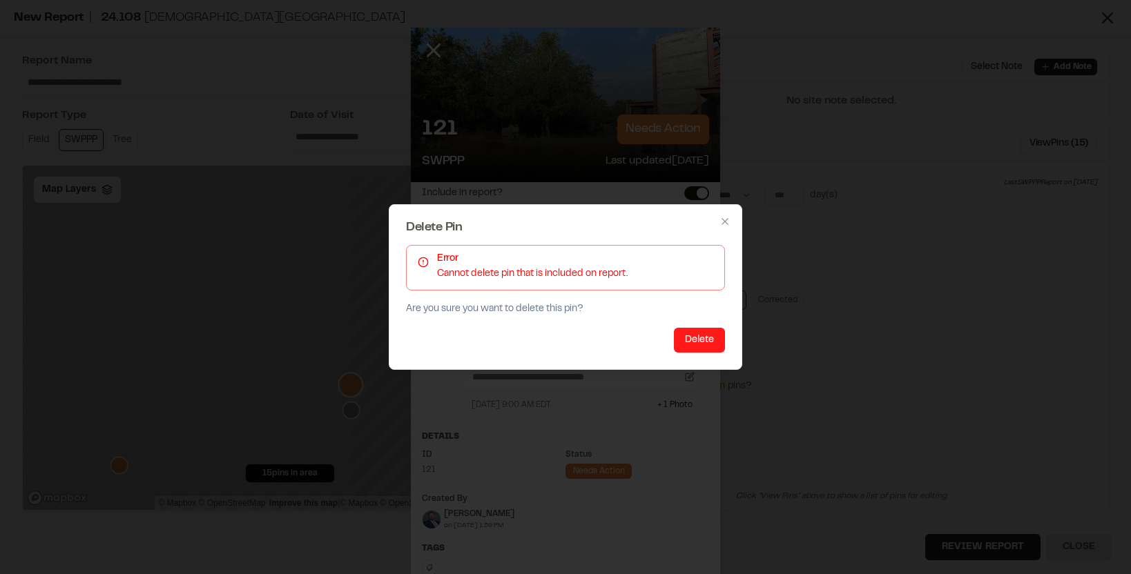
click at [693, 344] on button "Delete" at bounding box center [699, 340] width 51 height 25
click at [725, 226] on icon "button" at bounding box center [724, 221] width 11 height 11
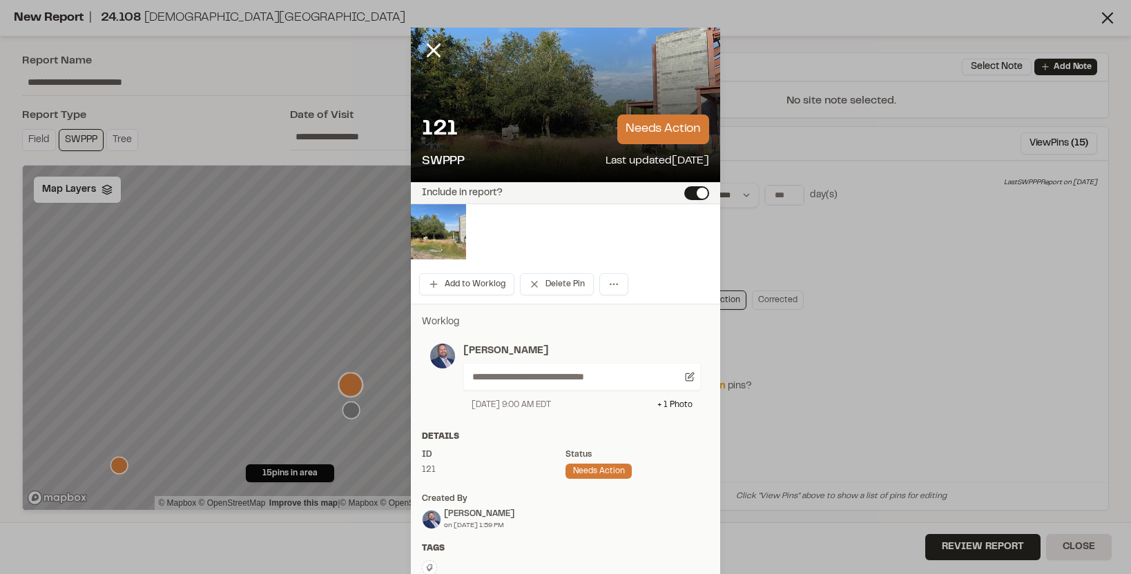
click at [697, 198] on button "Include in report?" at bounding box center [696, 193] width 25 height 14
click at [440, 52] on icon at bounding box center [433, 50] width 23 height 23
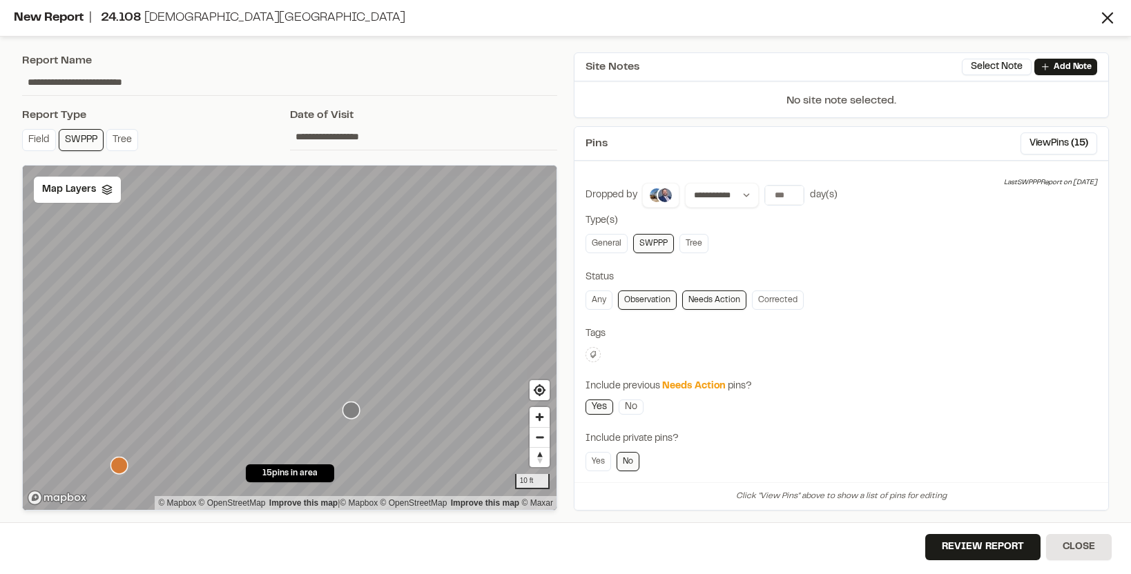
click at [124, 462] on icon "Map marker" at bounding box center [118, 465] width 17 height 17
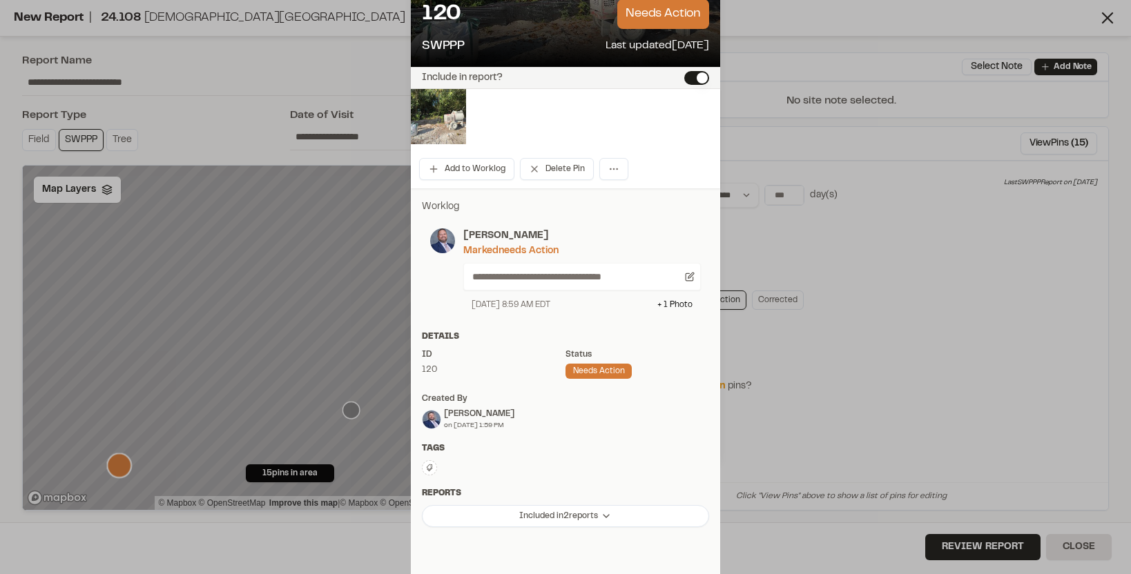
scroll to position [0, 0]
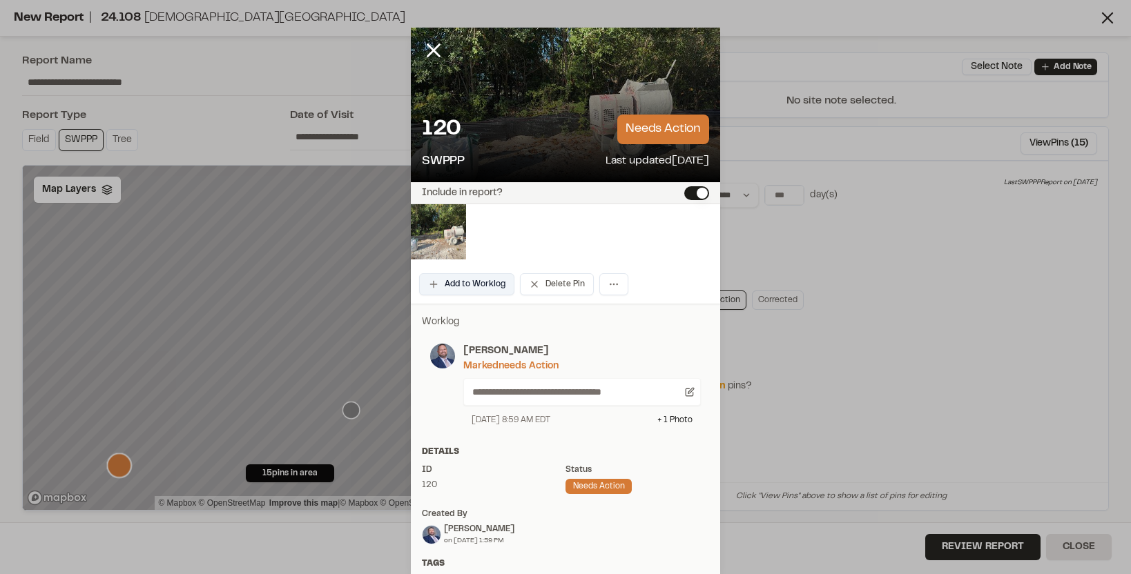
click at [485, 273] on button "Add to Worklog" at bounding box center [466, 284] width 95 height 22
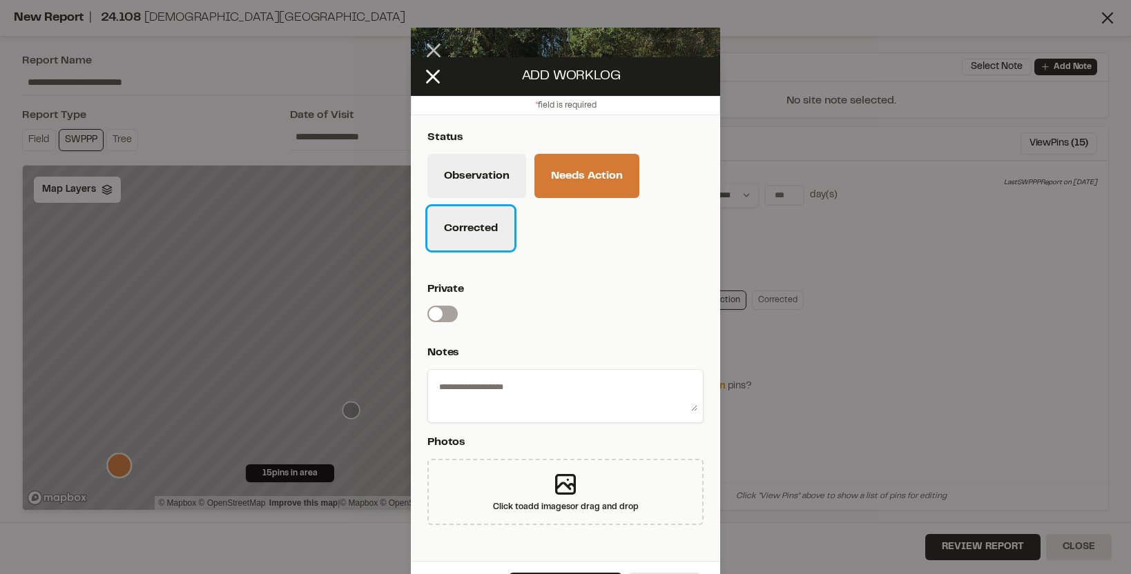
click at [463, 238] on button "Corrected" at bounding box center [470, 228] width 87 height 44
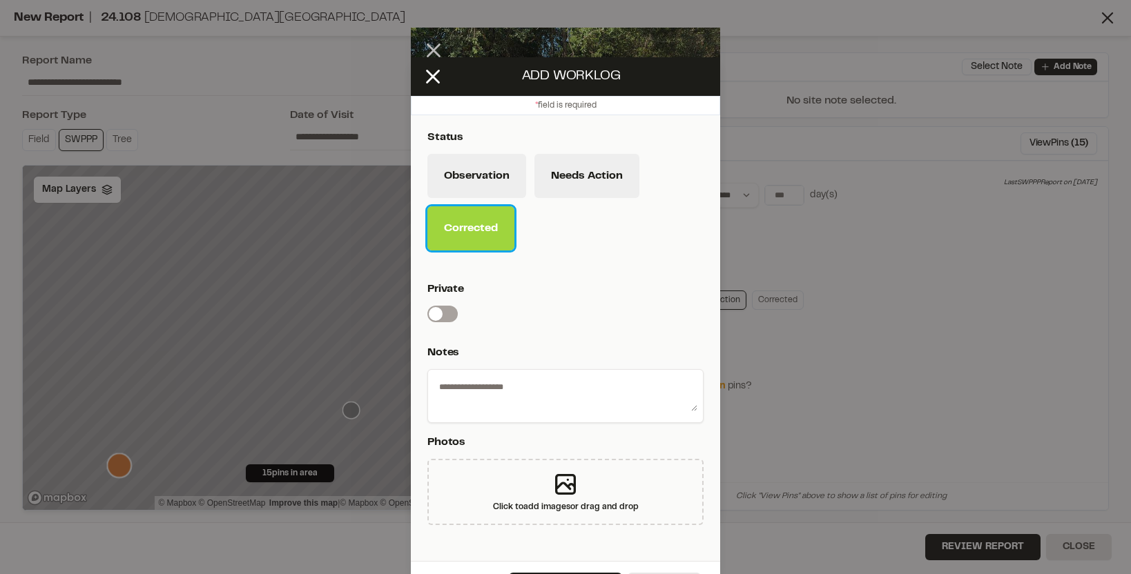
scroll to position [38, 0]
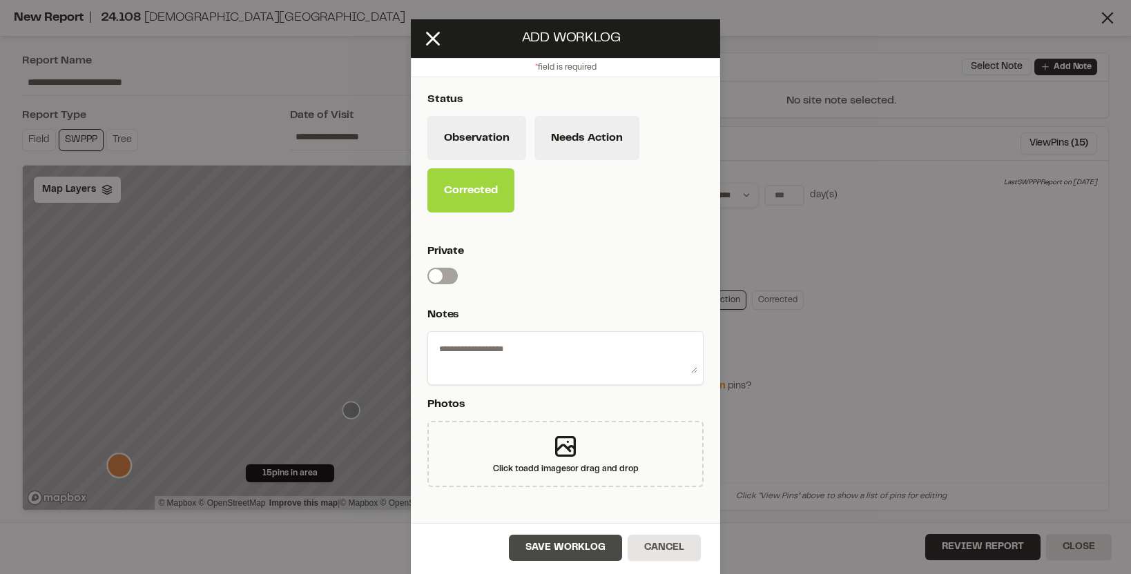
click at [539, 549] on button "Save Worklog" at bounding box center [565, 548] width 113 height 26
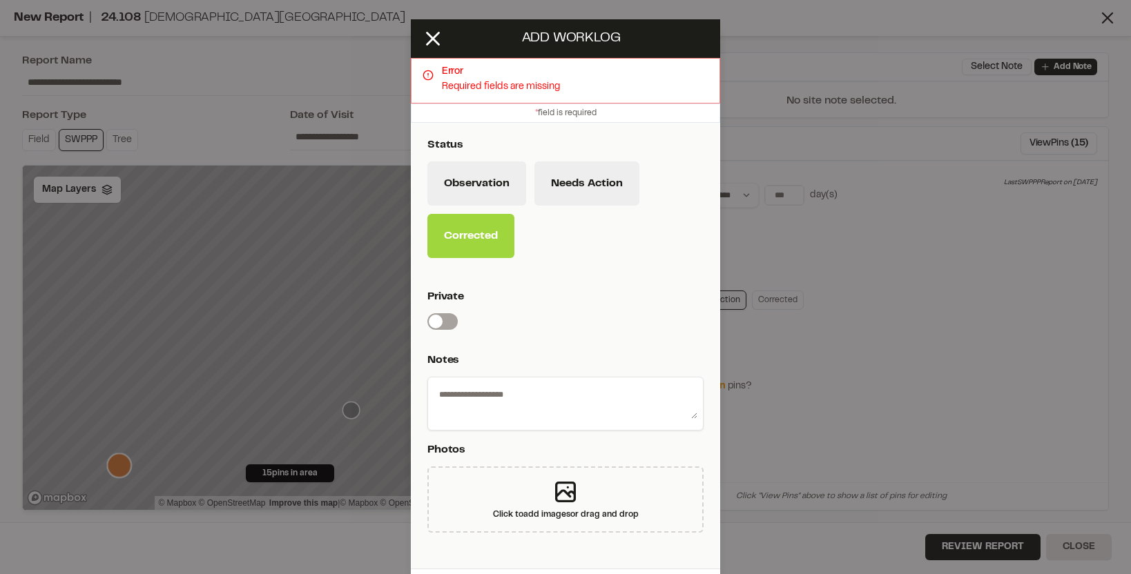
scroll to position [84, 0]
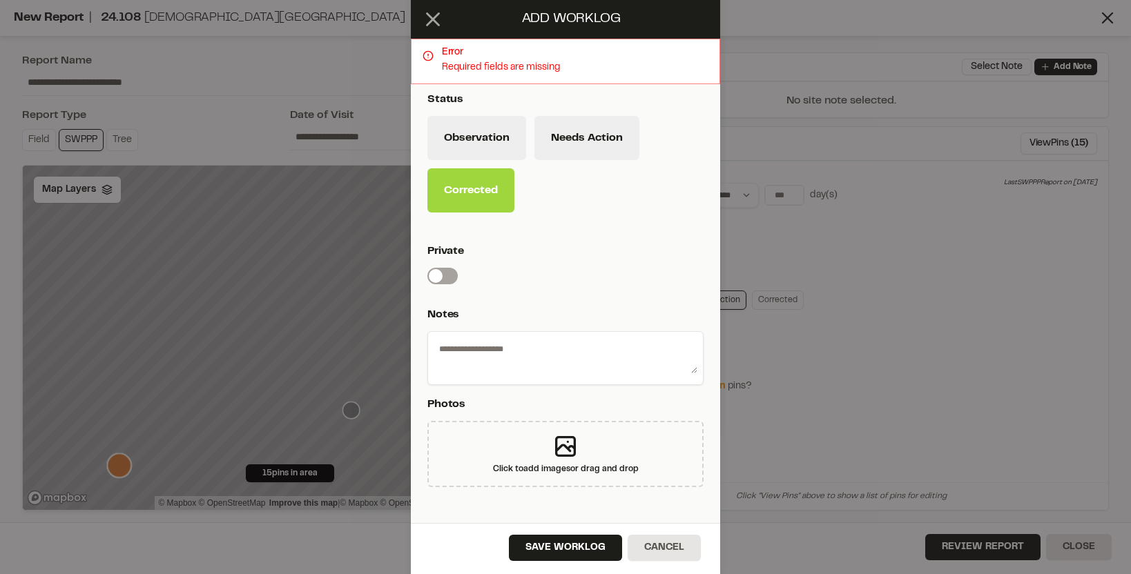
click at [436, 10] on icon at bounding box center [432, 19] width 23 height 23
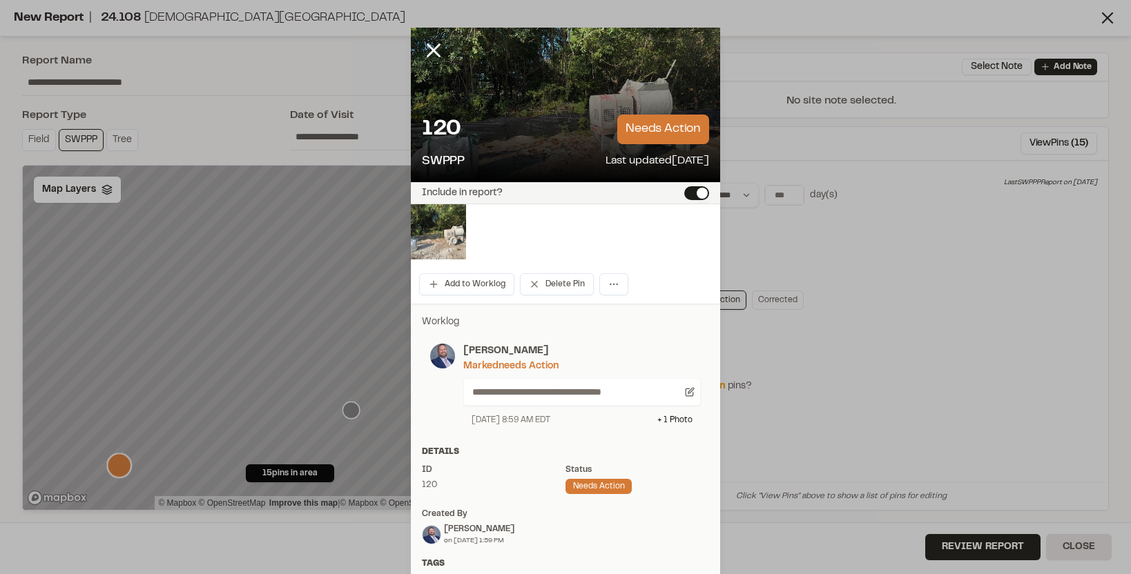
click at [695, 193] on button "Include in report?" at bounding box center [696, 193] width 25 height 14
click at [430, 48] on icon at bounding box center [433, 50] width 23 height 23
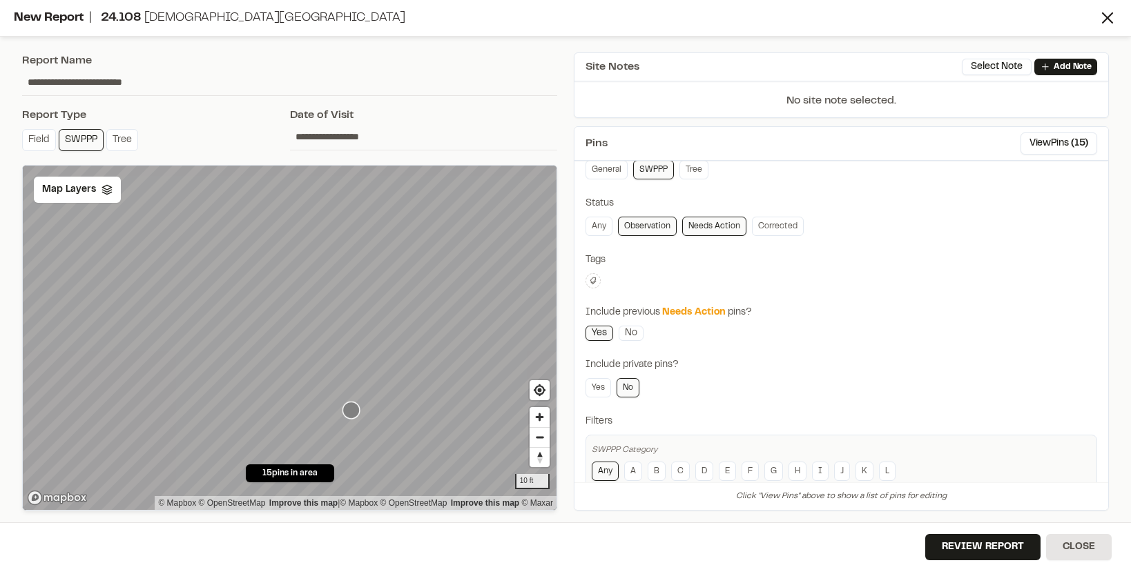
scroll to position [104, 0]
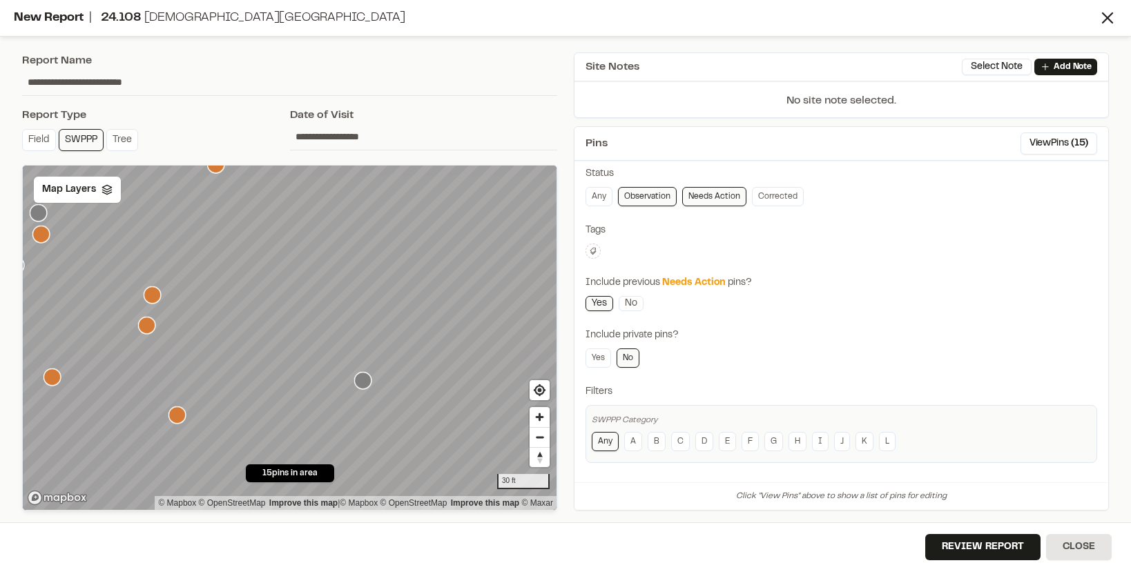
click at [149, 296] on icon "Map marker" at bounding box center [152, 294] width 17 height 17
click at [148, 326] on icon "Map marker" at bounding box center [146, 325] width 17 height 17
click at [156, 299] on icon "Map marker" at bounding box center [152, 294] width 17 height 17
click at [175, 416] on icon "Map marker" at bounding box center [176, 415] width 17 height 17
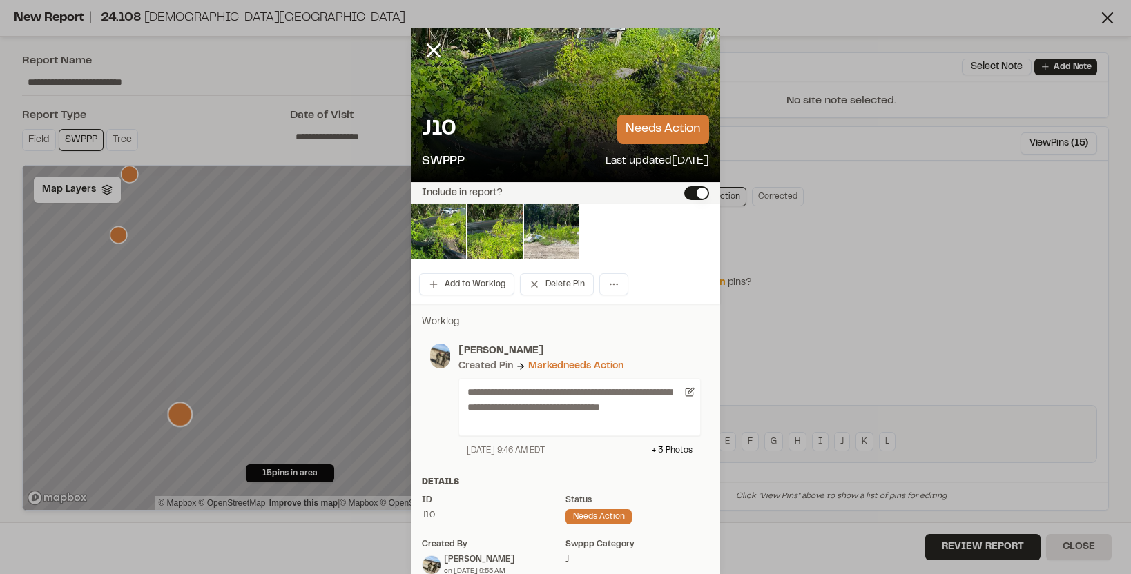
click at [692, 194] on button "Include in report?" at bounding box center [696, 193] width 25 height 14
click at [433, 44] on icon at bounding box center [433, 50] width 23 height 23
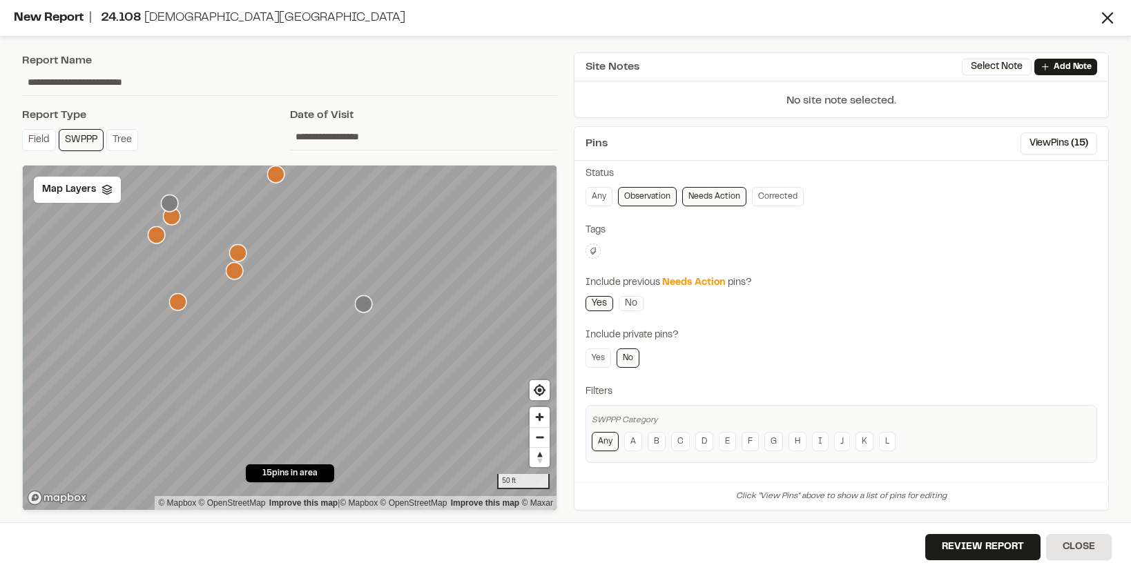
click at [235, 249] on icon "Map marker" at bounding box center [237, 252] width 17 height 17
click at [177, 304] on icon "Map marker" at bounding box center [177, 301] width 17 height 17
click at [157, 233] on icon "Map marker" at bounding box center [156, 234] width 17 height 17
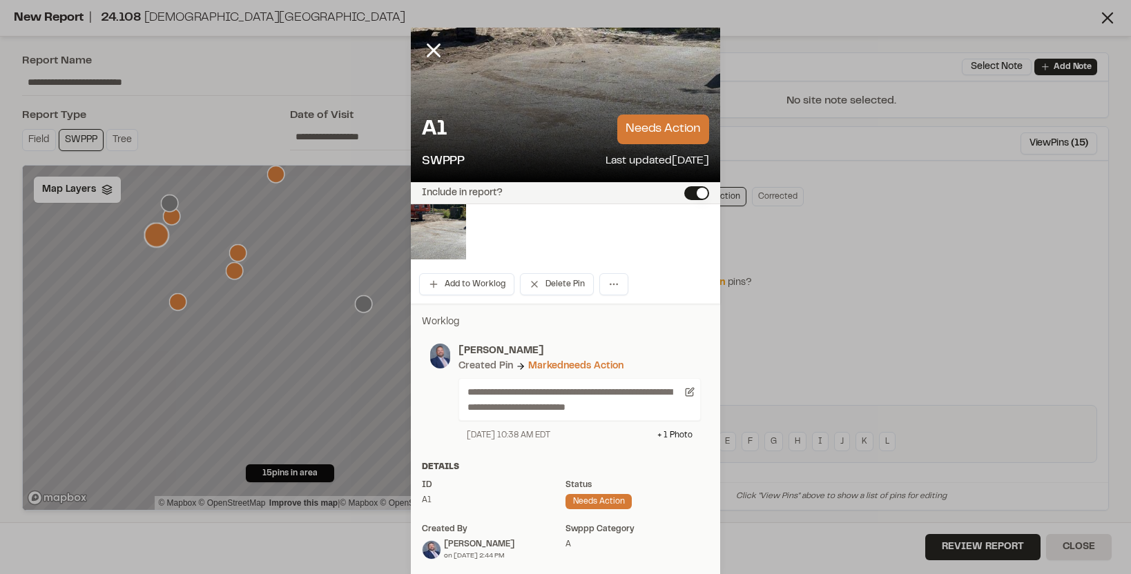
click at [700, 197] on button "Include in report?" at bounding box center [696, 193] width 25 height 14
click at [433, 47] on icon at bounding box center [433, 50] width 23 height 23
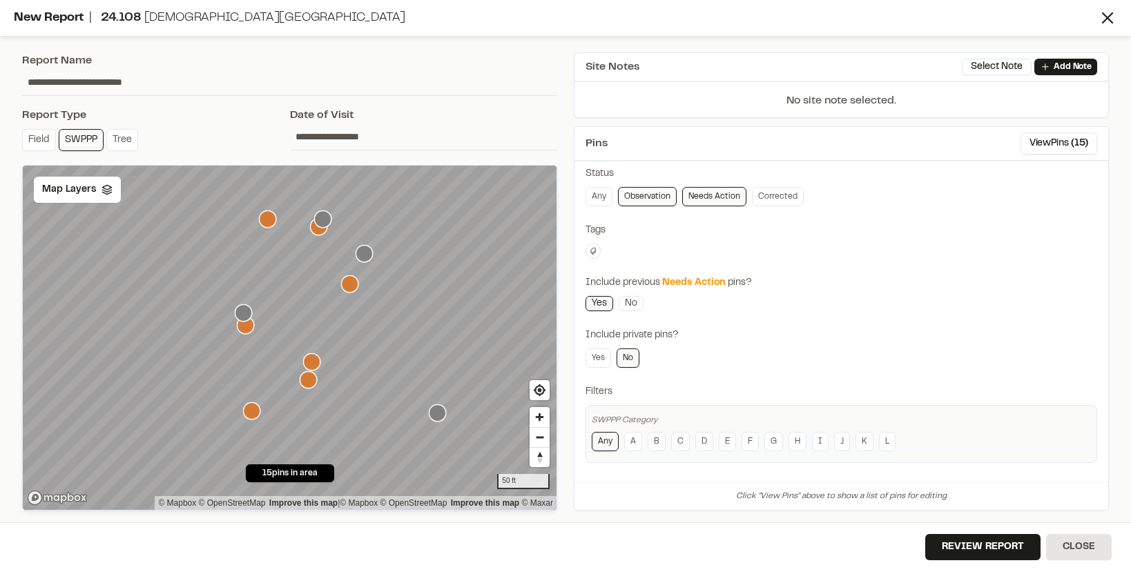
click at [353, 285] on icon "Map marker" at bounding box center [349, 283] width 17 height 17
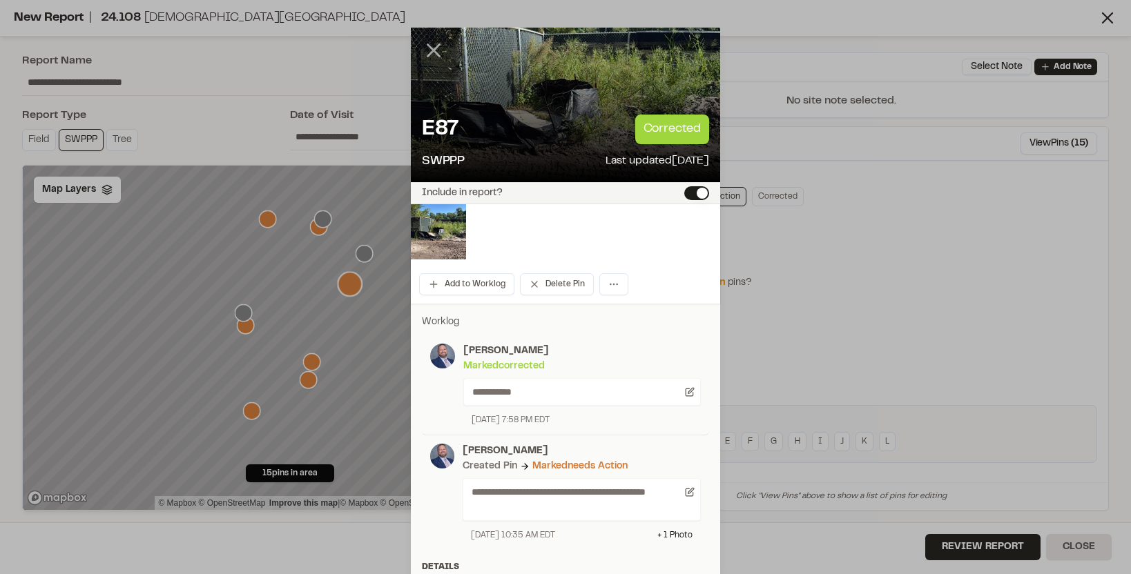
click at [435, 47] on line at bounding box center [434, 51] width 12 height 12
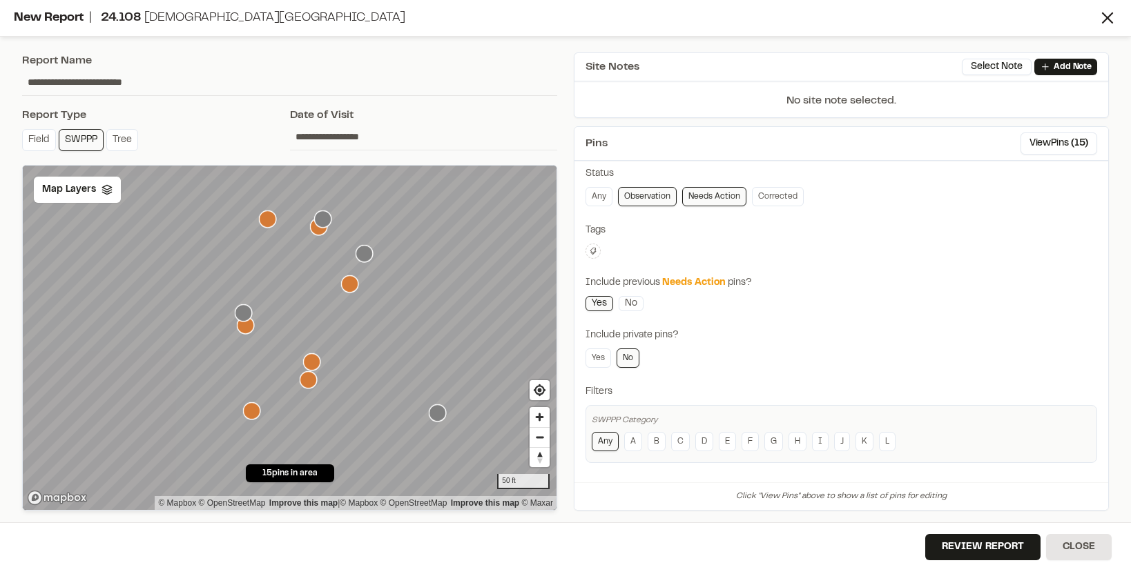
click at [245, 311] on icon "Map marker" at bounding box center [243, 312] width 17 height 17
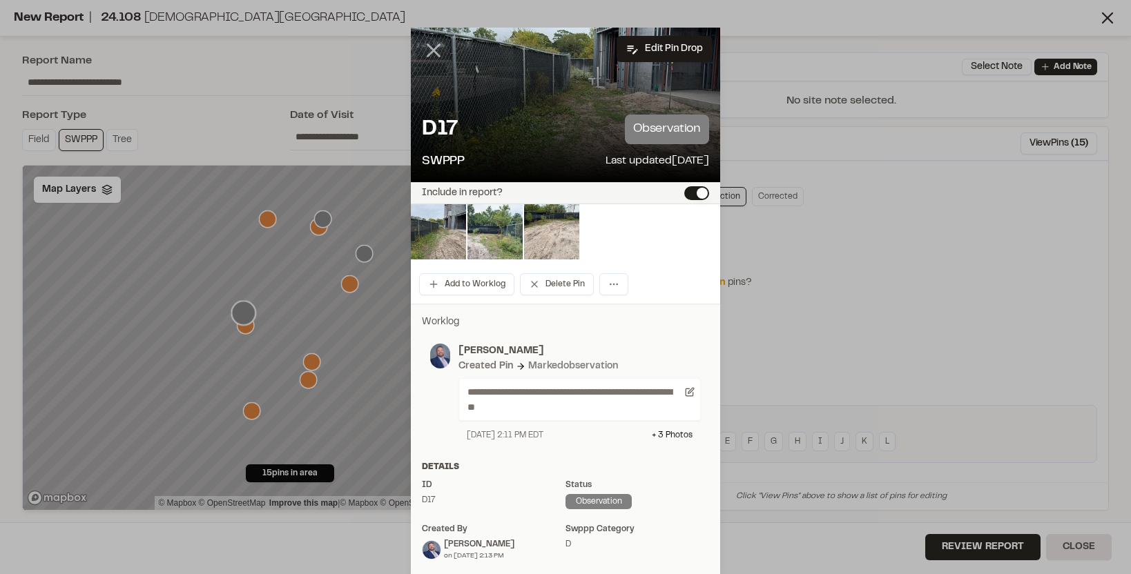
click at [432, 48] on line at bounding box center [434, 51] width 12 height 12
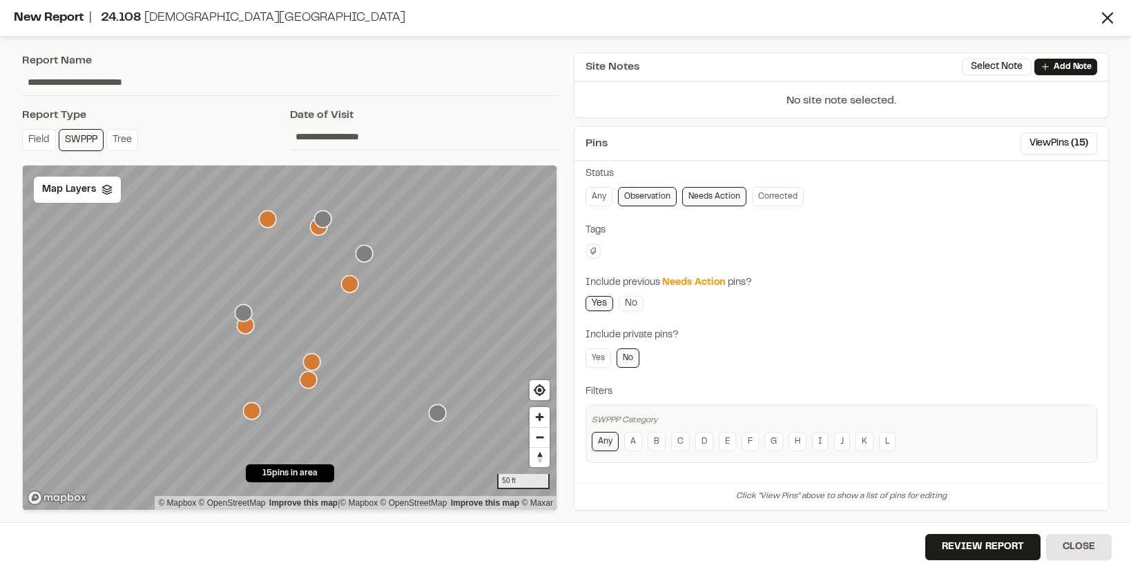
click at [270, 219] on icon "Map marker" at bounding box center [267, 219] width 17 height 17
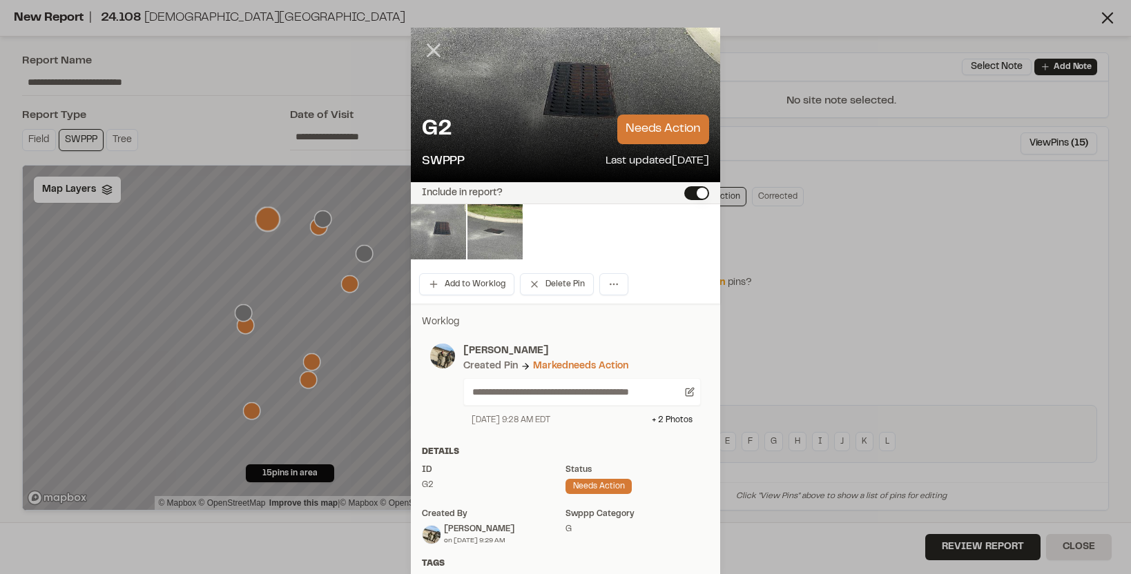
click at [431, 46] on icon at bounding box center [433, 50] width 23 height 23
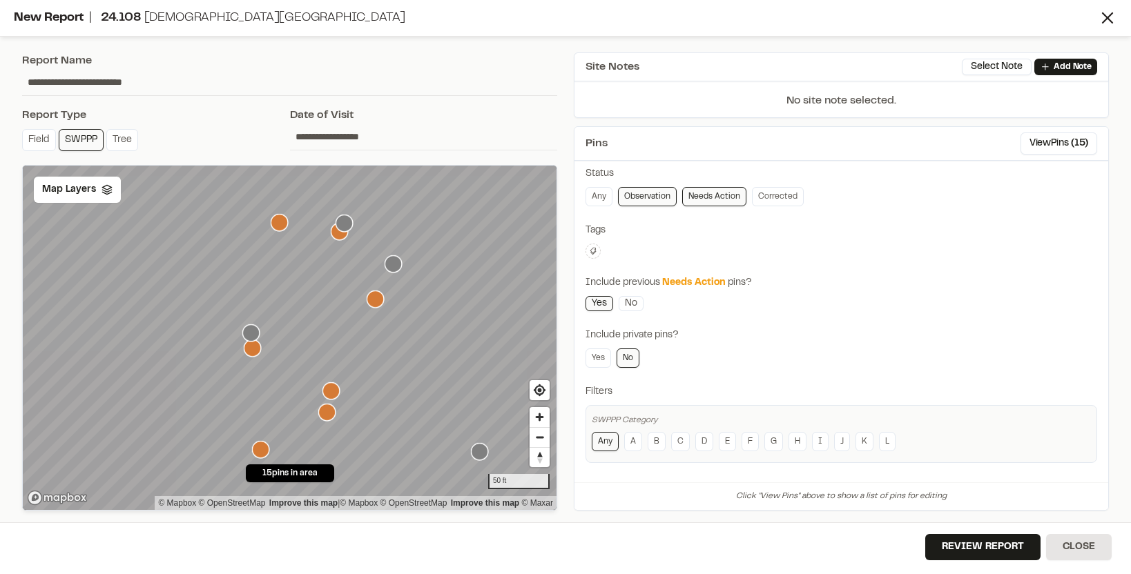
click at [339, 235] on icon "Map marker" at bounding box center [339, 231] width 17 height 17
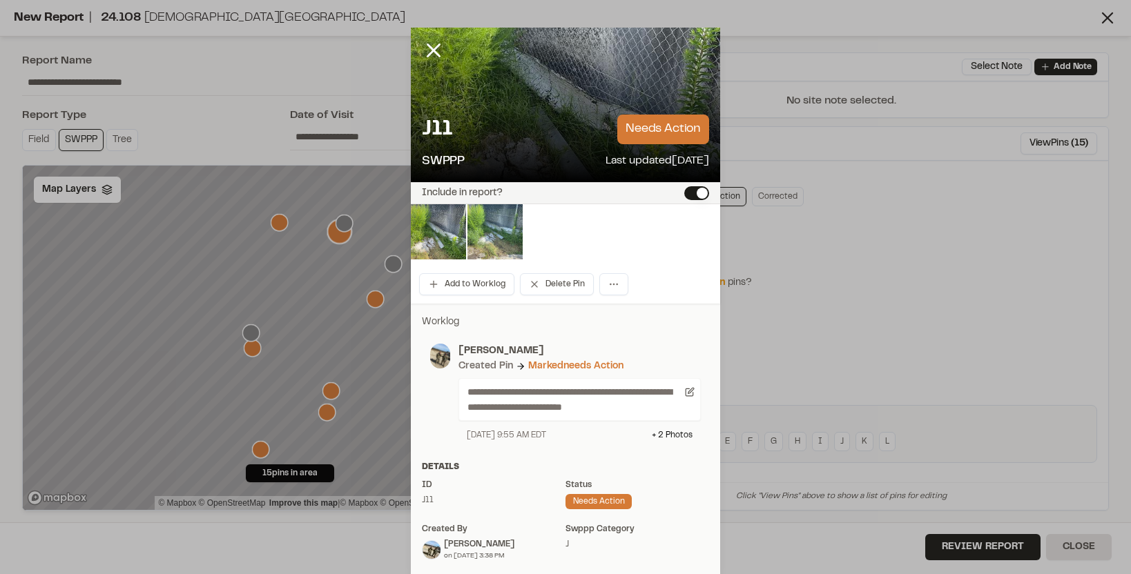
click at [480, 237] on img at bounding box center [494, 231] width 55 height 55
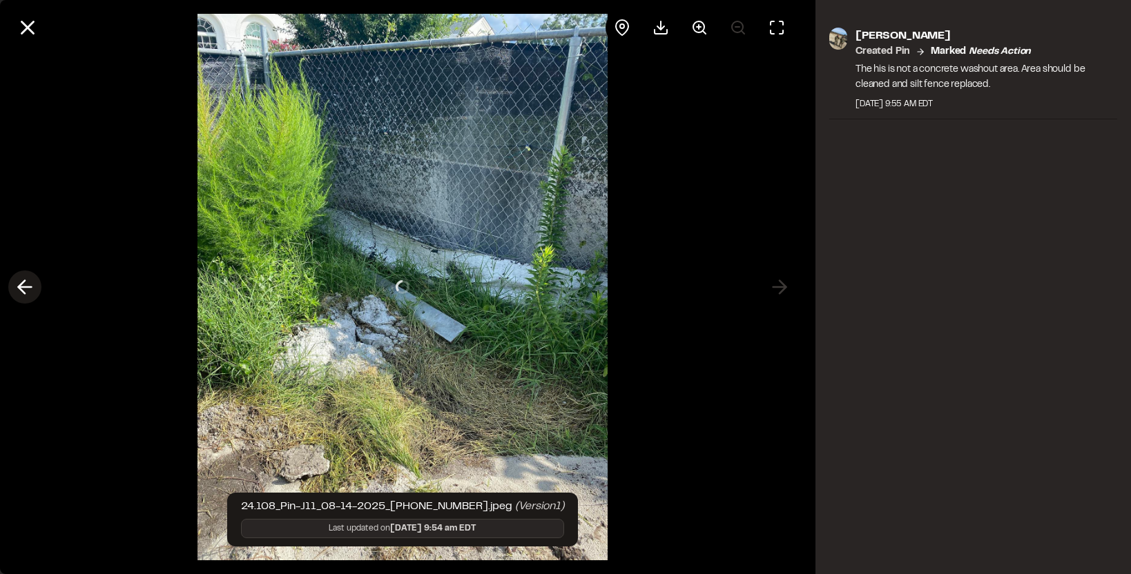
click at [32, 286] on icon at bounding box center [25, 286] width 22 height 23
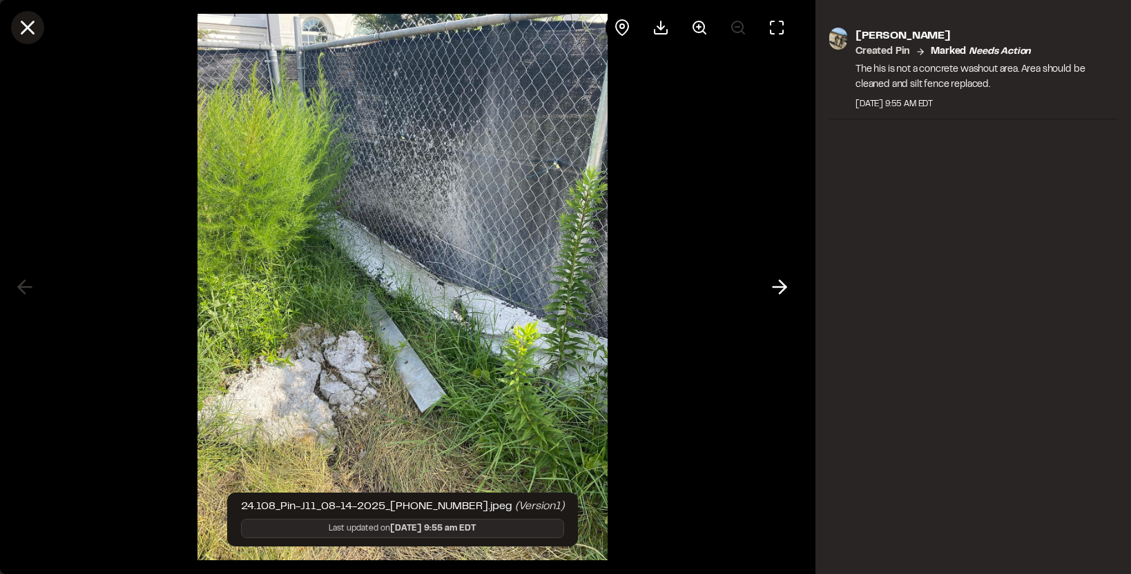
click at [39, 32] on button at bounding box center [27, 27] width 33 height 33
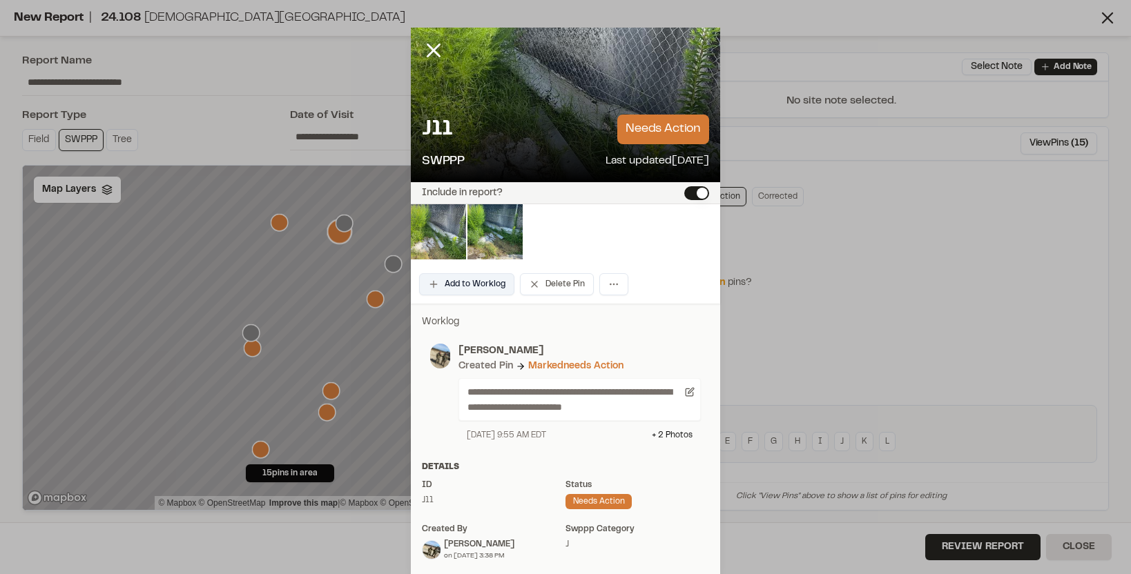
click at [485, 276] on button "Add to Worklog" at bounding box center [466, 284] width 95 height 22
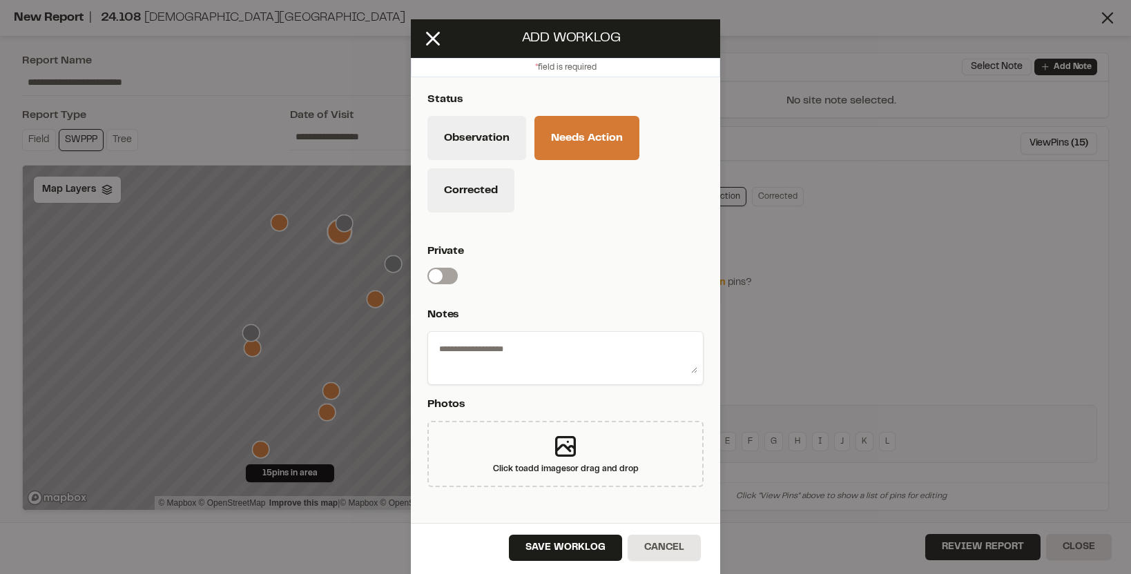
scroll to position [37, 0]
click at [471, 199] on button "Corrected" at bounding box center [470, 191] width 87 height 44
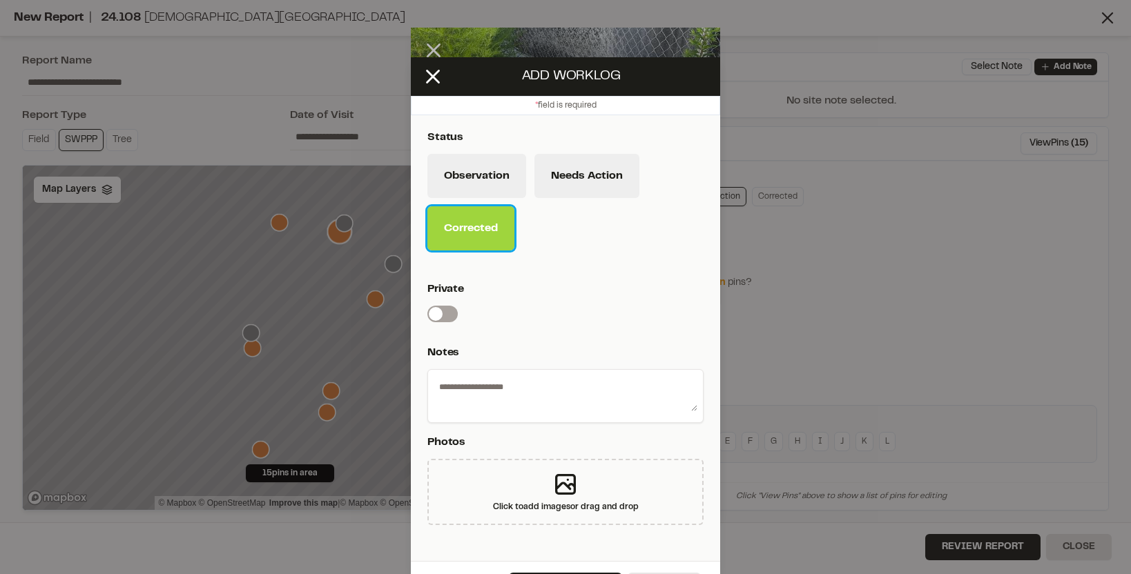
scroll to position [38, 0]
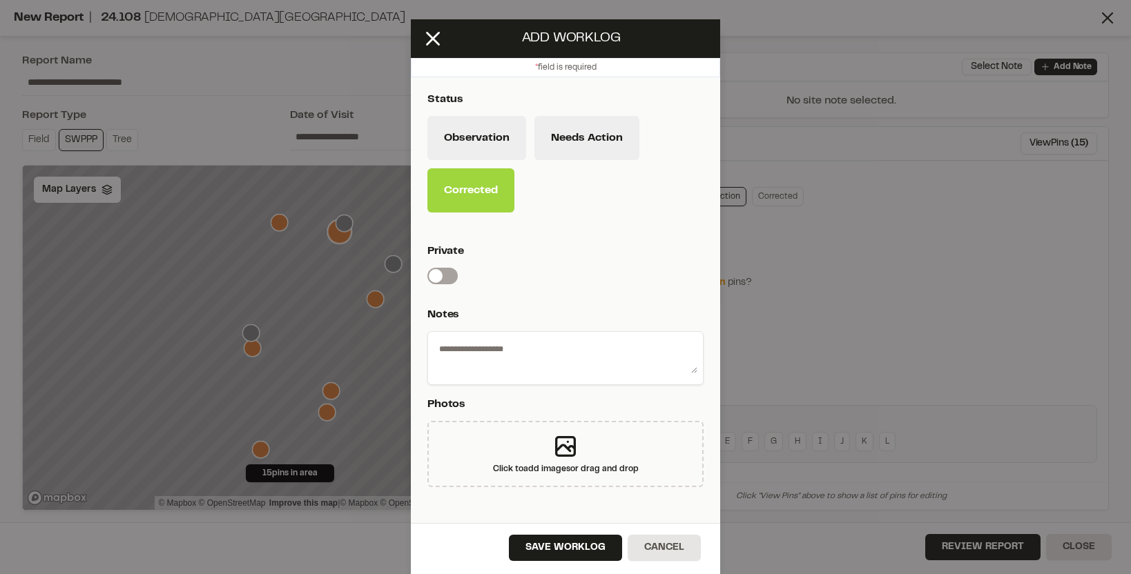
click at [473, 343] on textarea at bounding box center [565, 356] width 264 height 36
type textarea "**********"
click at [563, 554] on button "Save Worklog" at bounding box center [565, 548] width 113 height 26
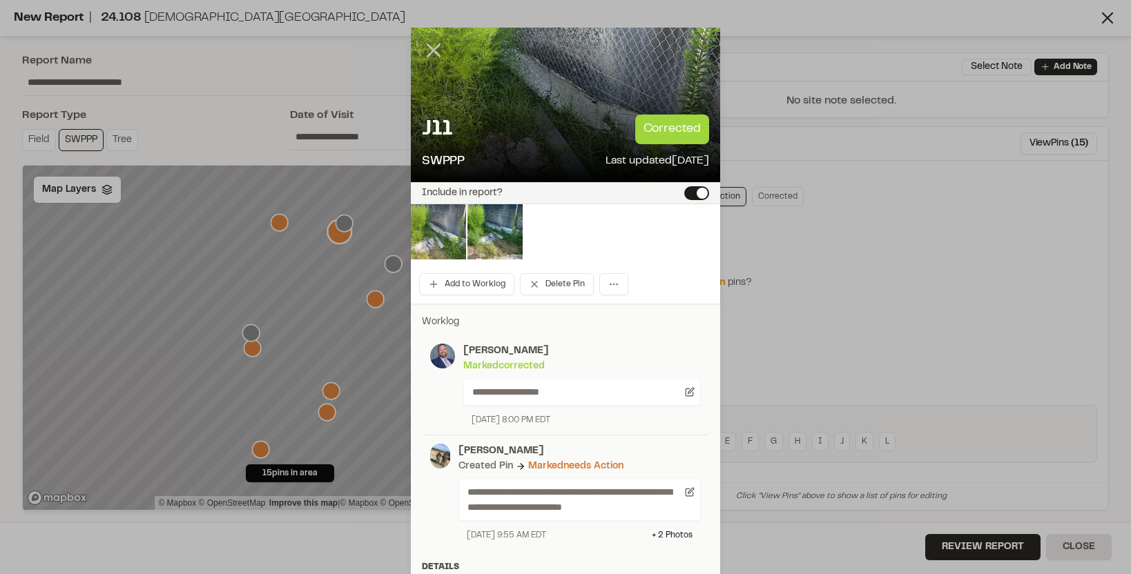
click at [433, 43] on icon at bounding box center [433, 50] width 23 height 23
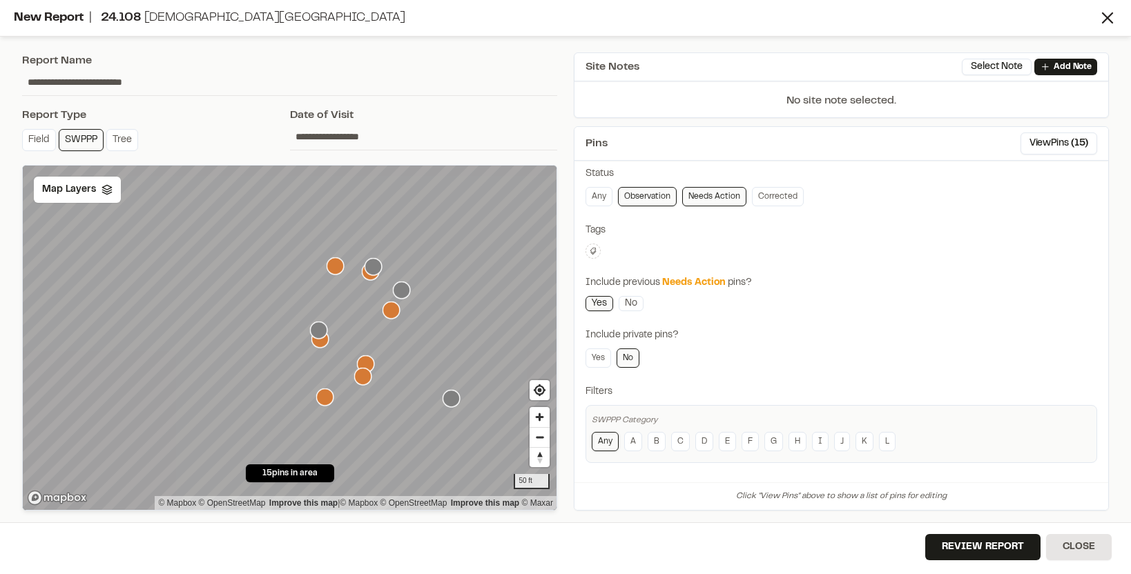
scroll to position [95, 0]
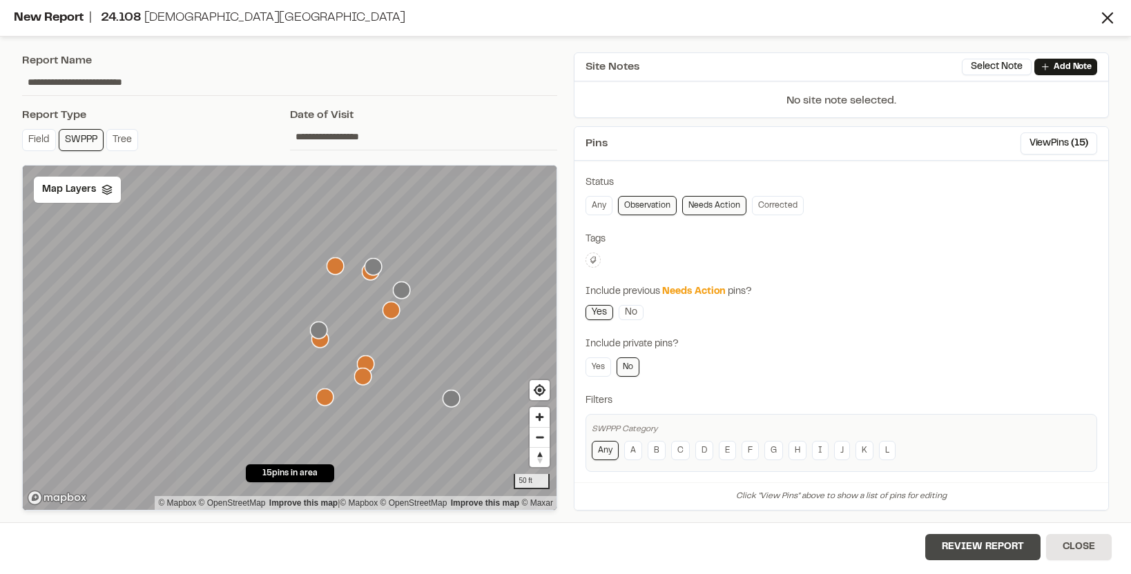
click at [967, 536] on button "Review Report" at bounding box center [982, 547] width 115 height 26
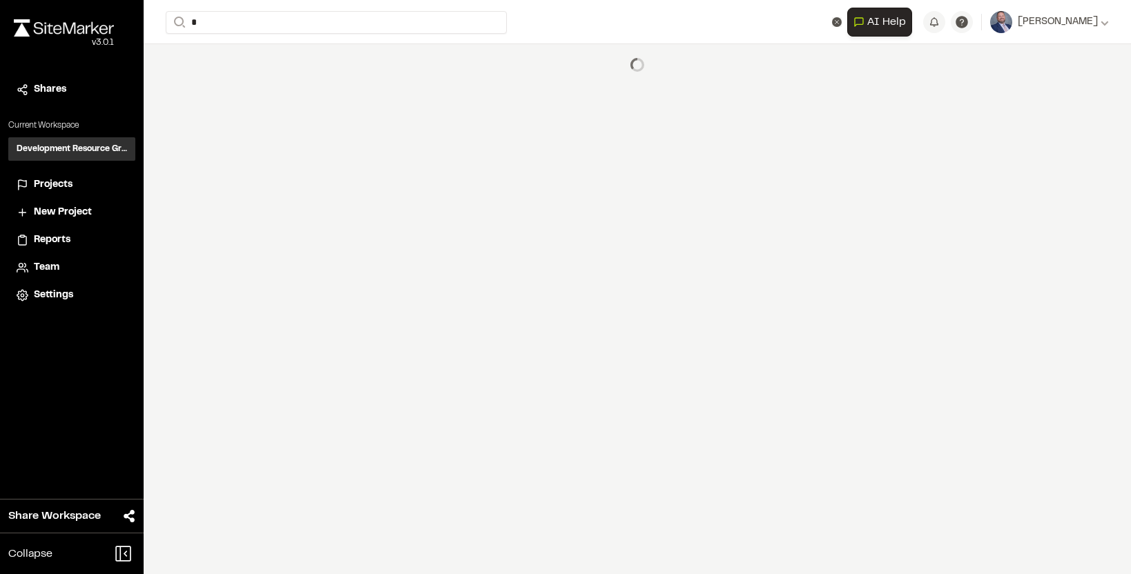
click at [972, 546] on div "Open sidebar Search * 24.127 Pulte Forestwood (f/k/a Bell Tract) Phase 3 , SC 2…" at bounding box center [637, 287] width 987 height 574
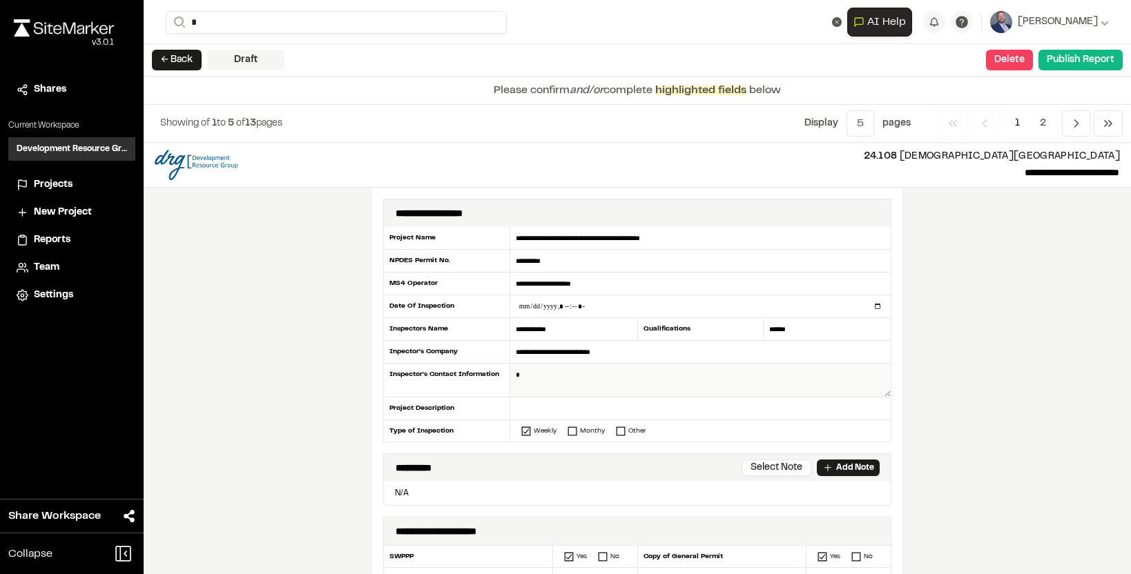
click at [551, 375] on textarea at bounding box center [700, 381] width 380 height 34
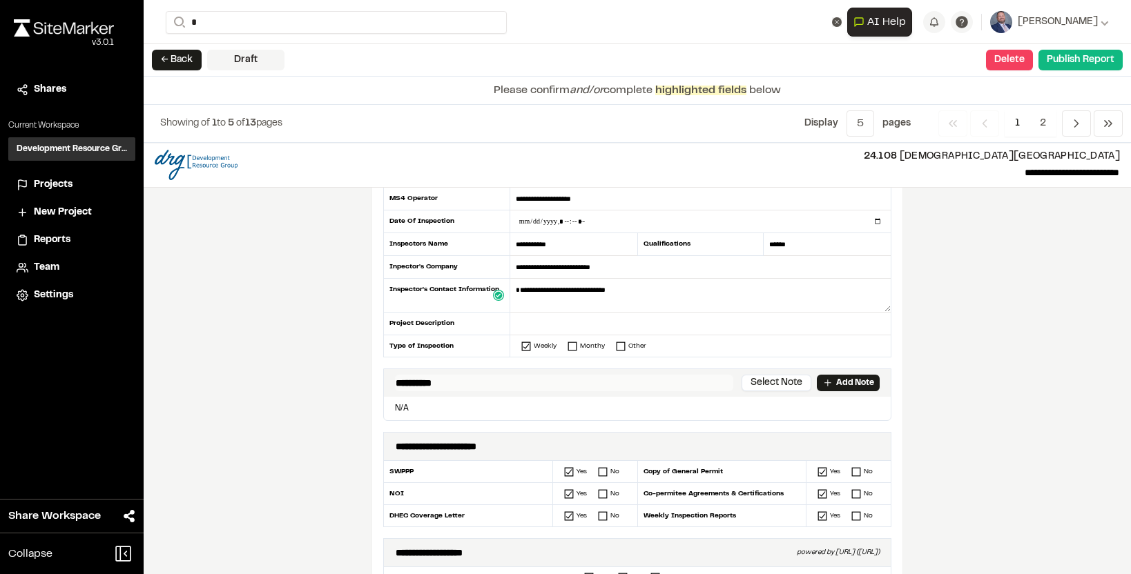
scroll to position [86, 0]
type textarea "**********"
click at [544, 325] on input "text" at bounding box center [700, 323] width 380 height 23
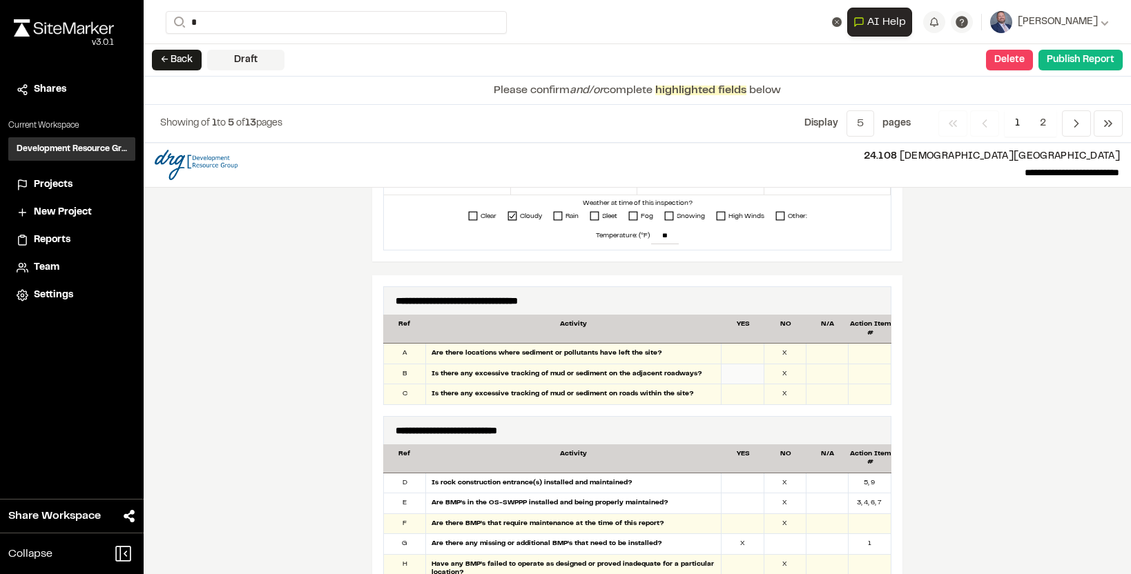
scroll to position [591, 0]
type input "**********"
click at [790, 351] on div "X" at bounding box center [785, 354] width 42 height 20
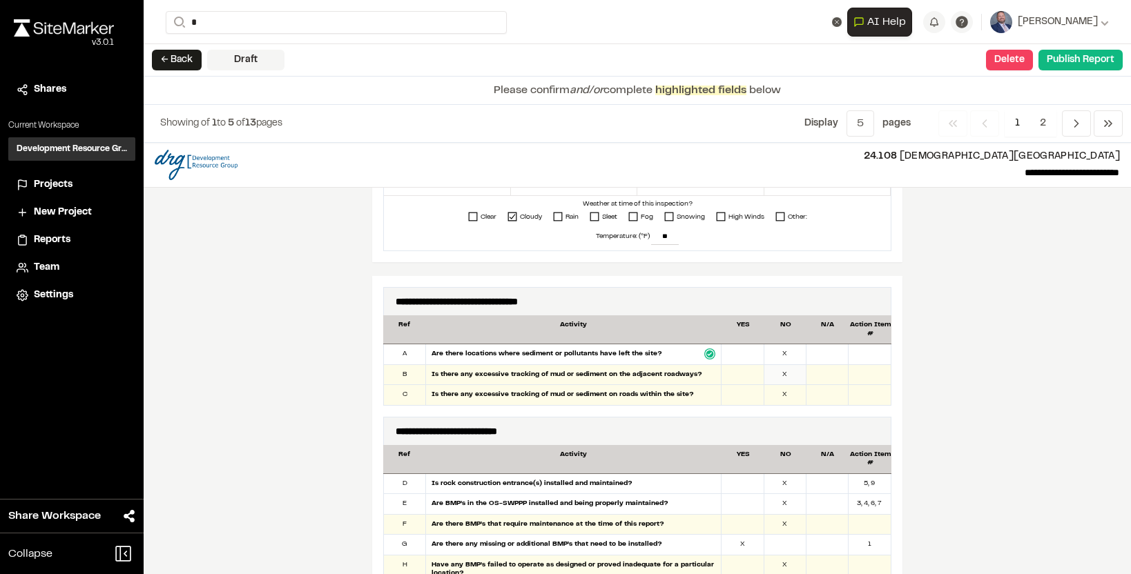
click at [790, 369] on div "X" at bounding box center [785, 375] width 42 height 20
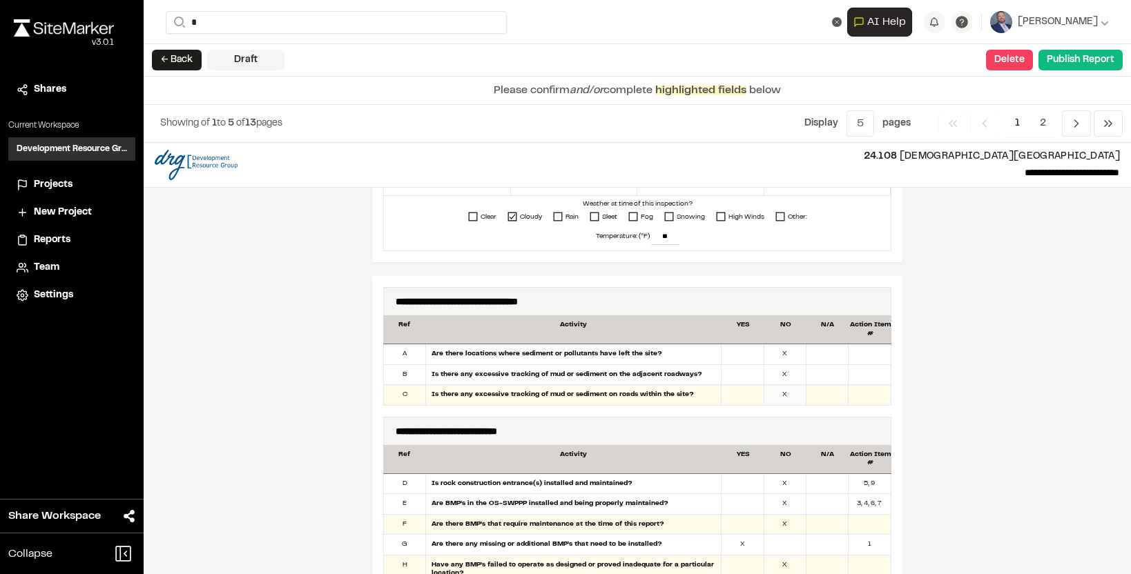
click at [776, 395] on div "X" at bounding box center [785, 395] width 42 height 20
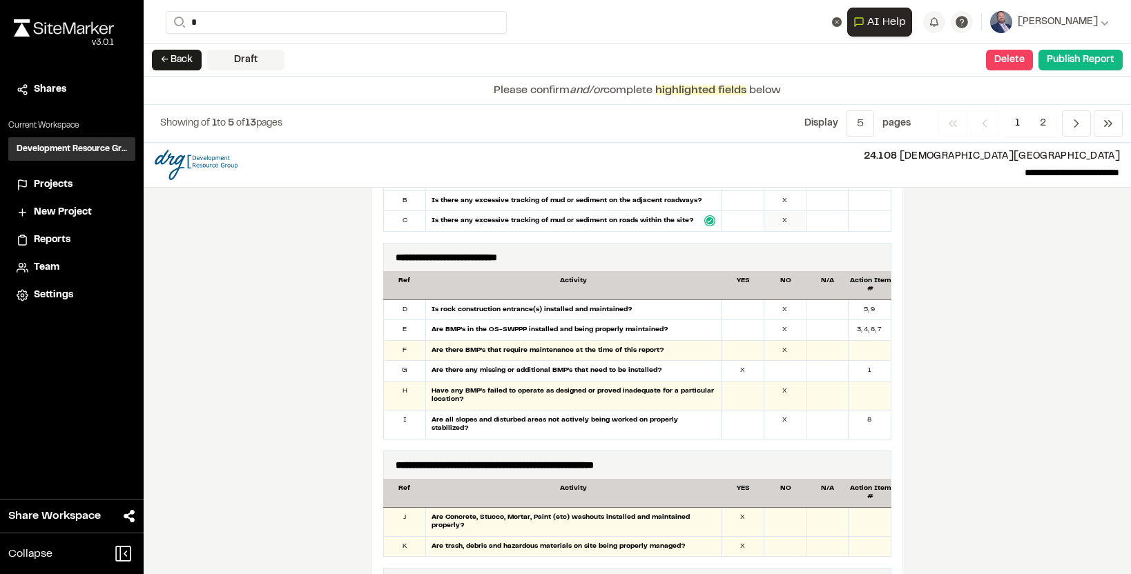
scroll to position [771, 0]
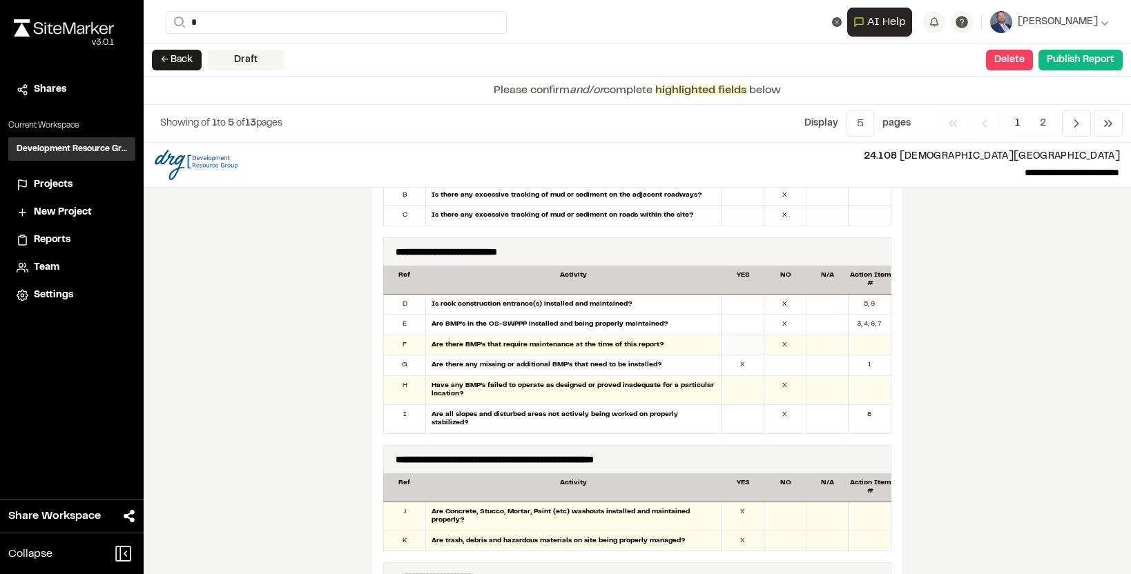
click at [741, 346] on div at bounding box center [742, 345] width 42 height 20
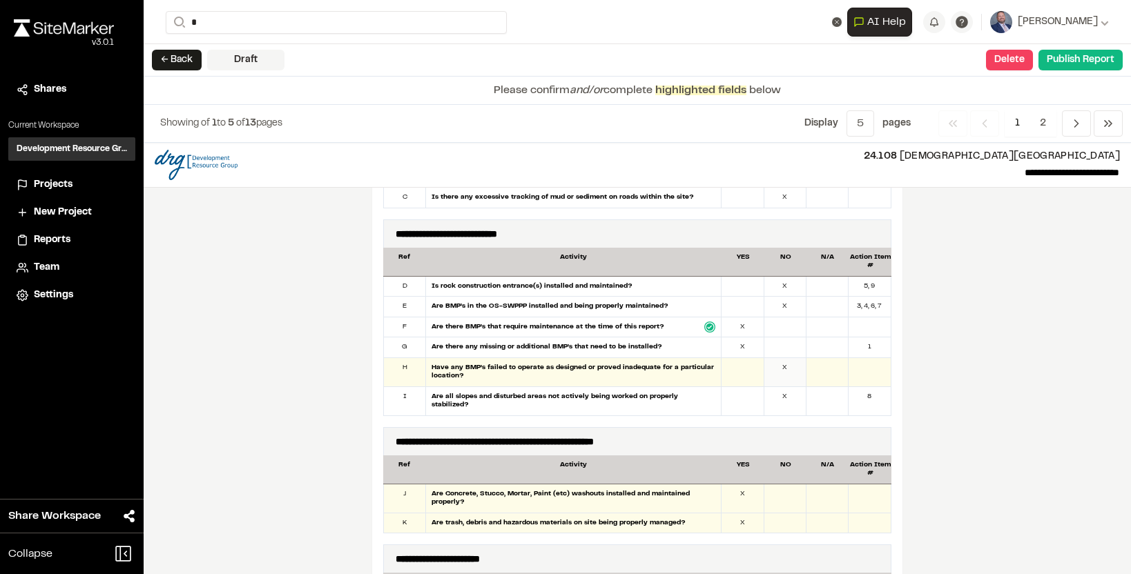
scroll to position [792, 0]
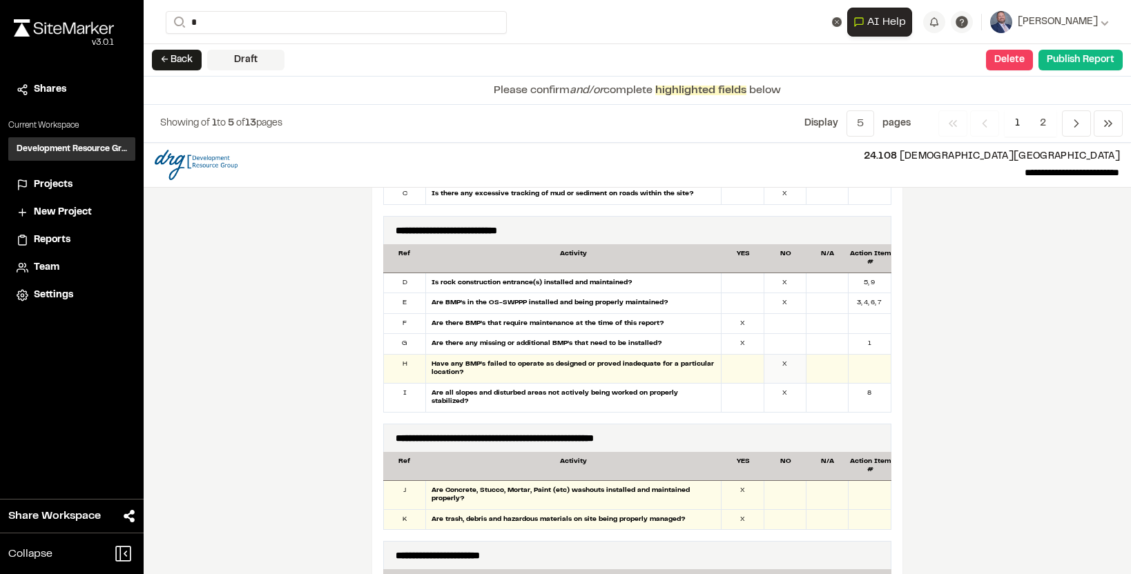
click at [780, 370] on div "X" at bounding box center [785, 369] width 42 height 28
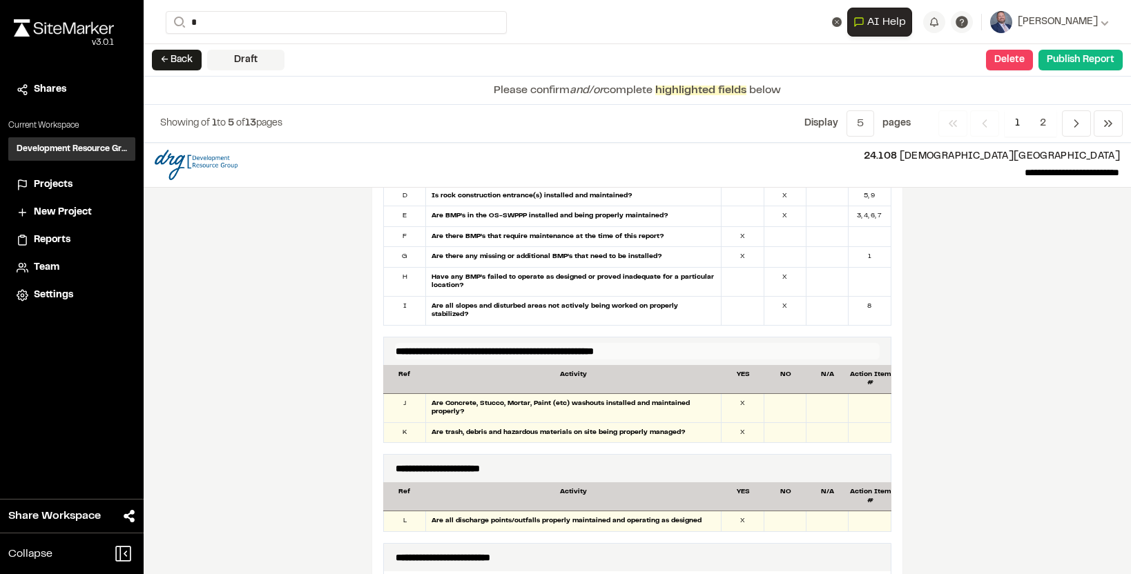
scroll to position [879, 0]
click at [751, 402] on div "X" at bounding box center [742, 409] width 42 height 28
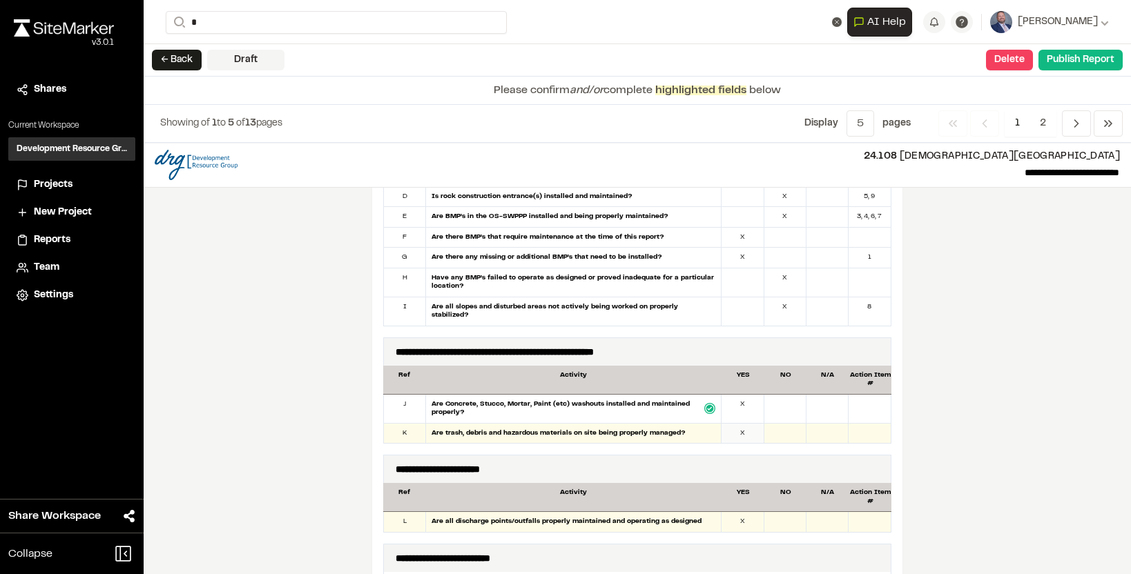
click at [750, 429] on div "X" at bounding box center [742, 434] width 42 height 20
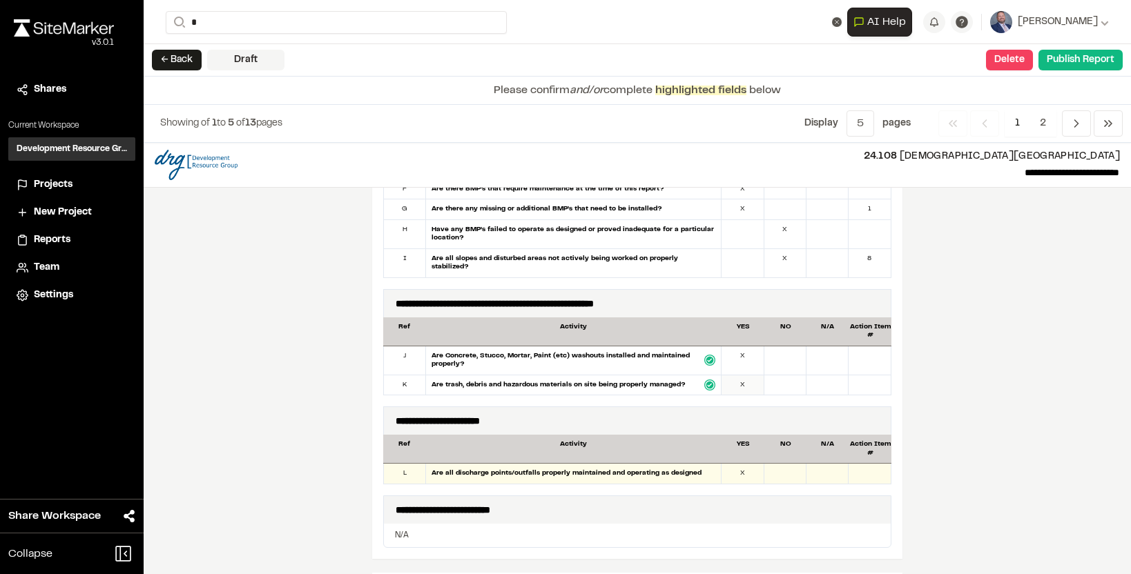
scroll to position [928, 0]
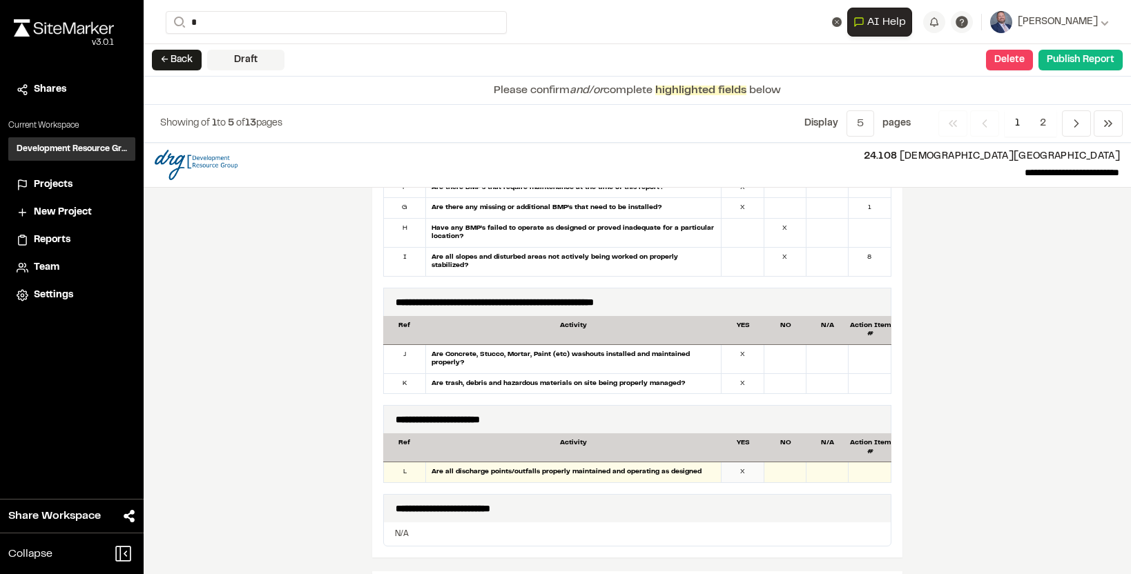
click at [749, 462] on div "X" at bounding box center [742, 472] width 42 height 20
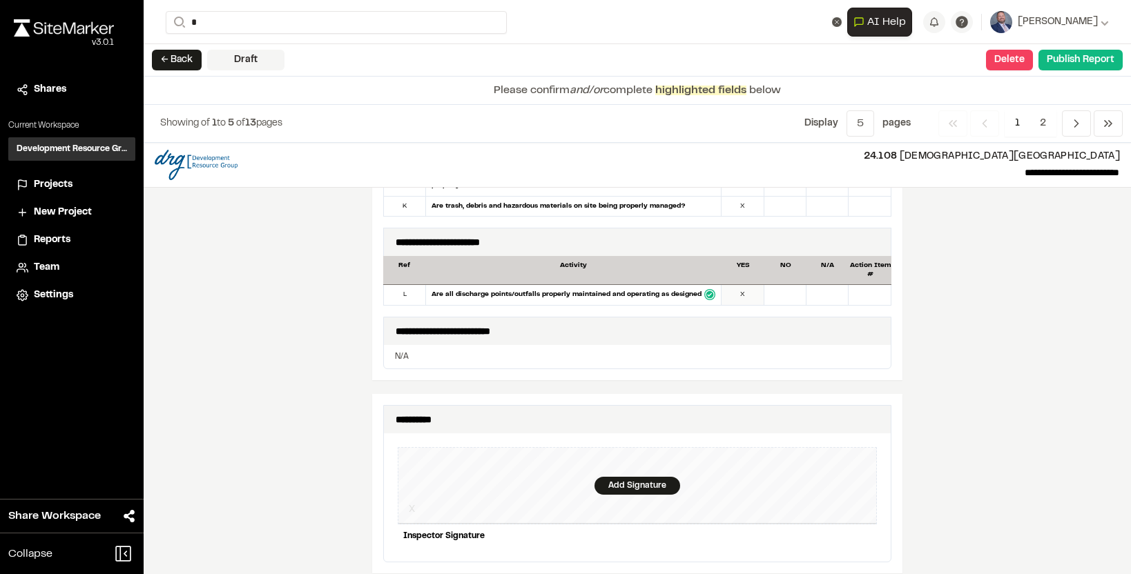
scroll to position [1108, 0]
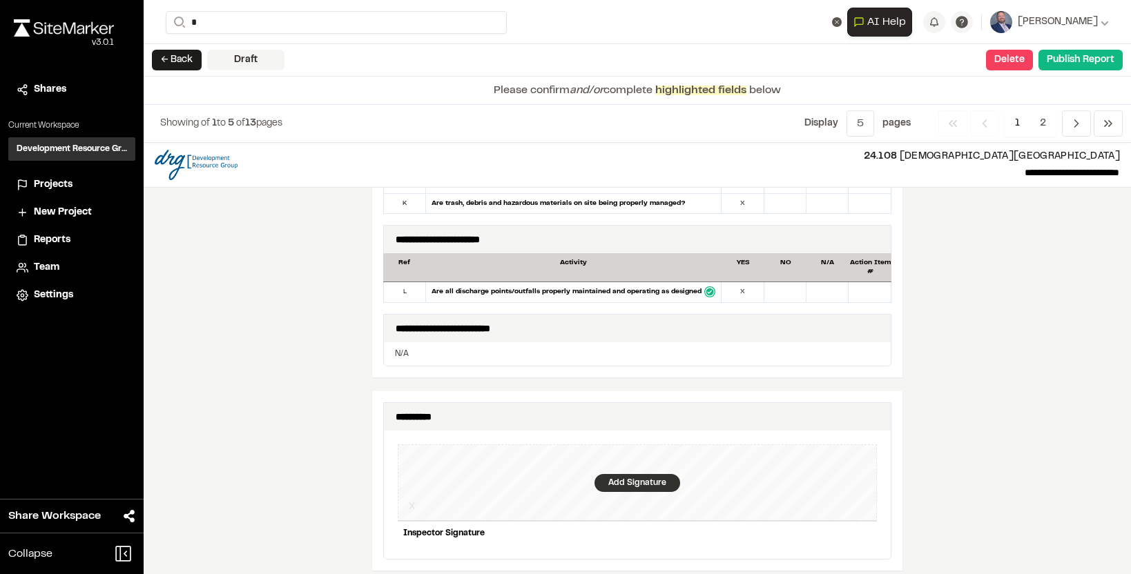
click at [634, 480] on div "Add Signature" at bounding box center [637, 483] width 86 height 18
click at [850, 550] on div "Save" at bounding box center [850, 556] width 52 height 23
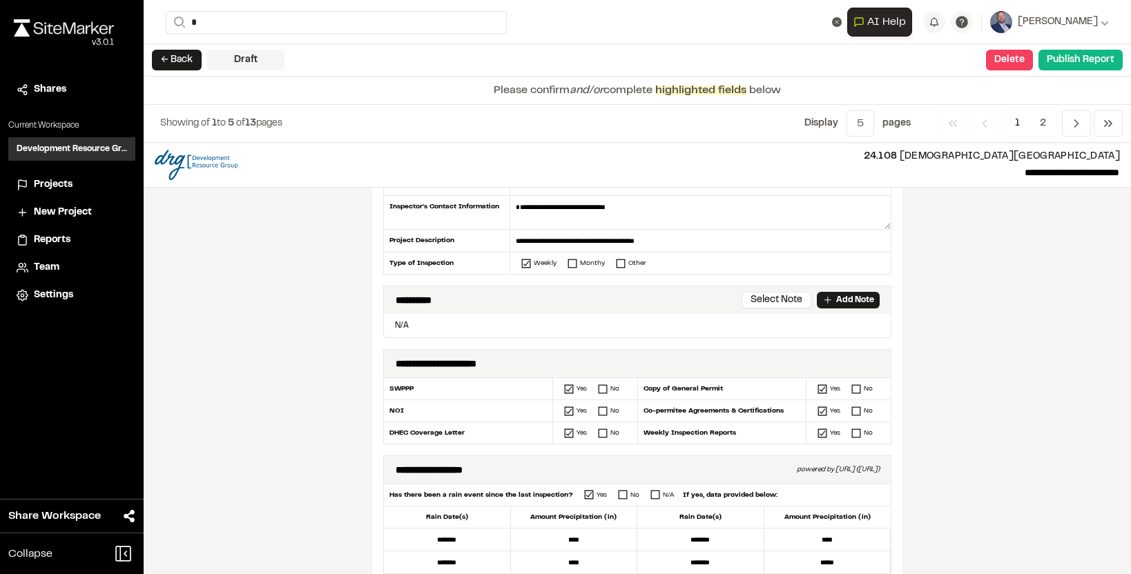
scroll to position [162, 0]
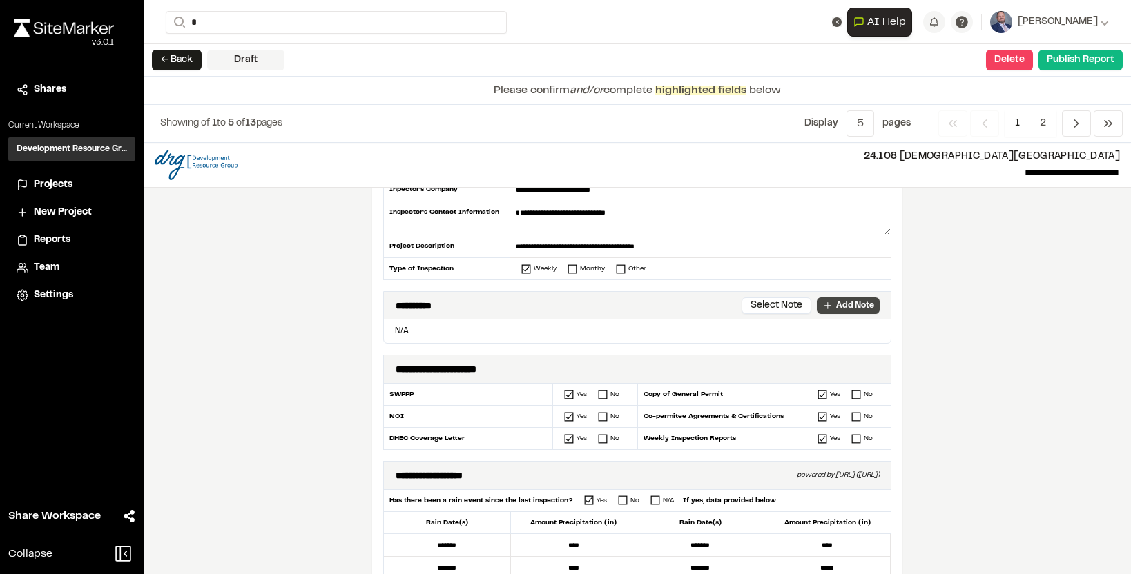
click at [839, 309] on p "Add Note" at bounding box center [855, 306] width 38 height 12
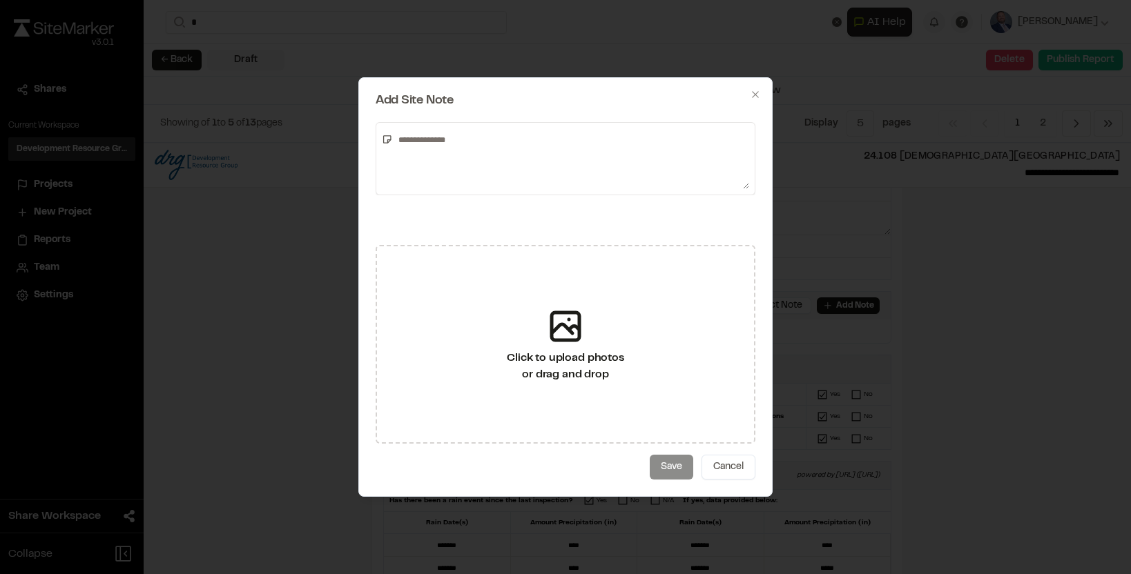
click at [495, 141] on textarea at bounding box center [571, 158] width 356 height 61
click at [400, 139] on textarea "**********" at bounding box center [571, 158] width 356 height 61
type textarea "**********"
click at [656, 458] on button "Save" at bounding box center [670, 467] width 43 height 25
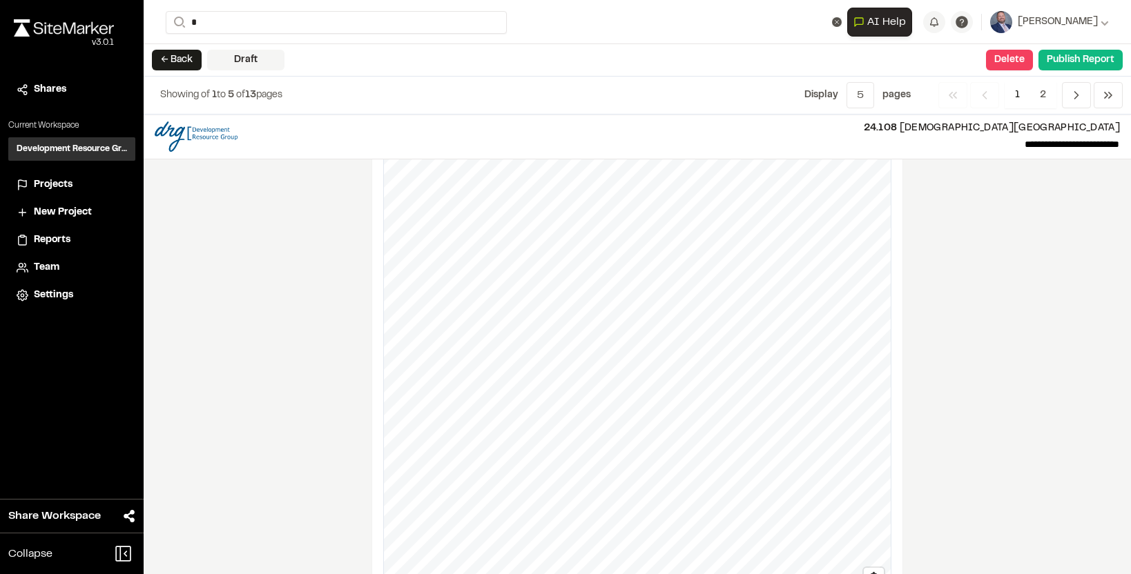
scroll to position [2344, 0]
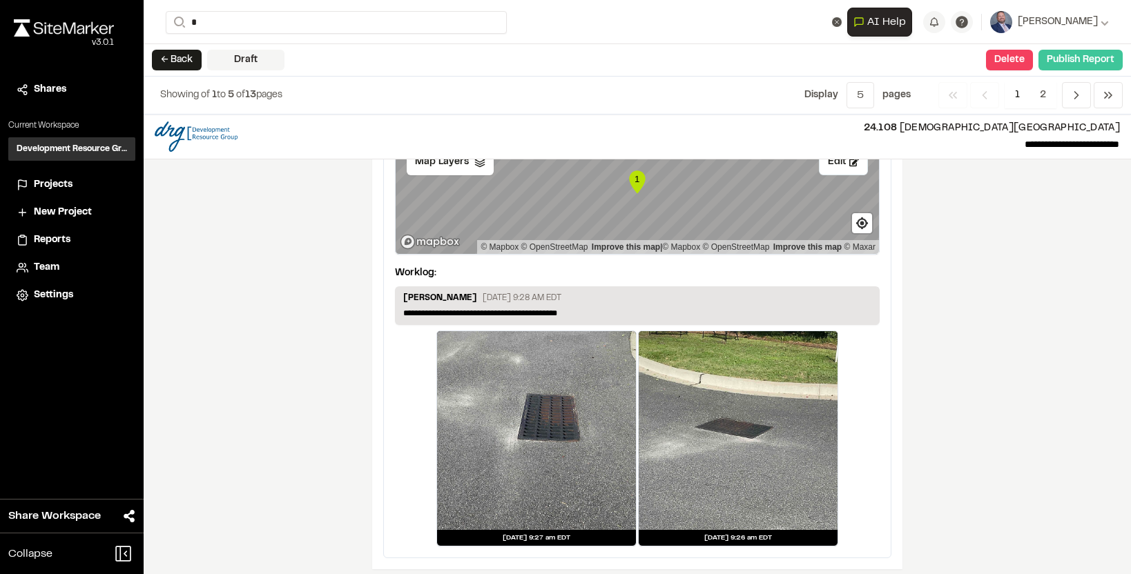
click at [1083, 57] on button "Publish Report" at bounding box center [1080, 60] width 84 height 21
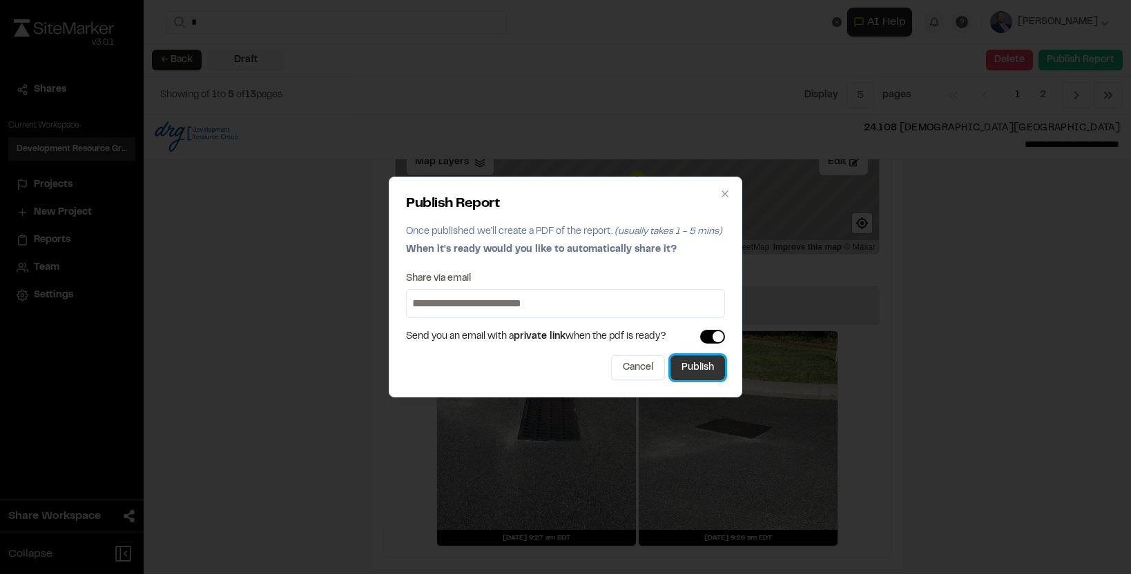
click at [679, 363] on button "Publish" at bounding box center [697, 367] width 55 height 25
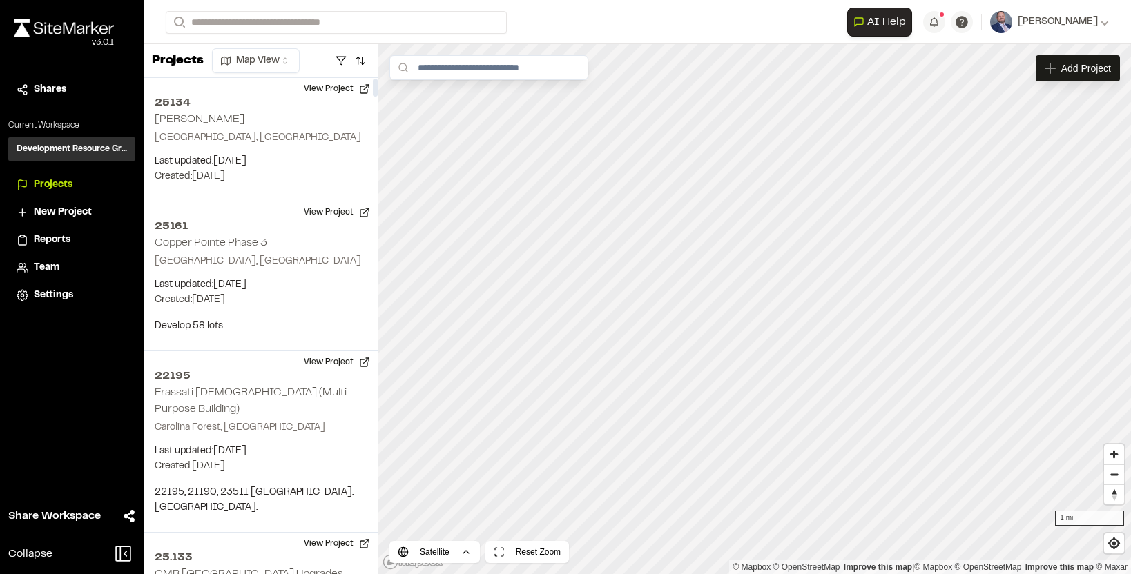
click at [46, 186] on span "Projects" at bounding box center [53, 184] width 39 height 15
